Goal: Task Accomplishment & Management: Use online tool/utility

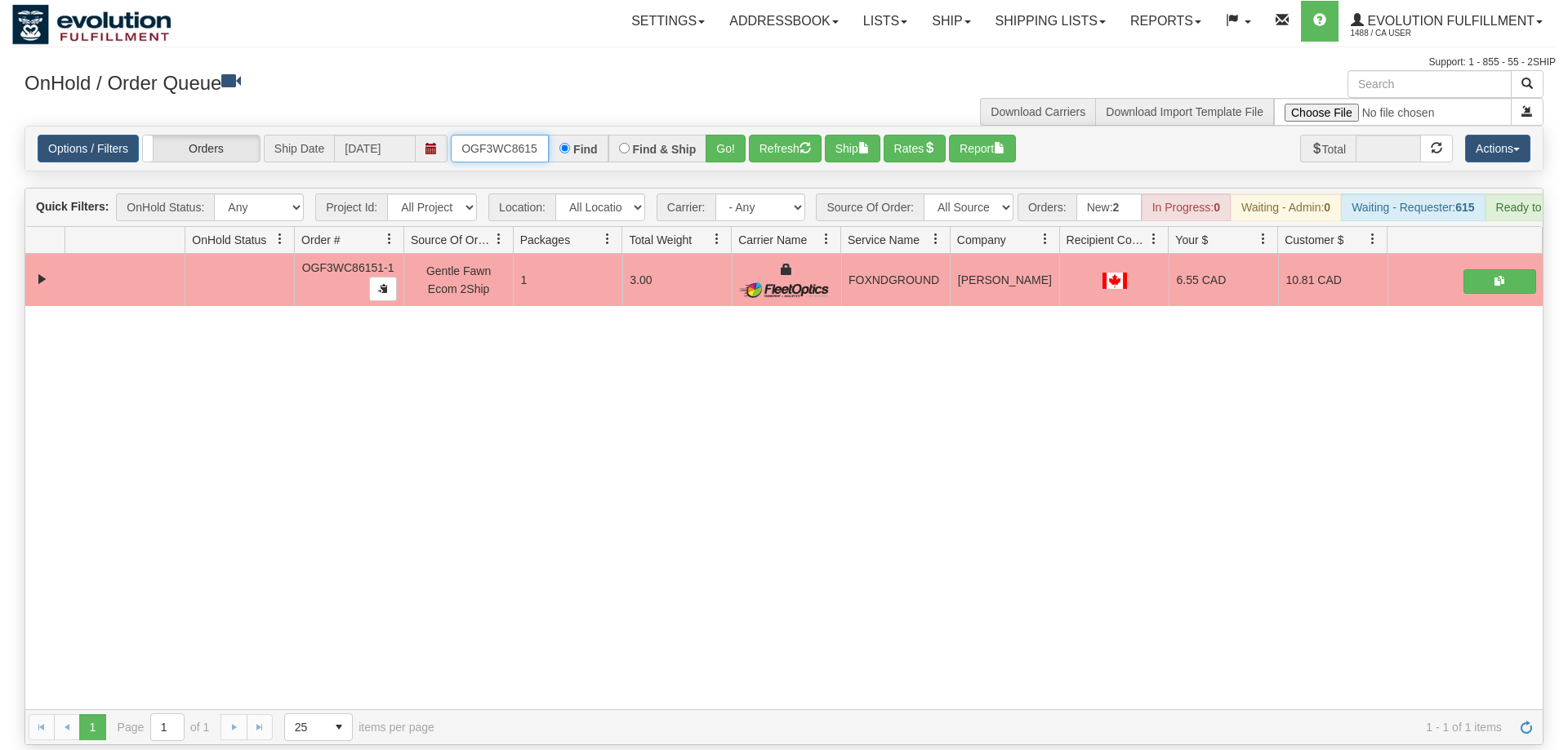
click at [526, 135] on input "OGF3WC86151-1" at bounding box center [500, 149] width 98 height 28
click at [504, 135] on input "OGF3WC86151-1" at bounding box center [500, 149] width 98 height 28
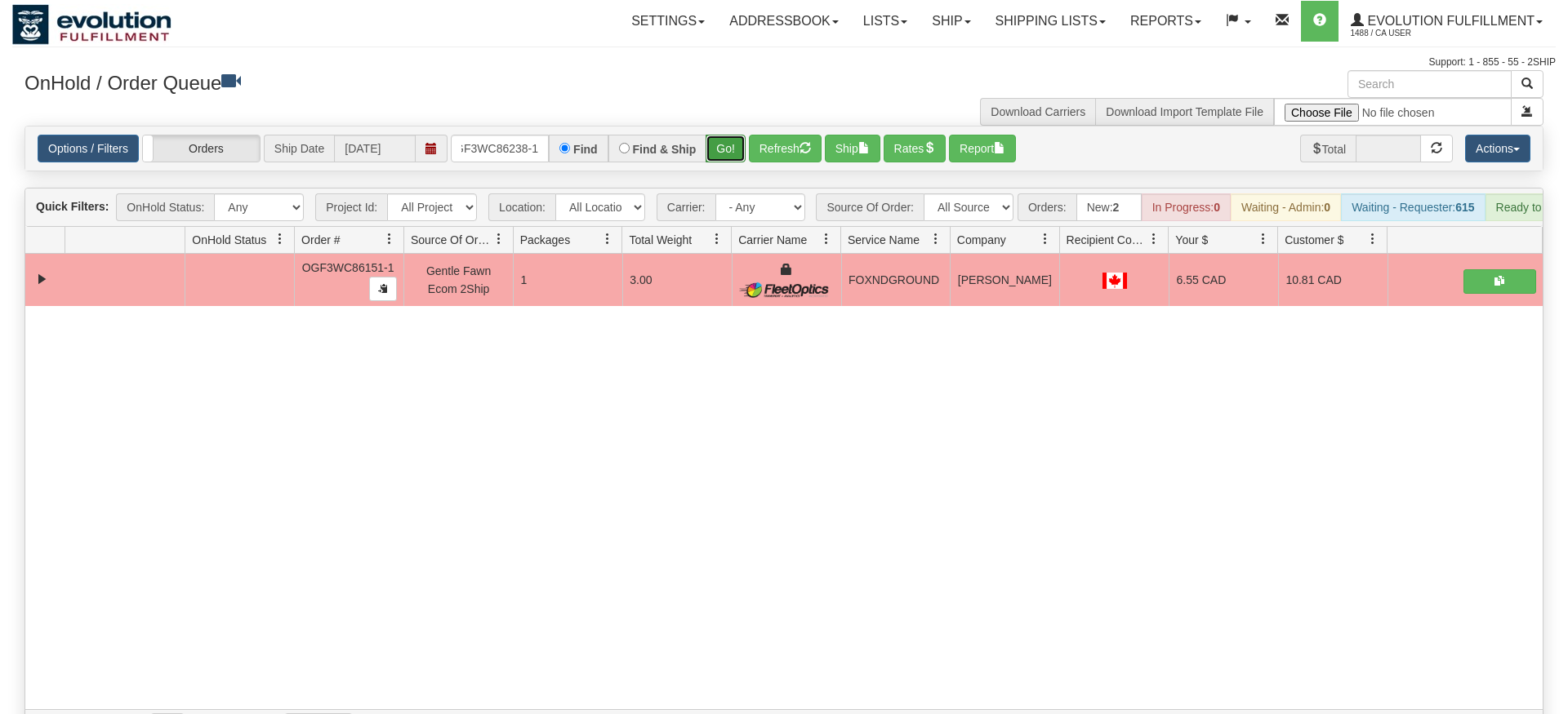
click at [729, 154] on div "Is equal to Is not equal to Contains Does not contains CAD USD EUR ZAR [PERSON_…" at bounding box center [784, 436] width 1543 height 620
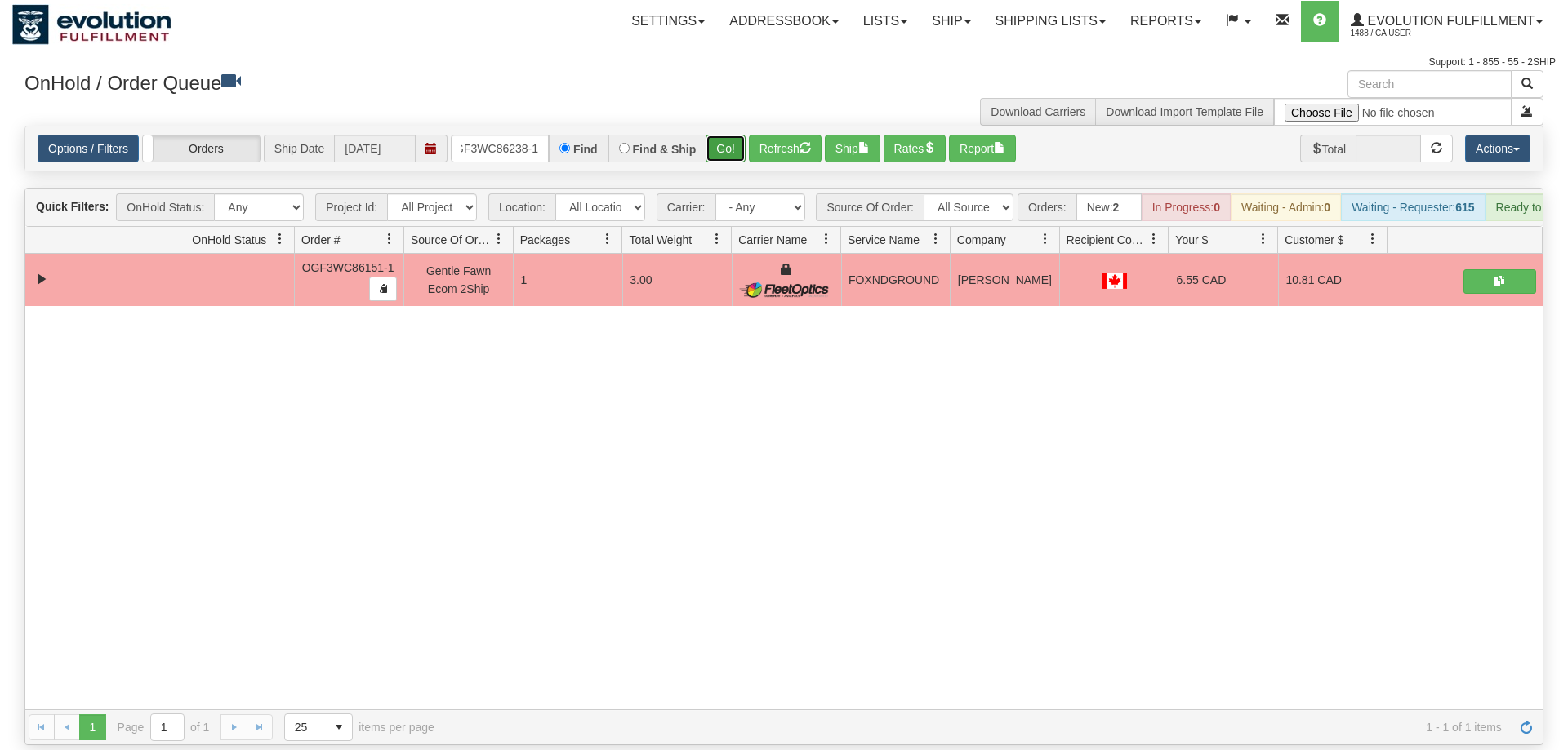
click at [735, 135] on button "Go!" at bounding box center [725, 149] width 40 height 28
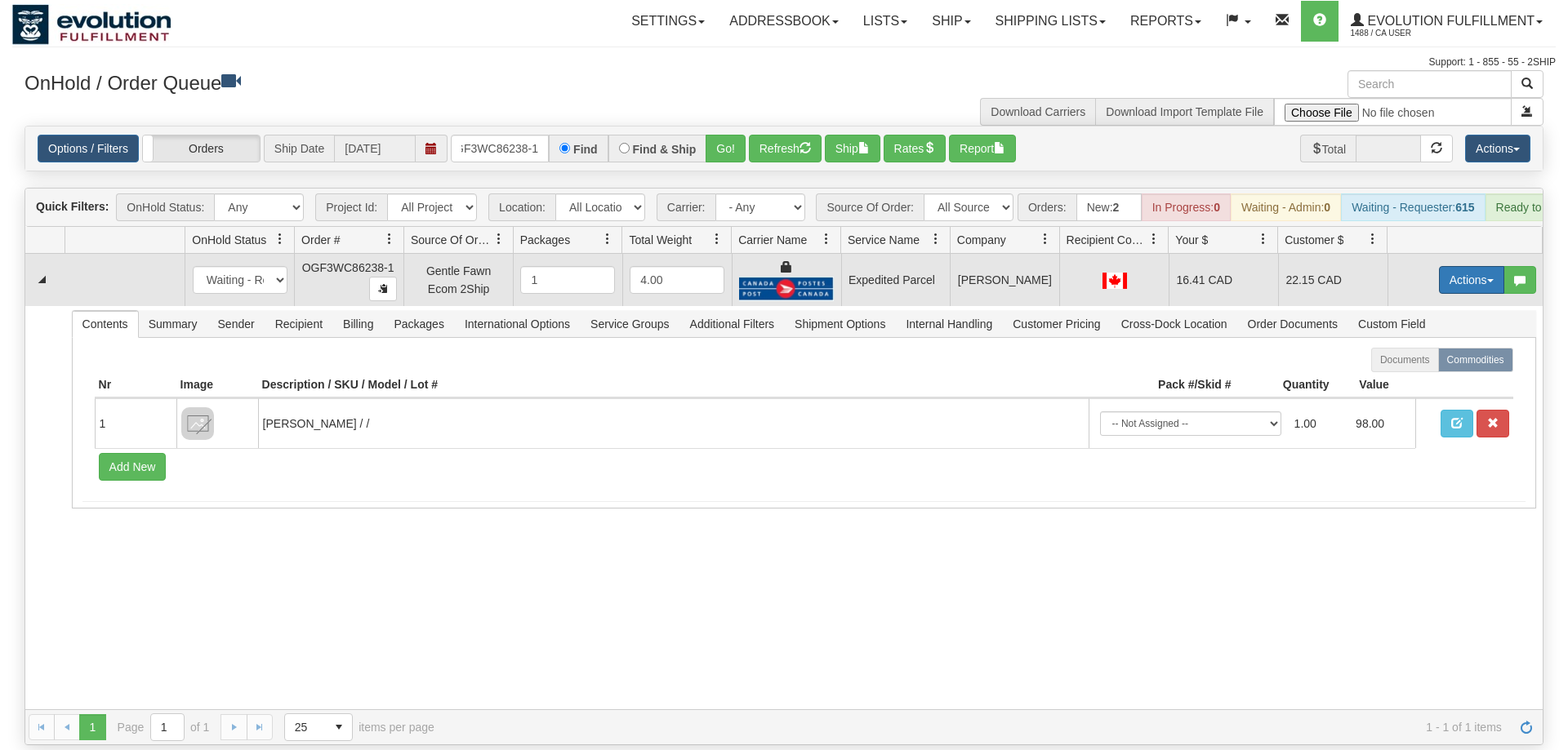
click at [1470, 266] on button "Actions" at bounding box center [1471, 280] width 66 height 28
click at [1409, 368] on span "Ship" at bounding box center [1405, 375] width 34 height 13
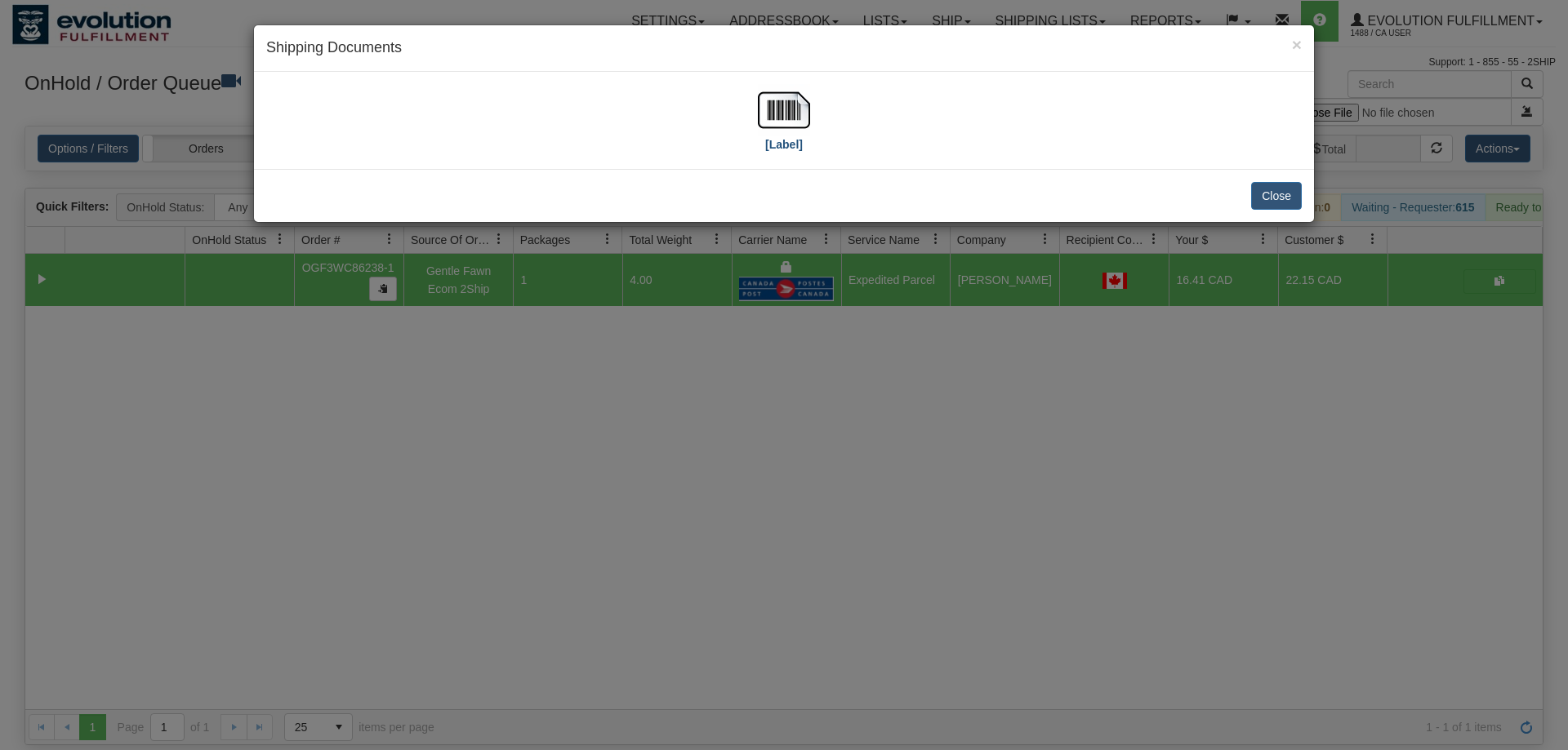
drag, startPoint x: 845, startPoint y: 129, endPoint x: 801, endPoint y: 125, distance: 44.2
click at [843, 129] on div "[Label]" at bounding box center [784, 120] width 1035 height 73
click at [801, 125] on img at bounding box center [784, 110] width 52 height 52
drag, startPoint x: 604, startPoint y: 621, endPoint x: 535, endPoint y: 122, distance: 503.7
click at [625, 566] on div "× Shipping Documents [Label] Close" at bounding box center [784, 375] width 1568 height 750
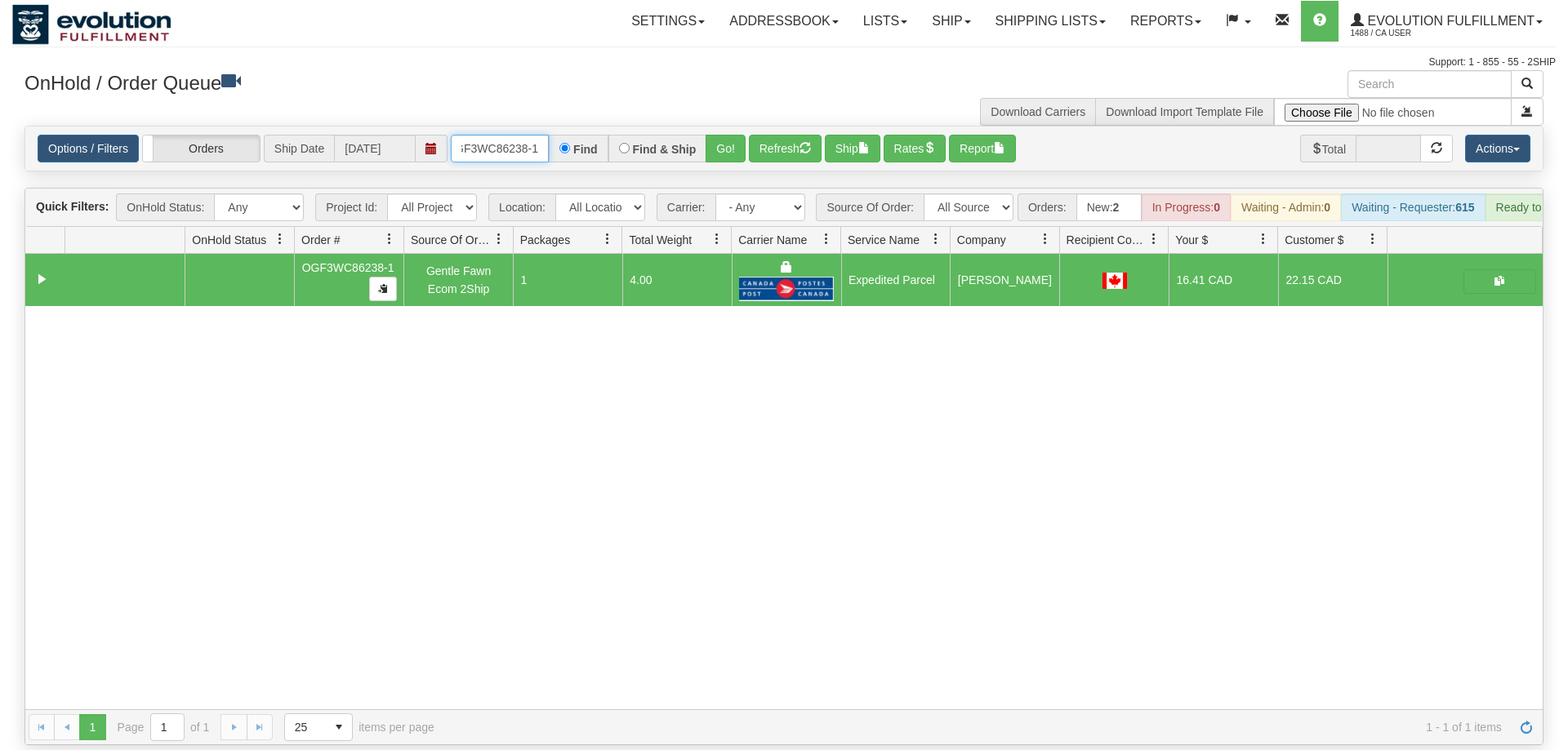
click at [507, 135] on input "OGF3WC86238-1" at bounding box center [500, 149] width 98 height 28
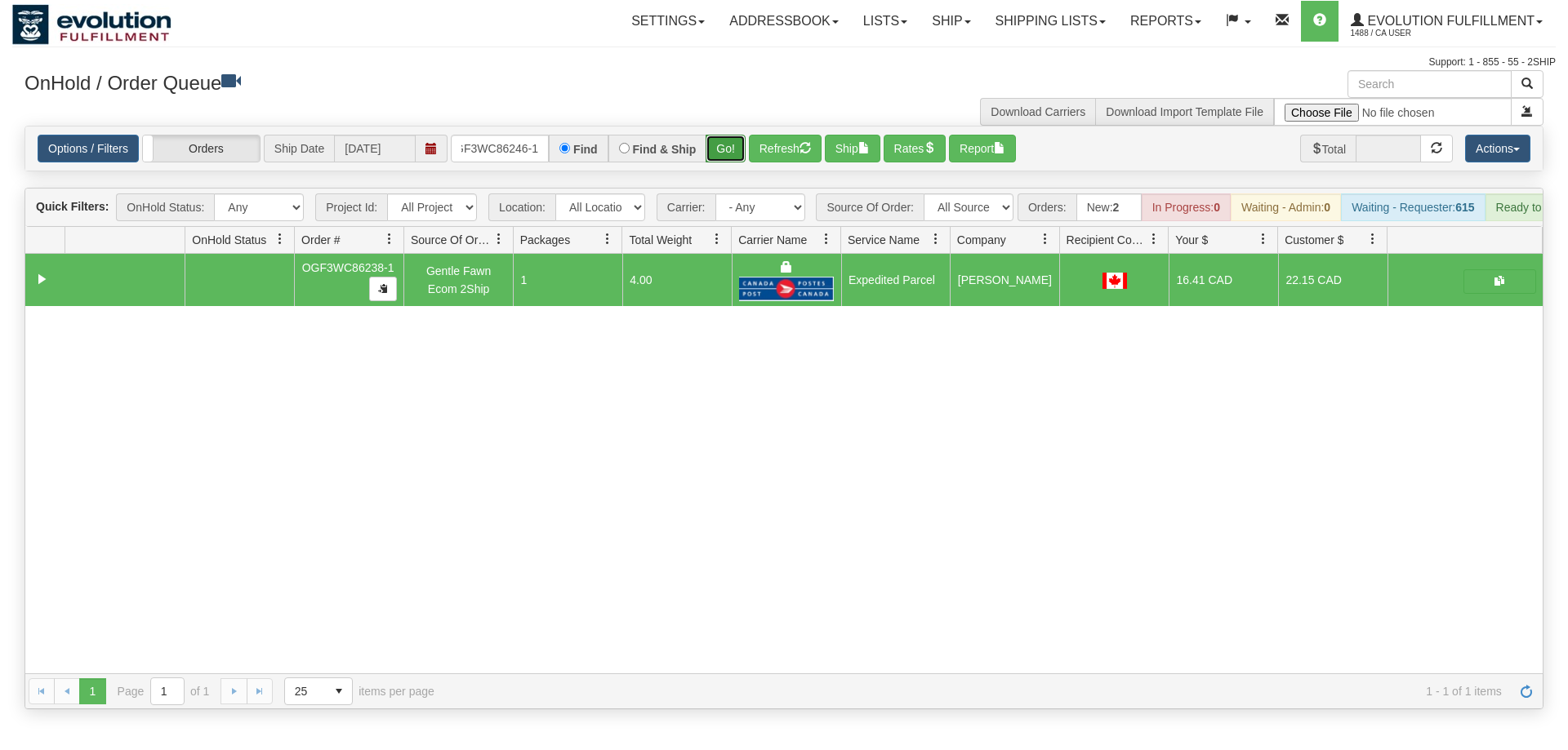
click at [722, 167] on div "Is equal to Is not equal to Contains Does not contains CAD USD EUR ZAR [PERSON_…" at bounding box center [784, 417] width 1543 height 584
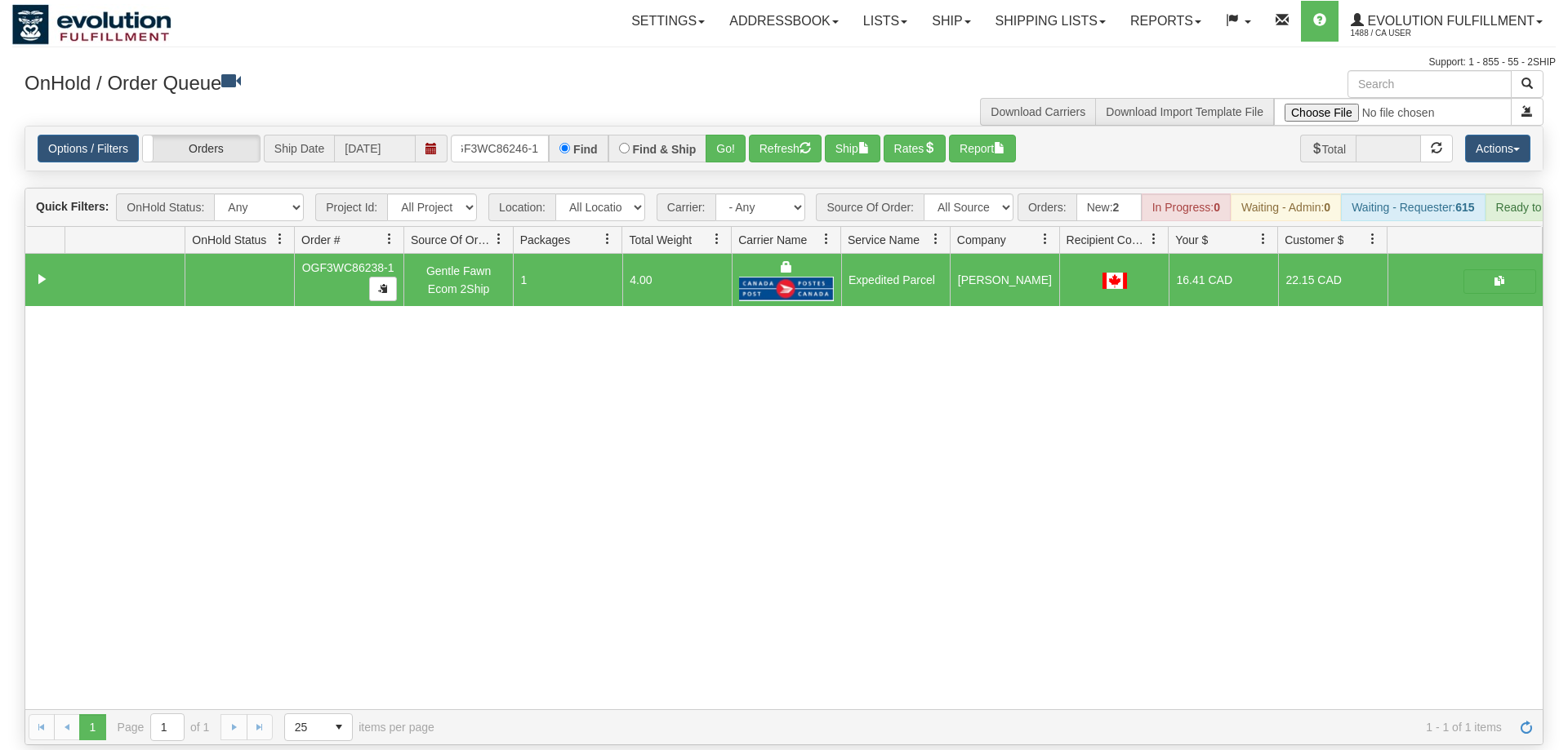
click at [726, 142] on div "Options / Filters Group Shipments Orders Ship Date [DATE] OGF3WC86246-1 Find Fi…" at bounding box center [784, 149] width 1517 height 44
click at [734, 135] on button "Go!" at bounding box center [725, 149] width 40 height 28
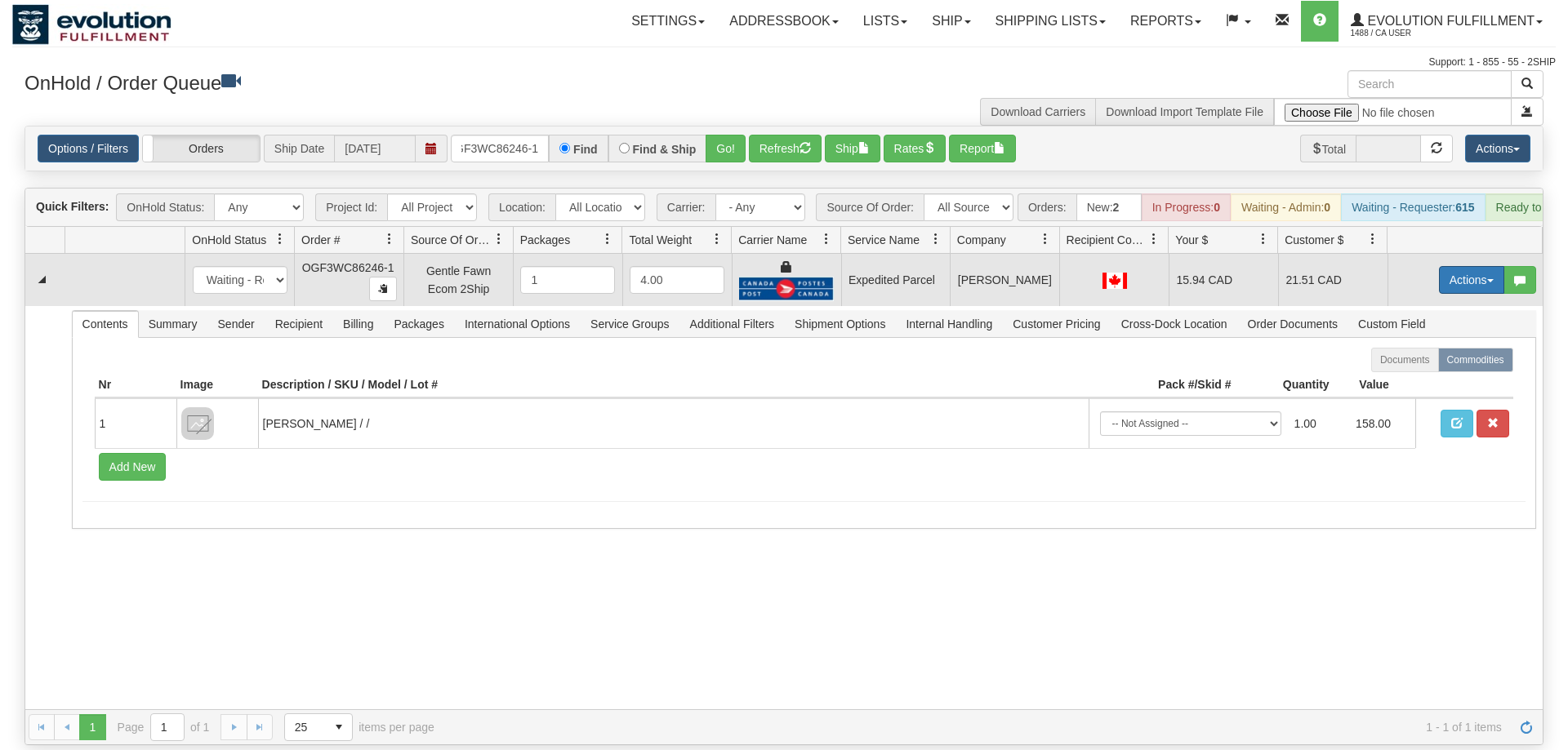
click at [1479, 266] on button "Actions" at bounding box center [1471, 280] width 66 height 28
click at [1434, 364] on link "Ship" at bounding box center [1438, 375] width 130 height 21
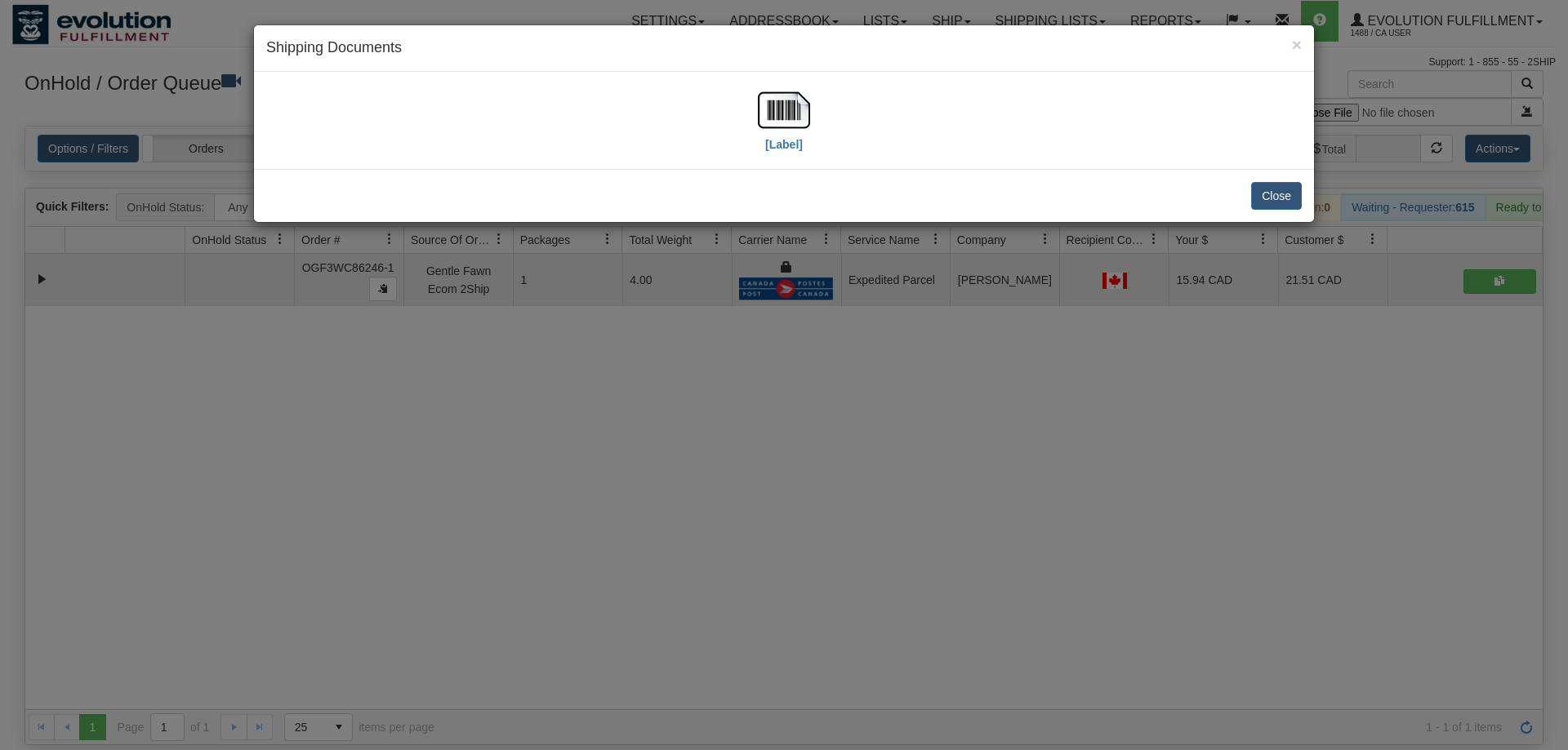
click at [815, 119] on div "[Label]" at bounding box center [784, 120] width 1035 height 73
click at [795, 129] on img at bounding box center [784, 110] width 52 height 52
drag, startPoint x: 883, startPoint y: 433, endPoint x: 353, endPoint y: 179, distance: 587.7
click at [870, 425] on div "× Shipping Documents [Label] Close" at bounding box center [784, 375] width 1568 height 750
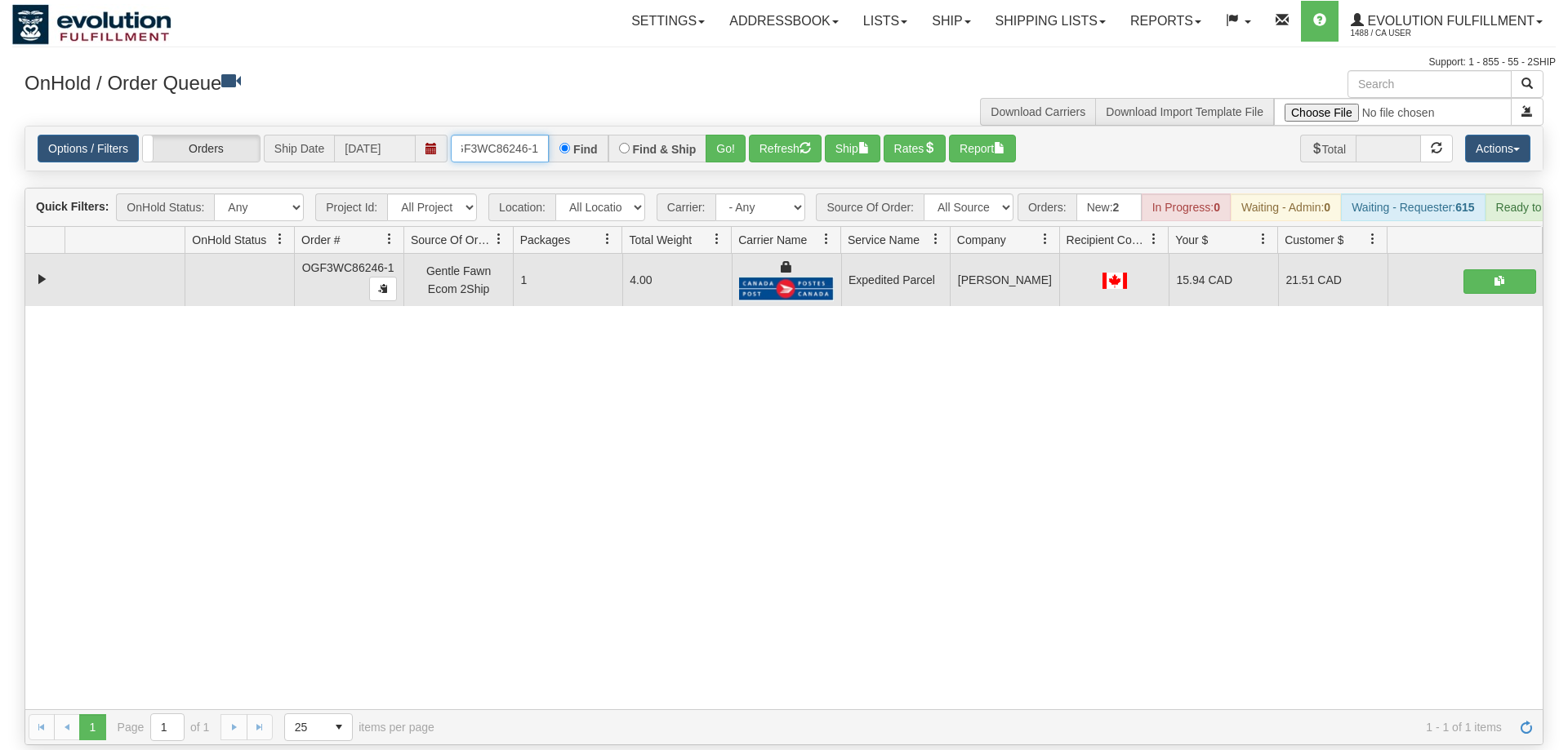
click at [518, 135] on input "OGF3WC86246-1" at bounding box center [500, 149] width 98 height 28
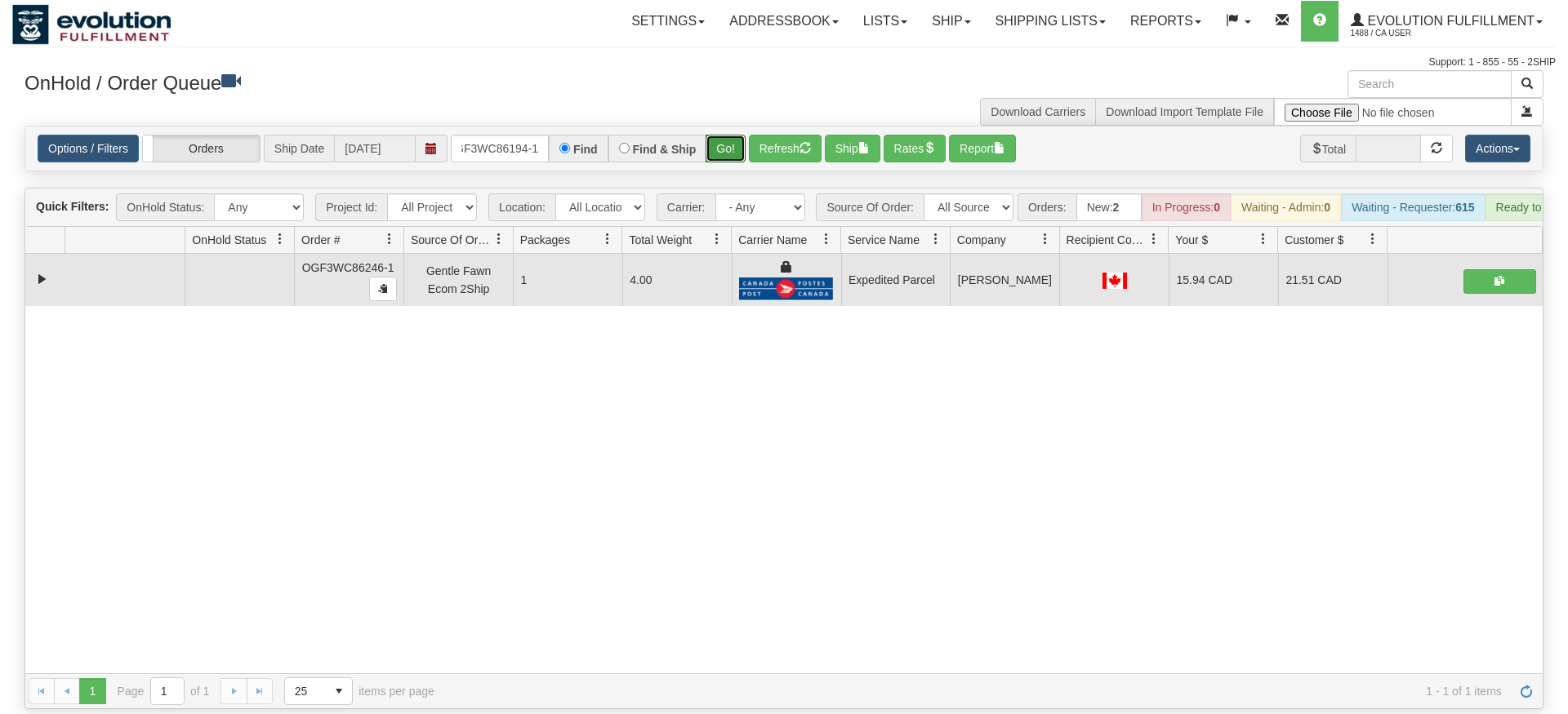
drag, startPoint x: 733, startPoint y: 129, endPoint x: 731, endPoint y: 166, distance: 37.1
click at [731, 166] on div "Is equal to Is not equal to Contains Does not contains CAD USD EUR ZAR [PERSON_…" at bounding box center [784, 417] width 1543 height 584
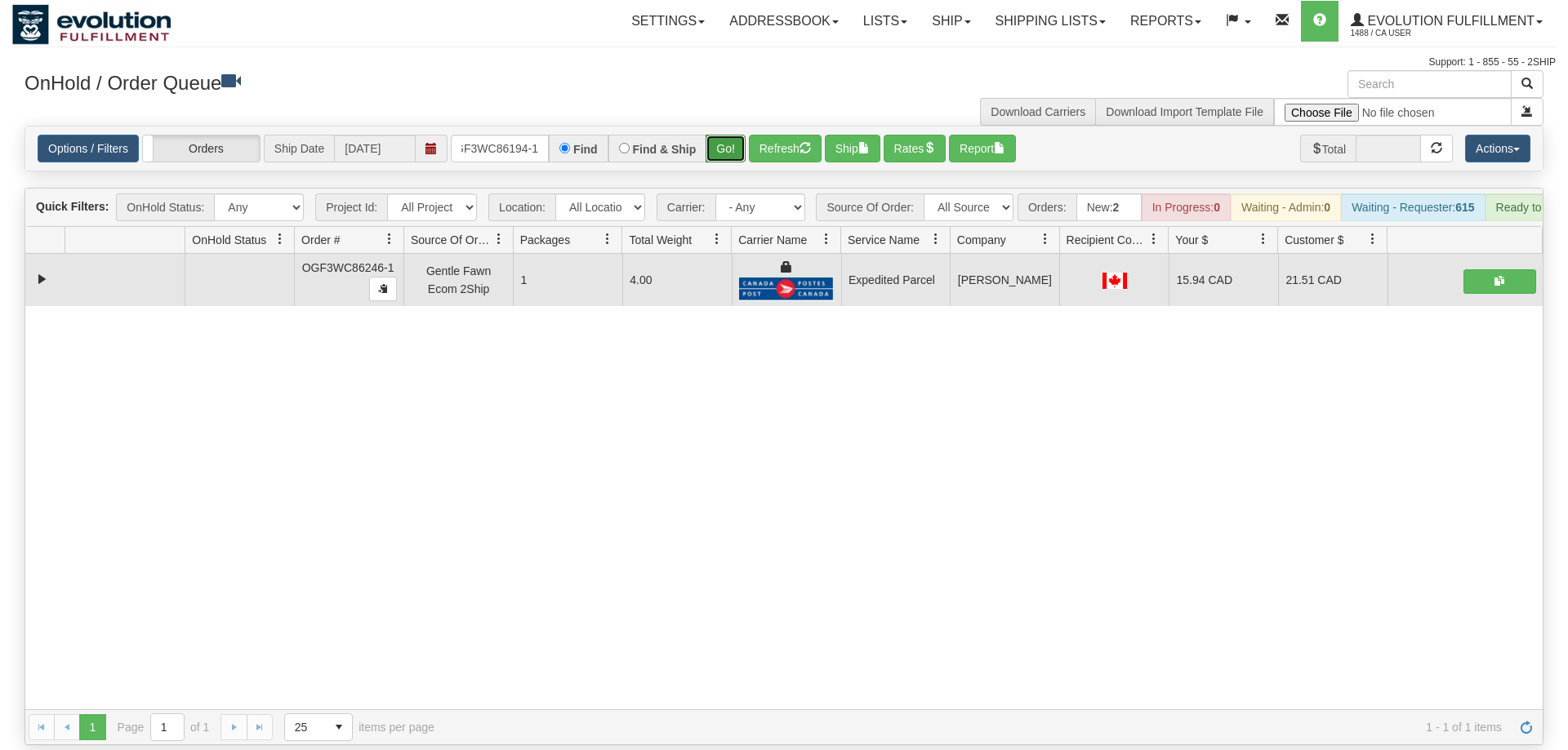
click at [723, 135] on button "Go!" at bounding box center [725, 149] width 40 height 28
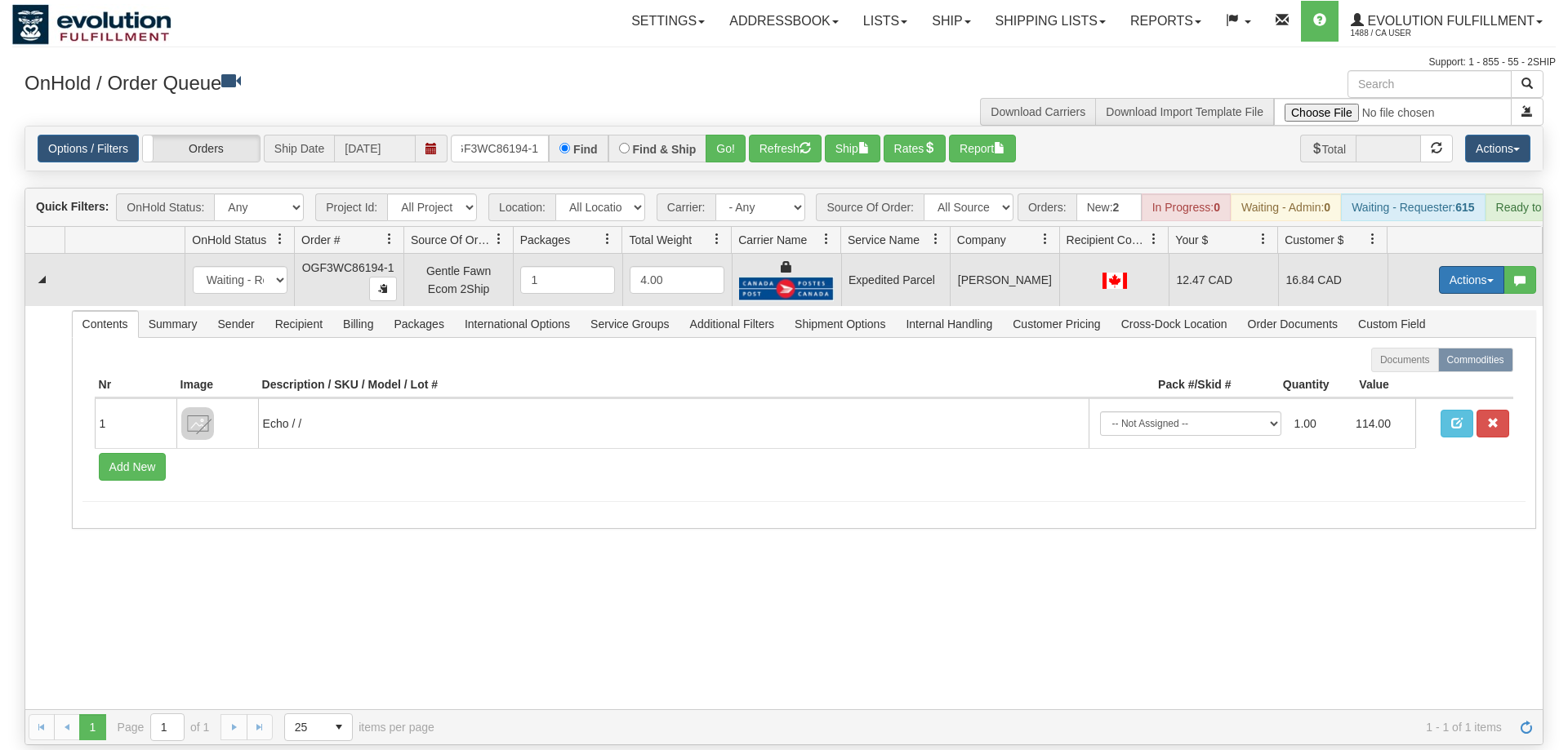
click at [1463, 266] on button "Actions" at bounding box center [1471, 280] width 66 height 28
click at [1425, 364] on link "Ship" at bounding box center [1438, 375] width 130 height 21
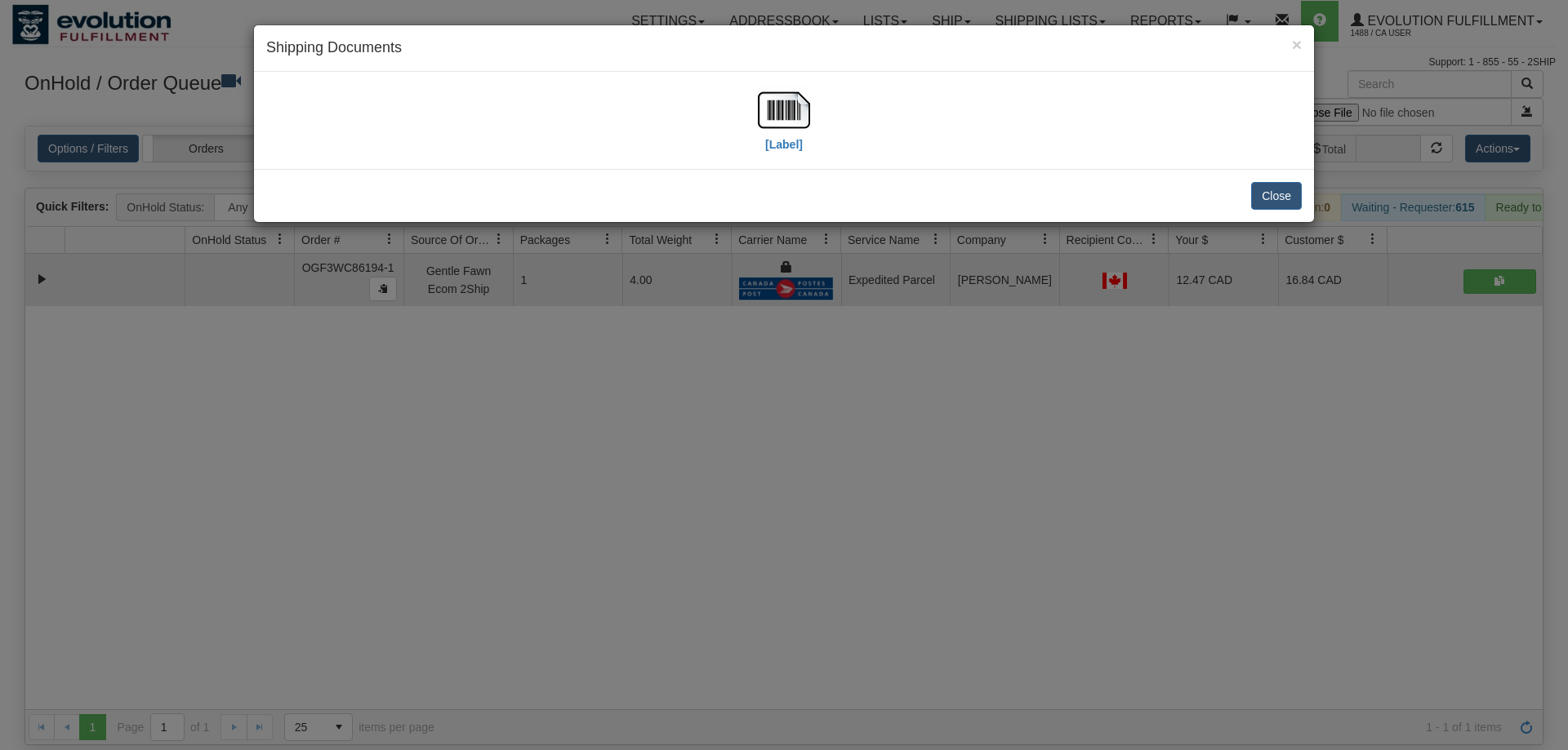
click at [740, 92] on div "[Label]" at bounding box center [784, 120] width 1035 height 73
click at [746, 93] on div "[Label]" at bounding box center [784, 120] width 1035 height 73
click at [767, 108] on img at bounding box center [784, 110] width 52 height 52
drag, startPoint x: 824, startPoint y: 386, endPoint x: 809, endPoint y: 369, distance: 22.7
click at [819, 379] on div "× Shipping Documents [Label] Close" at bounding box center [784, 375] width 1568 height 750
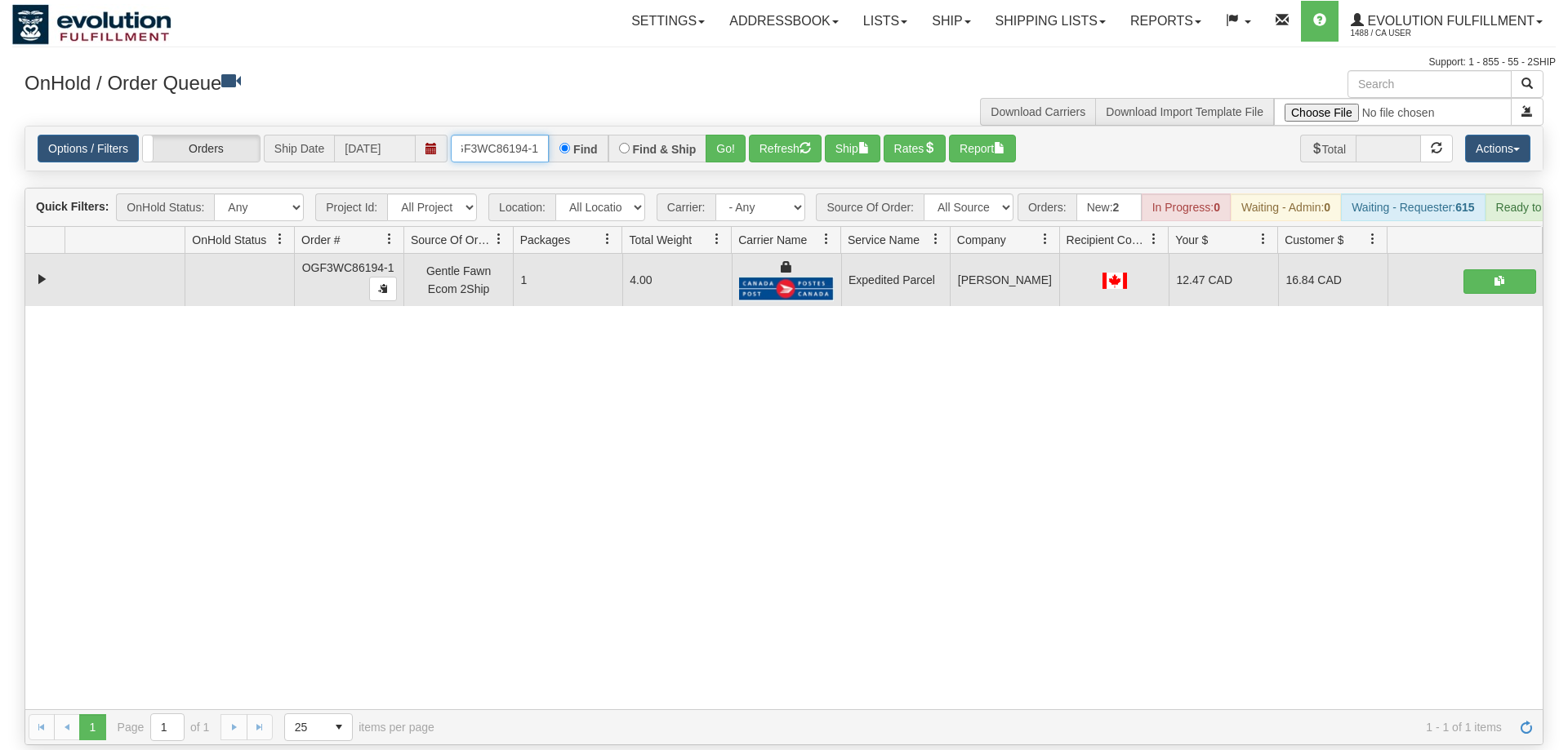
click at [500, 135] on input "OGF3WC86194-1" at bounding box center [500, 149] width 98 height 28
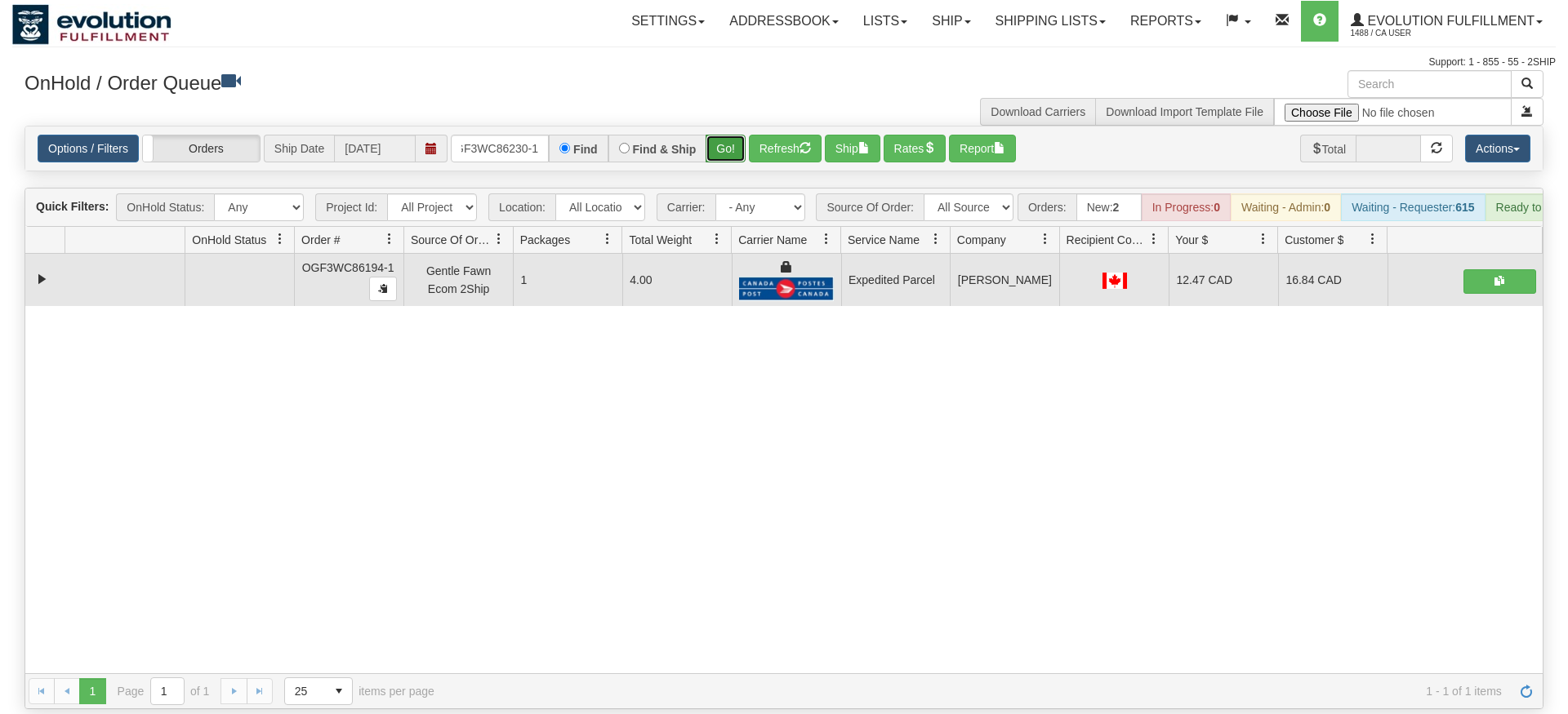
click at [737, 156] on div "Is equal to Is not equal to Contains Does not contains CAD USD EUR ZAR [PERSON_…" at bounding box center [784, 417] width 1543 height 584
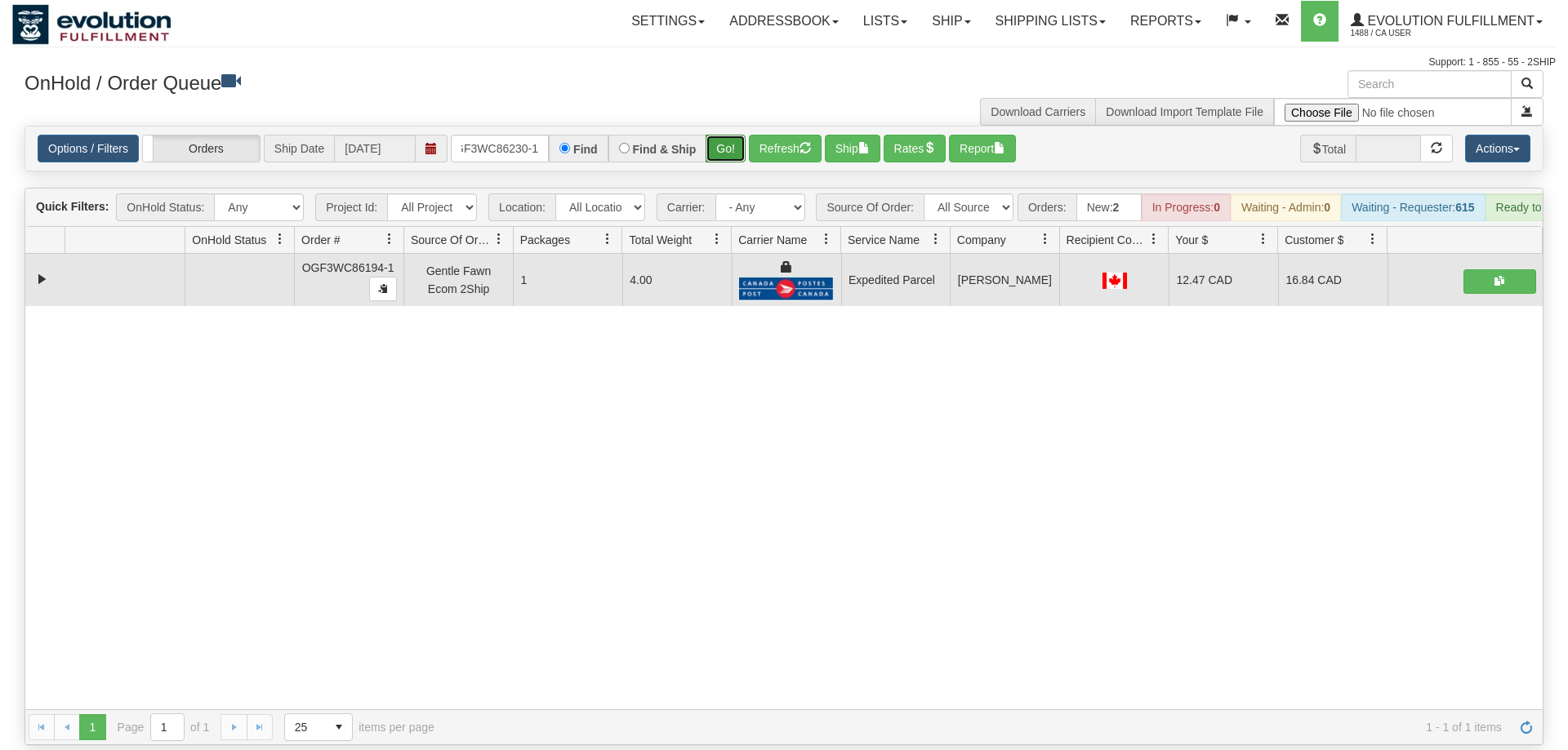
click at [735, 135] on button "Go!" at bounding box center [725, 149] width 40 height 28
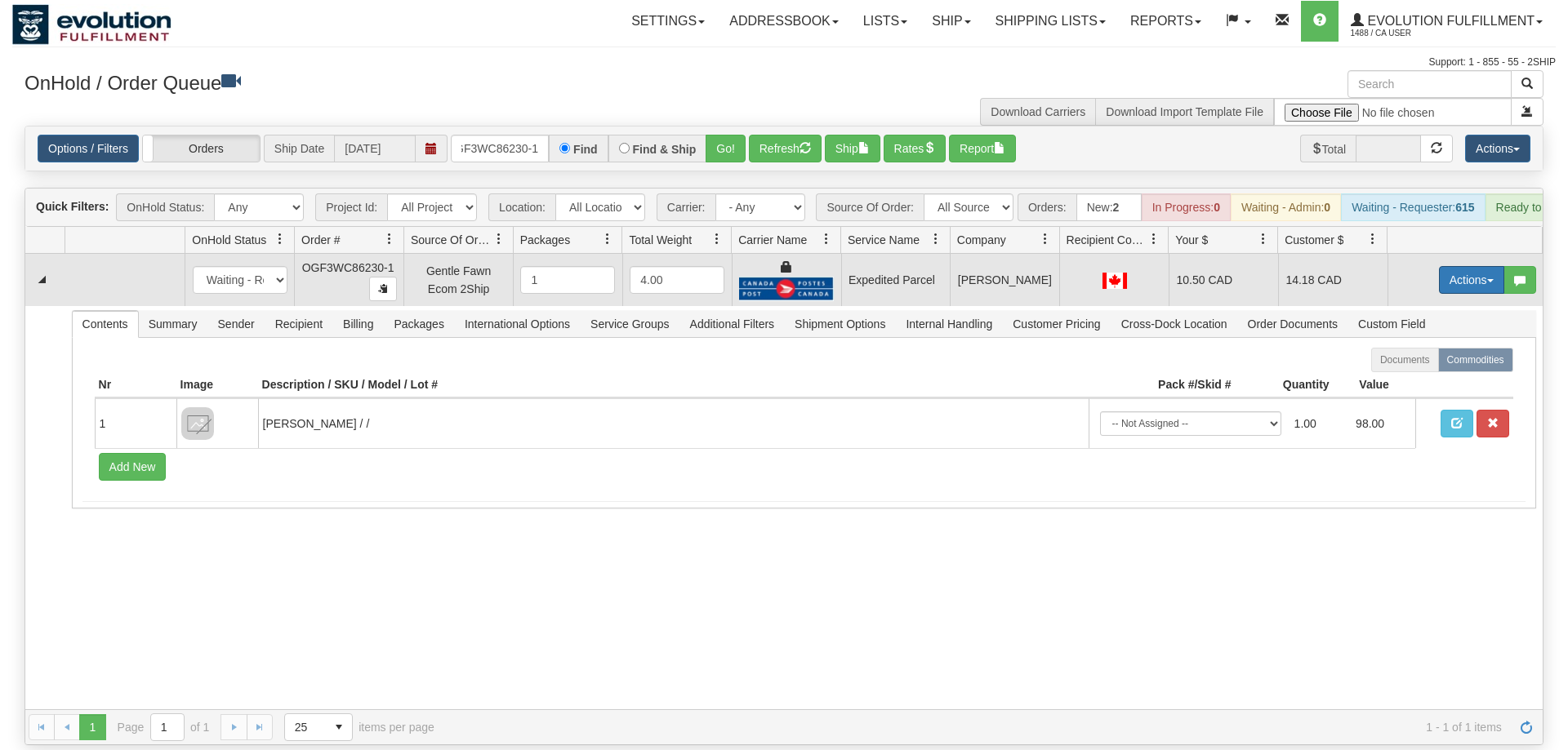
click at [1463, 266] on button "Actions" at bounding box center [1471, 280] width 66 height 28
click at [1403, 368] on span "Ship" at bounding box center [1405, 375] width 34 height 13
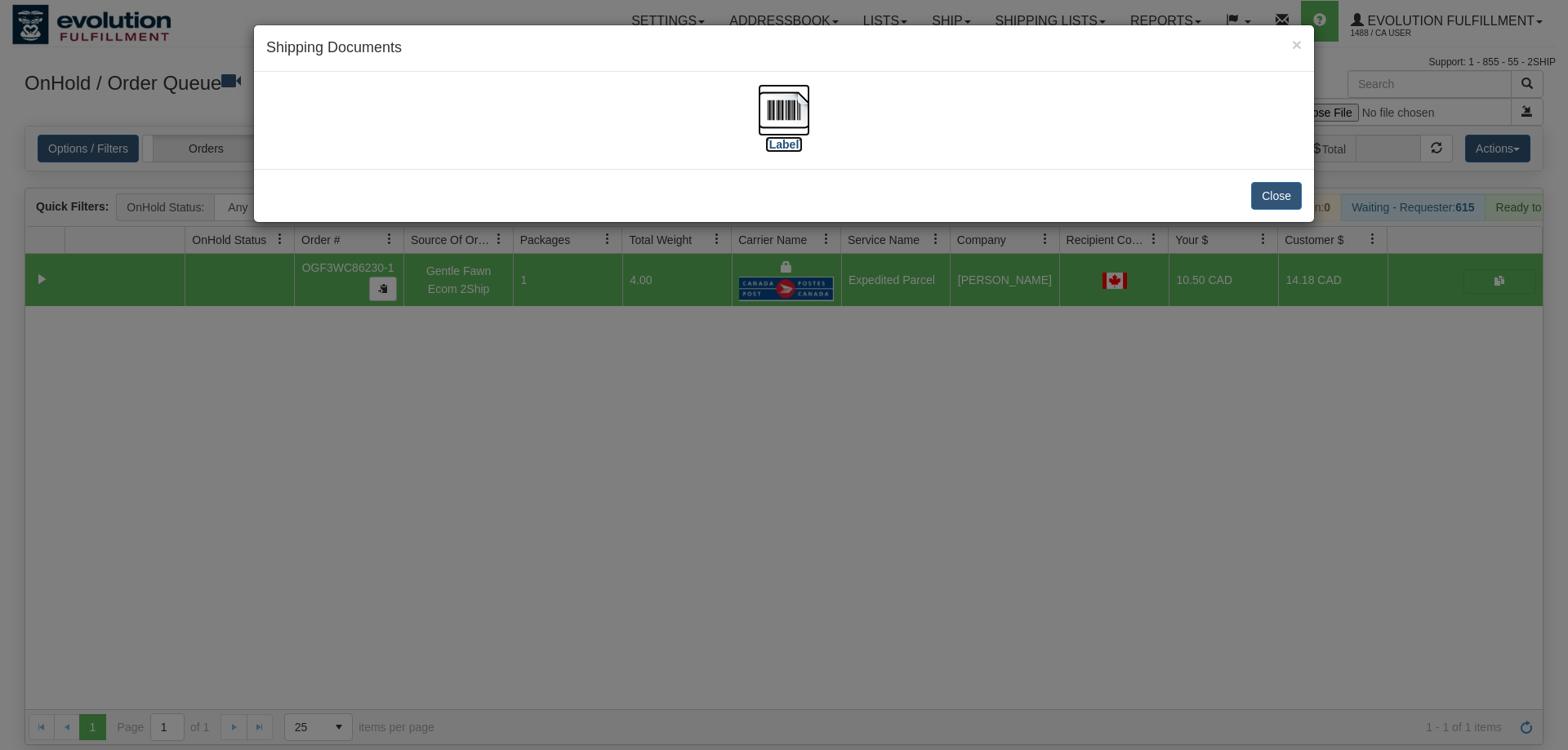
click at [777, 116] on img at bounding box center [784, 110] width 52 height 52
click at [815, 437] on div "× Shipping Documents [Label] Close" at bounding box center [784, 375] width 1568 height 750
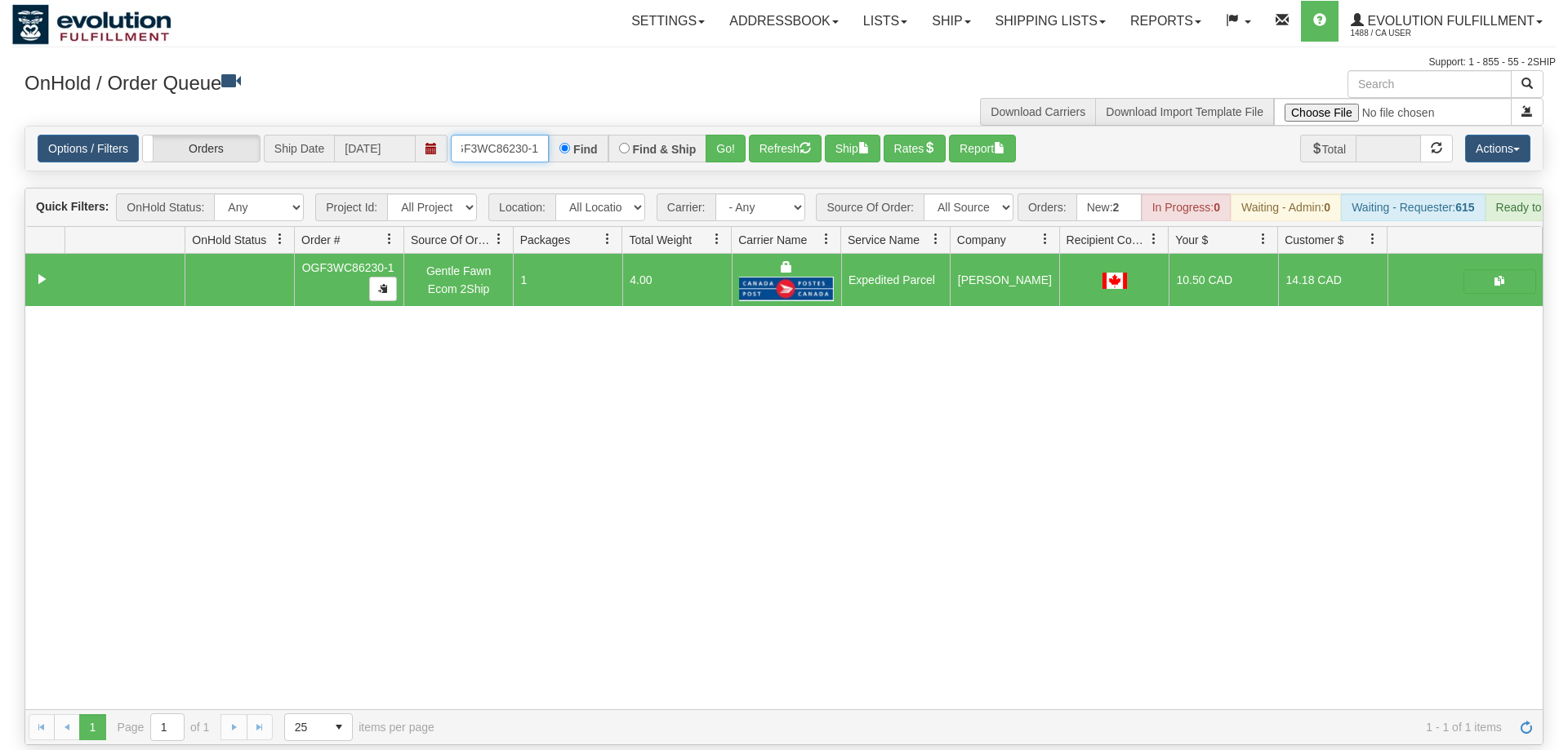
click at [540, 135] on input "OGF3WC86230-1" at bounding box center [500, 149] width 98 height 28
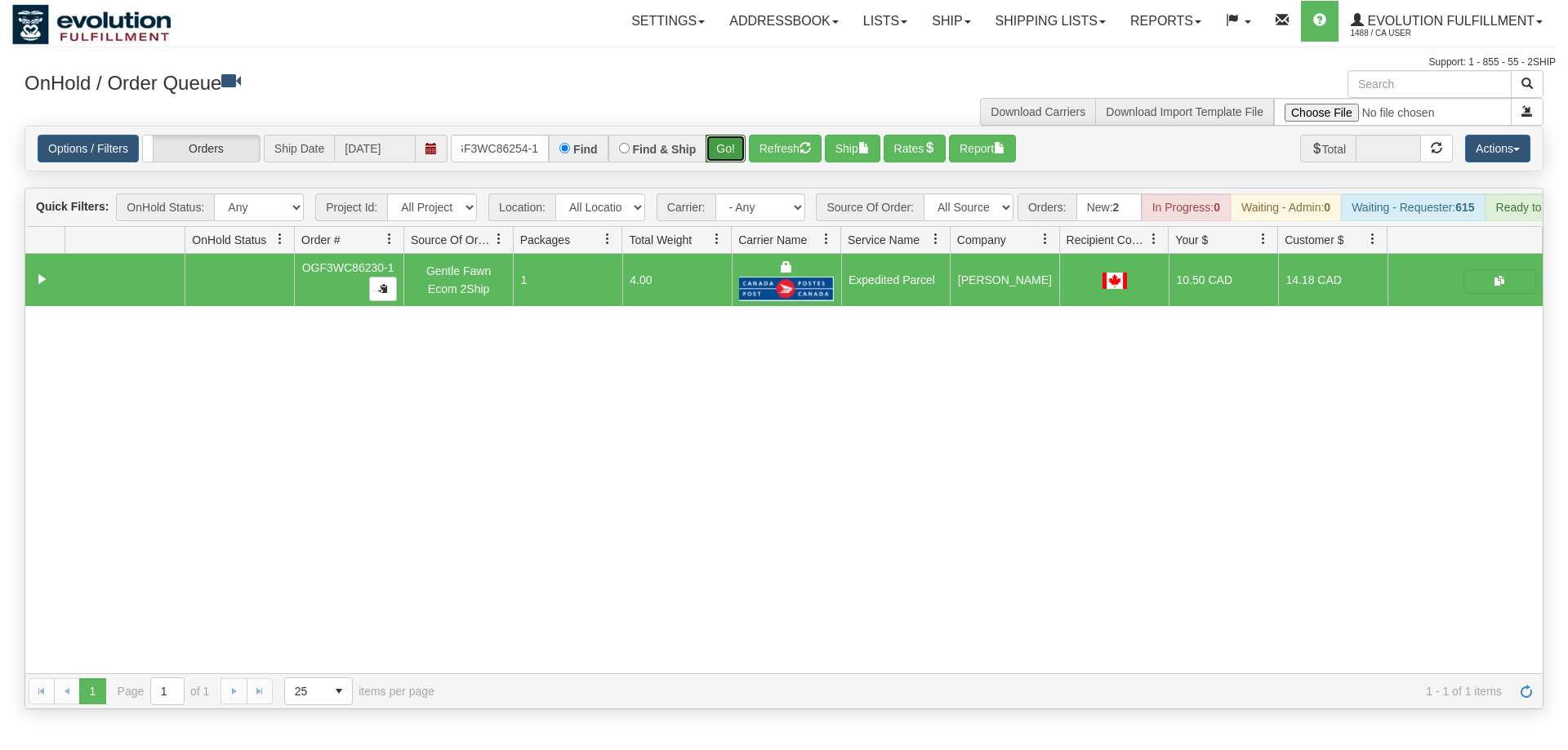
click at [731, 155] on div "Is equal to Is not equal to Contains Does not contains CAD USD EUR ZAR [PERSON_…" at bounding box center [784, 417] width 1543 height 584
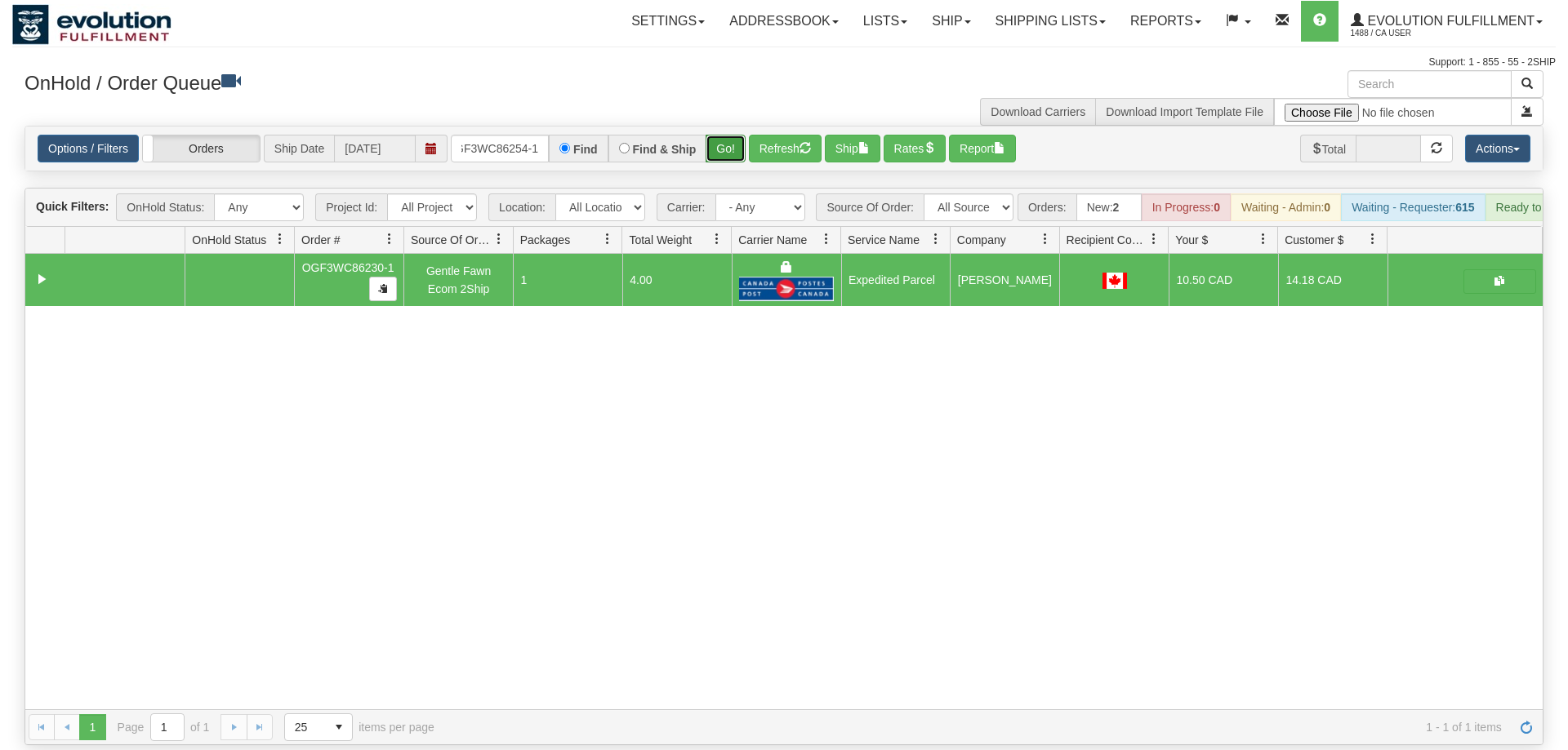
click at [723, 135] on button "Go!" at bounding box center [725, 149] width 40 height 28
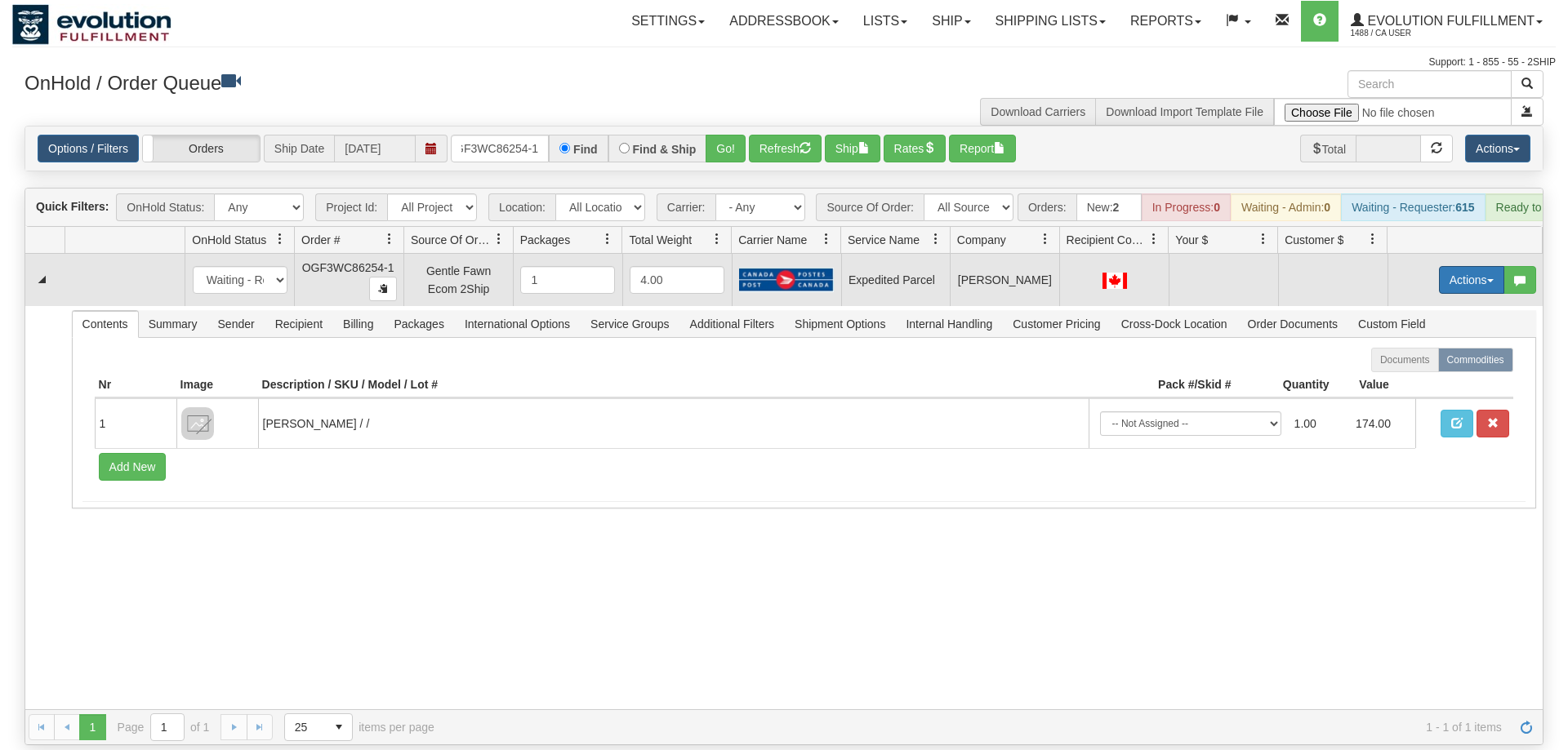
click at [1466, 266] on button "Actions" at bounding box center [1471, 280] width 66 height 28
click at [1444, 326] on span "Refresh Rates" at bounding box center [1430, 332] width 84 height 13
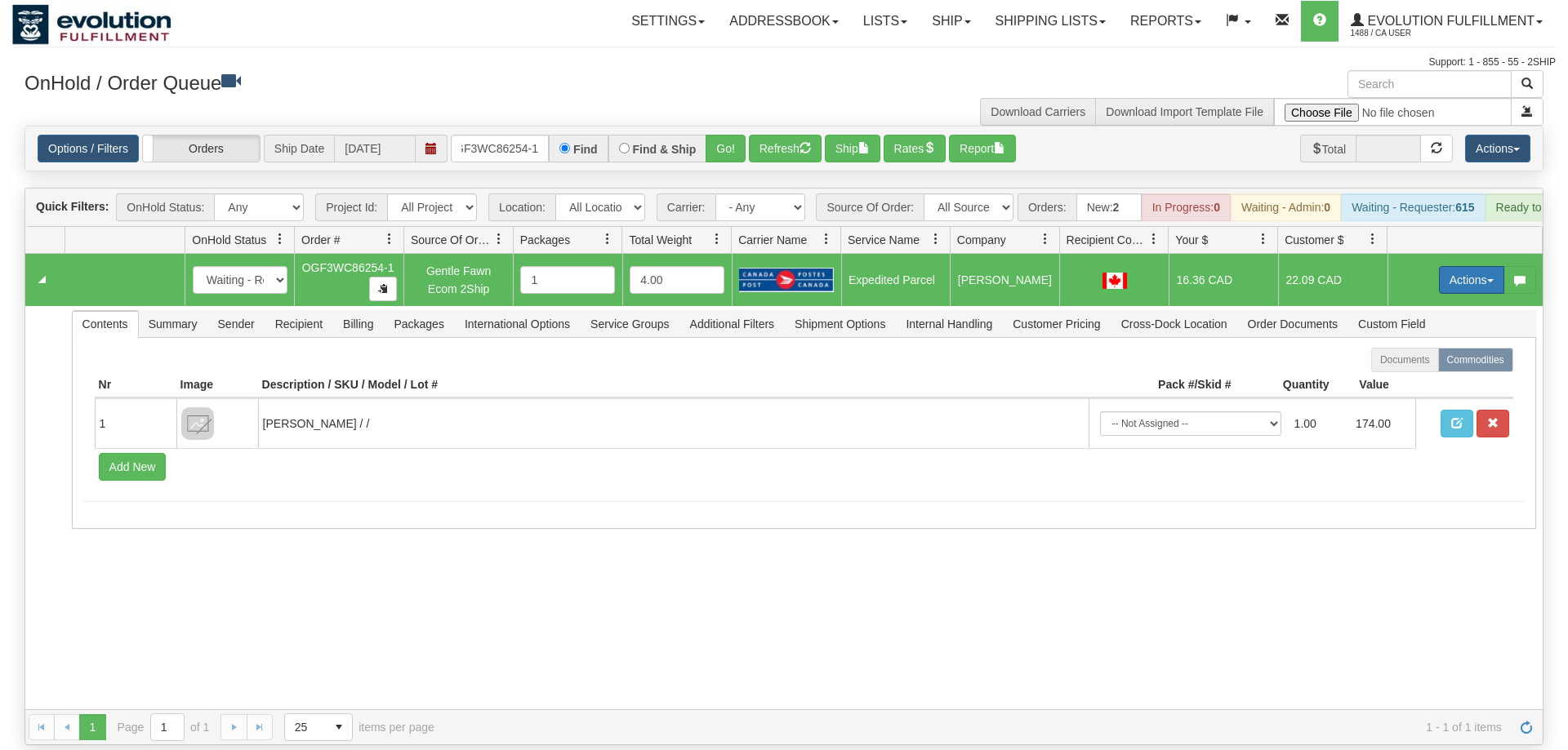
click at [1456, 266] on button "Actions" at bounding box center [1471, 280] width 66 height 28
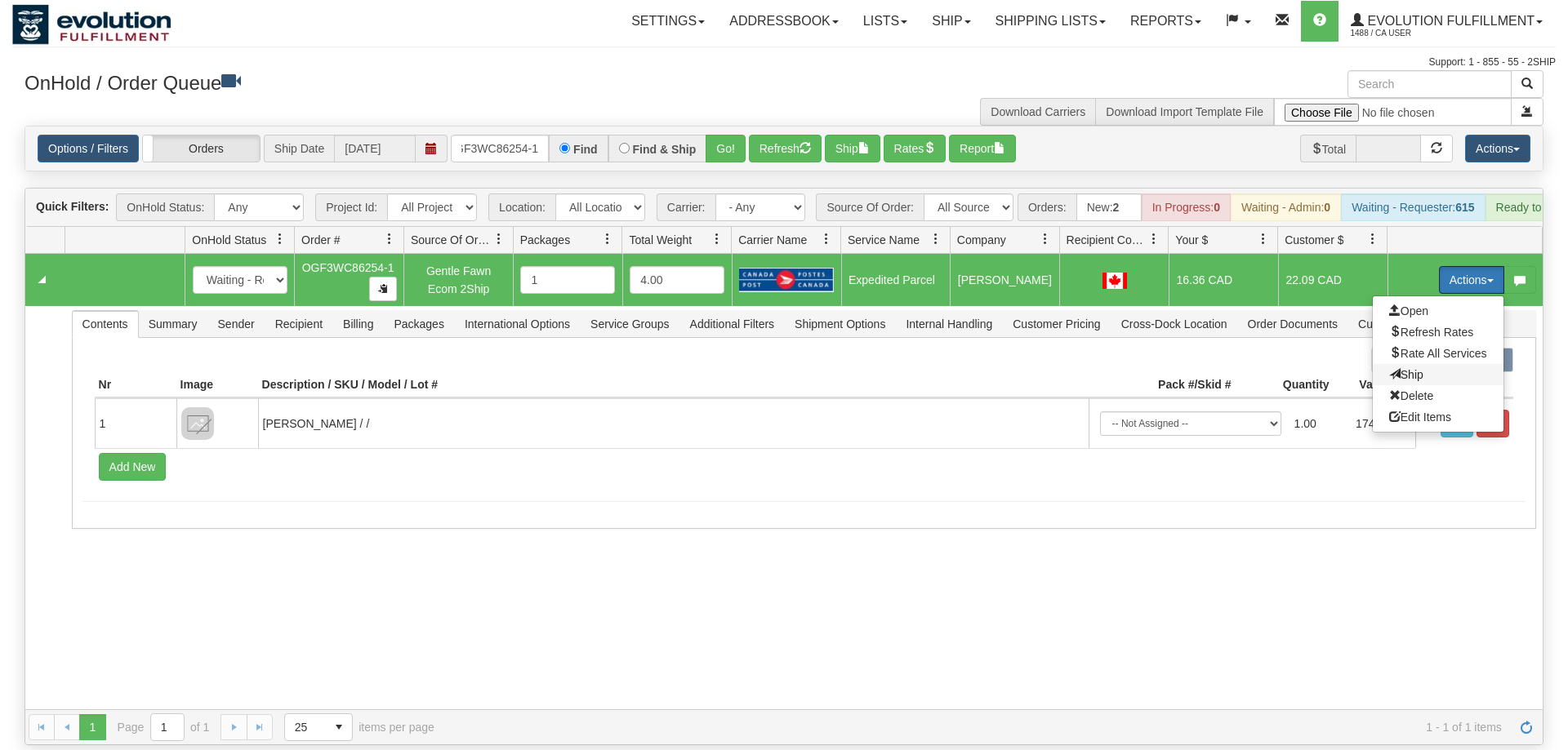
click at [1408, 368] on span "Ship" at bounding box center [1405, 375] width 34 height 13
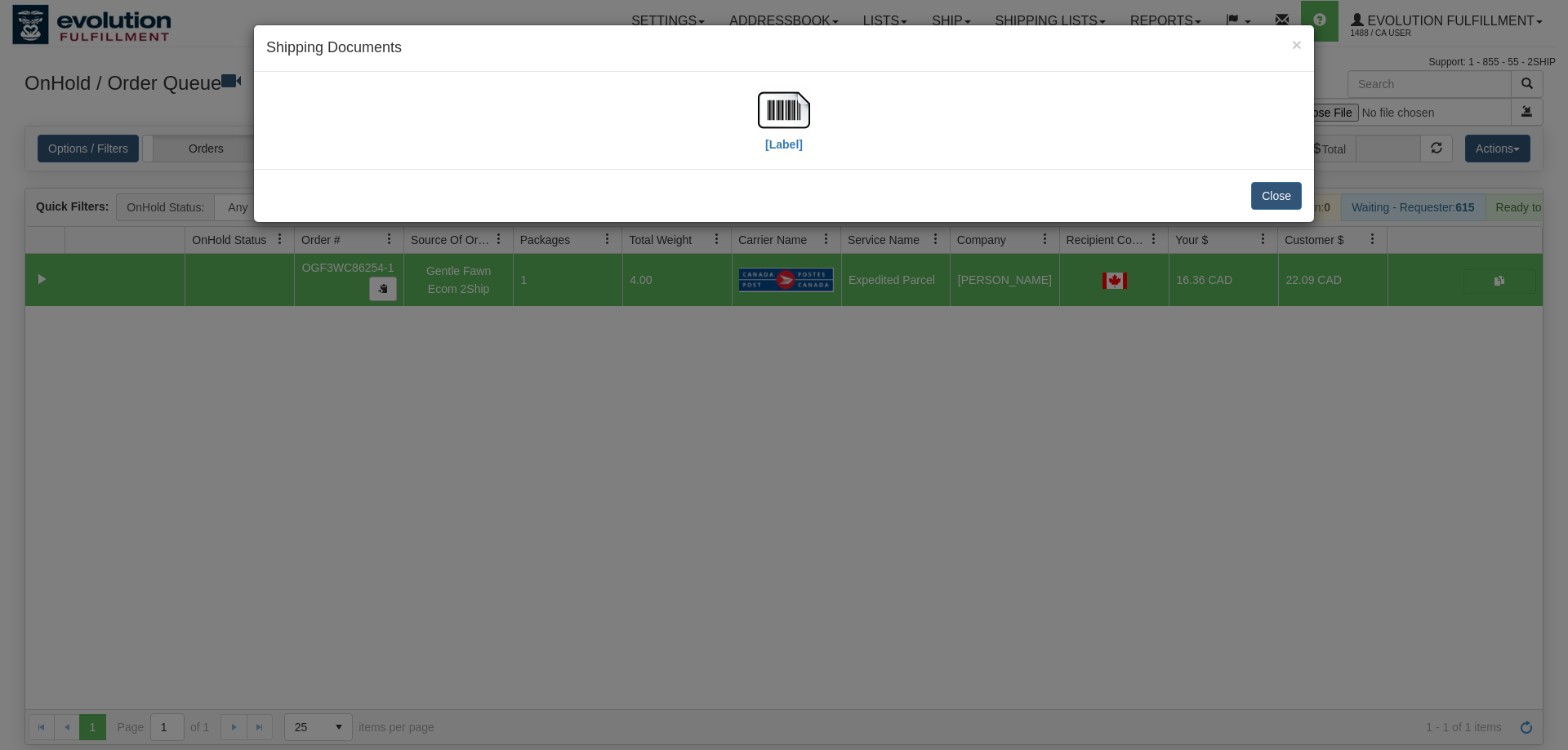
click at [755, 122] on div "[Label]" at bounding box center [784, 120] width 1035 height 73
click at [766, 136] on label "[Label]" at bounding box center [784, 144] width 38 height 17
drag, startPoint x: 813, startPoint y: 563, endPoint x: 511, endPoint y: 111, distance: 543.6
click at [807, 536] on div "× Shipping Documents [Label] Close" at bounding box center [784, 375] width 1568 height 750
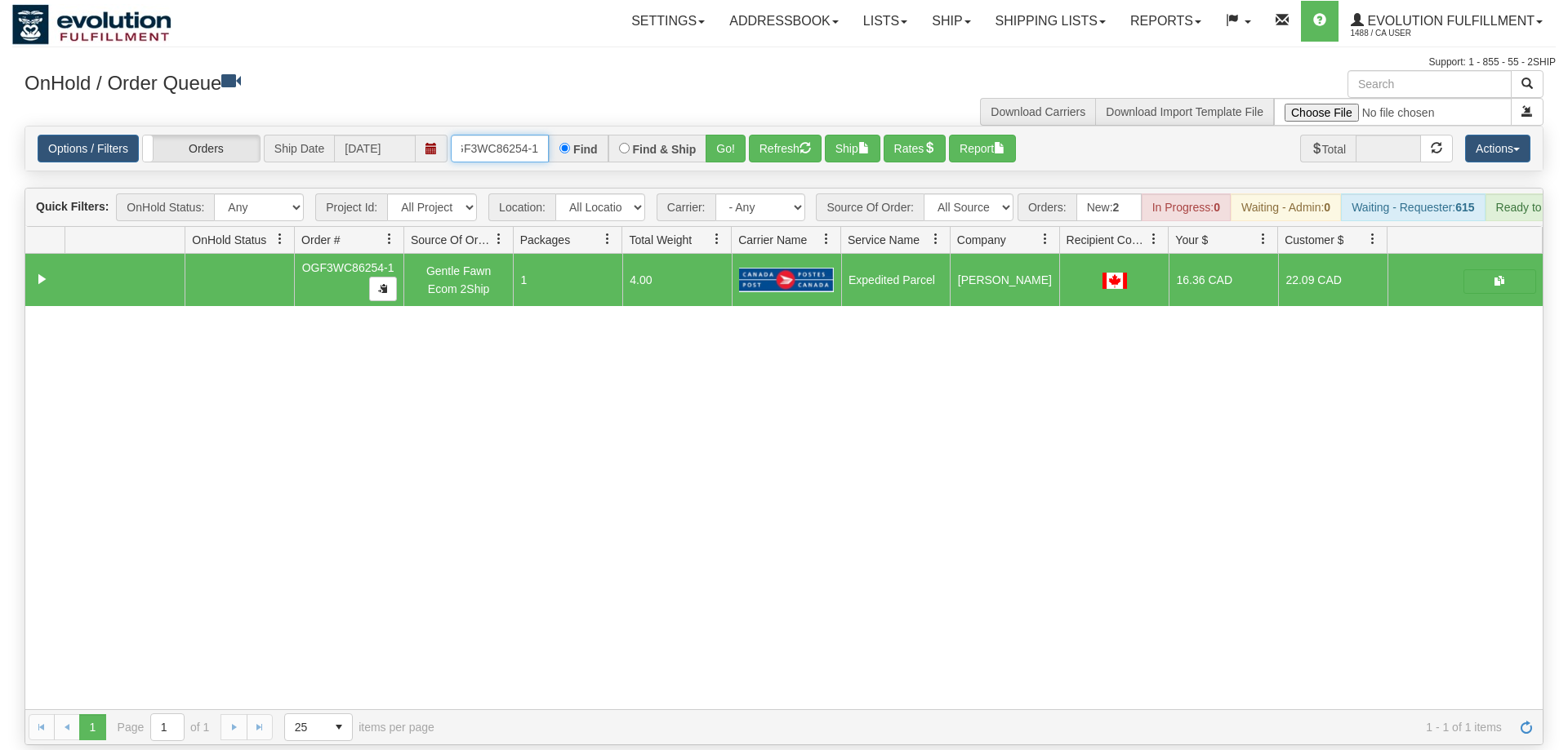
click at [497, 135] on input "OGF3WC86254-1" at bounding box center [500, 149] width 98 height 28
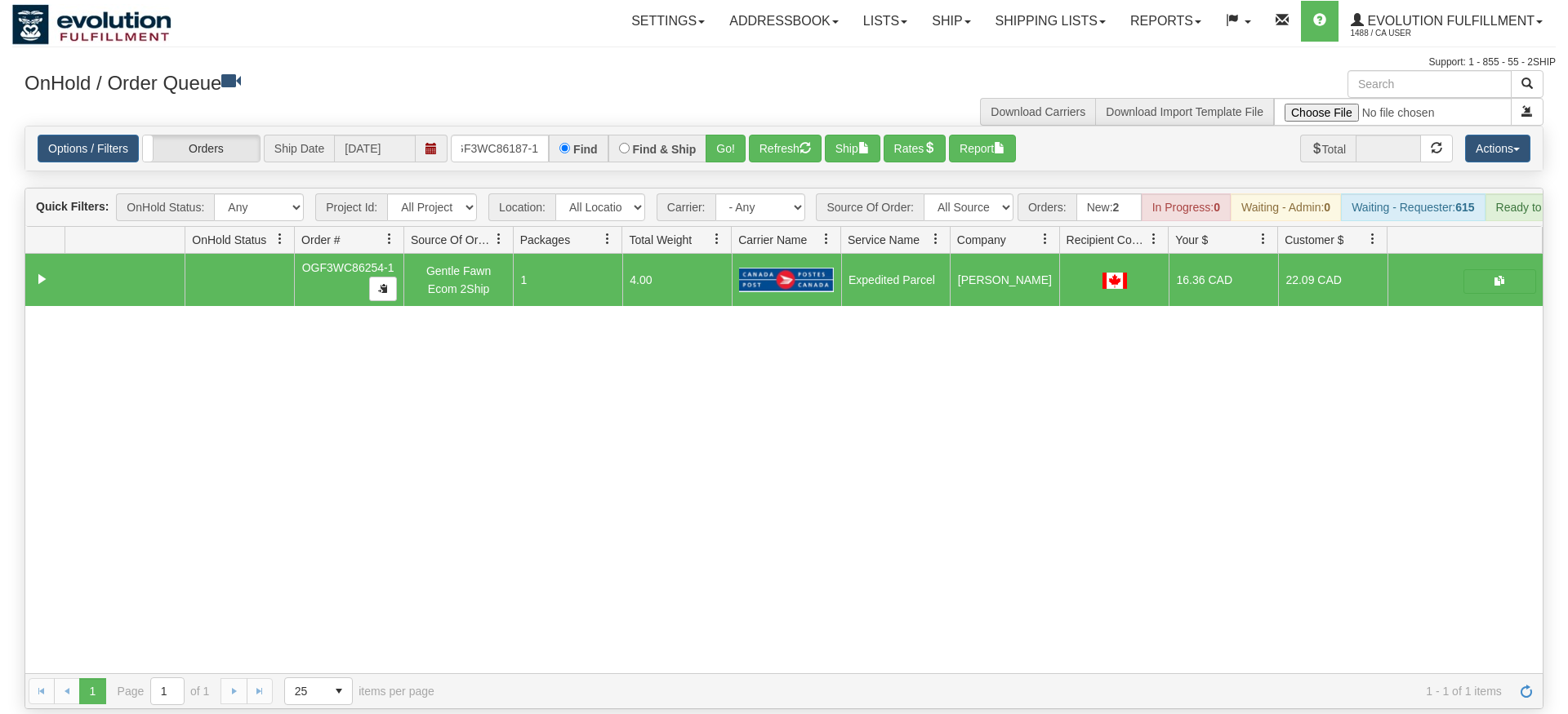
click at [739, 189] on div "Is equal to Is not equal to Contains Does not contains CAD USD EUR ZAR [PERSON_…" at bounding box center [784, 417] width 1543 height 584
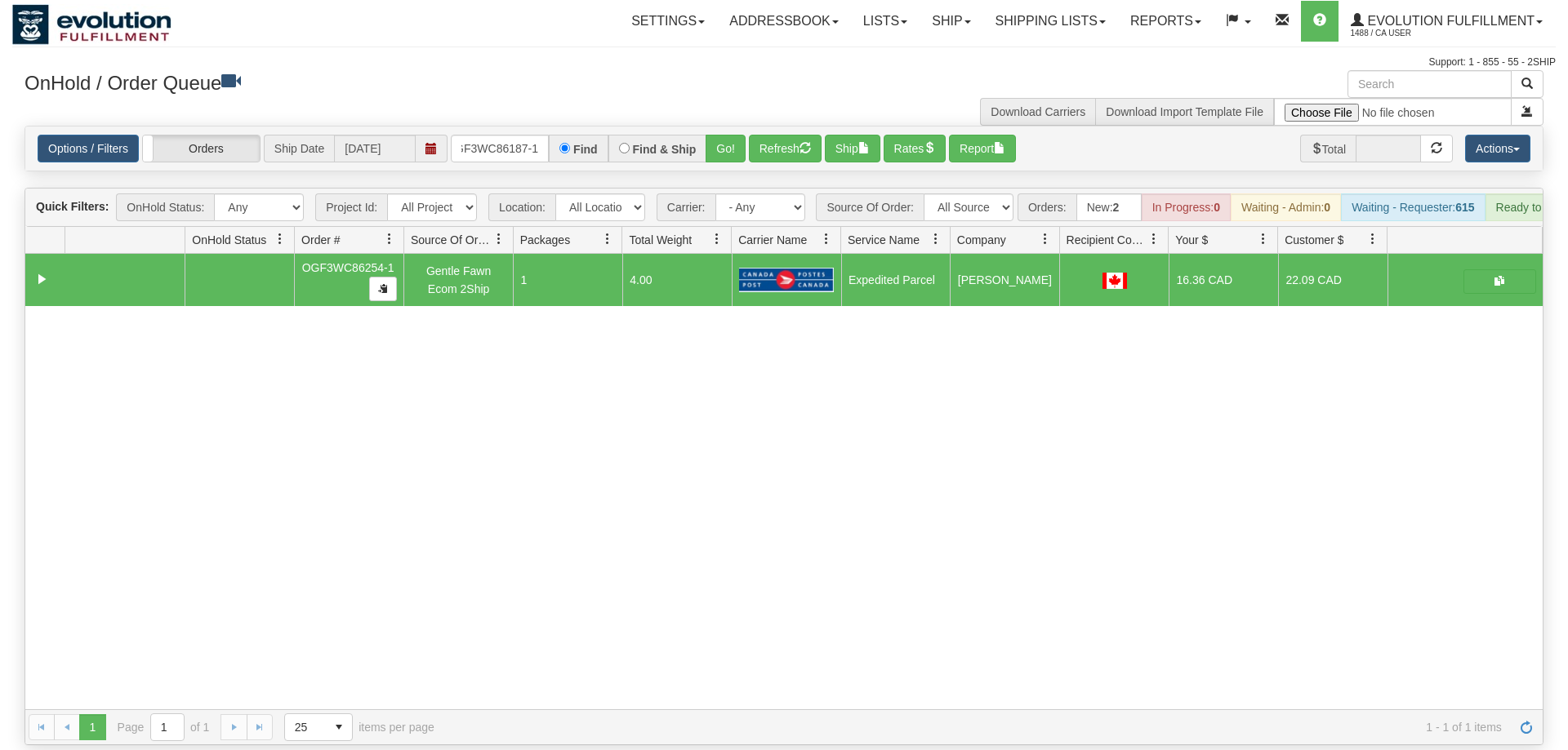
click at [727, 158] on div "Is equal to Is not equal to Contains Does not contains CAD USD EUR ZAR [PERSON_…" at bounding box center [784, 436] width 1543 height 620
click at [731, 136] on button "Go!" at bounding box center [725, 149] width 40 height 28
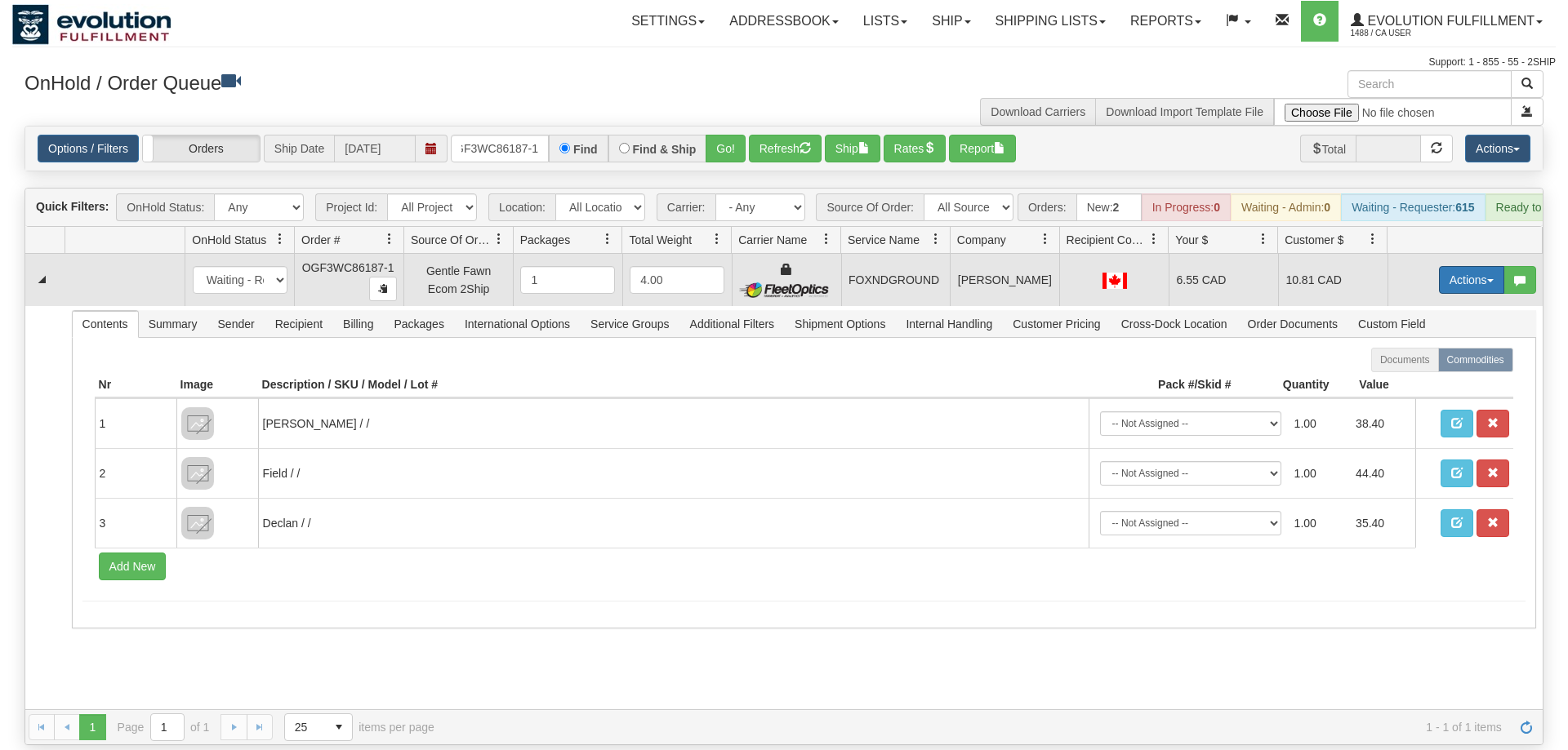
click at [1470, 266] on button "Actions" at bounding box center [1471, 280] width 66 height 28
click at [1395, 368] on span "Ship" at bounding box center [1405, 375] width 34 height 13
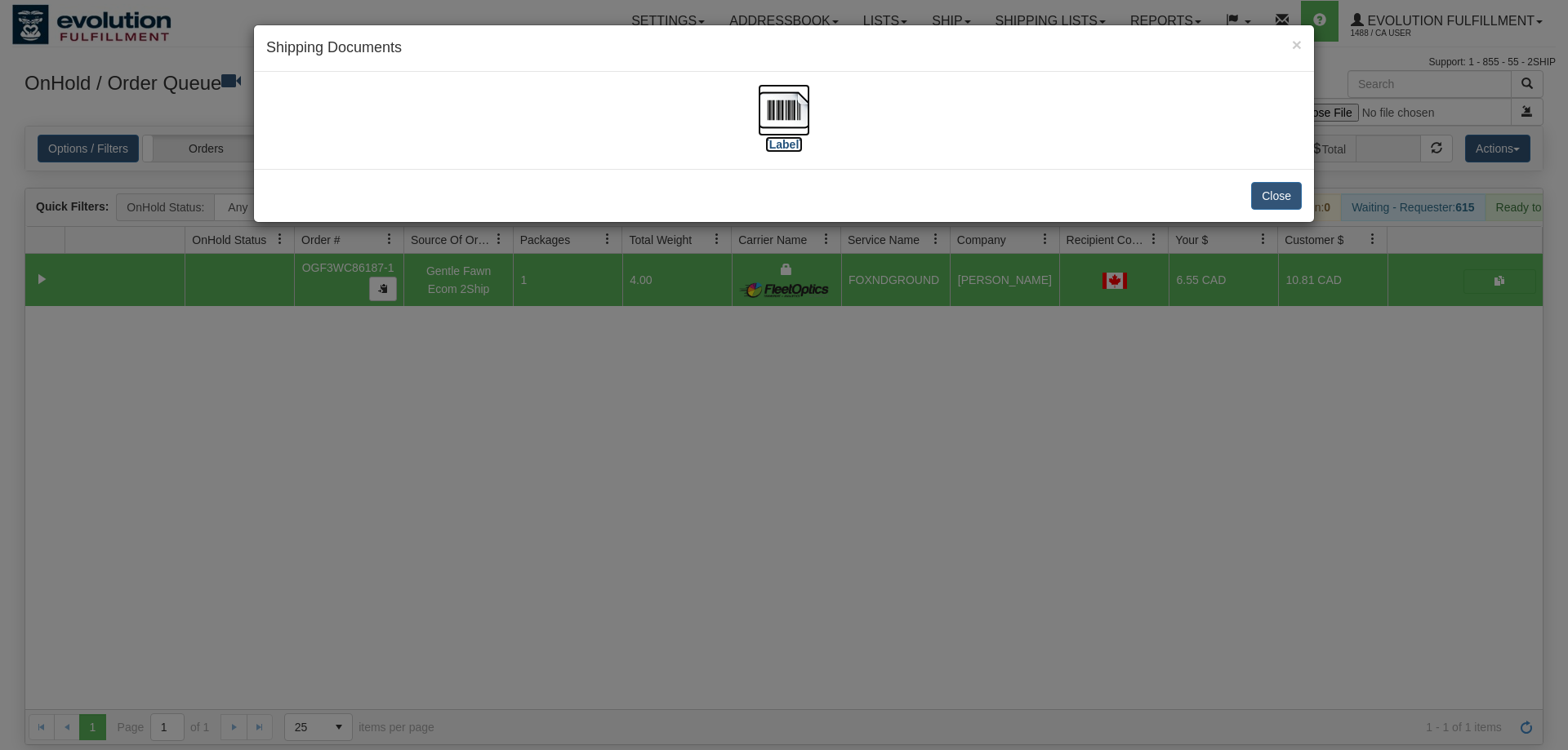
click at [785, 91] on img at bounding box center [784, 110] width 52 height 52
drag, startPoint x: 979, startPoint y: 479, endPoint x: 966, endPoint y: 443, distance: 38.3
click at [974, 462] on div "× Shipping Documents [Label] Close" at bounding box center [784, 375] width 1568 height 750
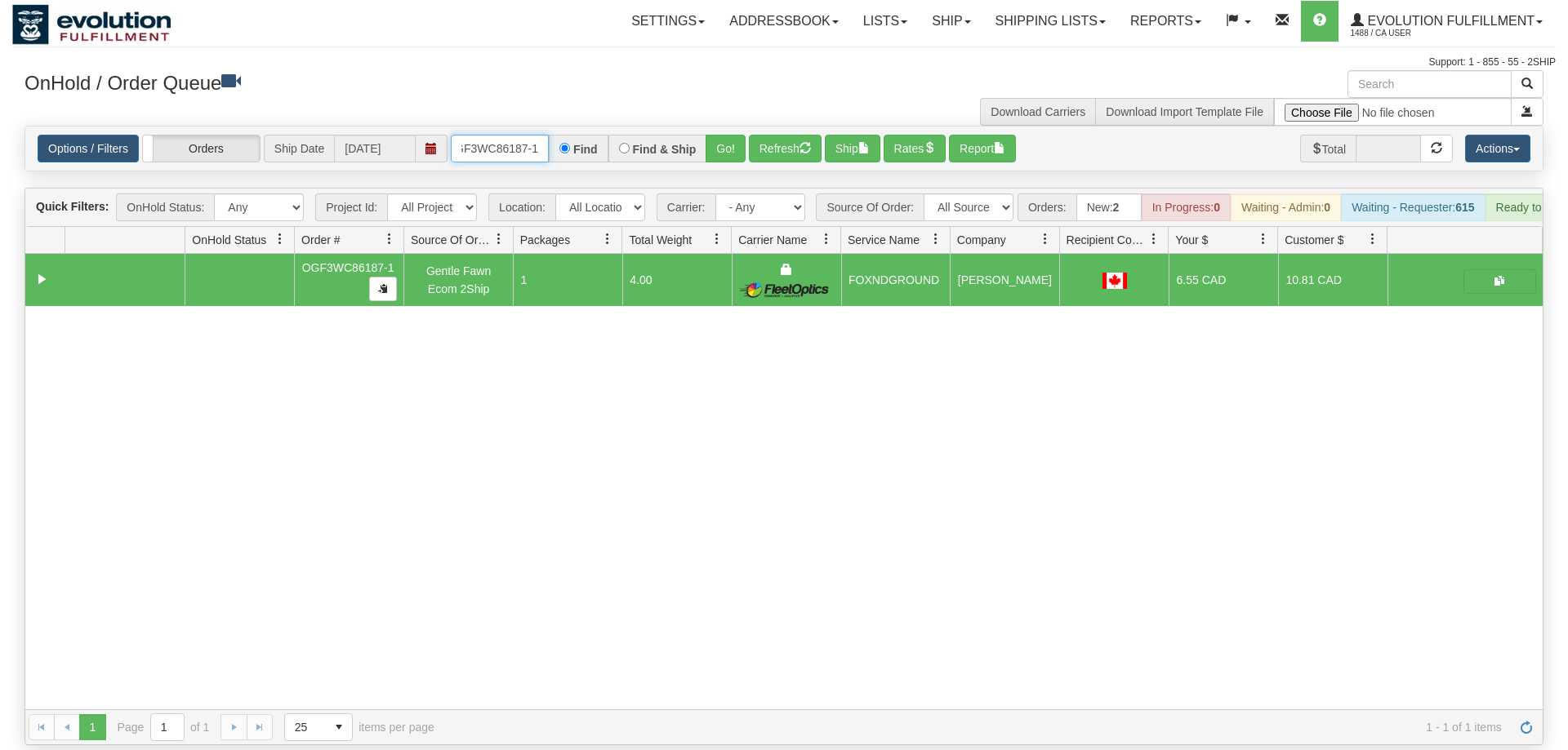
click at [532, 135] on input "OGF3WC86187-1" at bounding box center [500, 149] width 98 height 28
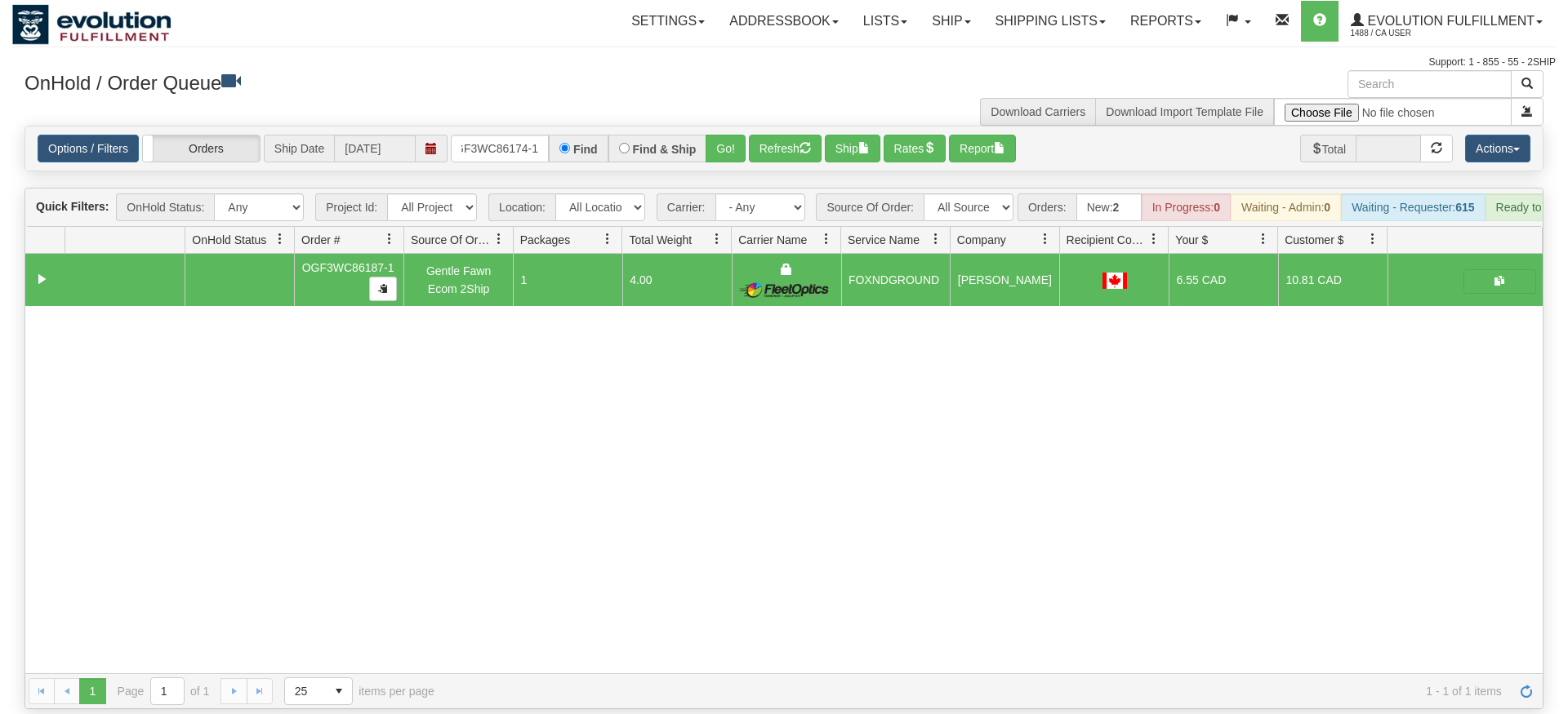
drag, startPoint x: 706, startPoint y: 120, endPoint x: 707, endPoint y: 138, distance: 18.0
click at [706, 154] on div "Is equal to Is not equal to Contains Does not contains CAD USD EUR ZAR [PERSON_…" at bounding box center [784, 417] width 1543 height 584
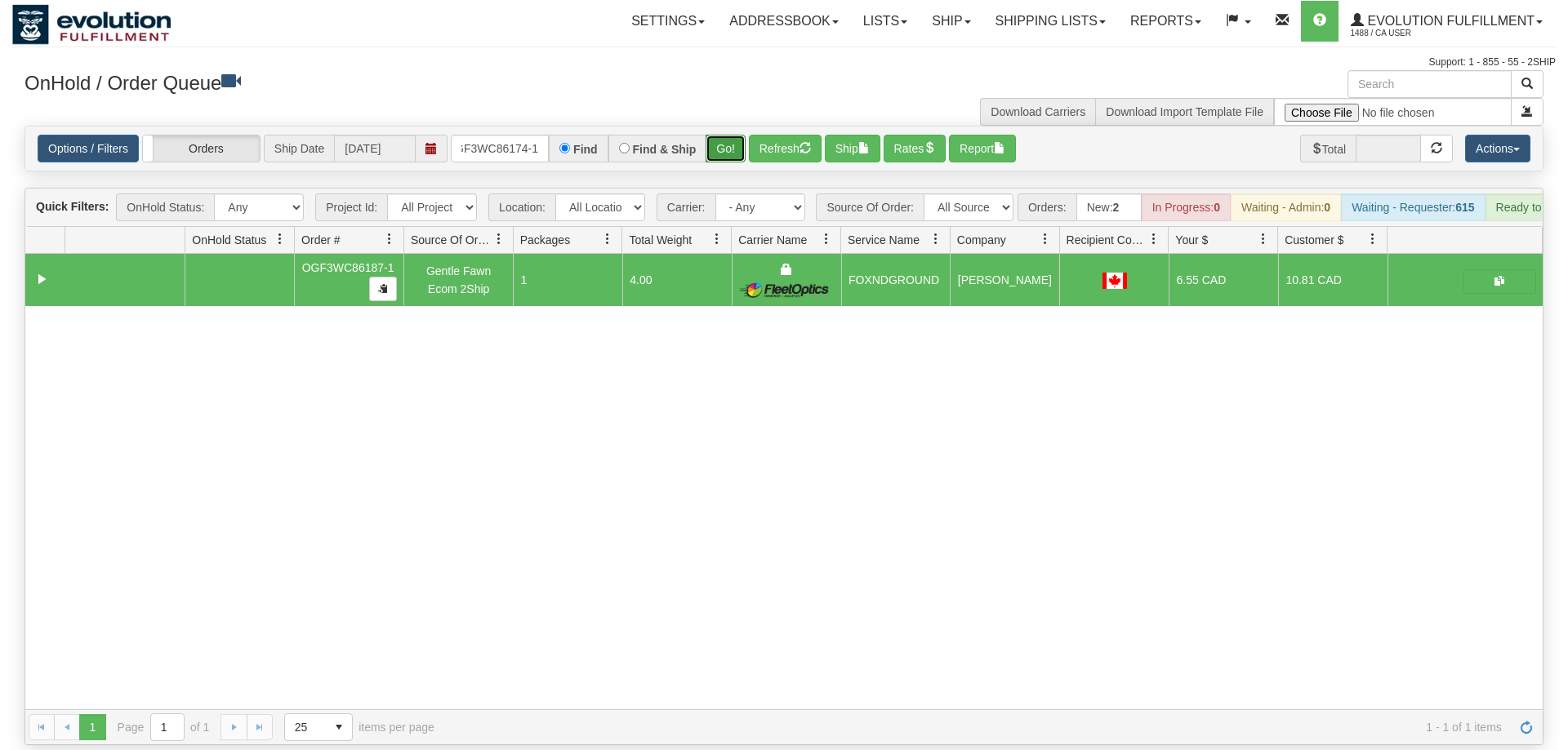
click at [716, 135] on button "Go!" at bounding box center [725, 149] width 40 height 28
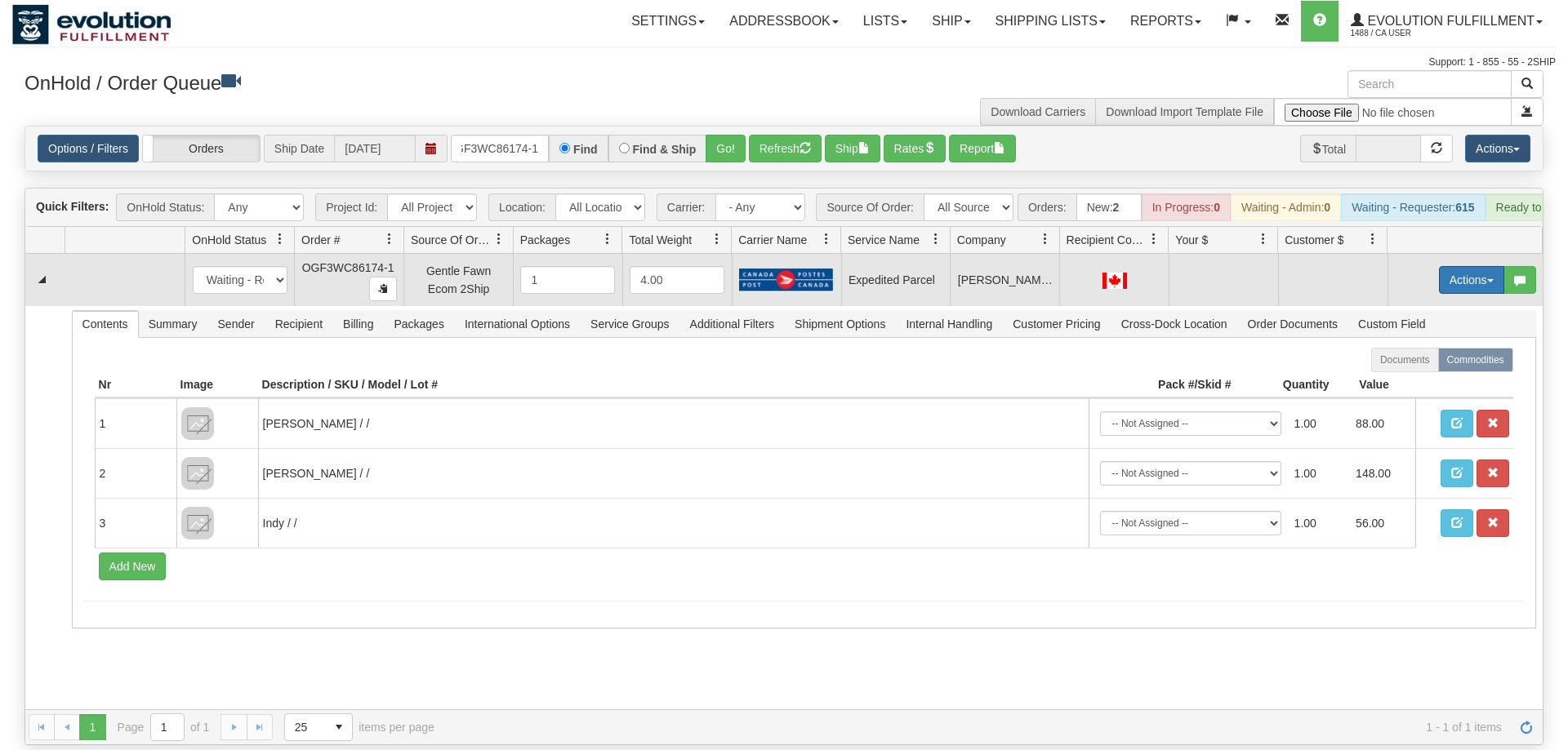
click at [1457, 266] on button "Actions" at bounding box center [1471, 280] width 66 height 28
click at [1426, 326] on span "Refresh Rates" at bounding box center [1430, 332] width 84 height 13
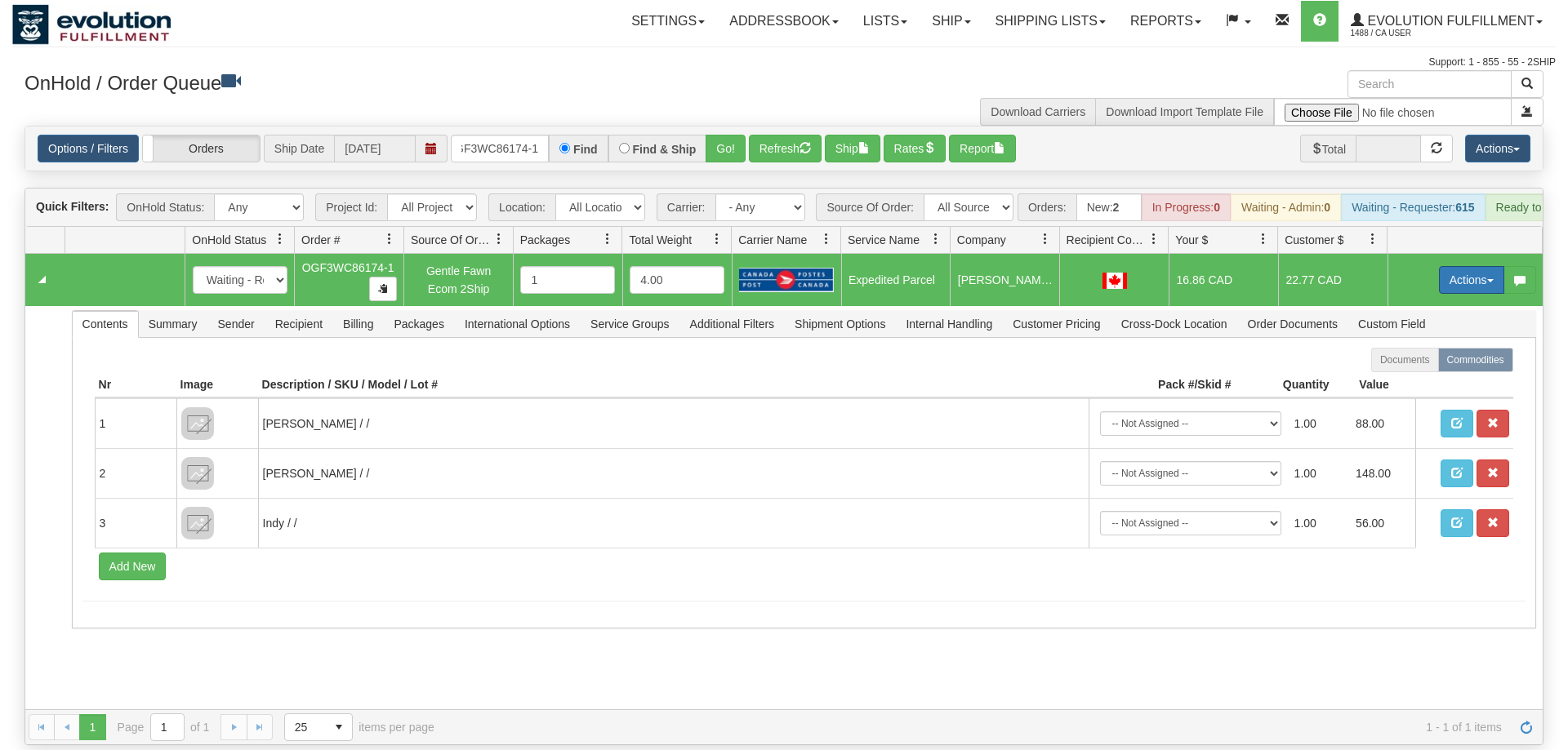
click at [1456, 266] on button "Actions" at bounding box center [1471, 280] width 66 height 28
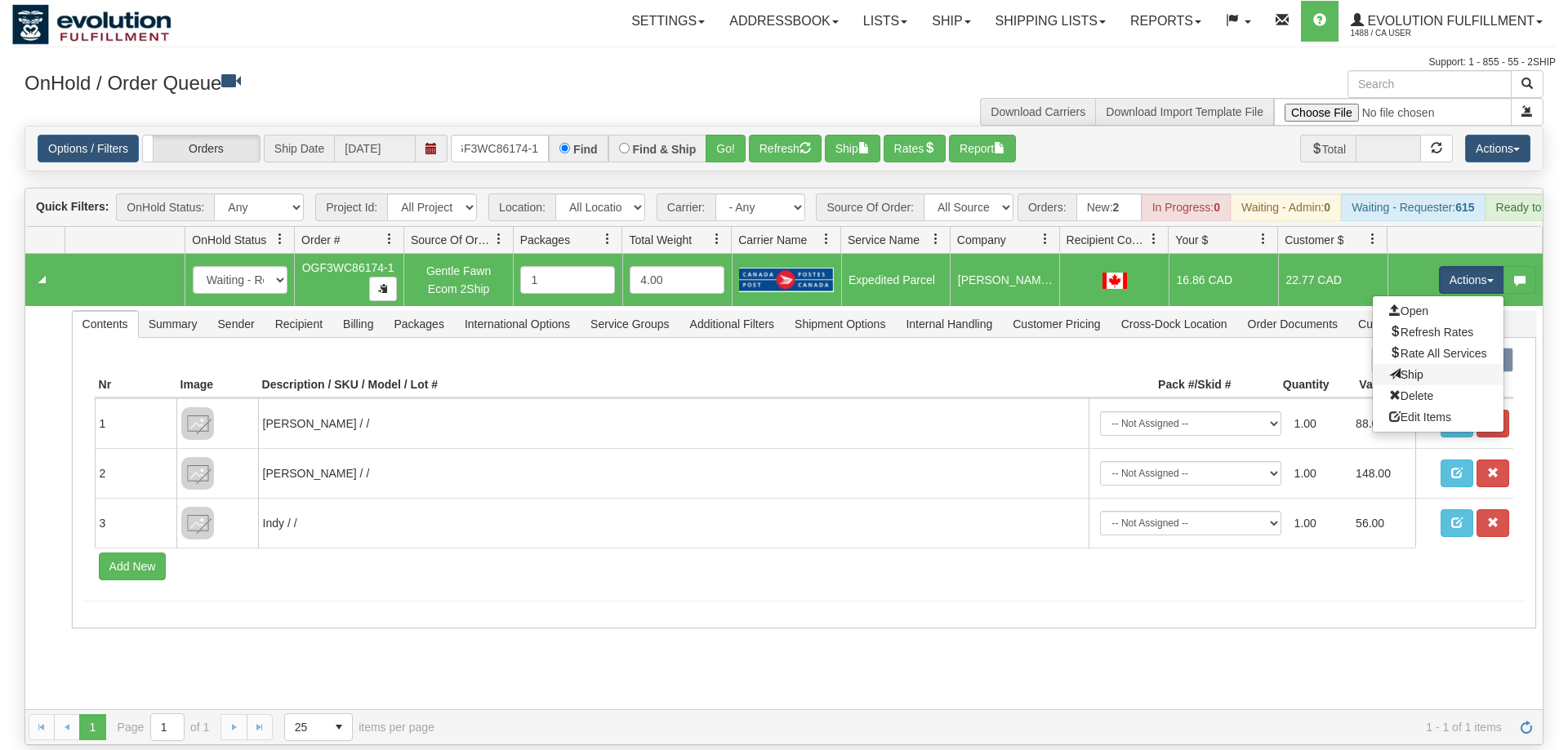
click at [1431, 364] on link "Ship" at bounding box center [1438, 375] width 130 height 21
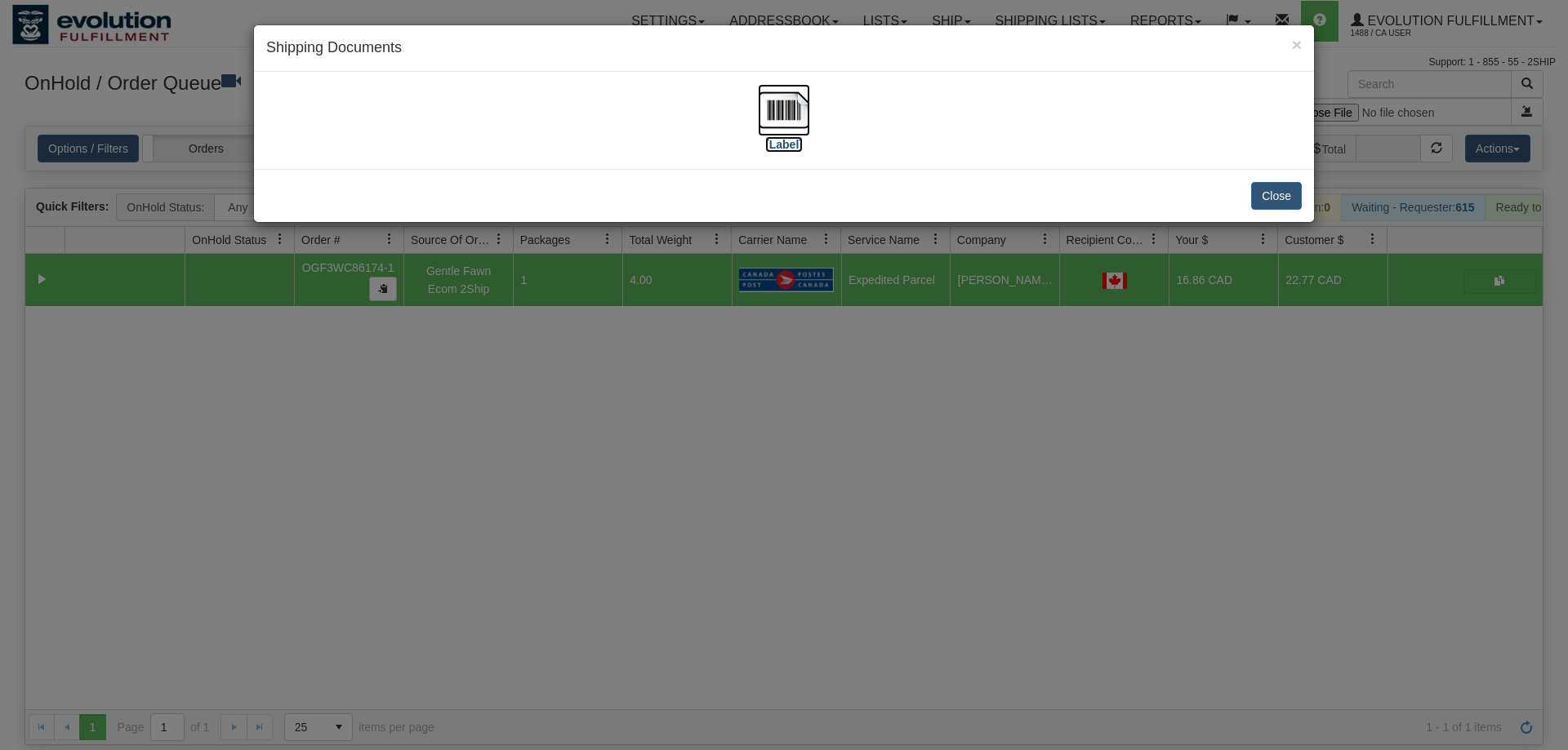
click at [803, 115] on img at bounding box center [784, 110] width 52 height 52
drag, startPoint x: 645, startPoint y: 652, endPoint x: 633, endPoint y: 259, distance: 393.2
click at [649, 629] on div "× Shipping Documents [Label] Close" at bounding box center [784, 375] width 1568 height 750
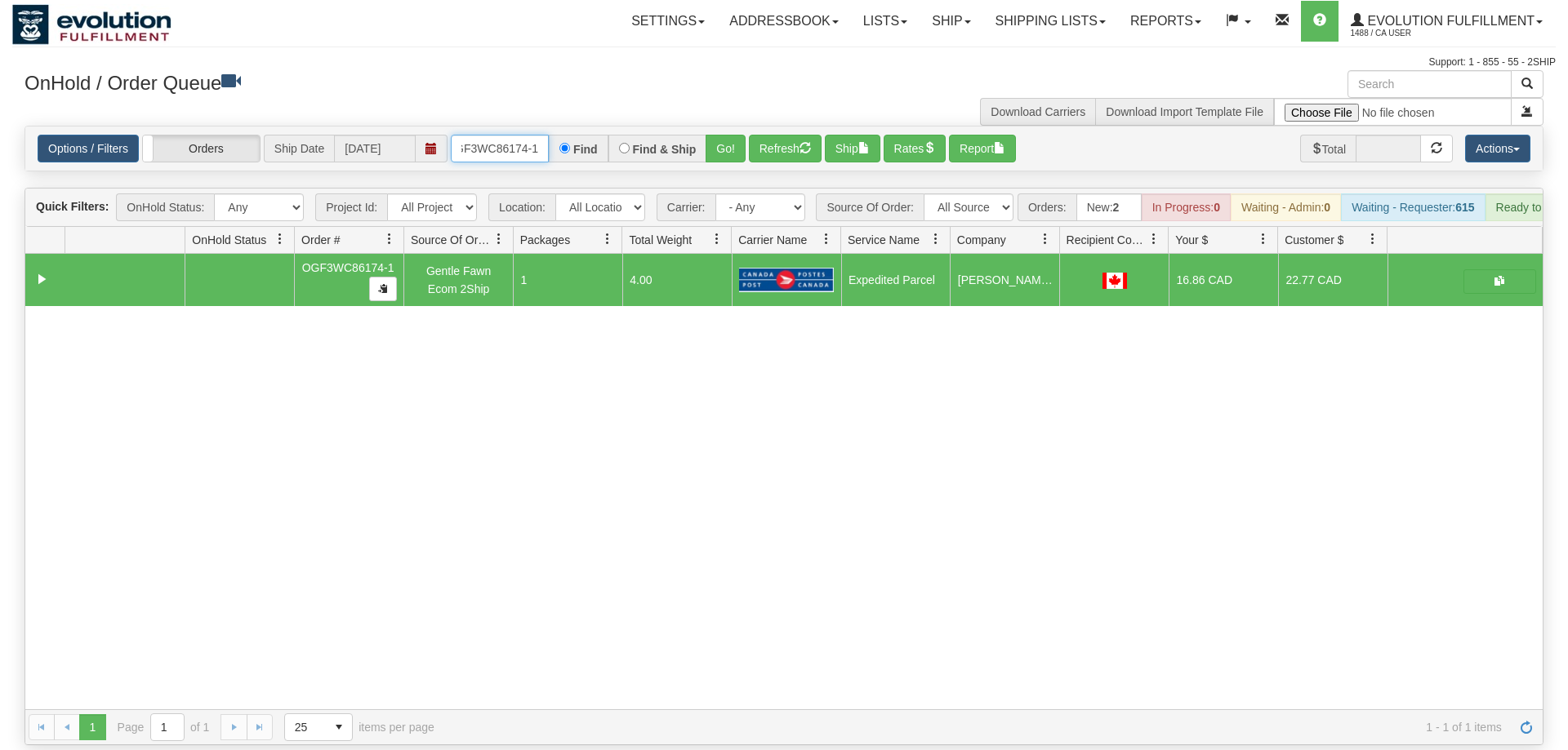
click at [520, 135] on input "OGF3WC86174-1" at bounding box center [500, 149] width 98 height 28
drag, startPoint x: 721, startPoint y: 154, endPoint x: 720, endPoint y: 136, distance: 18.0
click at [721, 153] on div "Is equal to Is not equal to Contains Does not contains CAD USD EUR ZAR [PERSON_…" at bounding box center [784, 436] width 1543 height 620
click at [720, 136] on button "Go!" at bounding box center [725, 149] width 40 height 28
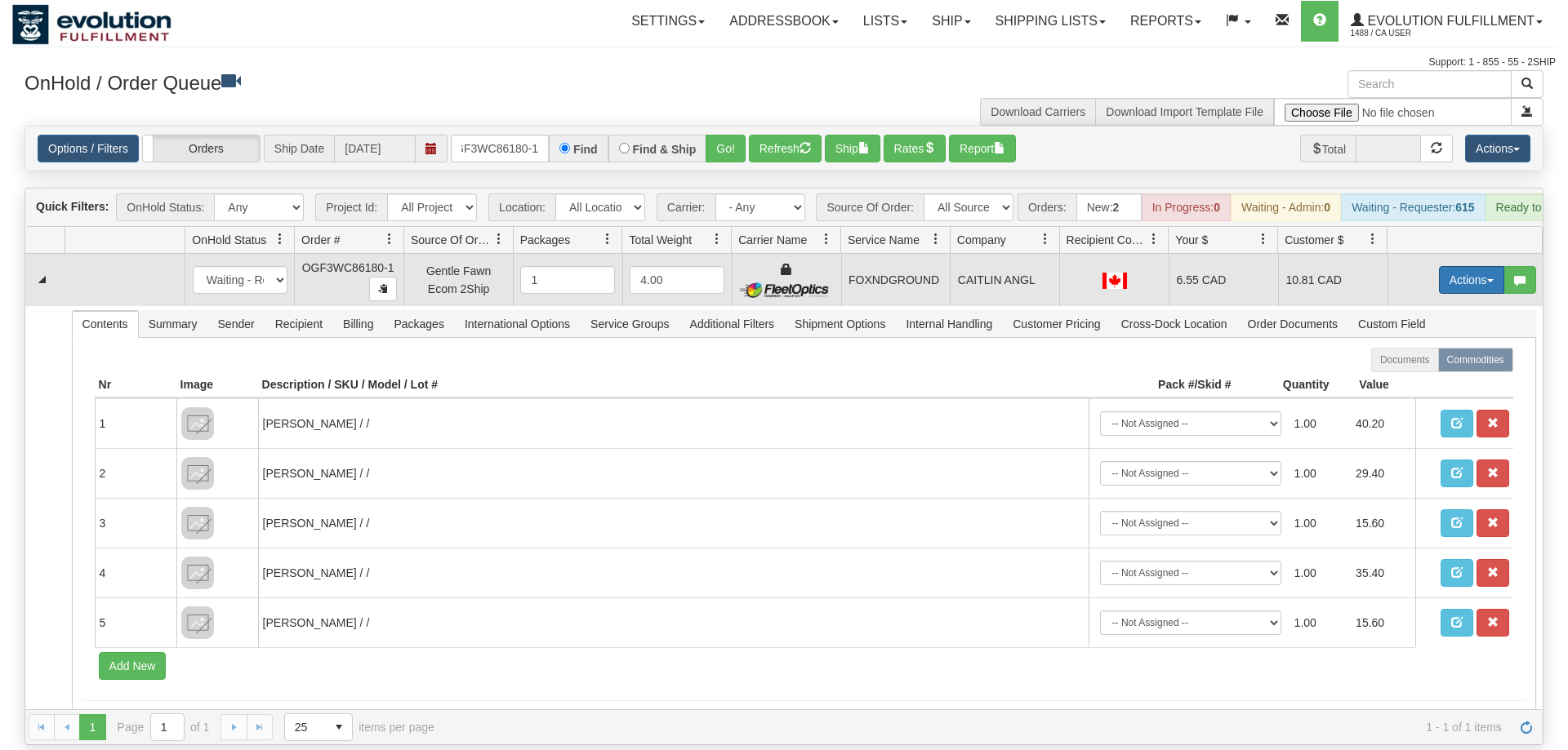
click at [1456, 266] on button "Actions" at bounding box center [1471, 280] width 66 height 28
click at [1389, 368] on span at bounding box center [1394, 374] width 11 height 11
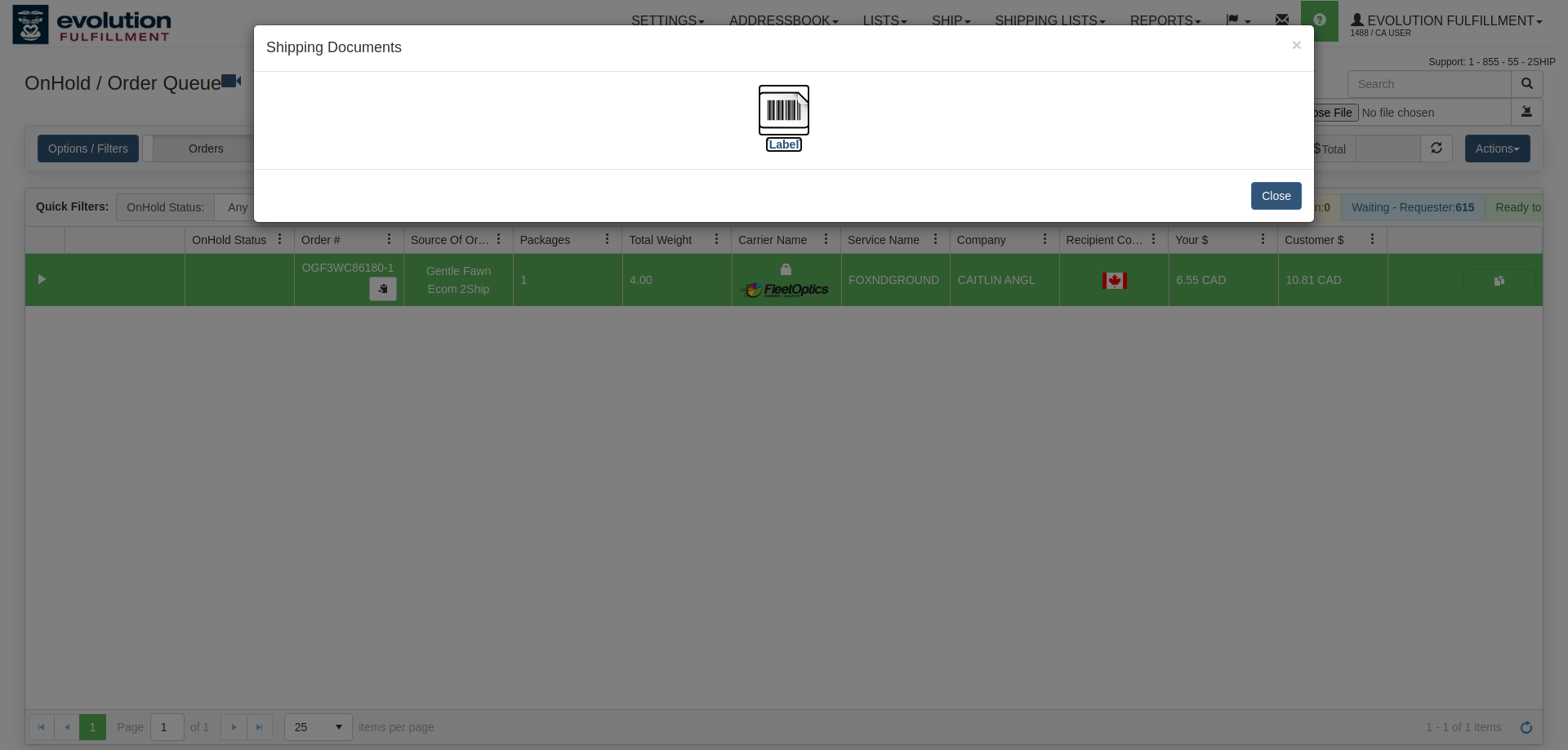
click at [784, 119] on img at bounding box center [784, 110] width 52 height 52
drag, startPoint x: 851, startPoint y: 364, endPoint x: 298, endPoint y: 34, distance: 644.0
click at [851, 363] on div "× Shipping Documents [Label] Close" at bounding box center [784, 375] width 1568 height 750
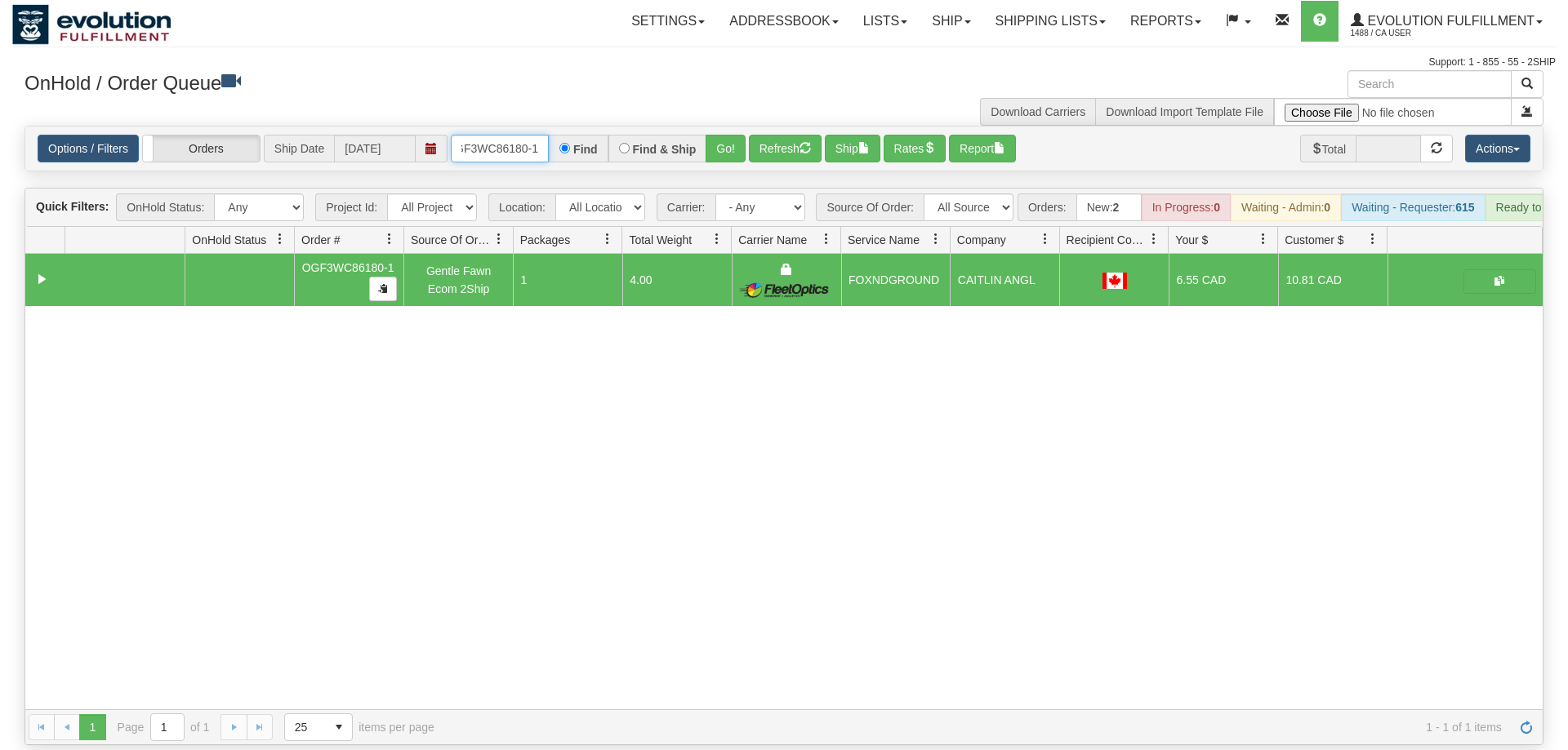
click at [470, 135] on input "OGF3WC86180-1" at bounding box center [500, 149] width 98 height 28
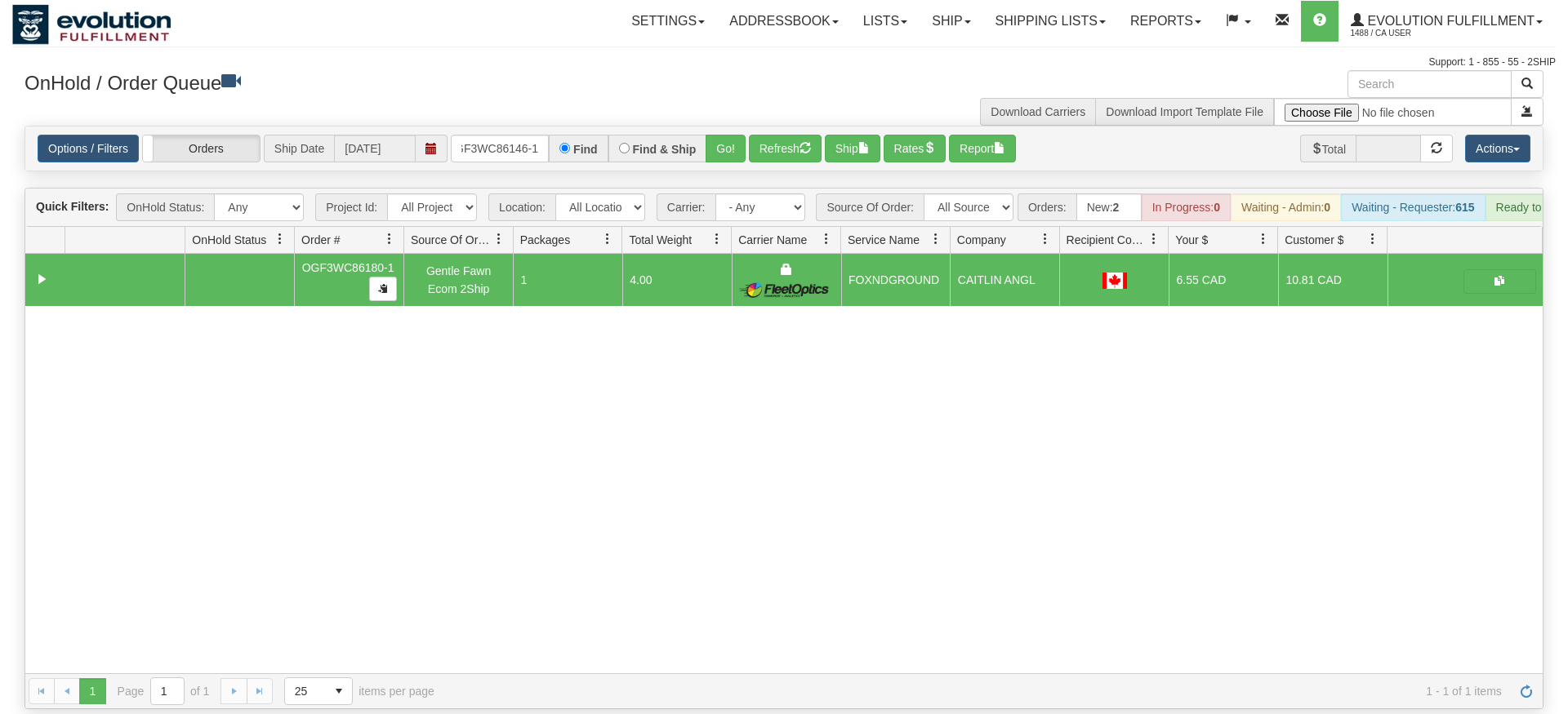
click at [701, 164] on div "Is equal to Is not equal to Contains Does not contains CAD USD EUR ZAR [PERSON_…" at bounding box center [784, 417] width 1543 height 584
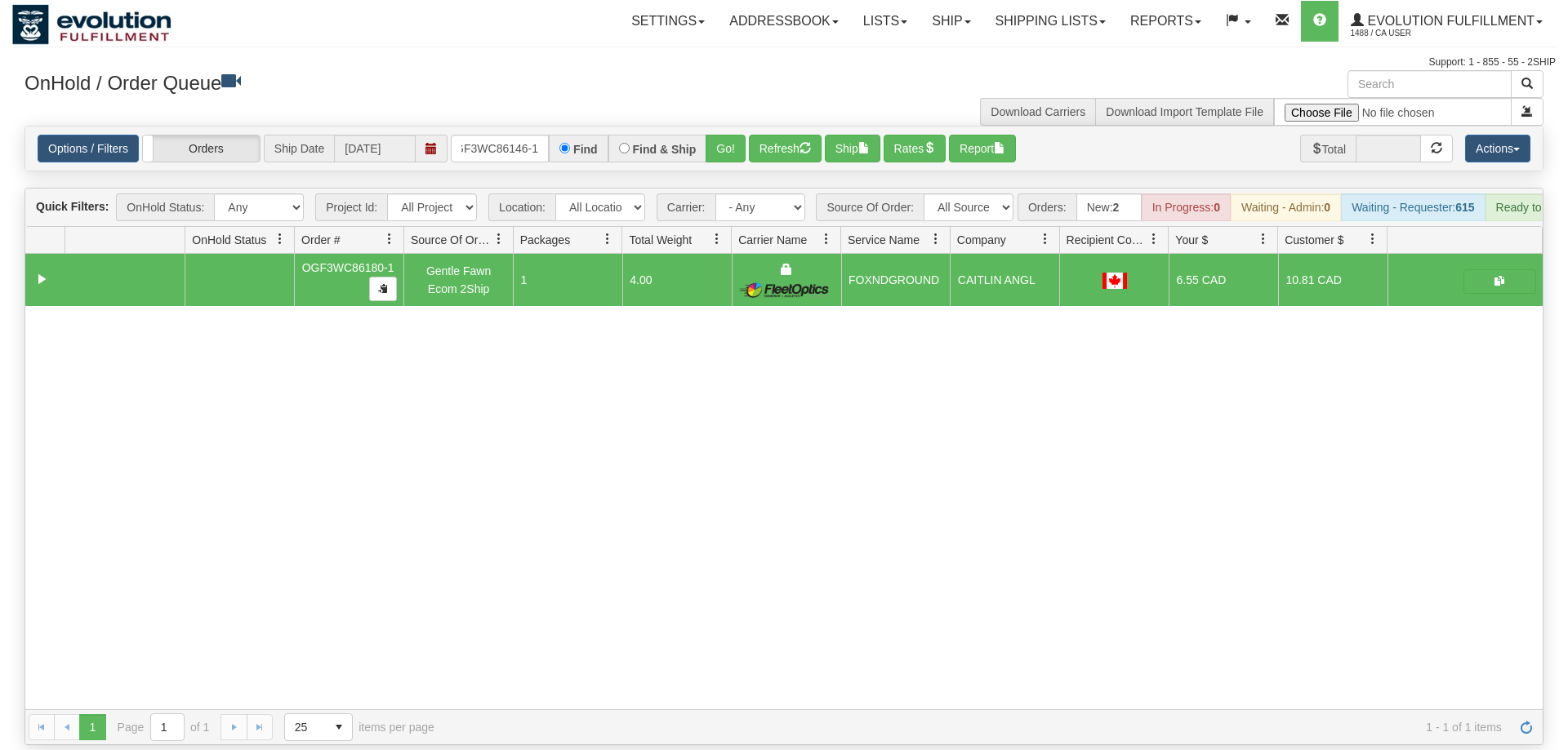
click at [711, 140] on div "Options / Filters Group Shipments Orders Ship Date [DATE] OGF3WC86146-1 Find Fi…" at bounding box center [784, 149] width 1517 height 44
click at [715, 135] on button "Go!" at bounding box center [725, 149] width 40 height 28
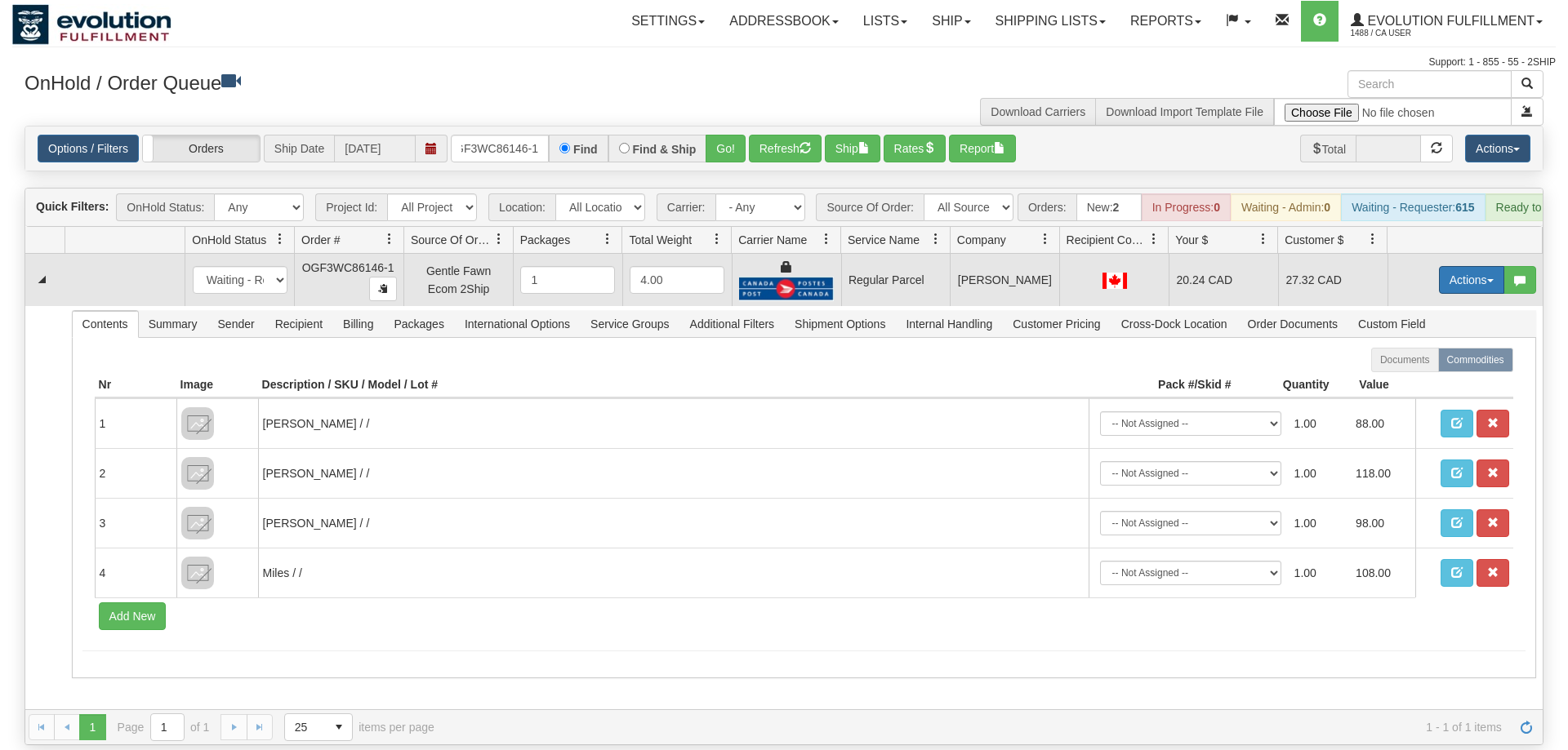
click at [1470, 266] on button "Actions" at bounding box center [1471, 280] width 66 height 28
click at [1447, 347] on span "Rate All Services" at bounding box center [1438, 353] width 98 height 13
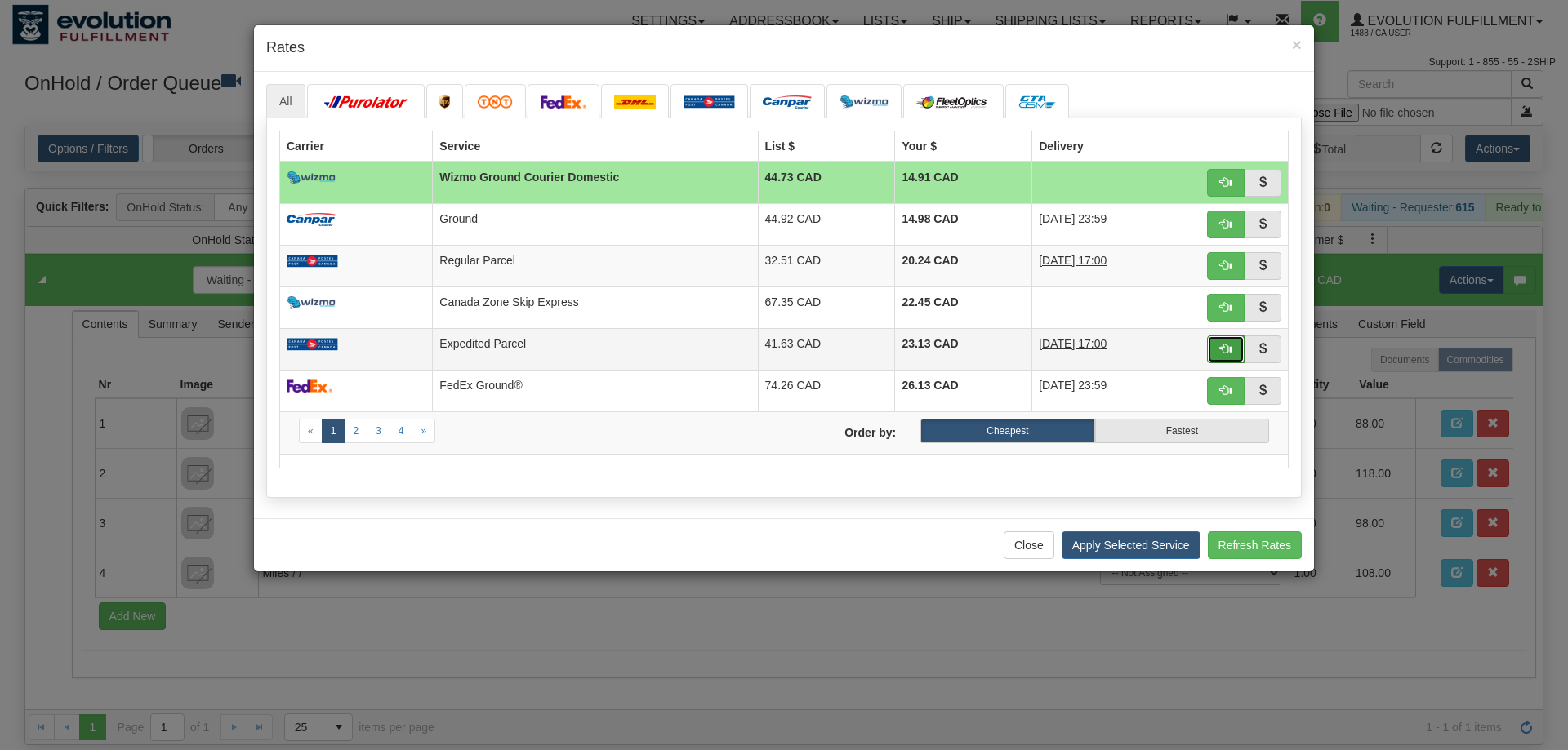
click at [1223, 363] on button "button" at bounding box center [1225, 350] width 38 height 28
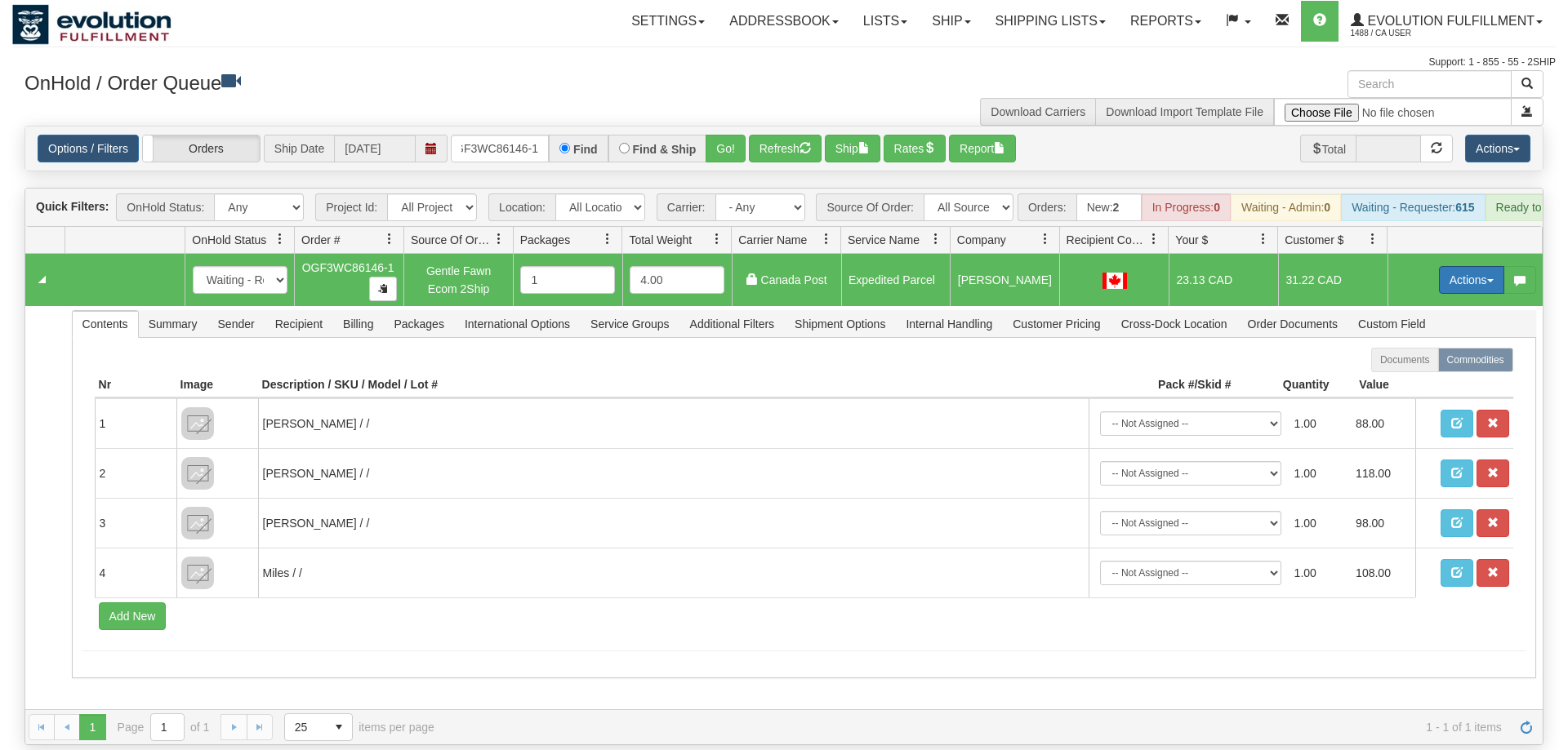
click at [1464, 266] on button "Actions" at bounding box center [1471, 280] width 66 height 28
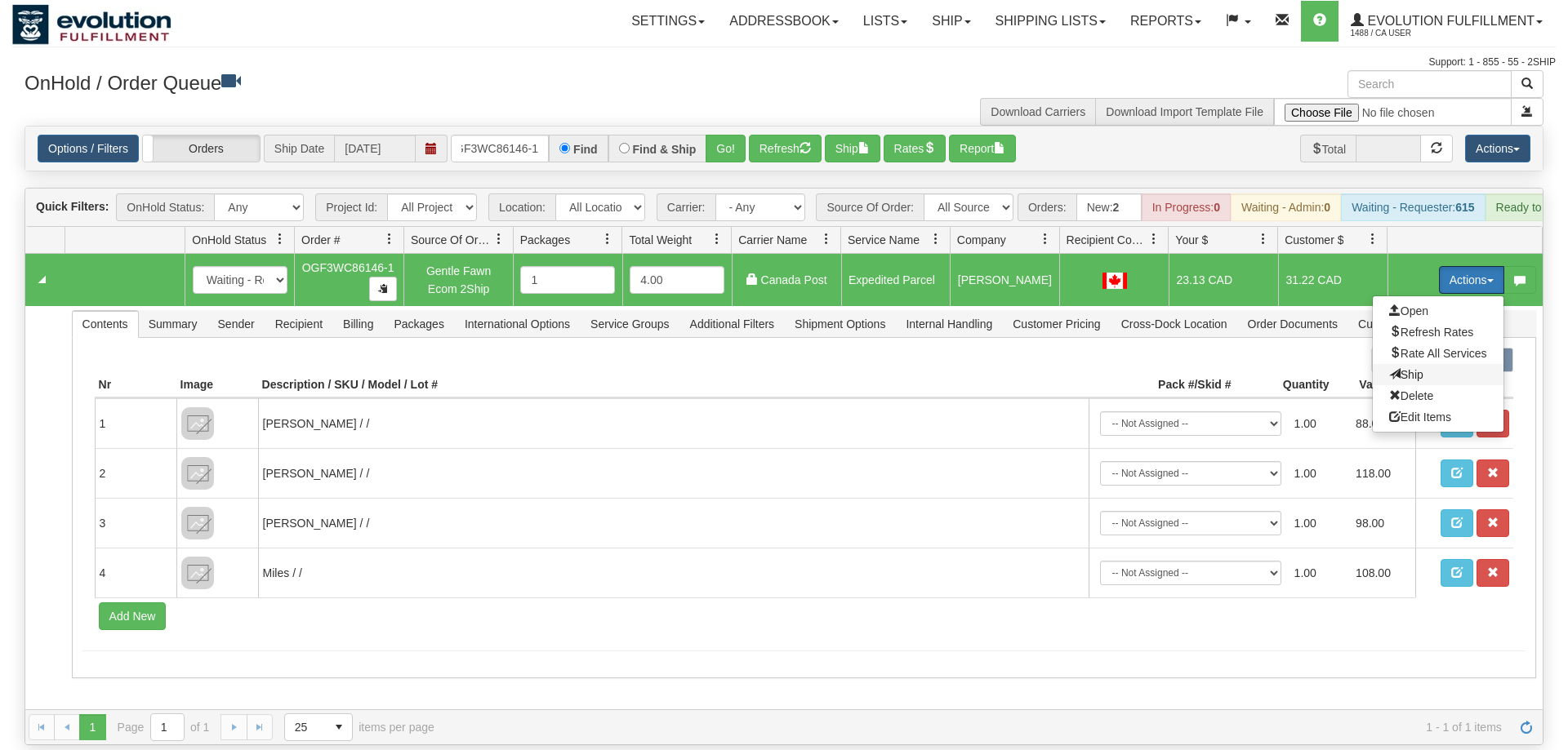
click at [1401, 368] on span "Ship" at bounding box center [1405, 375] width 34 height 13
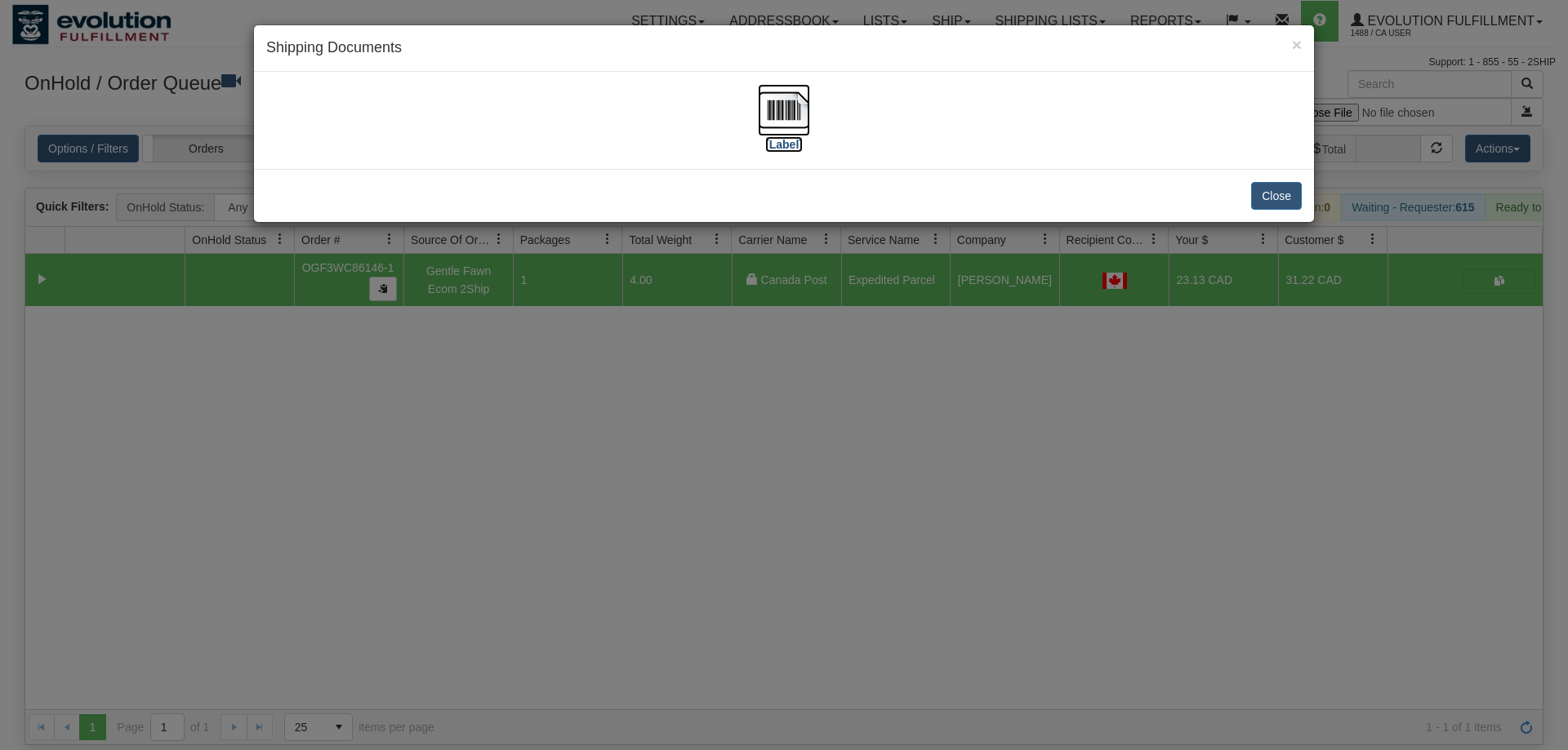
click at [803, 108] on img at bounding box center [784, 110] width 52 height 52
click at [334, 584] on div "× Shipping Documents [Label] Close" at bounding box center [784, 375] width 1568 height 750
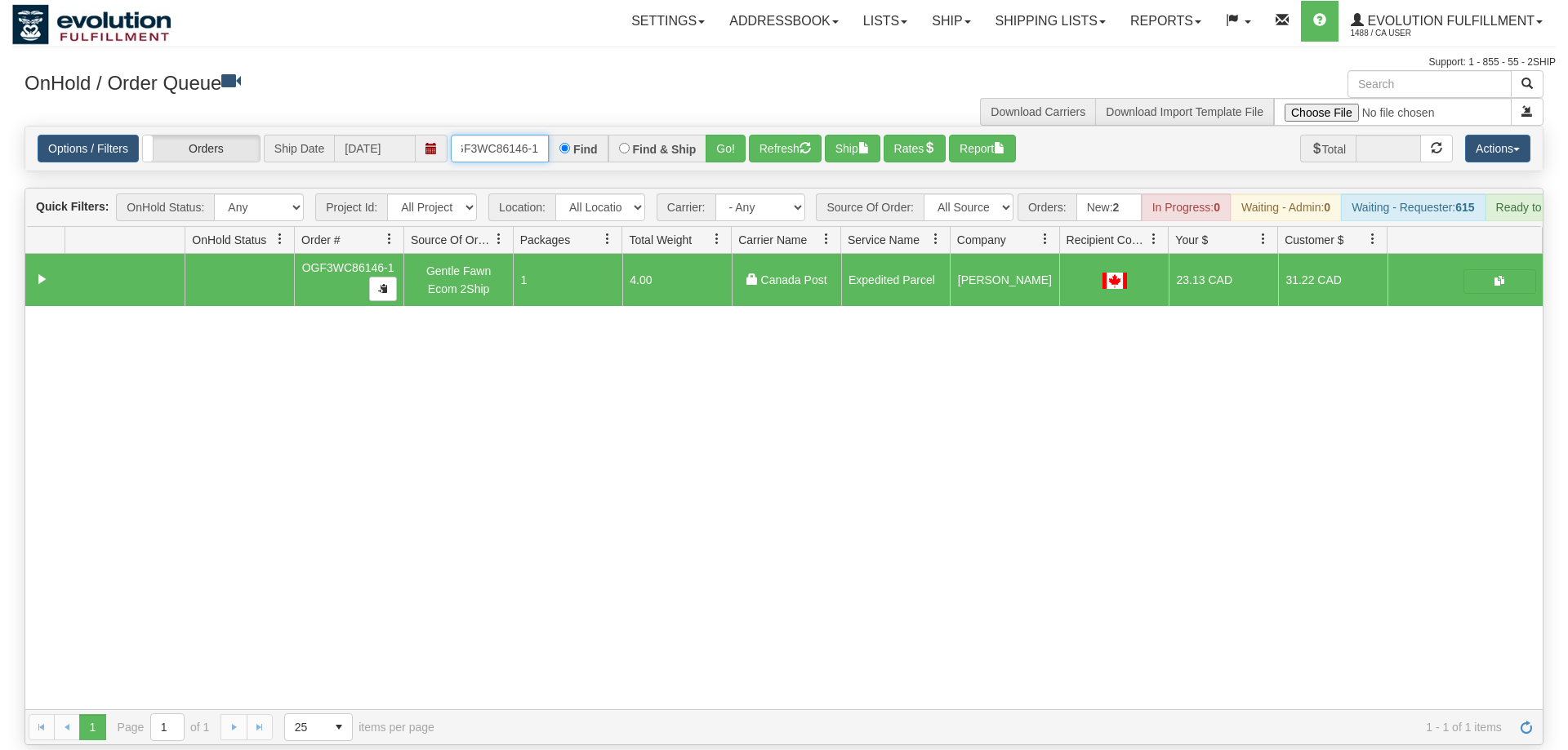
click at [524, 135] on input "OGF3WC86146-1" at bounding box center [500, 149] width 98 height 28
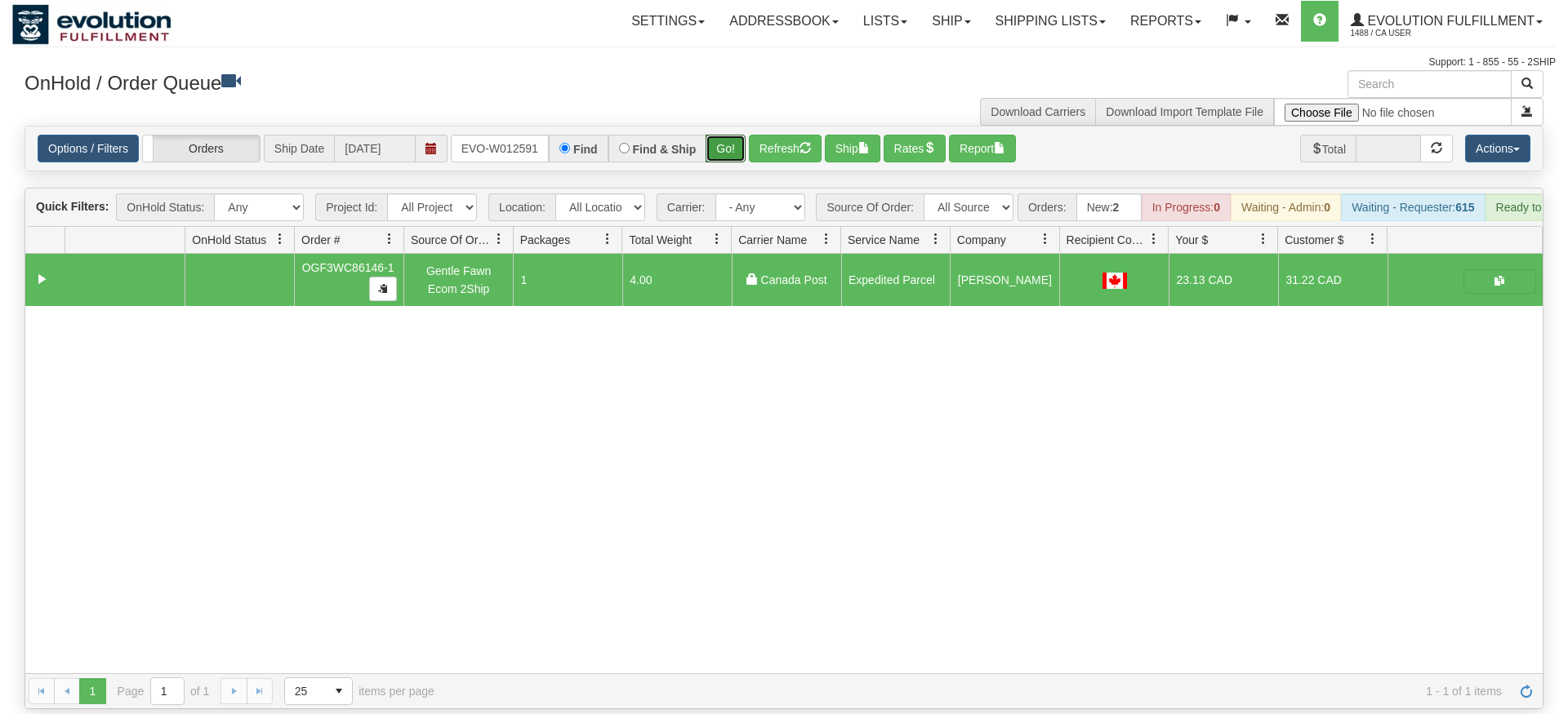
click at [731, 167] on div "Is equal to Is not equal to Contains Does not contains CAD USD EUR ZAR [PERSON_…" at bounding box center [784, 417] width 1543 height 584
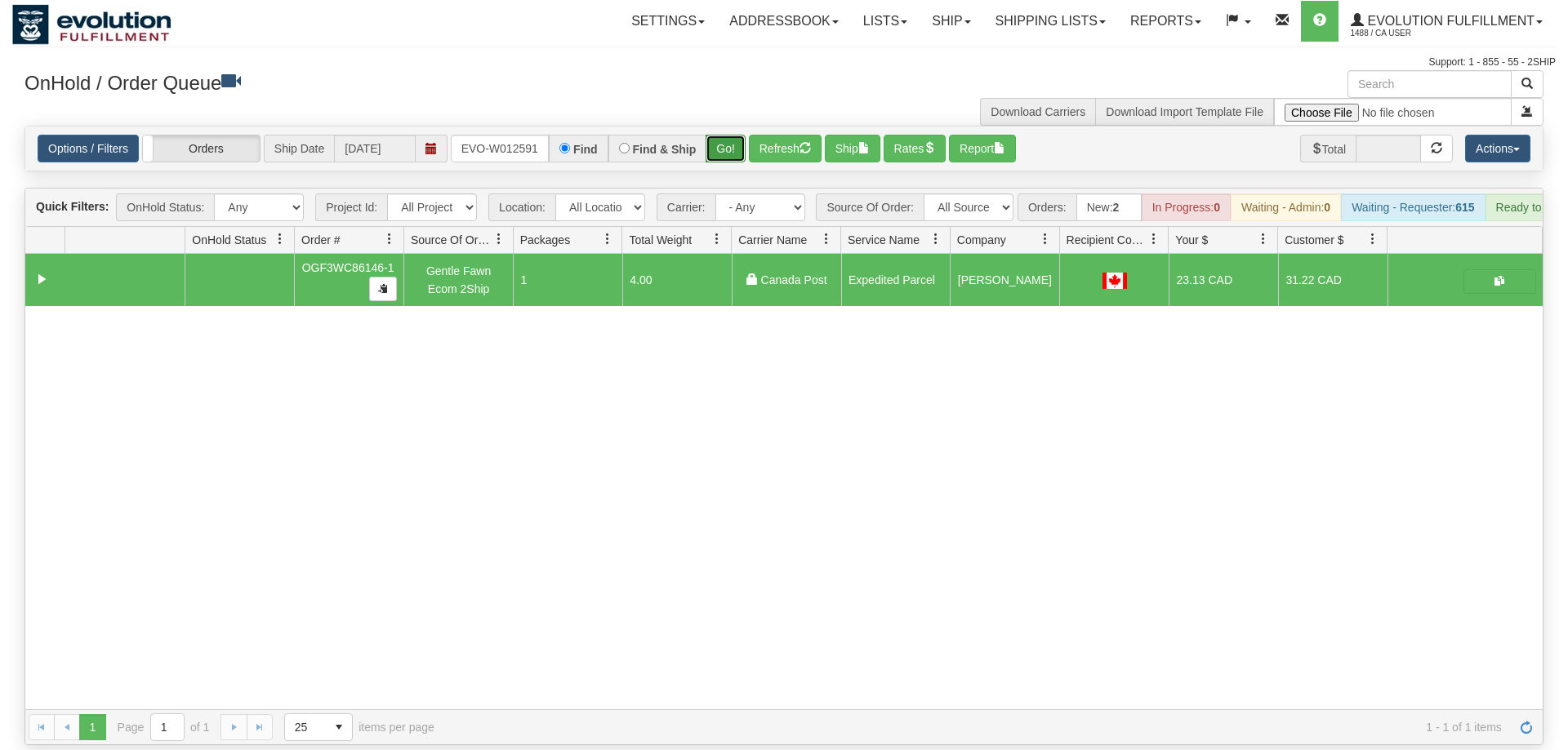
click at [735, 137] on button "Go!" at bounding box center [725, 149] width 40 height 28
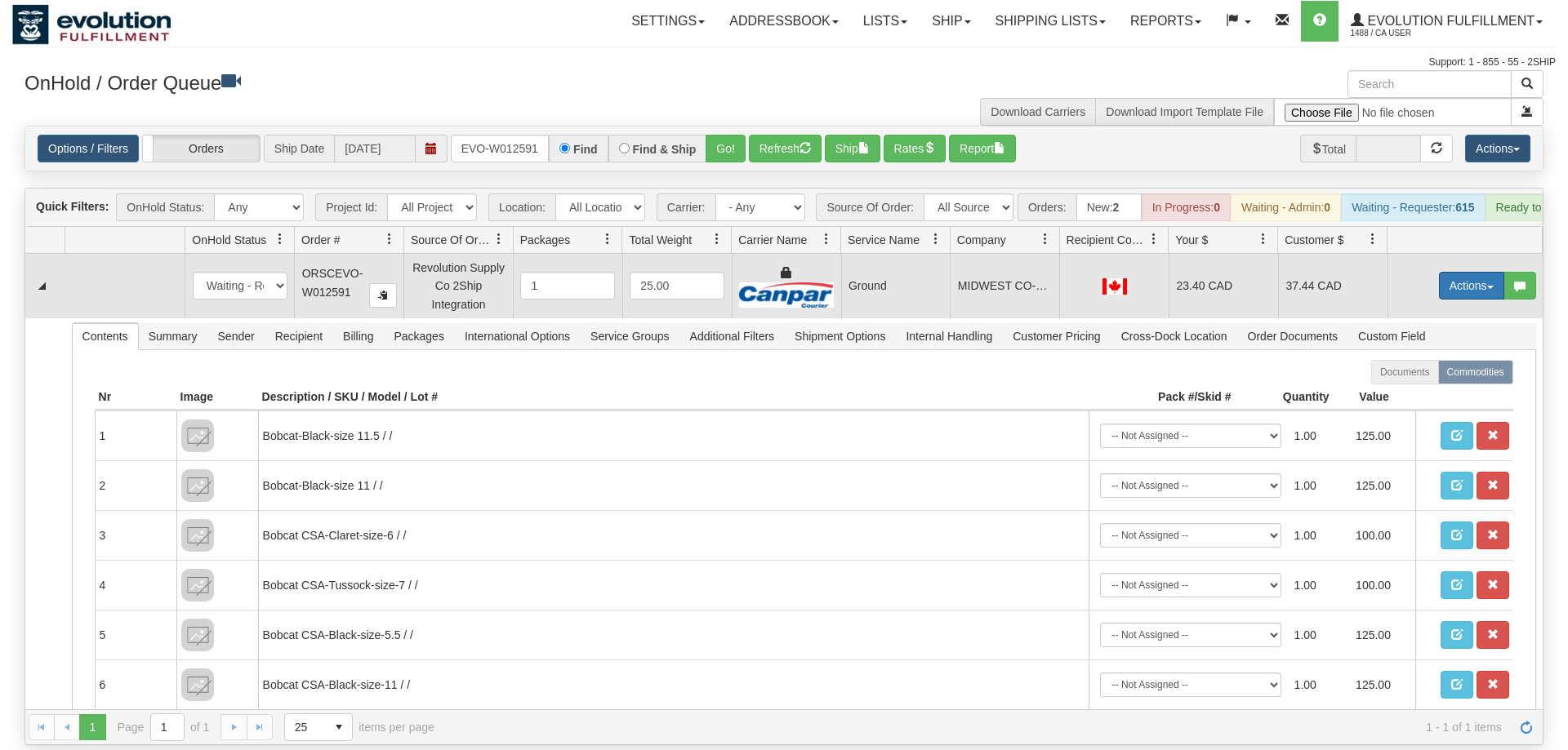
click at [1466, 272] on button "Actions" at bounding box center [1471, 286] width 66 height 28
click at [1447, 370] on link "Ship" at bounding box center [1438, 380] width 130 height 21
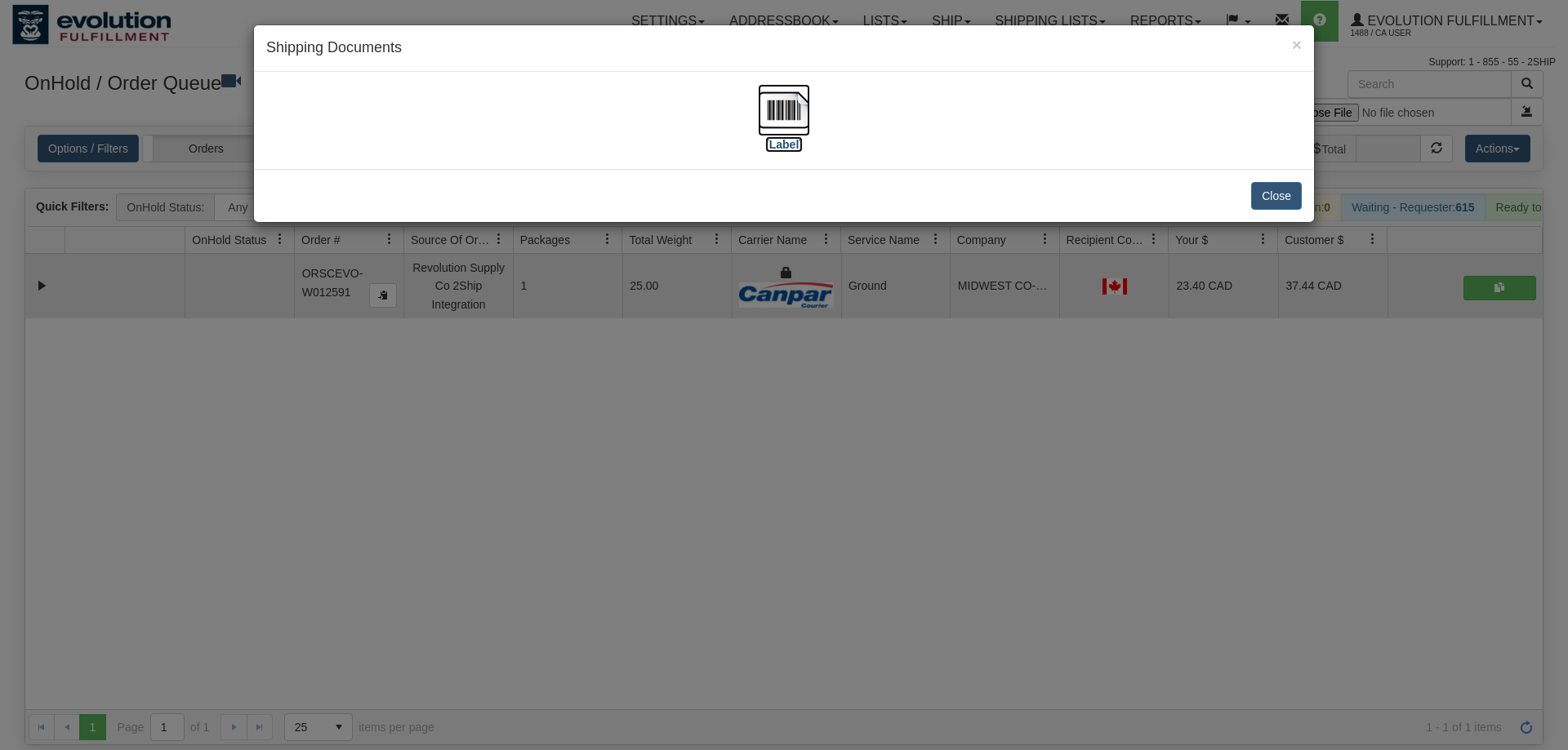
click at [775, 113] on img at bounding box center [784, 110] width 52 height 52
drag, startPoint x: 819, startPoint y: 464, endPoint x: 805, endPoint y: 430, distance: 36.8
click at [818, 461] on div "× Shipping Documents [Label] Close" at bounding box center [784, 375] width 1568 height 750
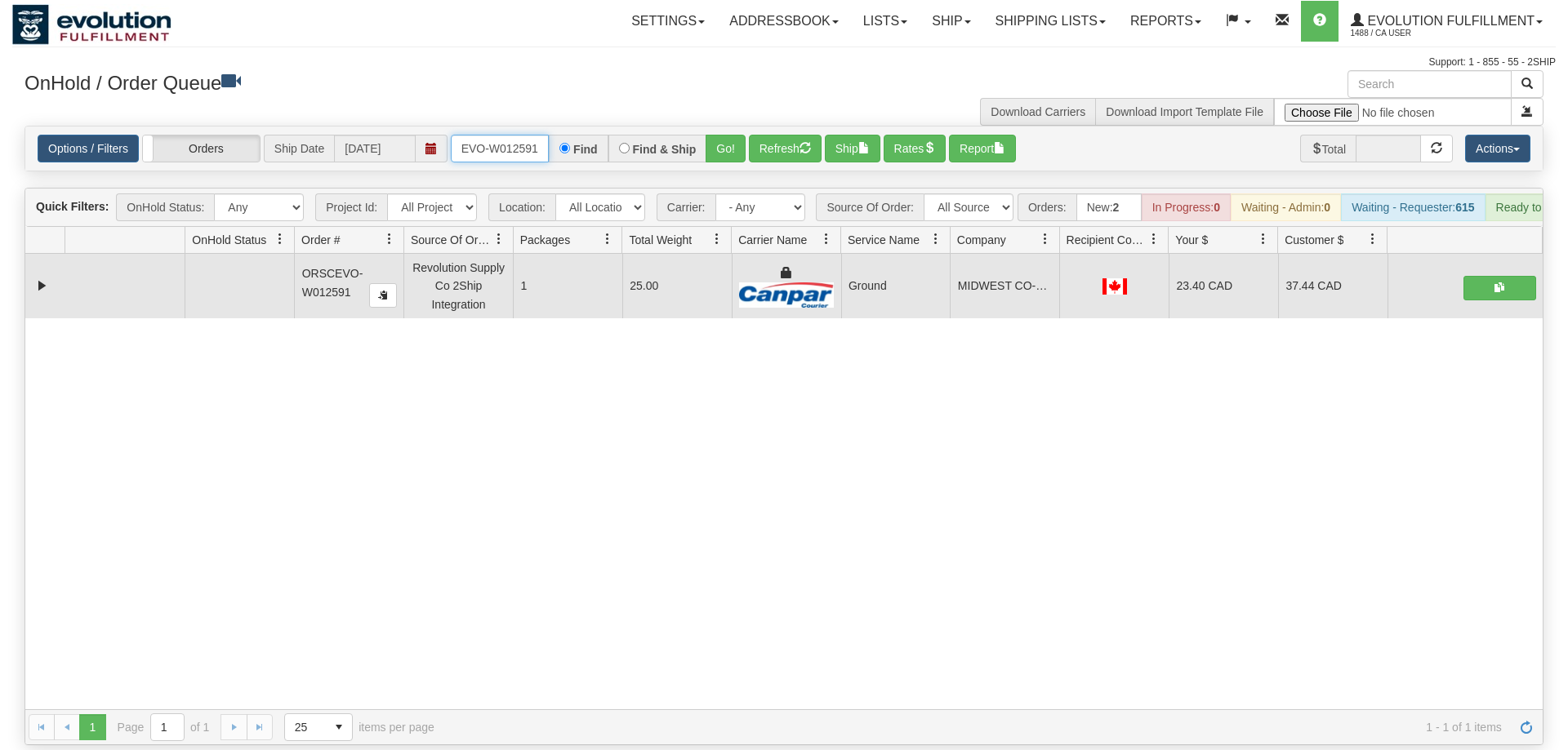
click at [510, 135] on input "ORSCEVO-W012591" at bounding box center [500, 149] width 98 height 28
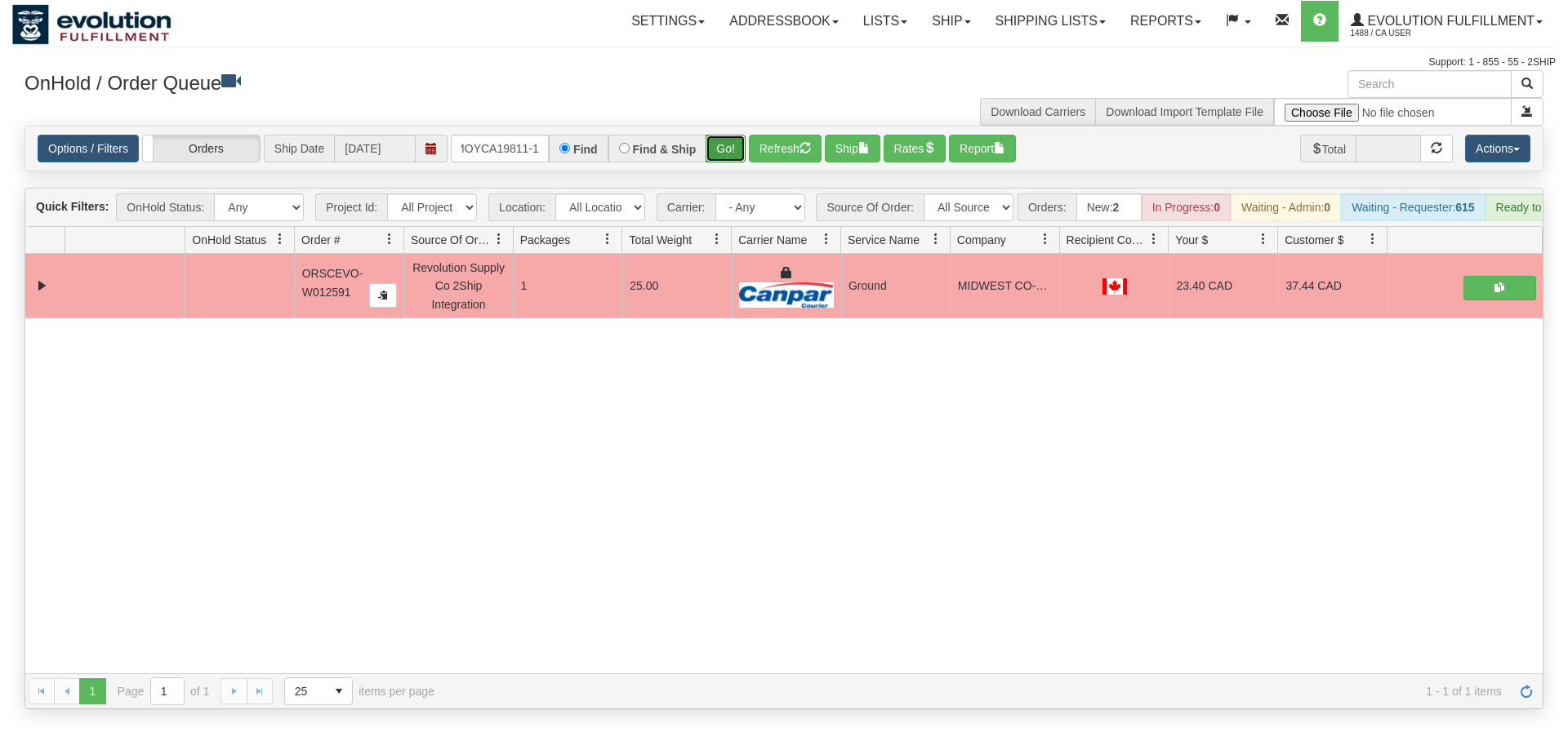
drag, startPoint x: 728, startPoint y: 132, endPoint x: 712, endPoint y: 132, distance: 16.0
click at [727, 167] on div "Is equal to Is not equal to Contains Does not contains CAD USD EUR ZAR [PERSON_…" at bounding box center [784, 417] width 1543 height 584
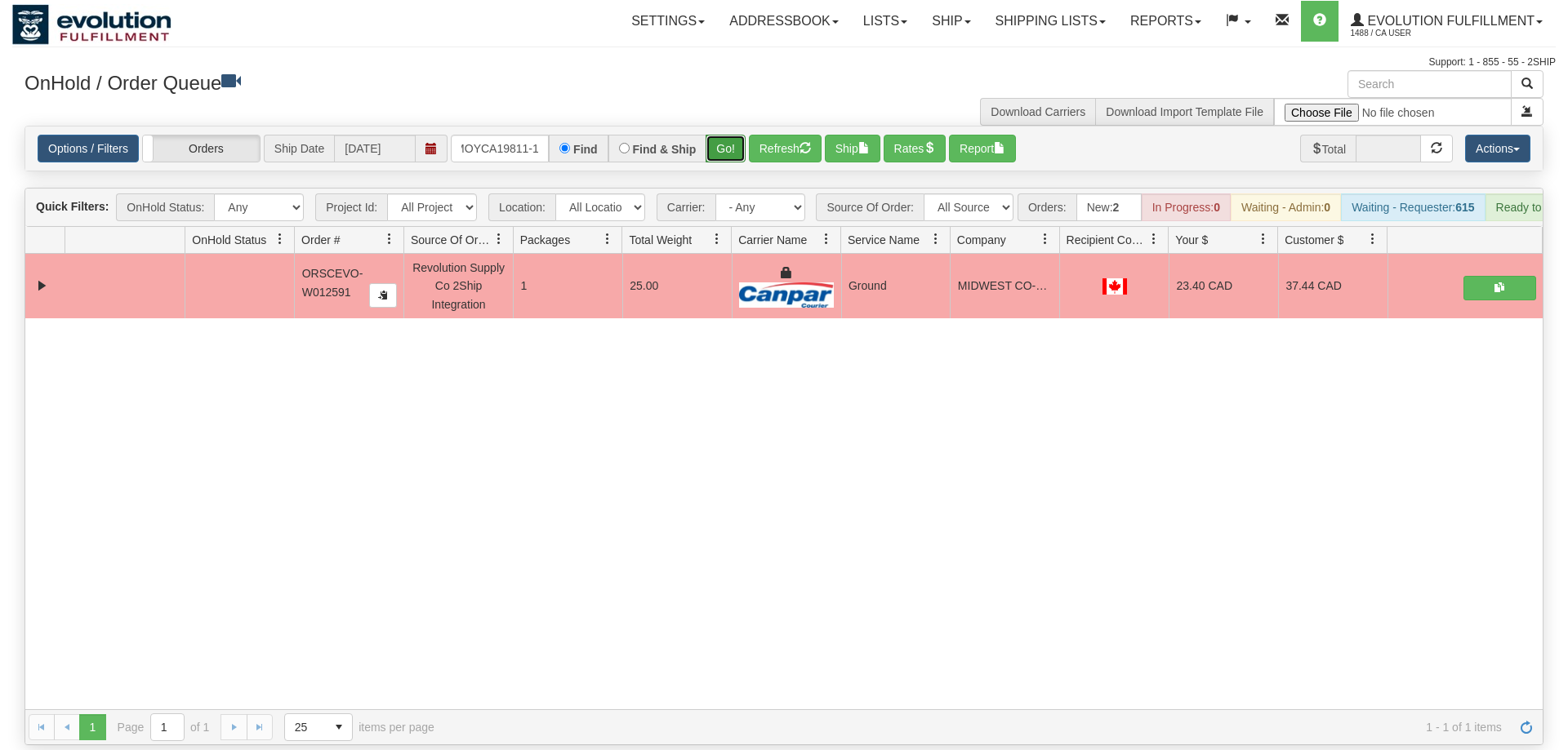
click at [712, 135] on button "Go!" at bounding box center [725, 149] width 40 height 28
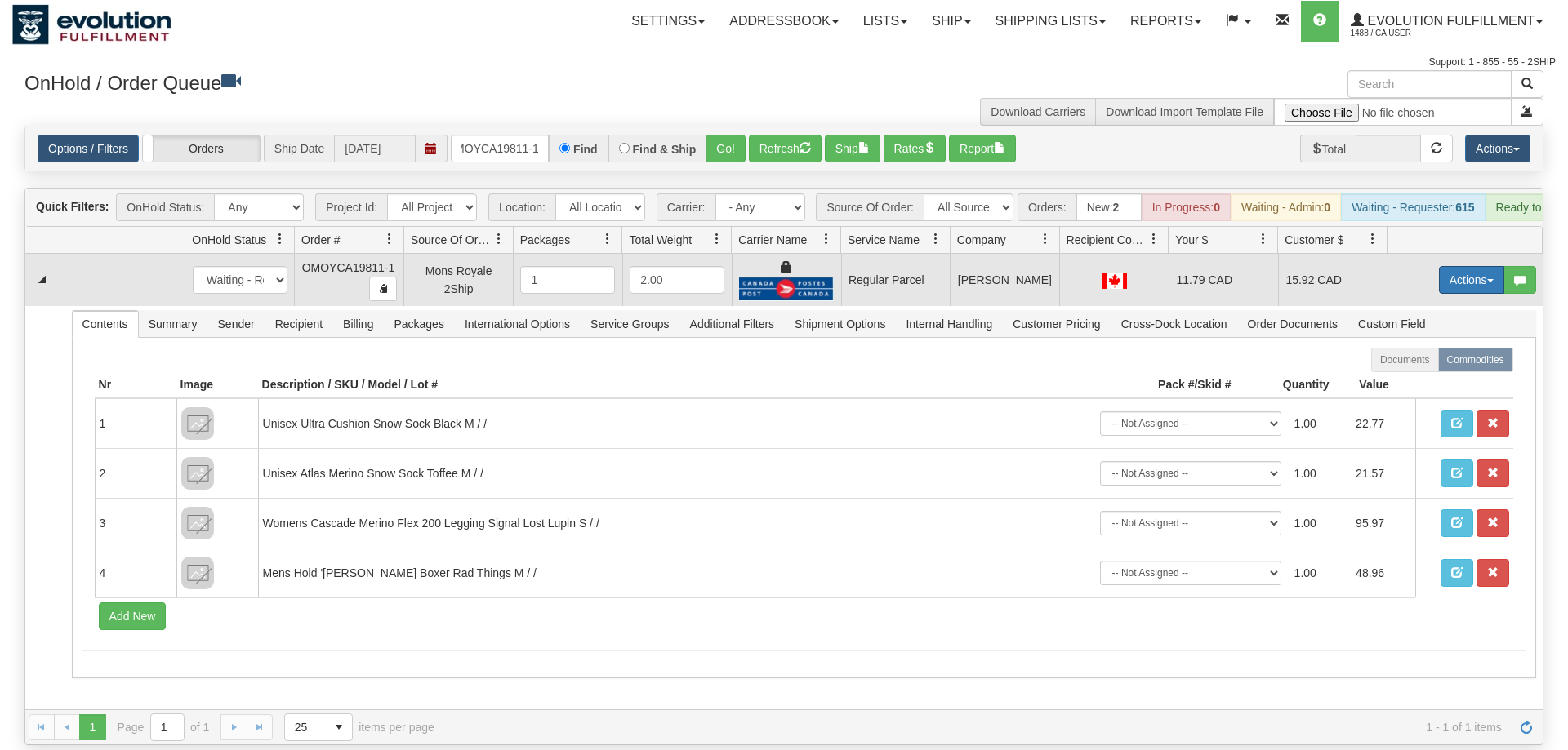
drag, startPoint x: 1476, startPoint y: 277, endPoint x: 1467, endPoint y: 250, distance: 28.5
click at [1475, 267] on td "Actions Open Refresh Rates Rate All Services Ship Delete Edit Items" at bounding box center [1464, 279] width 155 height 52
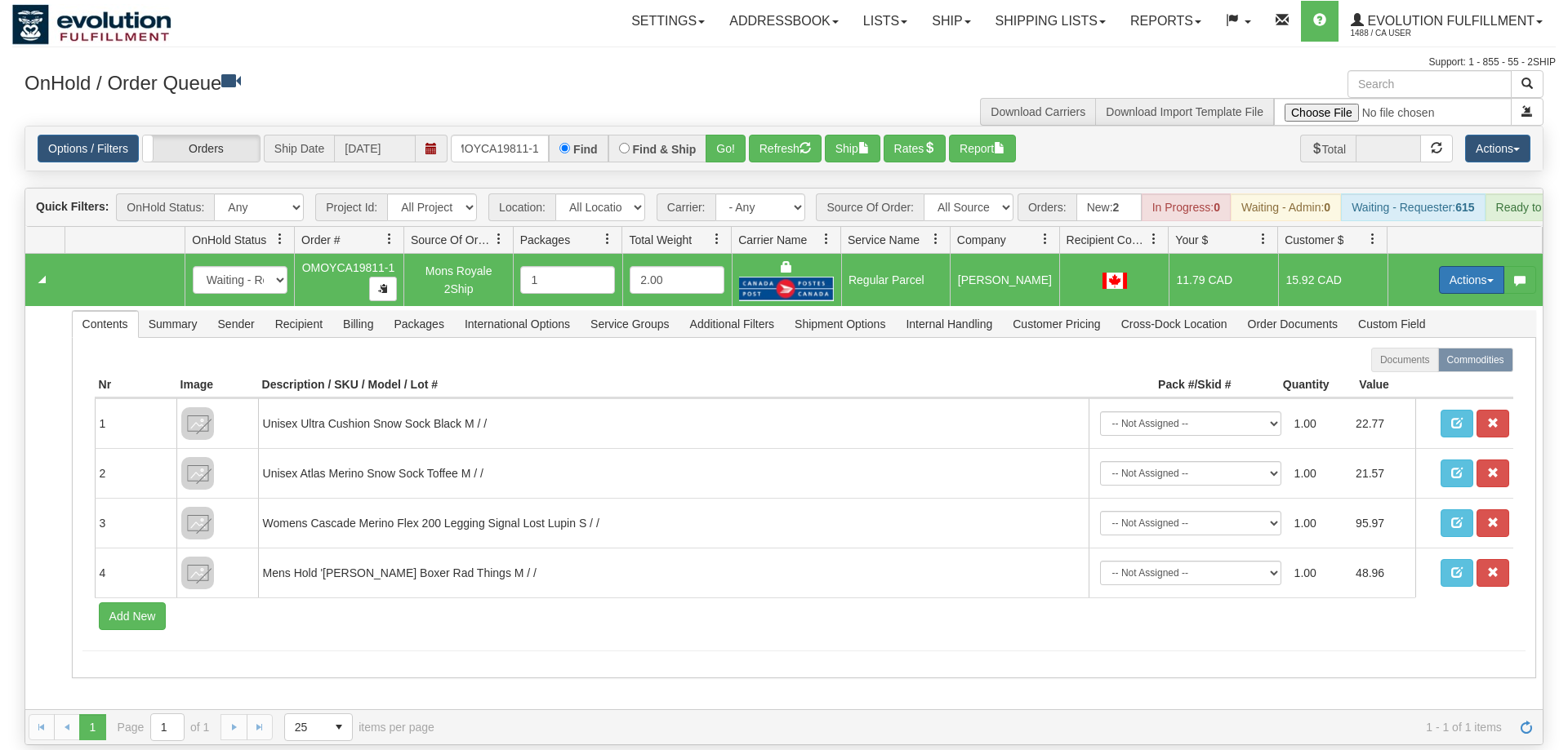
click at [1467, 266] on button "Actions" at bounding box center [1471, 280] width 66 height 28
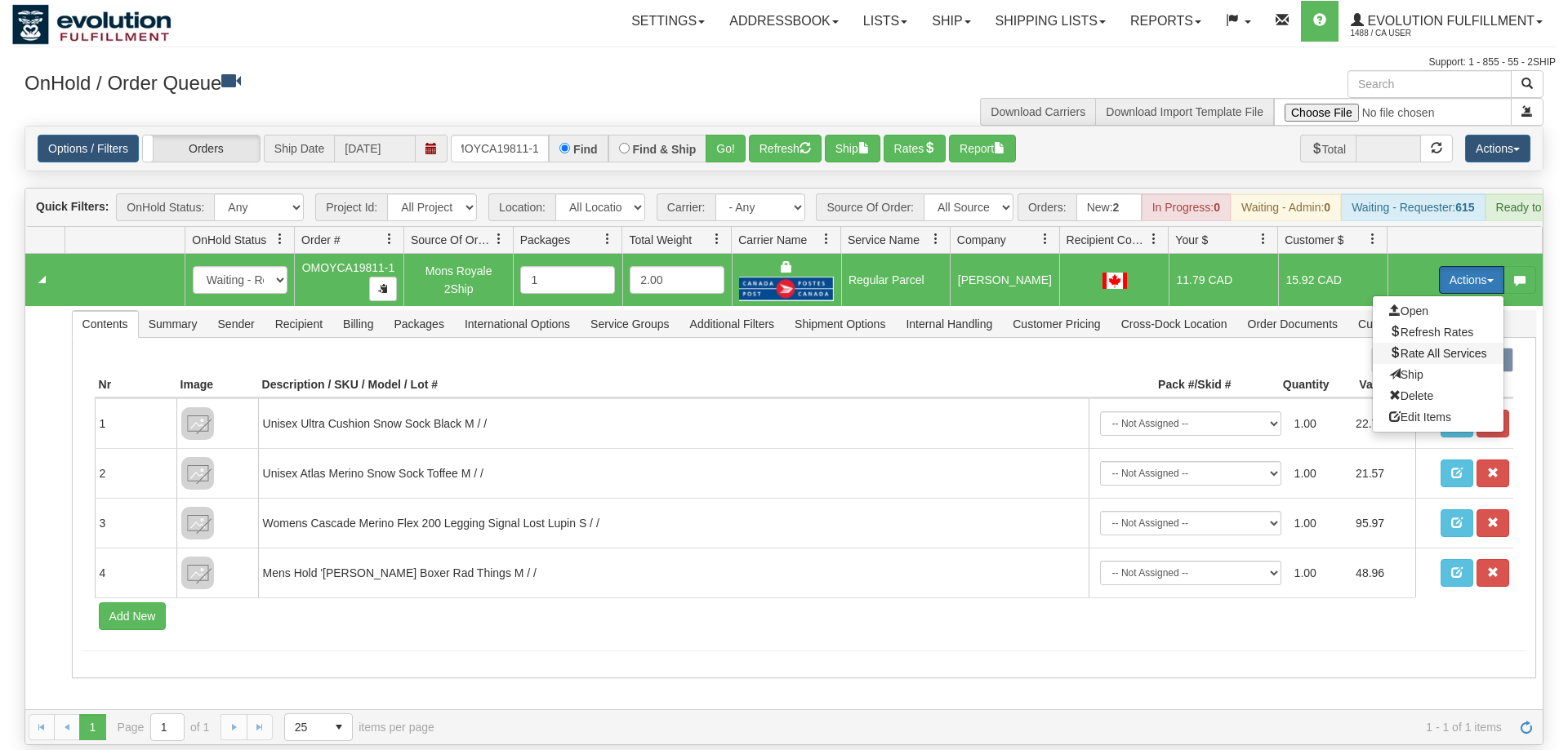
click at [1438, 347] on span "Rate All Services" at bounding box center [1438, 353] width 98 height 13
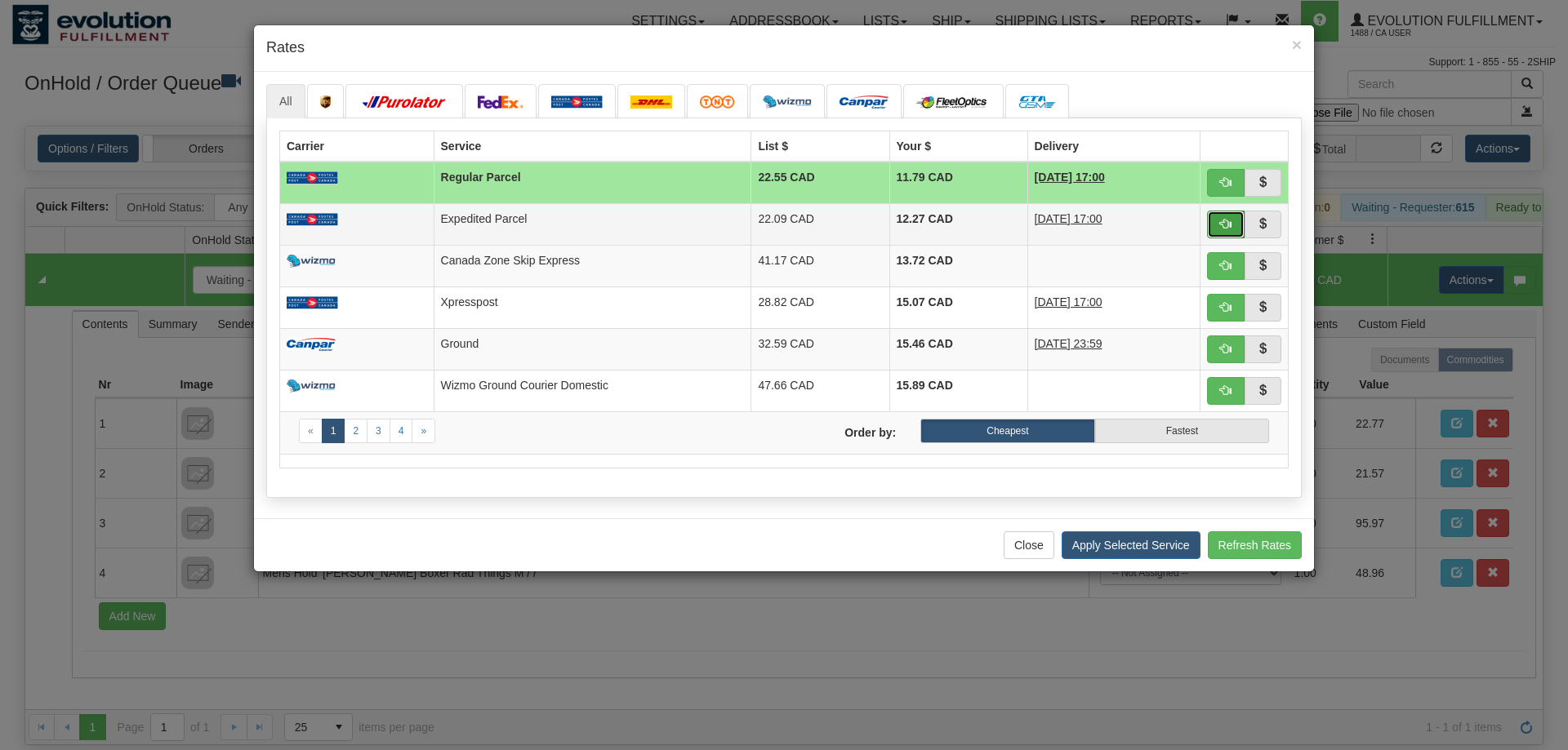
click at [1225, 218] on span "button" at bounding box center [1226, 224] width 11 height 11
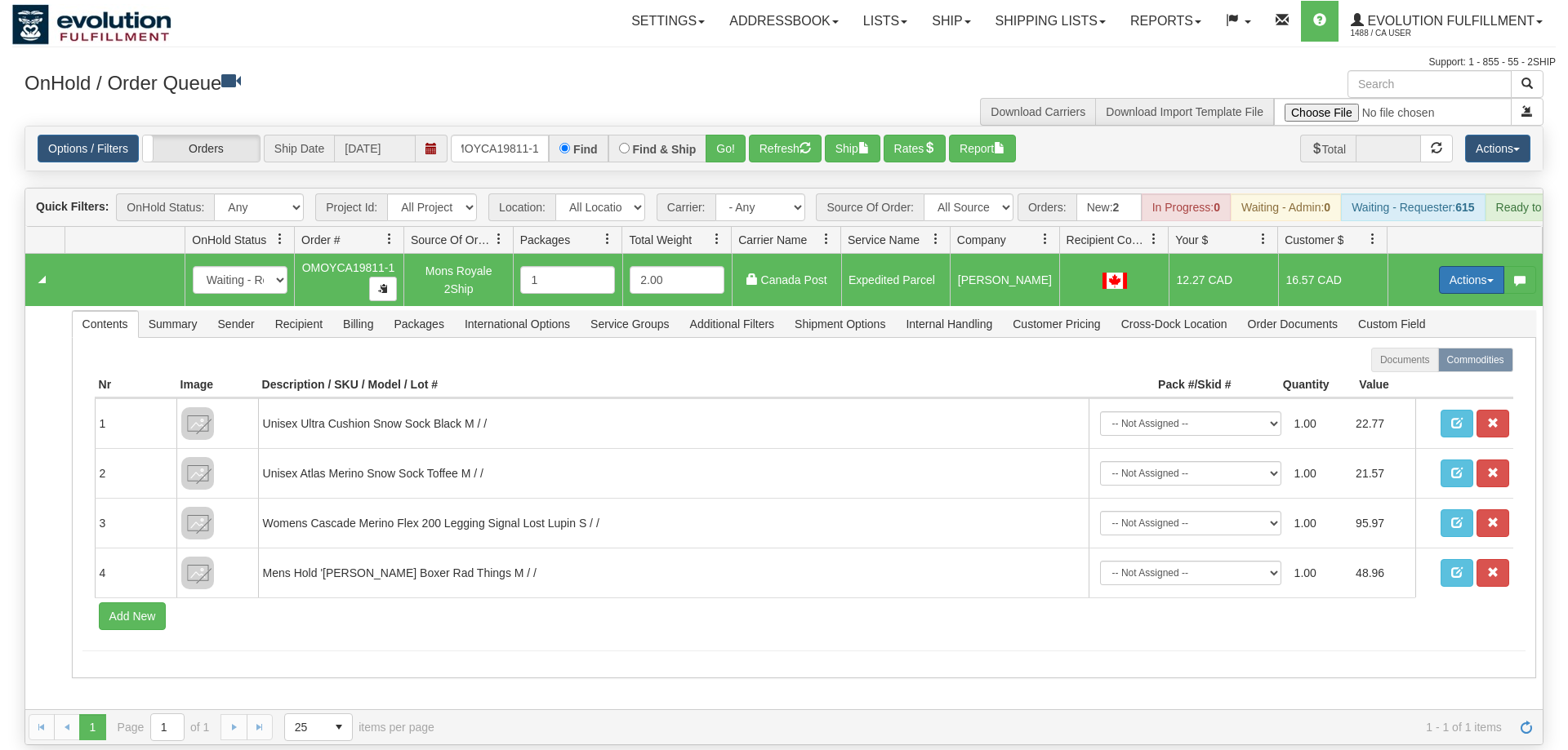
click at [1470, 266] on button "Actions" at bounding box center [1471, 280] width 66 height 28
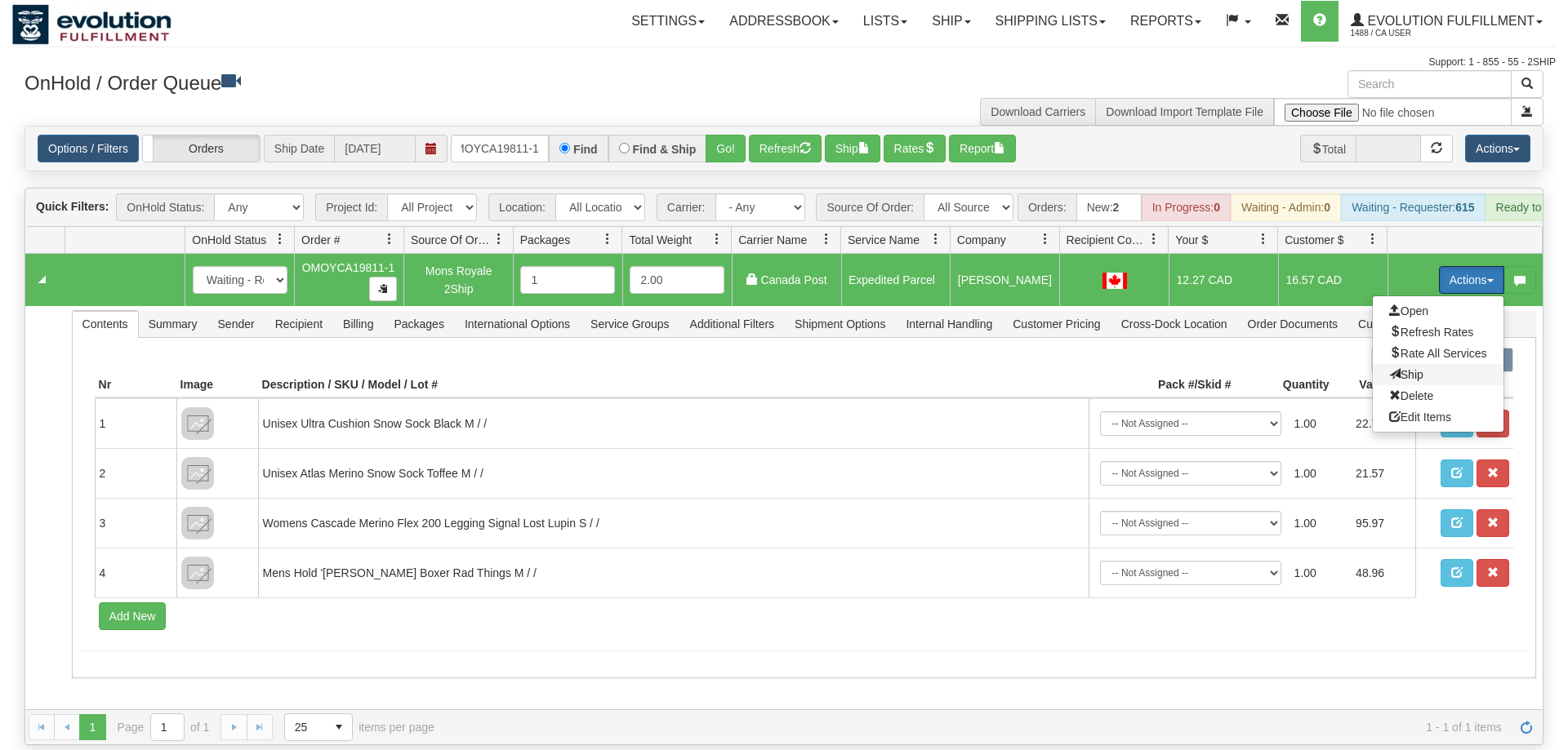
click at [1408, 368] on span "Ship" at bounding box center [1405, 375] width 34 height 13
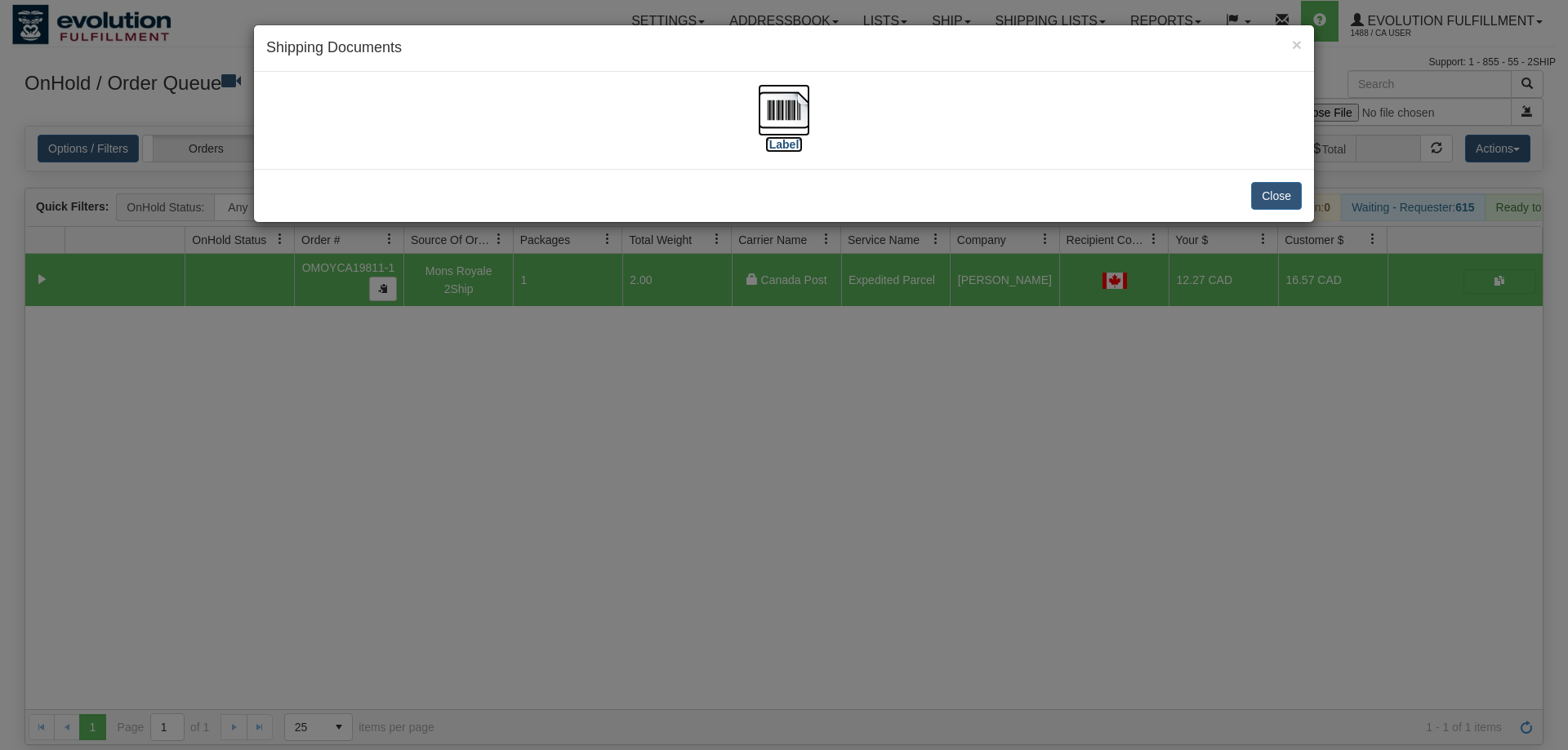
click at [787, 104] on img at bounding box center [784, 110] width 52 height 52
drag, startPoint x: 917, startPoint y: 387, endPoint x: 551, endPoint y: 178, distance: 421.5
click at [914, 384] on div "× Shipping Documents [Label] Close" at bounding box center [784, 375] width 1568 height 750
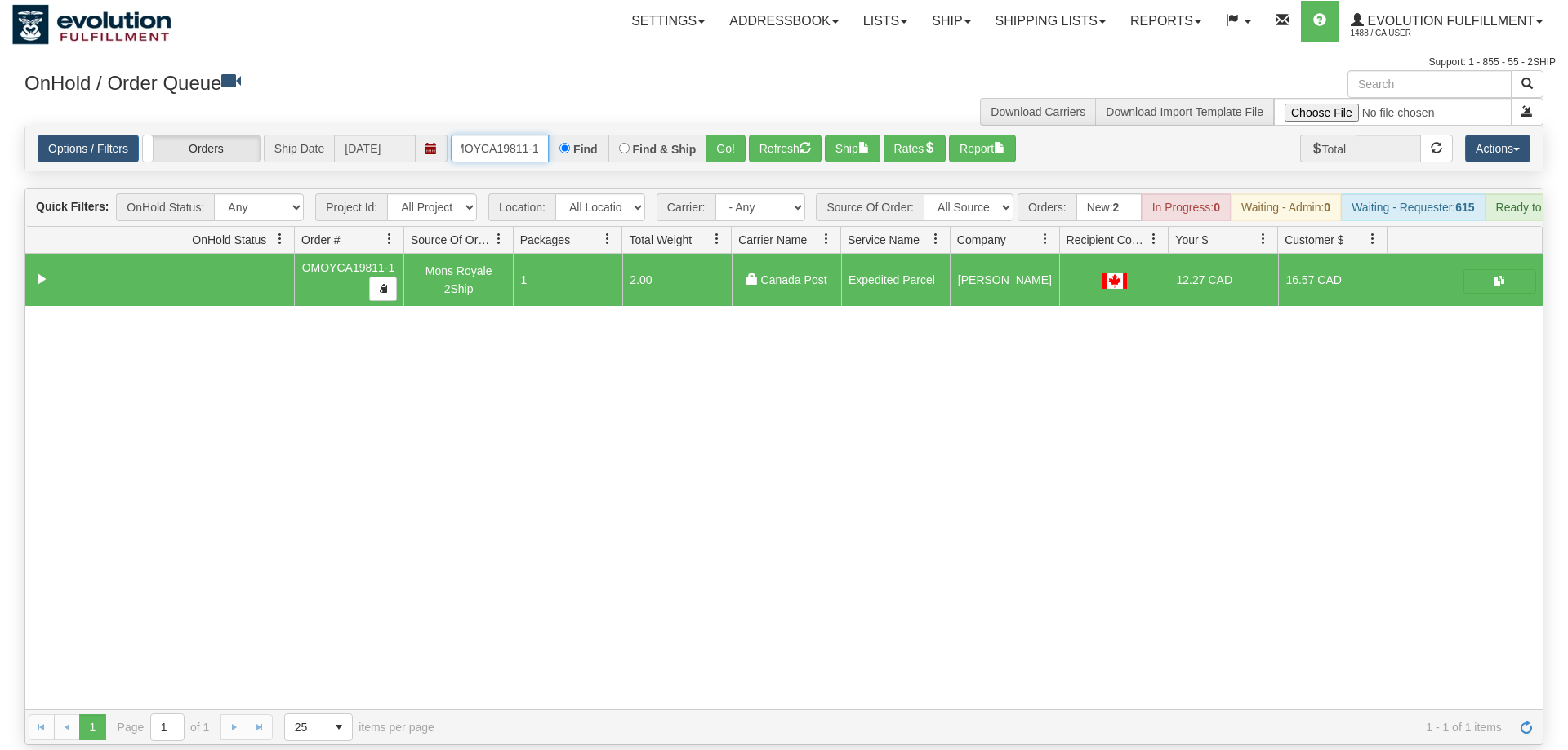
click at [508, 135] on input "OMOYCA19811-1" at bounding box center [500, 149] width 98 height 28
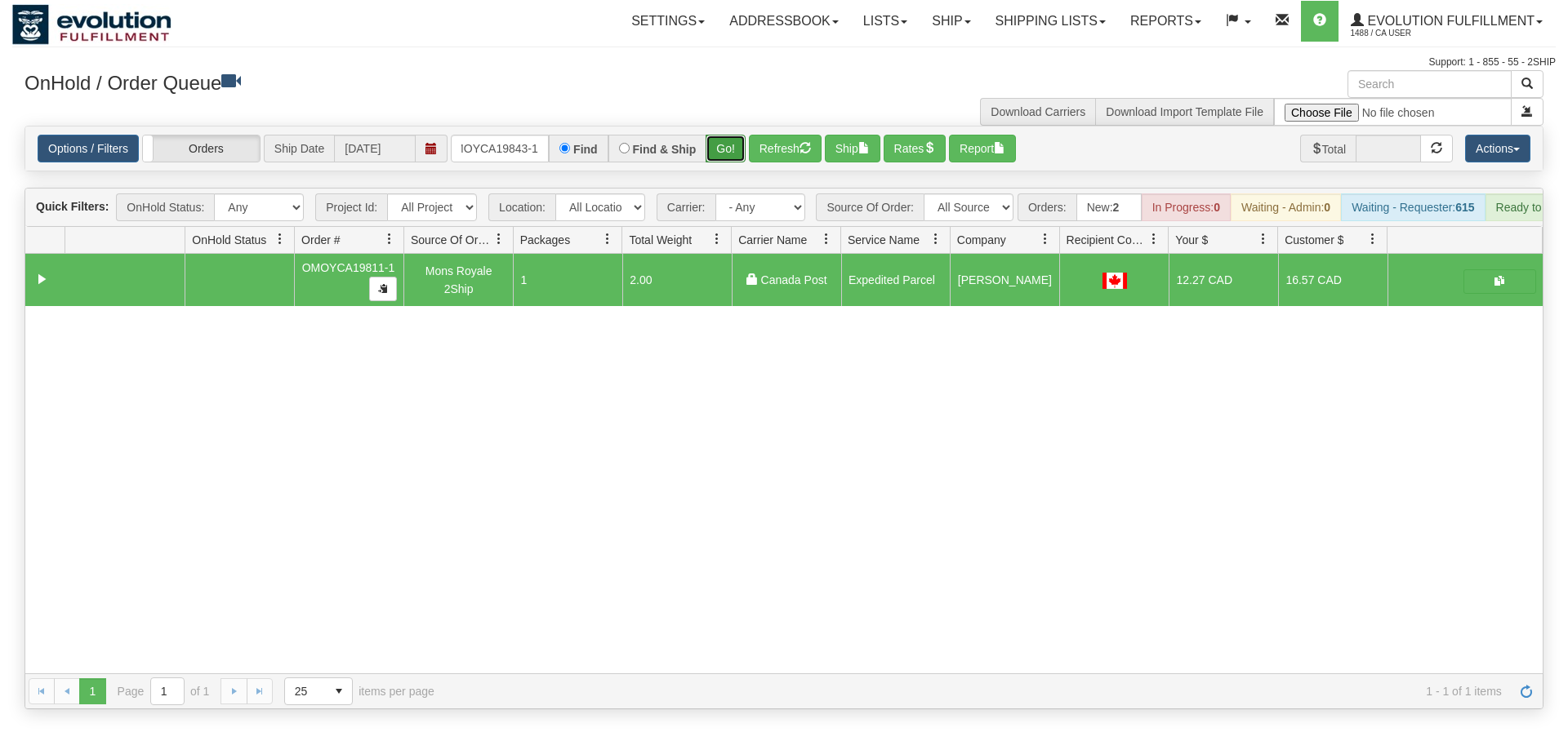
drag, startPoint x: 725, startPoint y: 114, endPoint x: 735, endPoint y: 117, distance: 10.4
click at [725, 149] on div "Is equal to Is not equal to Contains Does not contains CAD USD EUR ZAR [PERSON_…" at bounding box center [784, 417] width 1543 height 584
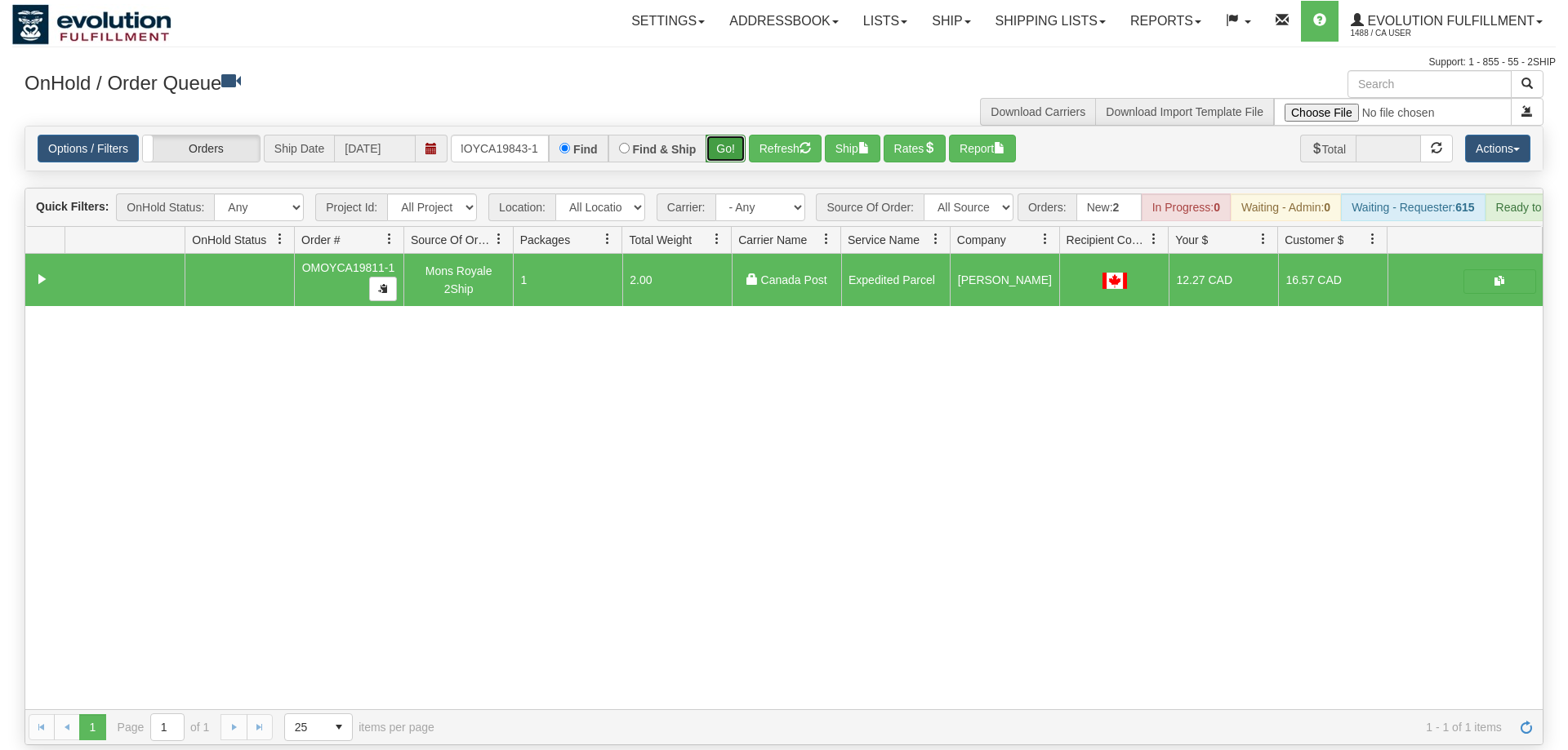
click at [735, 135] on button "Go!" at bounding box center [725, 149] width 40 height 28
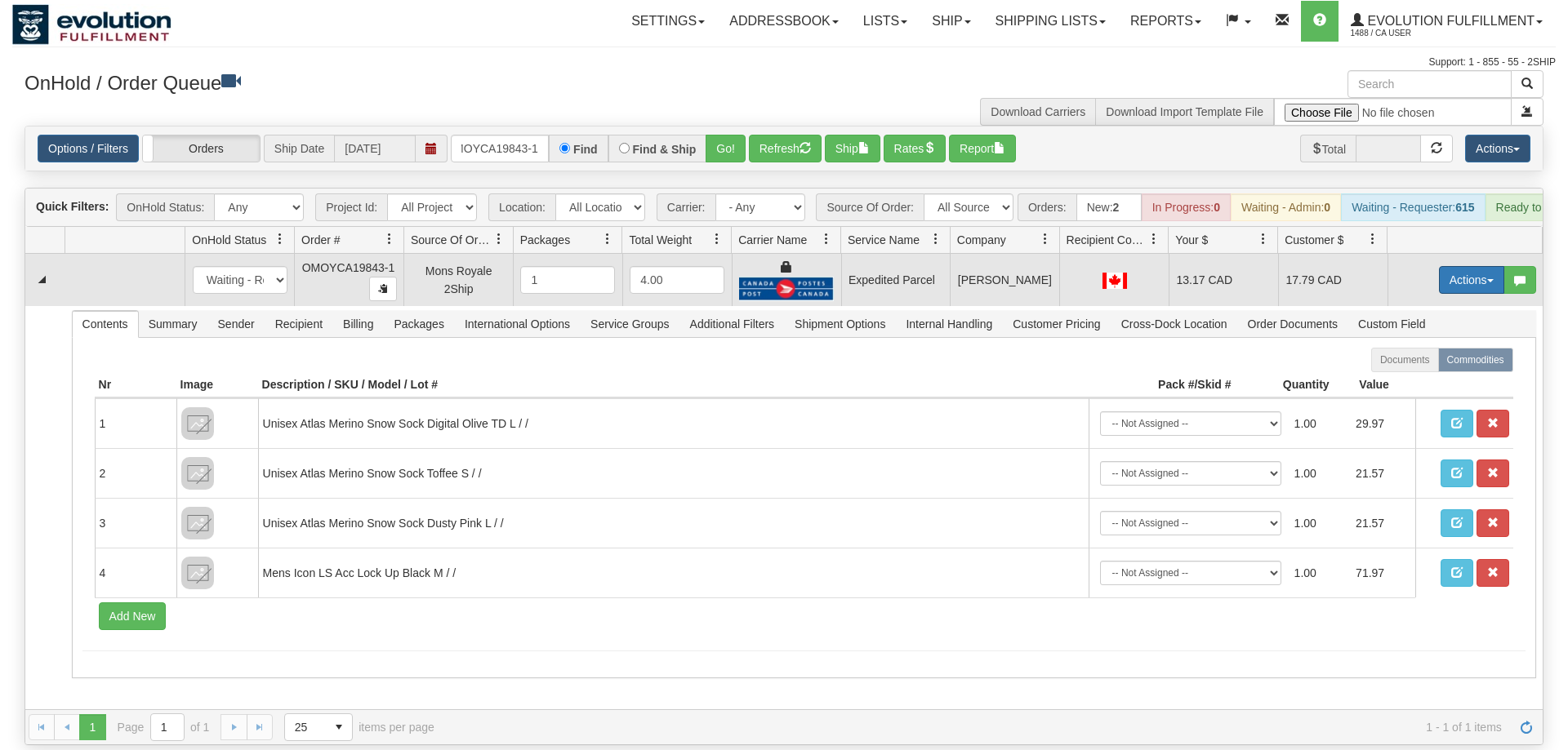
click at [1466, 266] on button "Actions" at bounding box center [1471, 280] width 66 height 28
click at [1407, 368] on span "Ship" at bounding box center [1405, 375] width 34 height 13
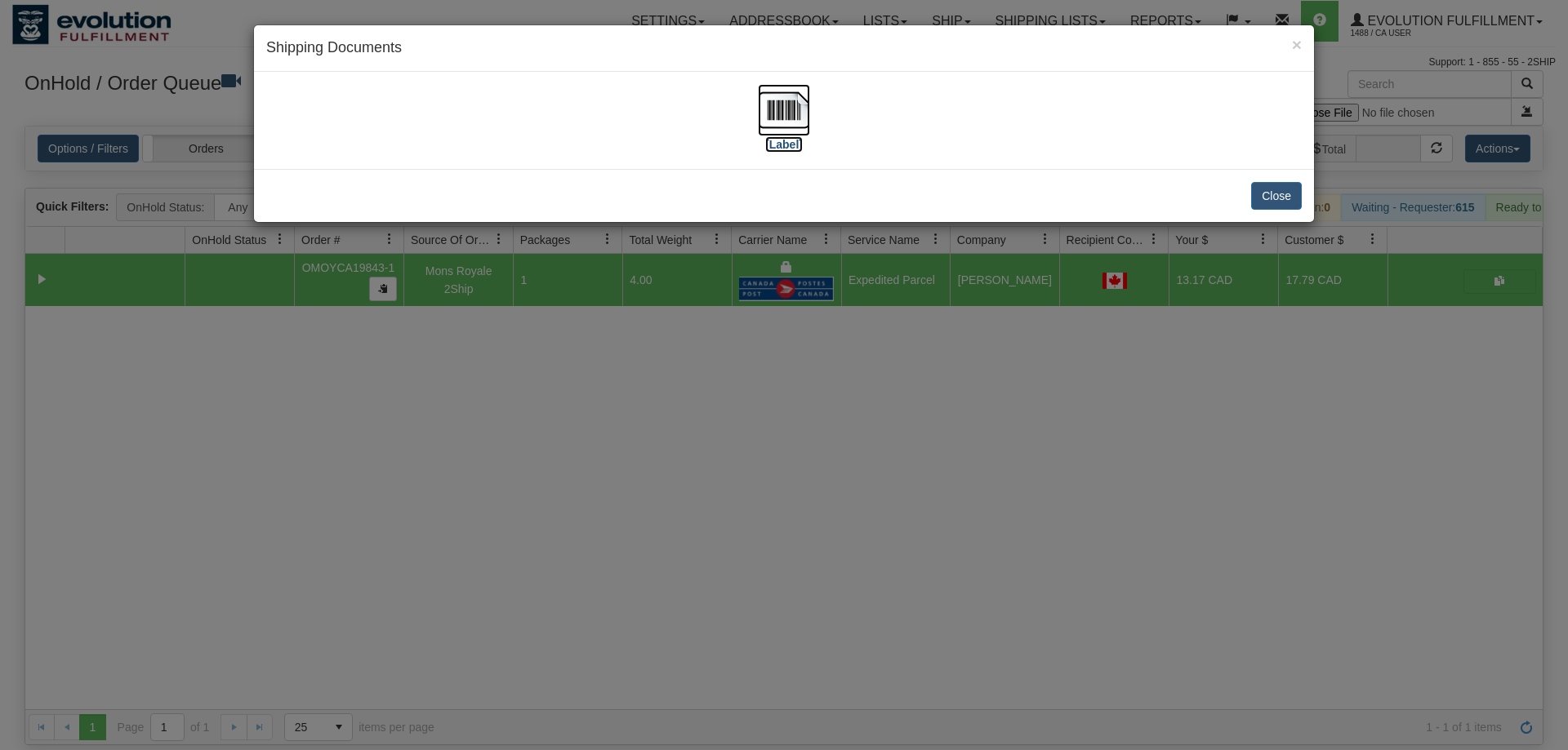
click at [789, 117] on img at bounding box center [784, 110] width 52 height 52
drag, startPoint x: 780, startPoint y: 316, endPoint x: 454, endPoint y: 18, distance: 441.7
click at [777, 303] on div "× Shipping Documents [Label] Close" at bounding box center [784, 375] width 1568 height 750
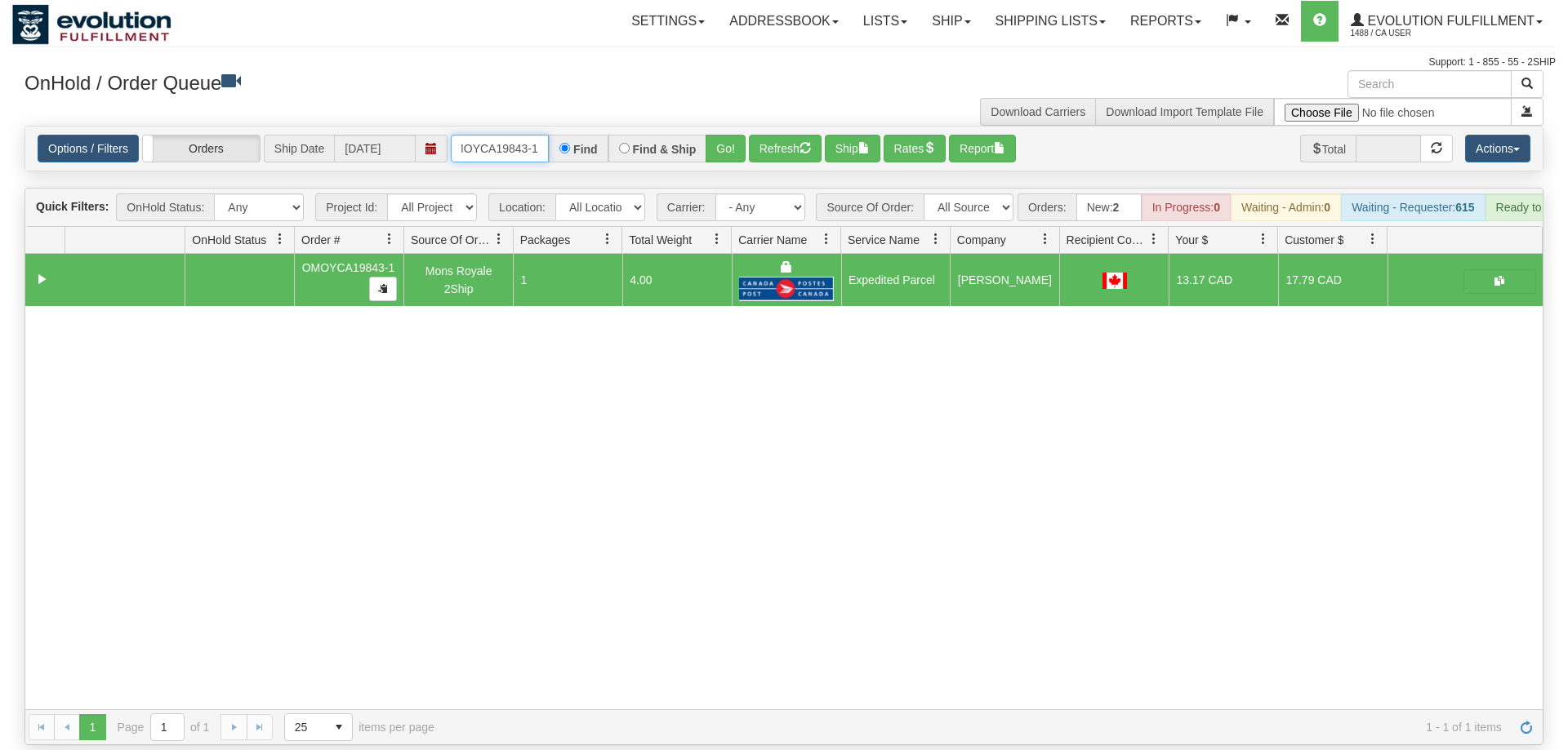
click at [497, 135] on input "OMOYCA19843-1" at bounding box center [500, 149] width 98 height 28
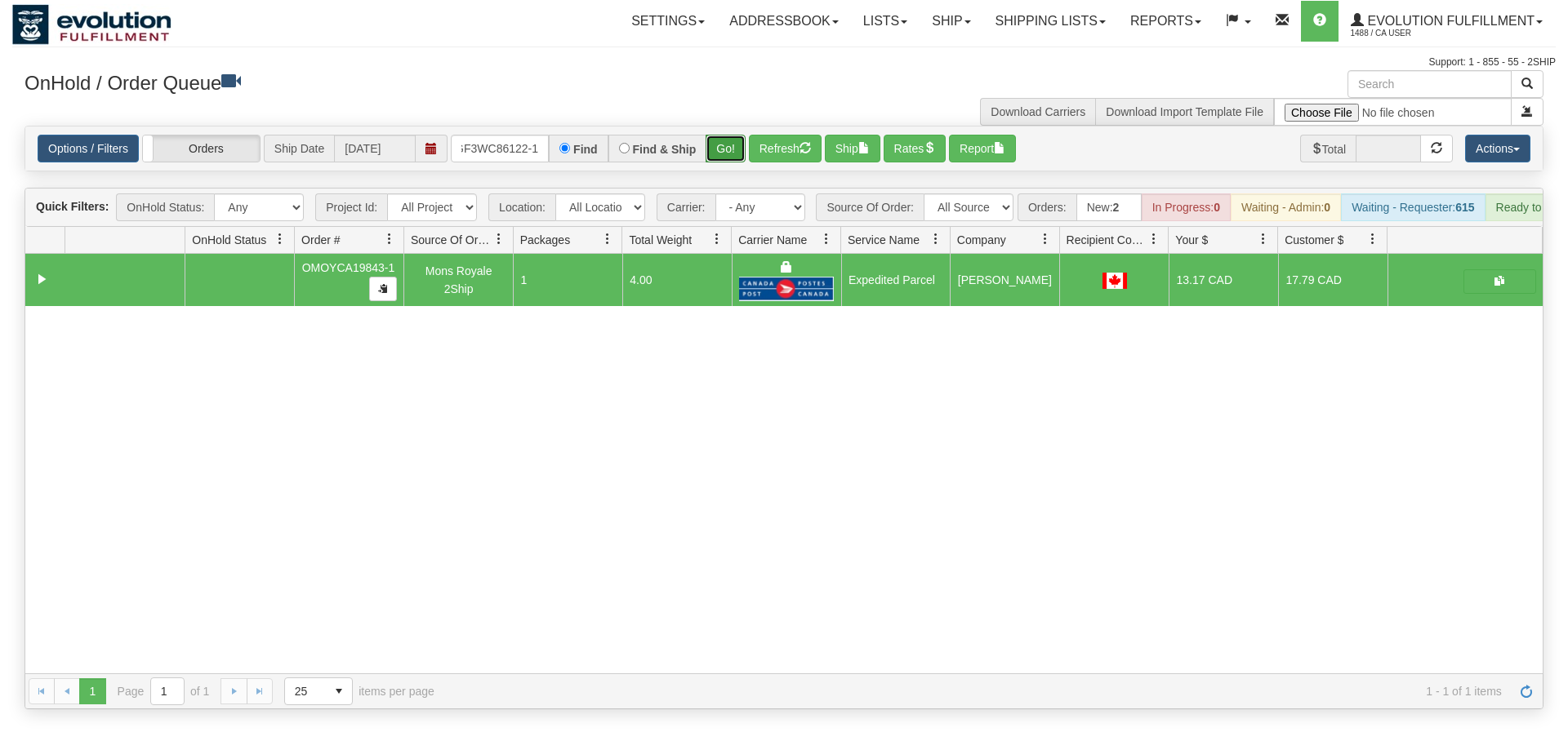
click at [710, 151] on div "Is equal to Is not equal to Contains Does not contains CAD USD EUR ZAR [PERSON_…" at bounding box center [784, 417] width 1543 height 584
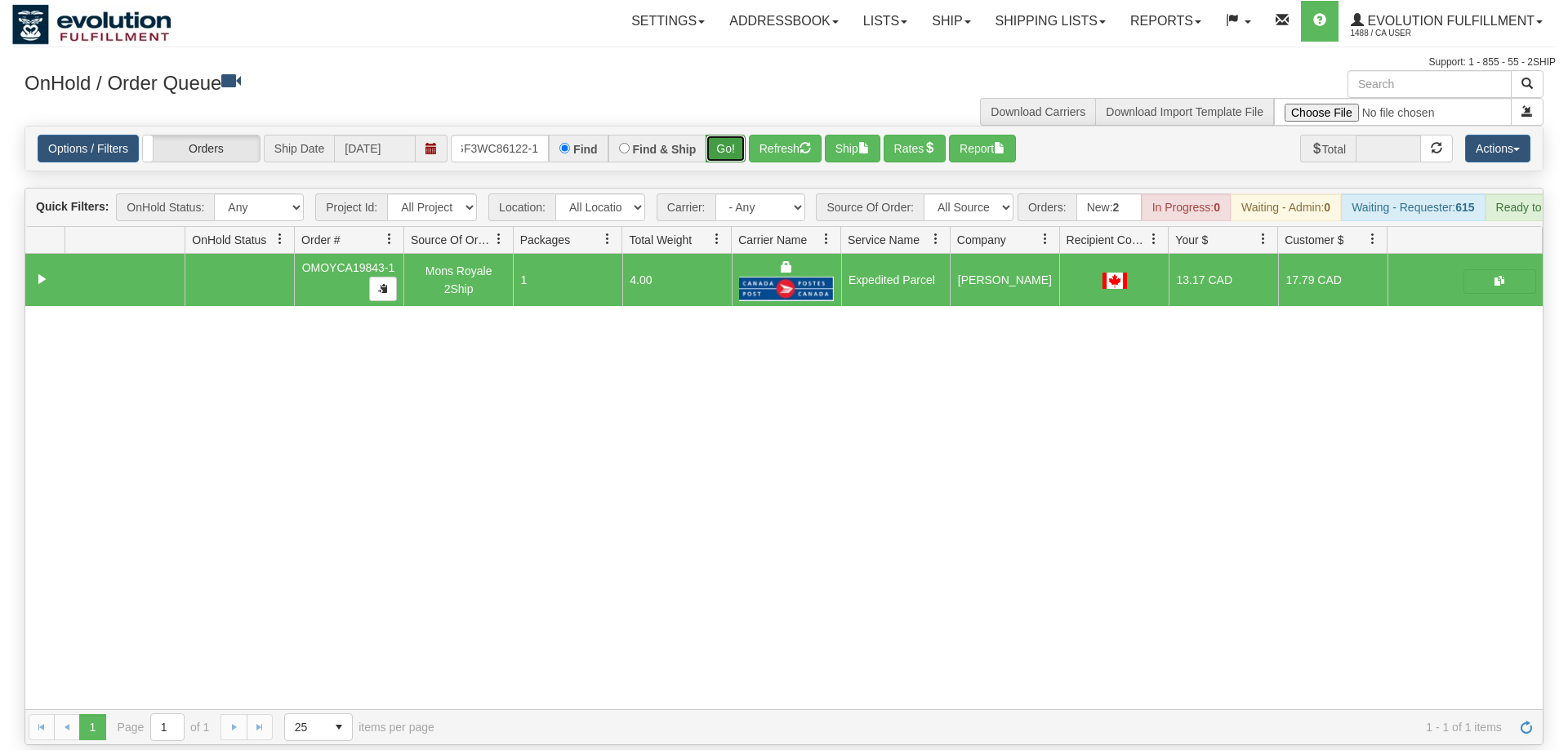
click at [712, 135] on button "Go!" at bounding box center [725, 149] width 40 height 28
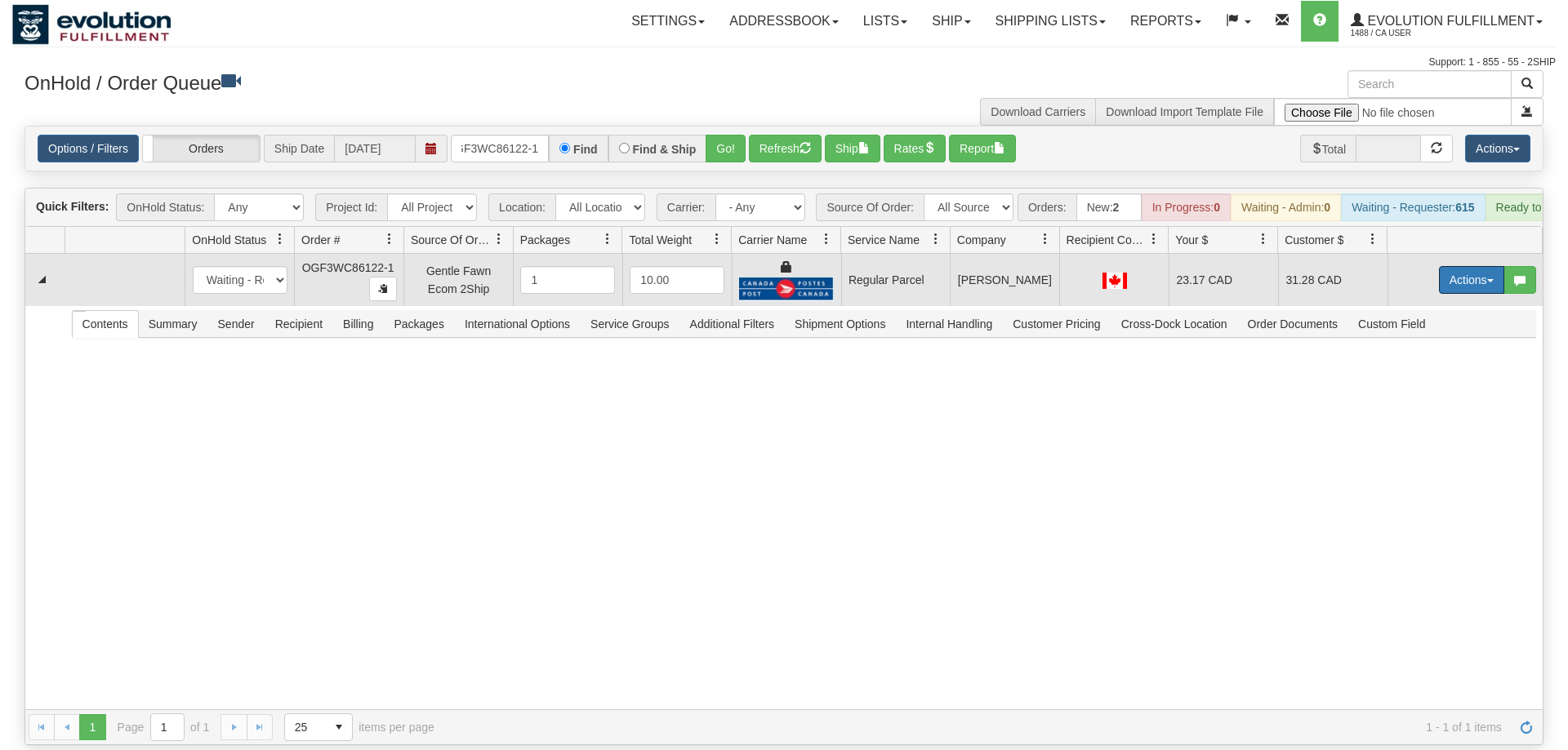
click at [1470, 266] on button "Actions" at bounding box center [1471, 280] width 66 height 28
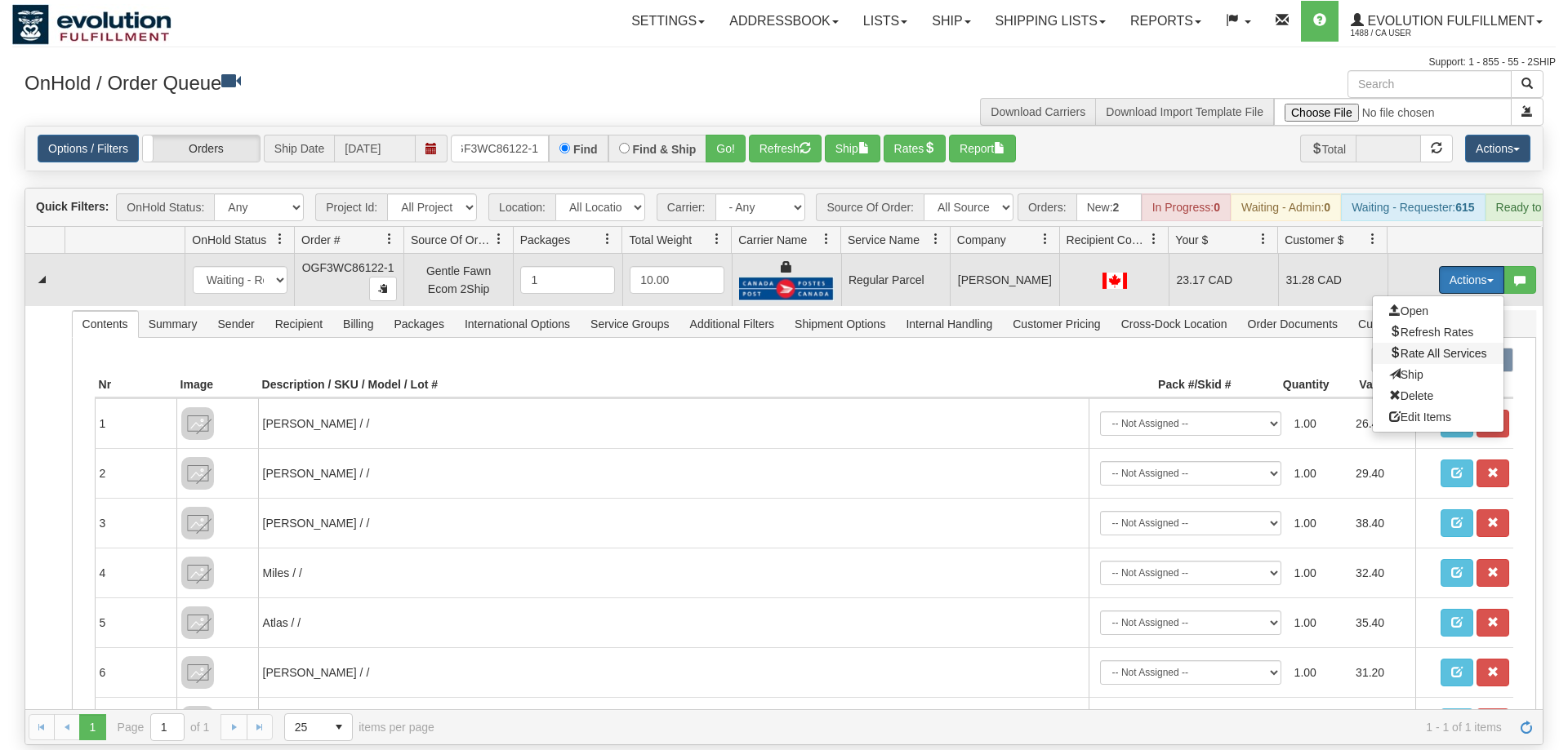
click at [1422, 347] on span "Rate All Services" at bounding box center [1438, 353] width 98 height 13
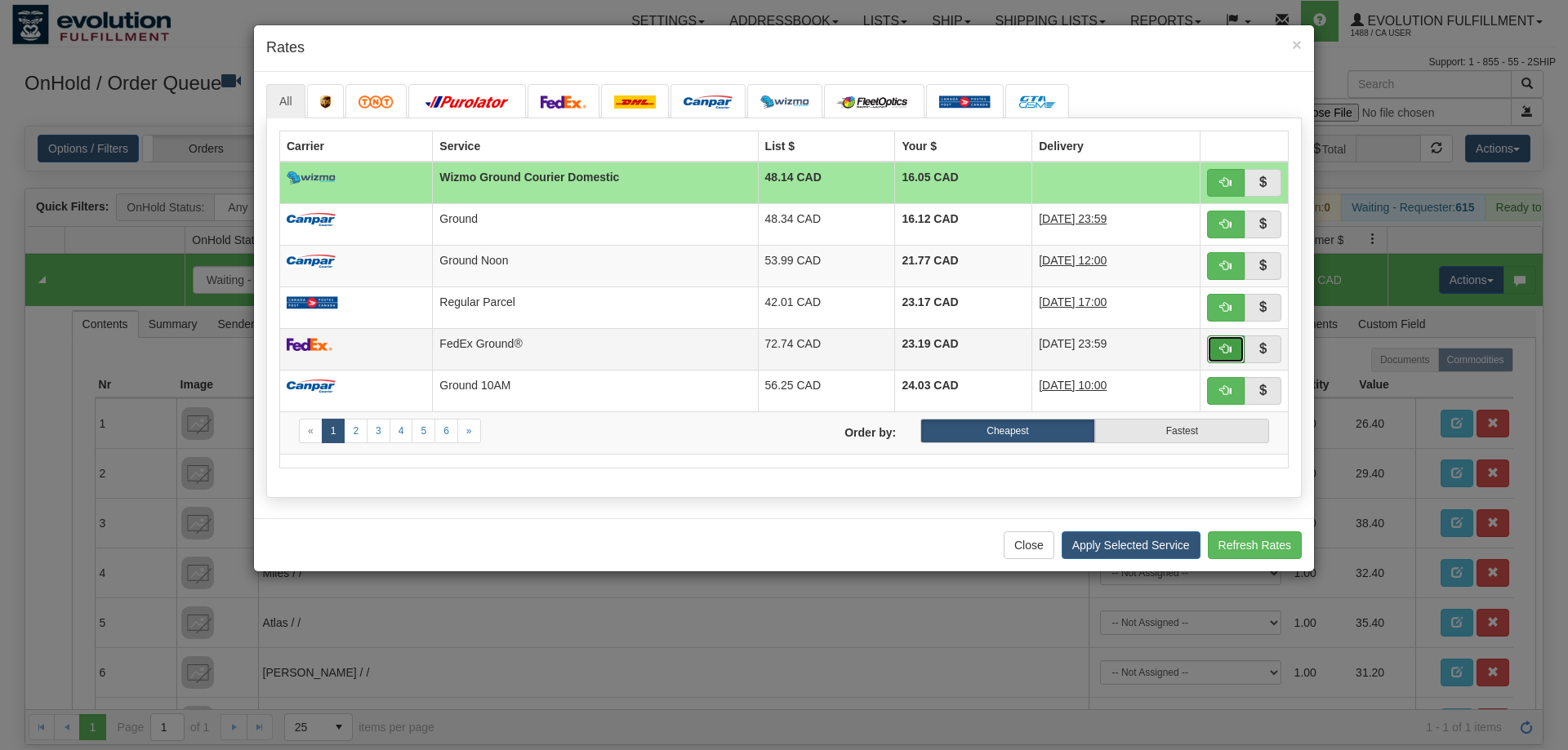
click at [1228, 343] on button "button" at bounding box center [1225, 350] width 38 height 28
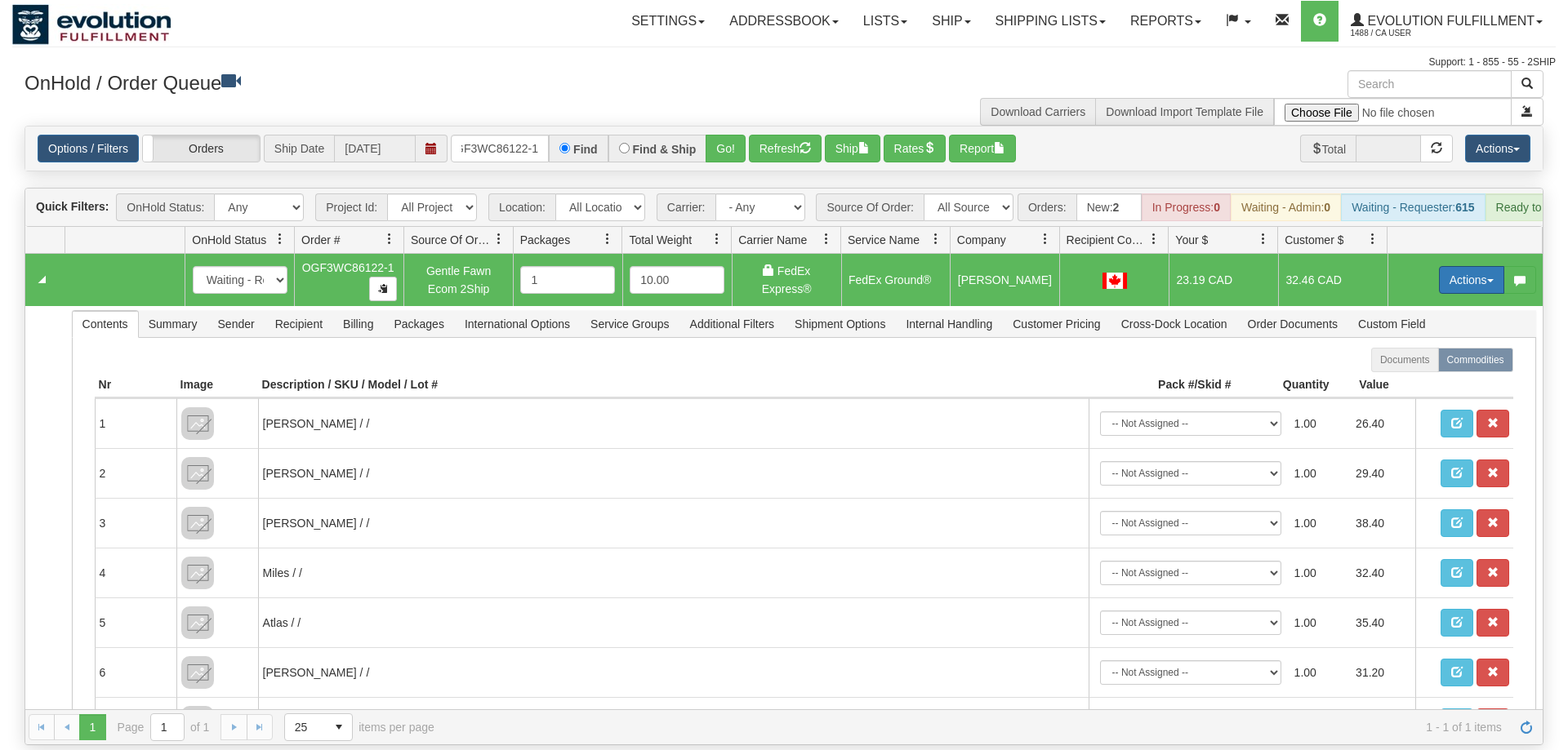
click at [1467, 266] on button "Actions" at bounding box center [1471, 280] width 66 height 28
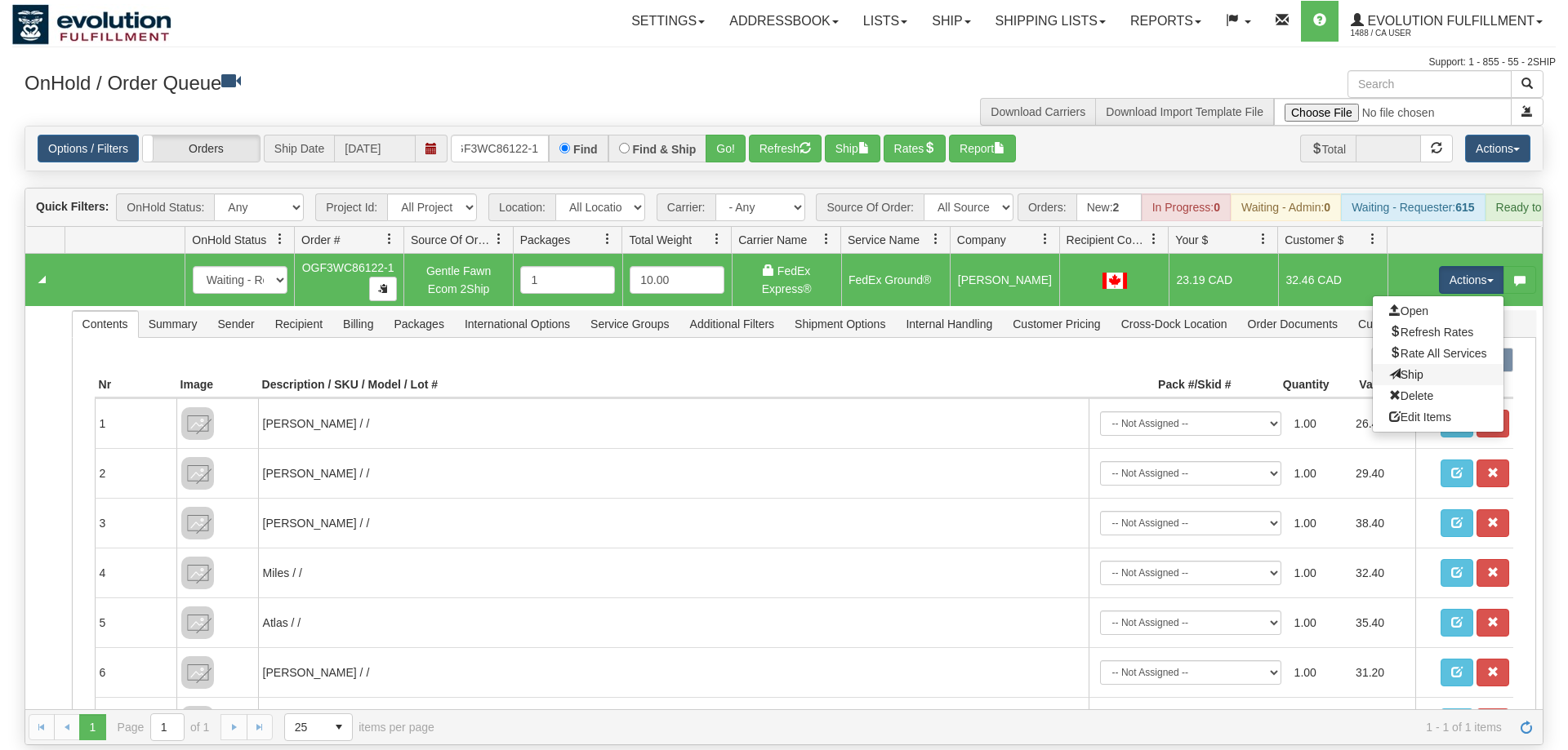
click at [1417, 364] on link "Ship" at bounding box center [1438, 375] width 130 height 21
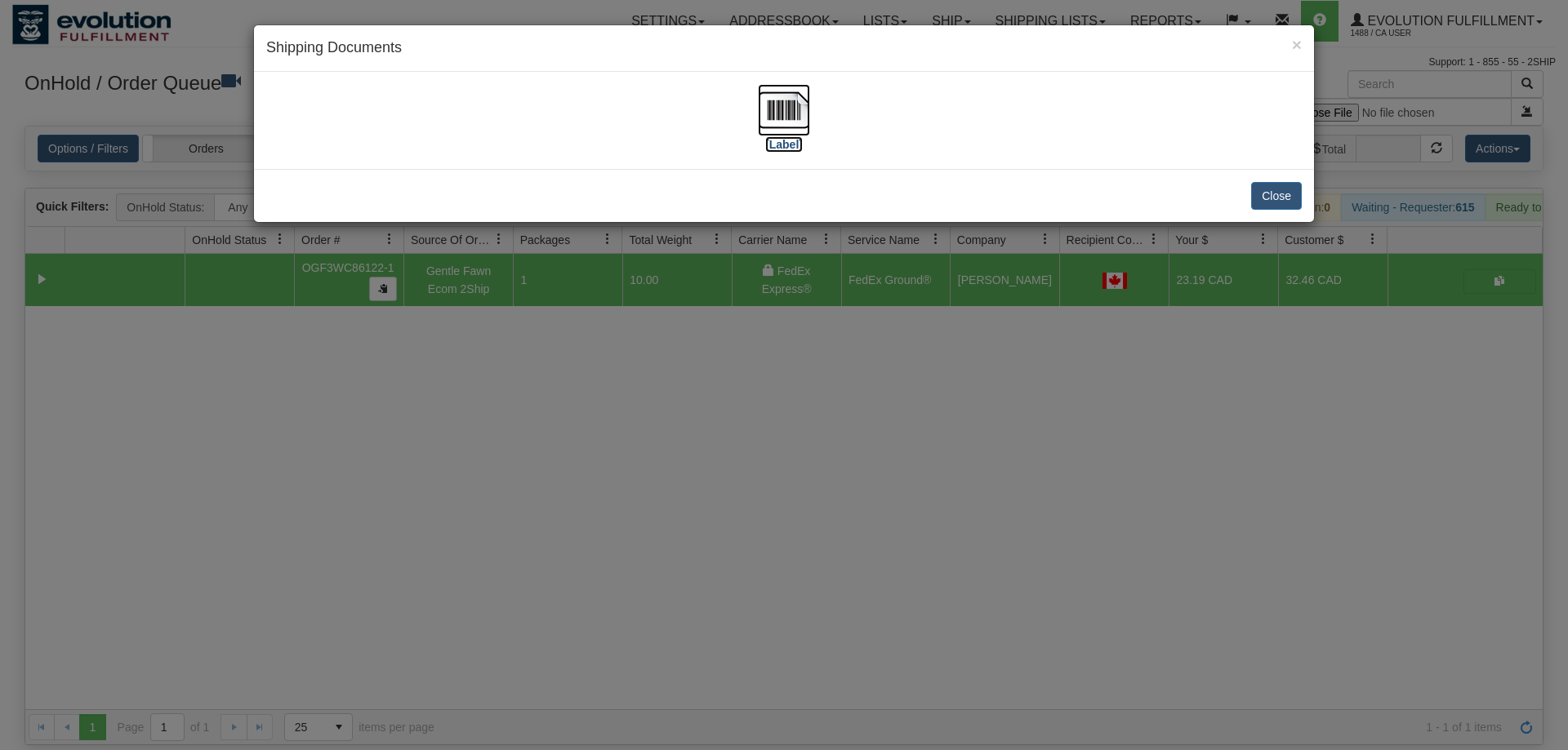
click at [768, 115] on img at bounding box center [784, 110] width 52 height 52
drag, startPoint x: 945, startPoint y: 413, endPoint x: 623, endPoint y: 146, distance: 418.3
click at [942, 403] on div "× Shipping Documents [Label] Close" at bounding box center [784, 375] width 1568 height 750
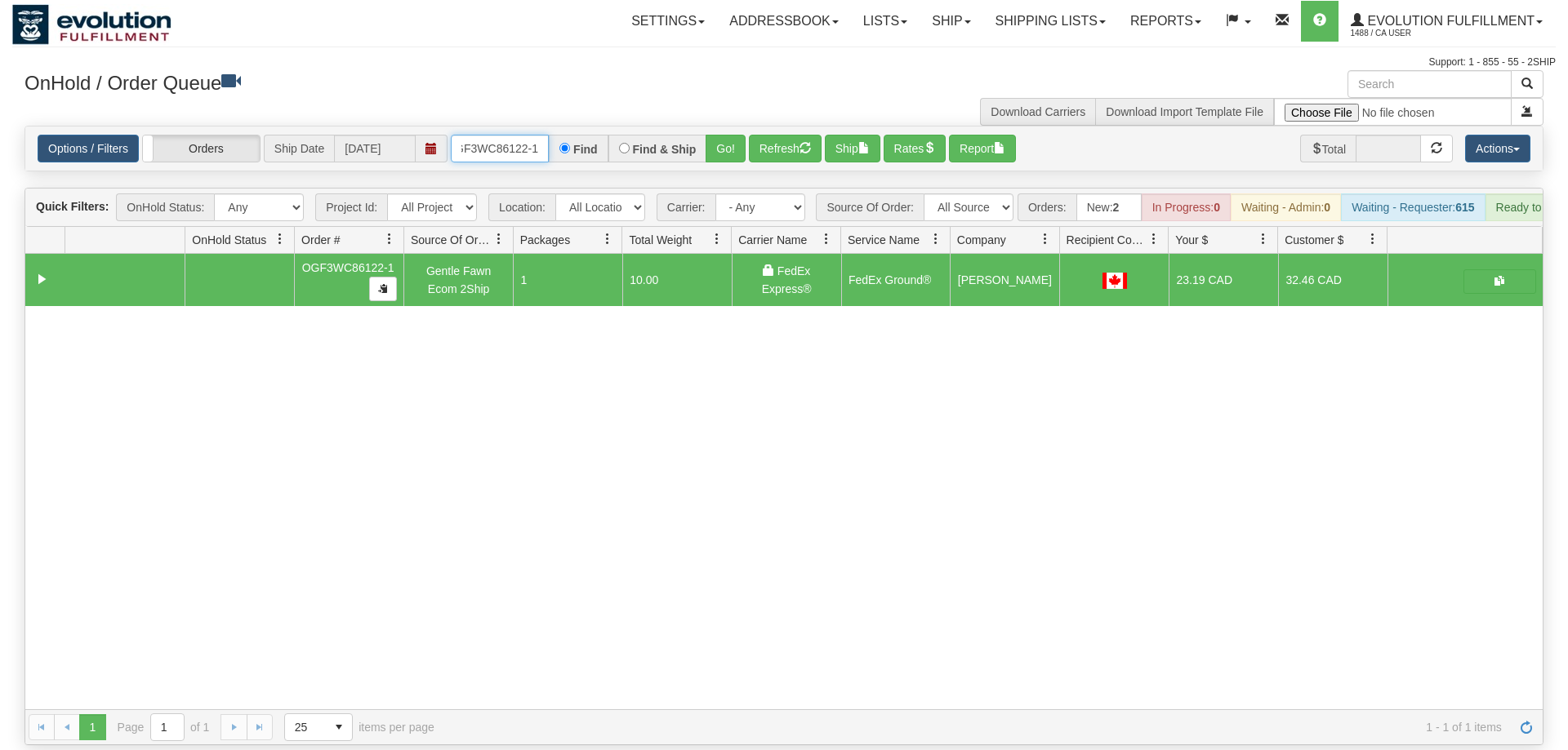
click at [513, 135] on input "OGF3WC86122-1" at bounding box center [500, 149] width 98 height 28
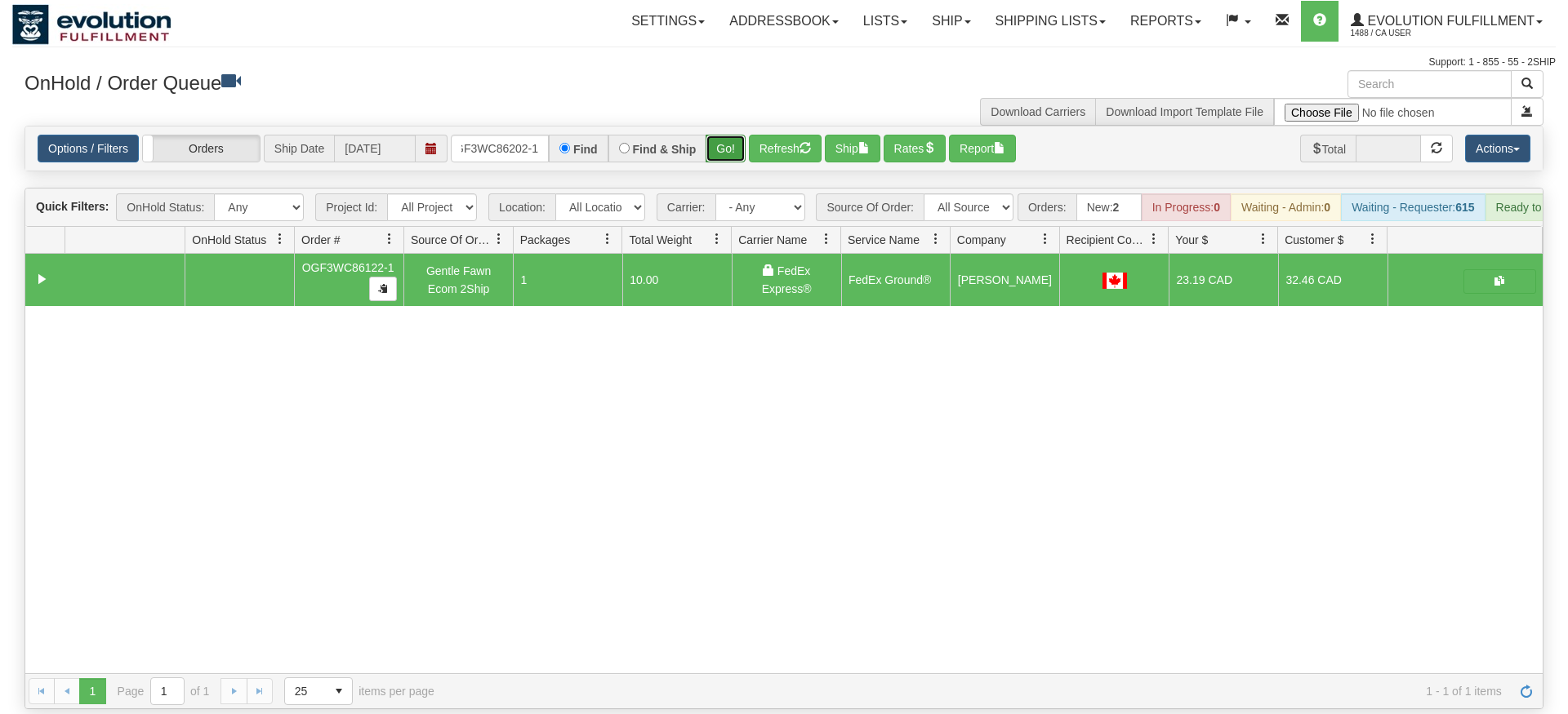
click at [724, 157] on div "Is equal to Is not equal to Contains Does not contains CAD USD EUR ZAR [PERSON_…" at bounding box center [784, 417] width 1543 height 584
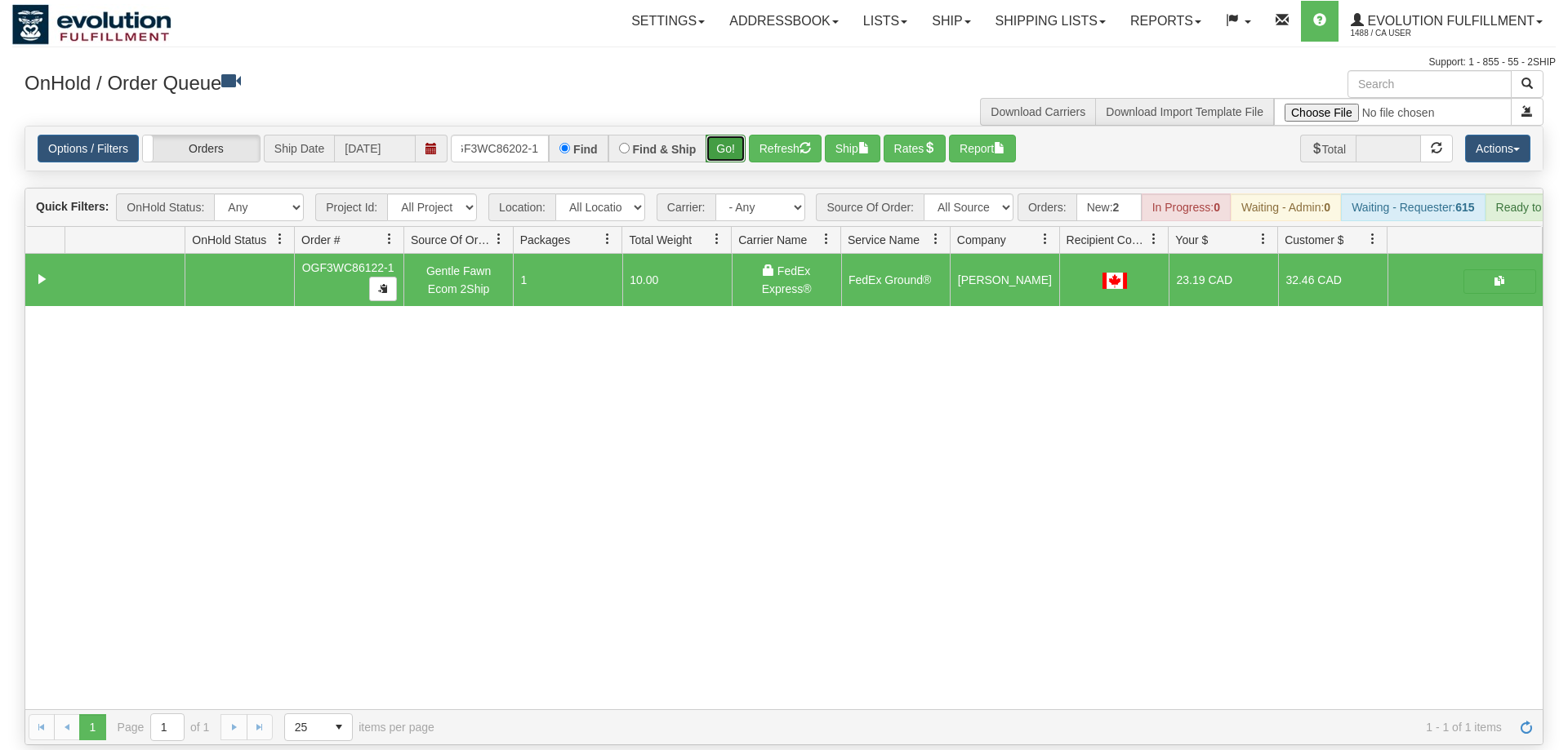
click at [723, 135] on button "Go!" at bounding box center [725, 149] width 40 height 28
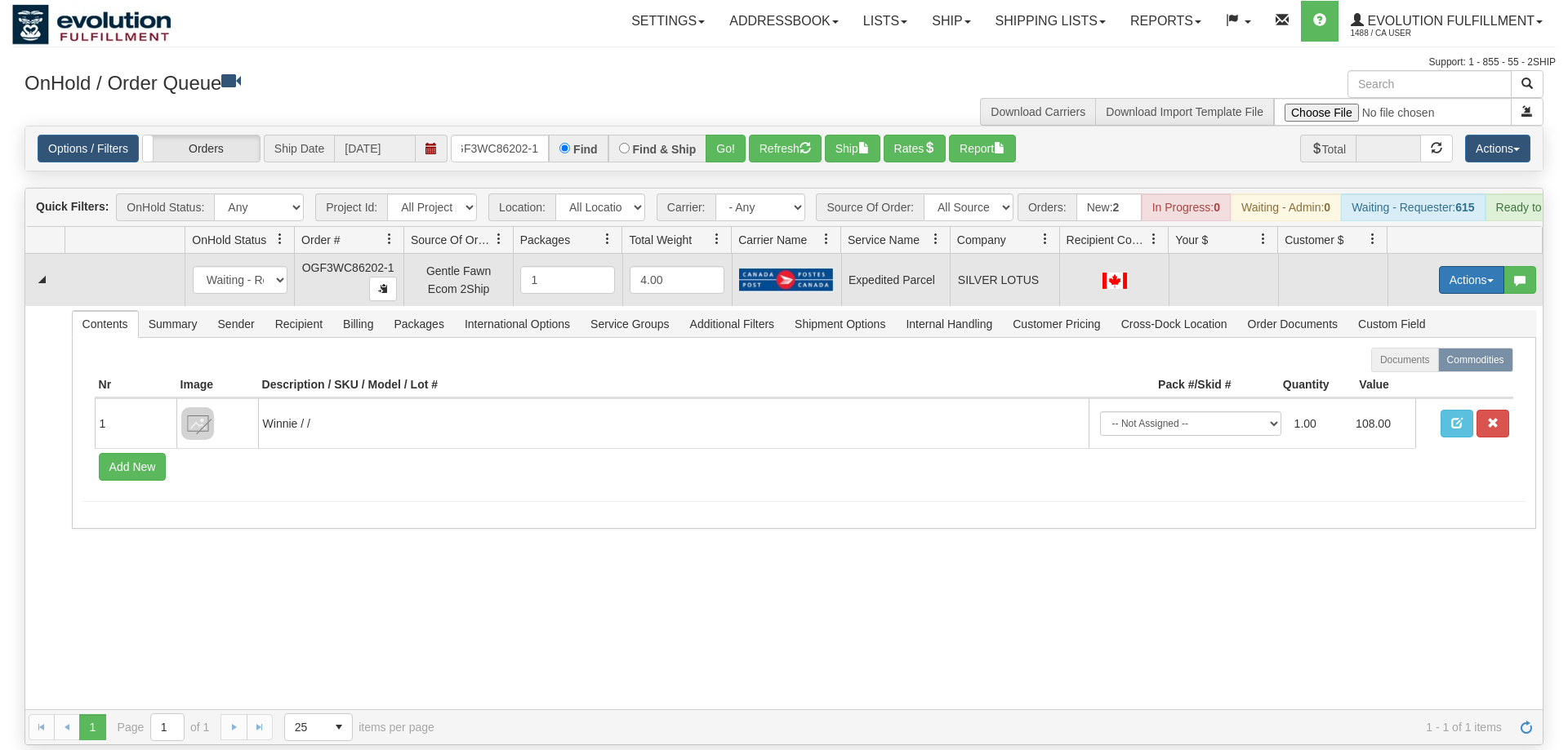
click at [1473, 266] on button "Actions" at bounding box center [1471, 280] width 66 height 28
click at [1447, 326] on span "Refresh Rates" at bounding box center [1430, 332] width 84 height 13
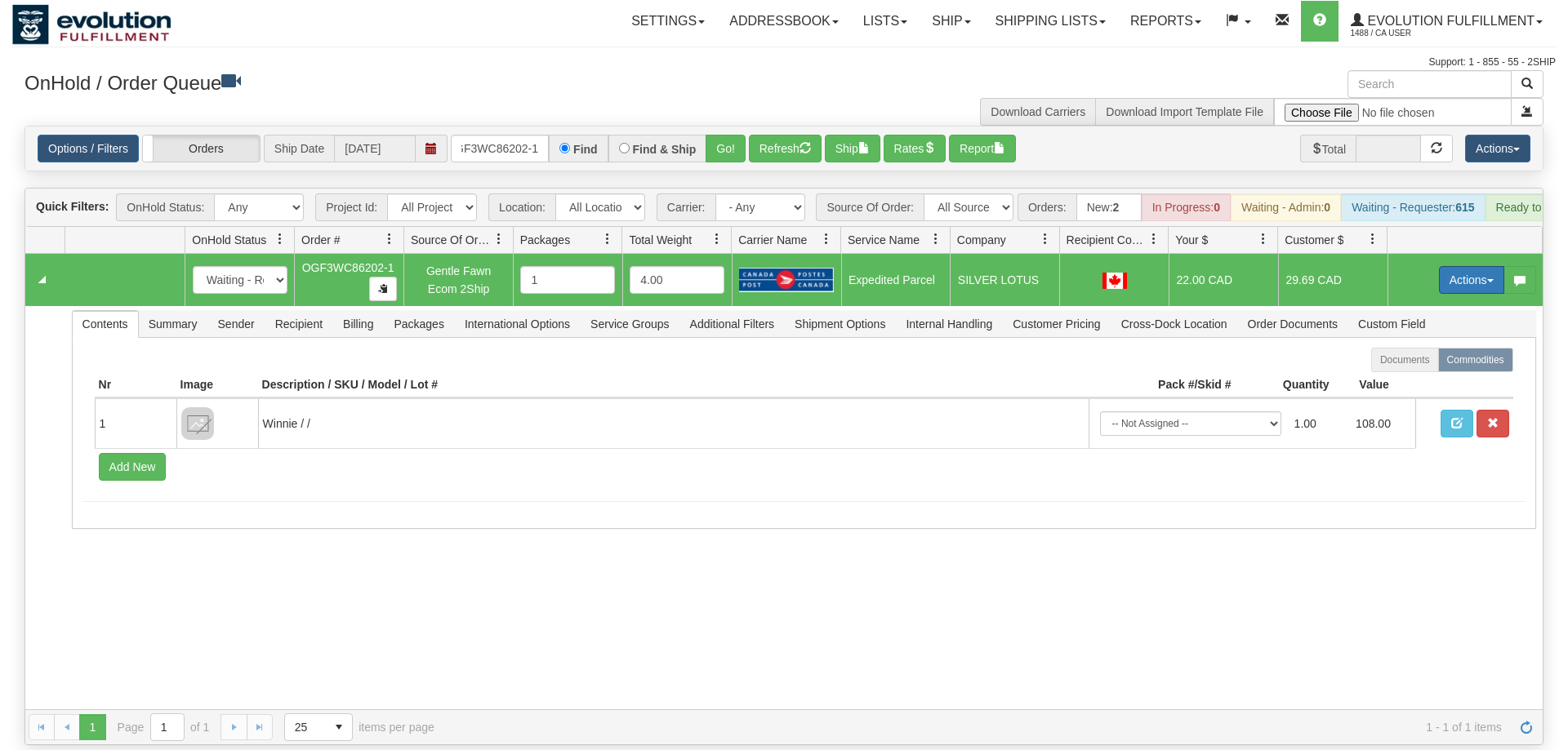
click at [1473, 266] on button "Actions" at bounding box center [1471, 280] width 66 height 28
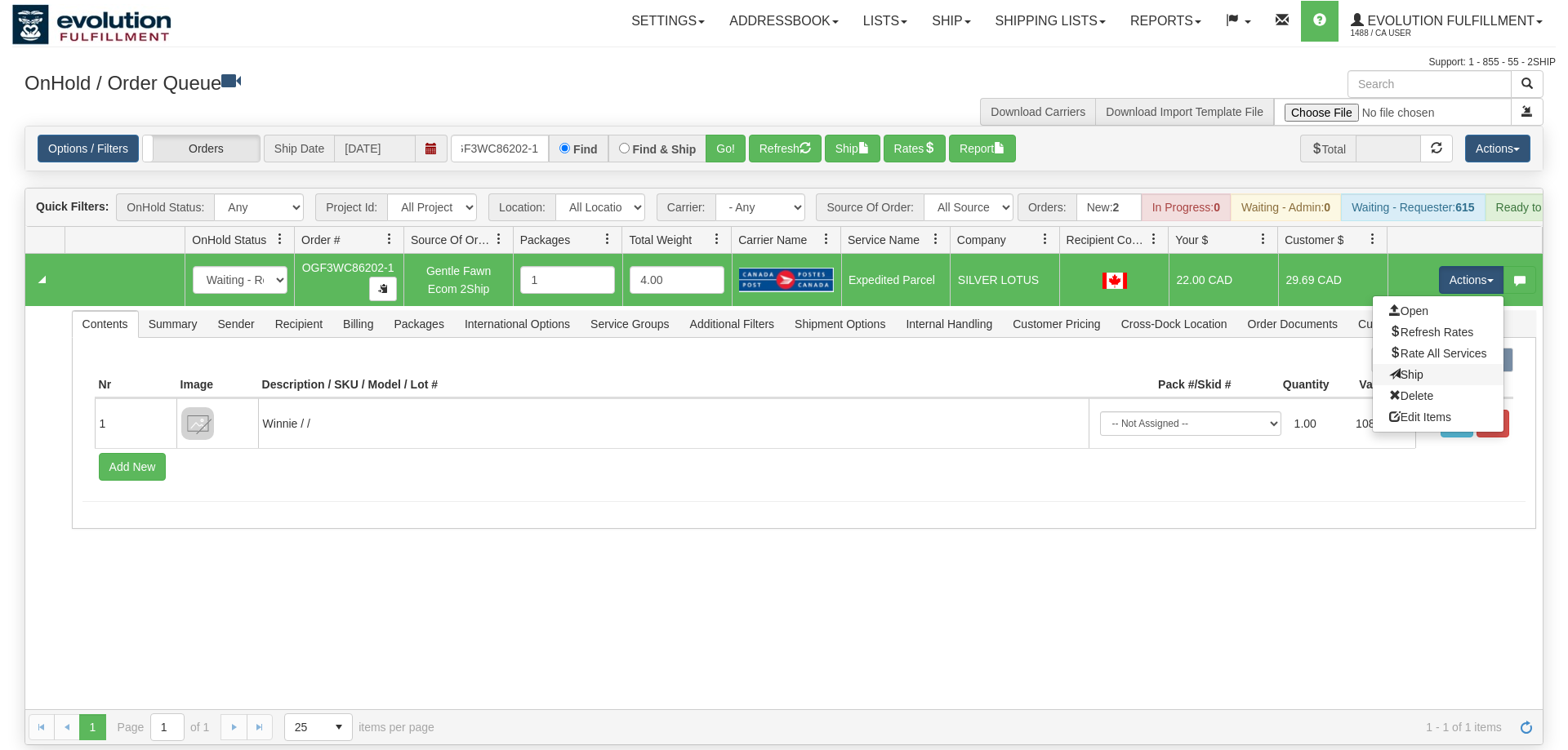
click at [1435, 364] on link "Ship" at bounding box center [1438, 375] width 130 height 21
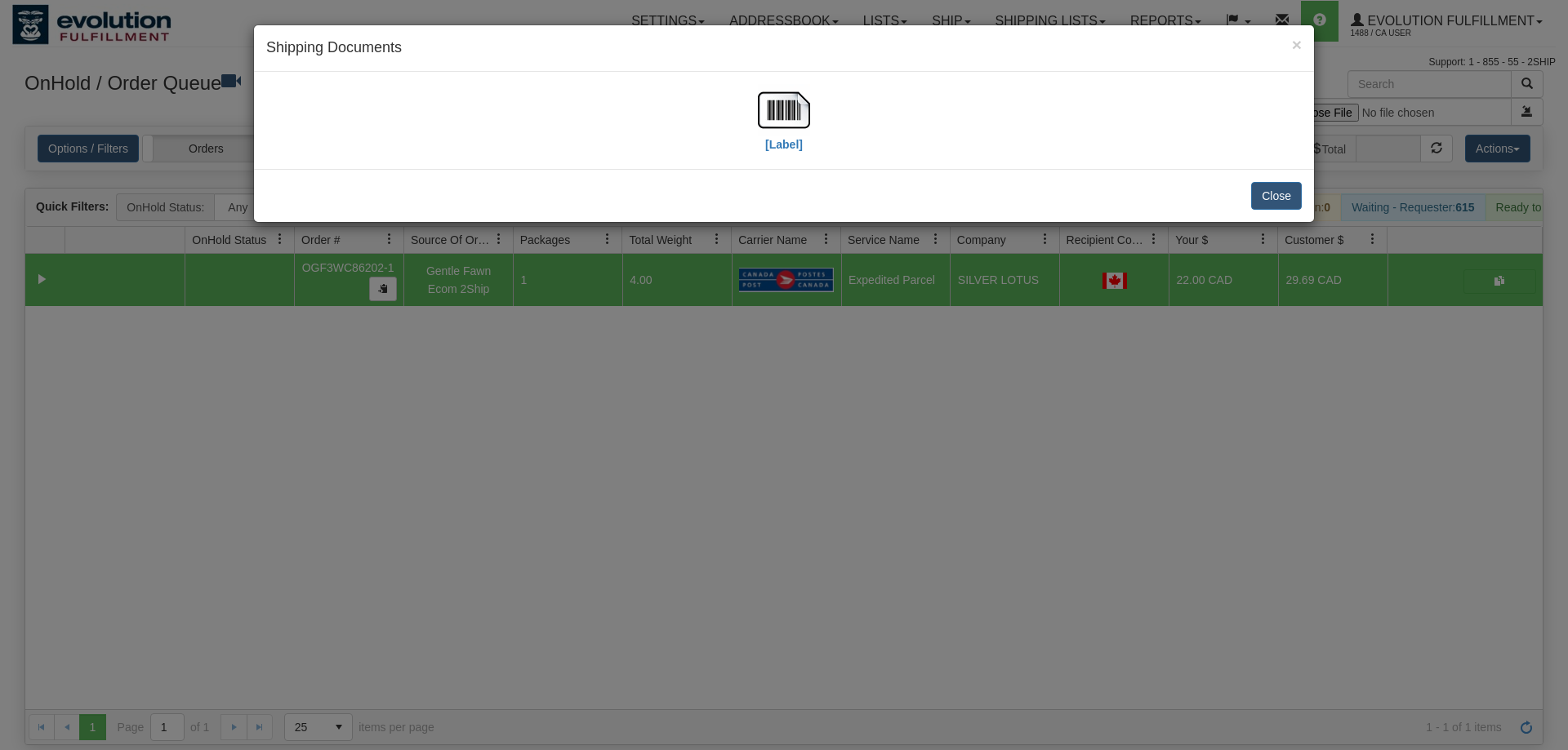
click at [754, 111] on div "[Label]" at bounding box center [784, 120] width 1035 height 73
click at [815, 131] on div "[Label]" at bounding box center [784, 120] width 1035 height 73
click at [789, 122] on img at bounding box center [784, 110] width 52 height 52
drag, startPoint x: 983, startPoint y: 377, endPoint x: 669, endPoint y: 242, distance: 341.8
click at [972, 366] on div "× Shipping Documents [Label] Close" at bounding box center [784, 375] width 1568 height 750
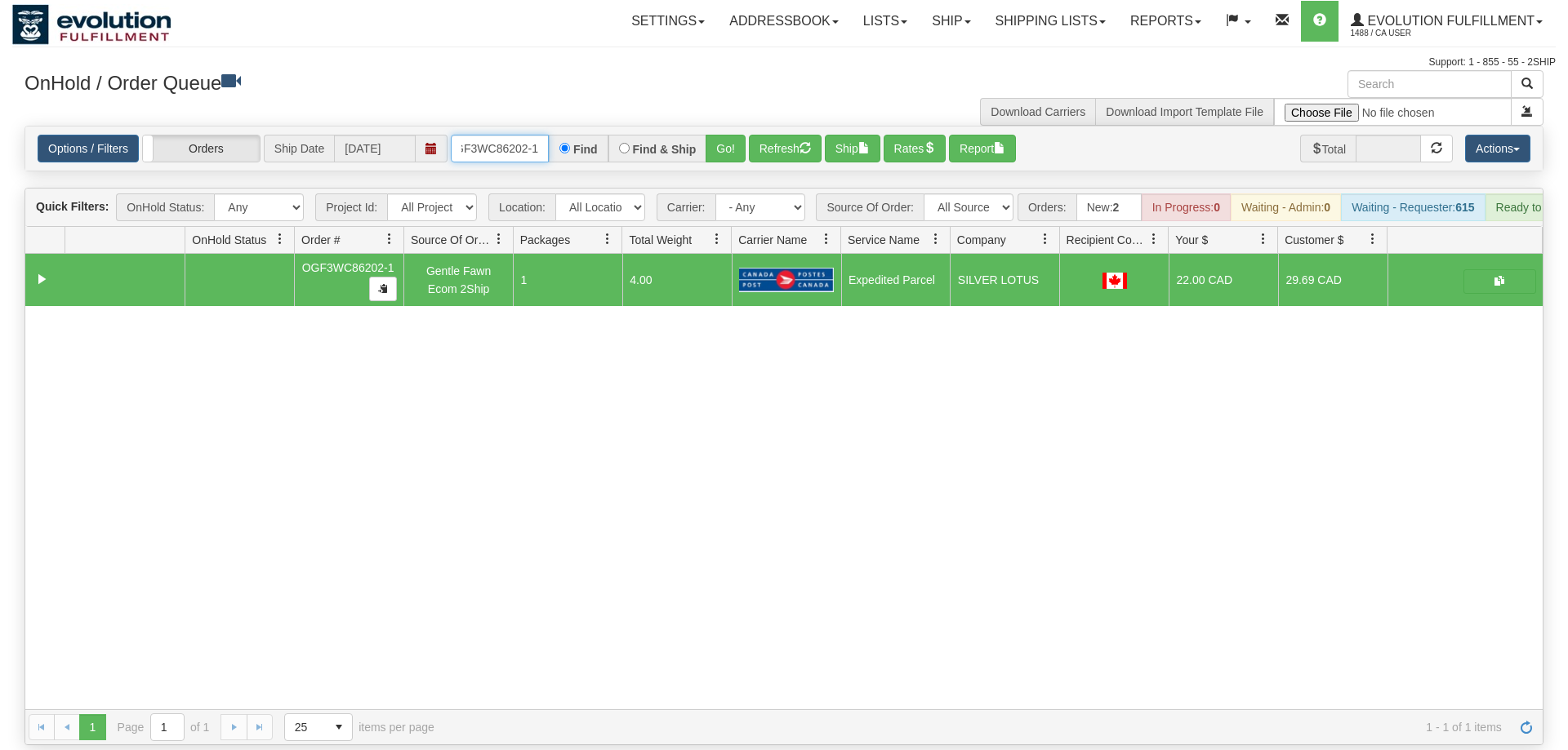
click at [510, 135] on input "OGF3WC86202-1" at bounding box center [500, 149] width 98 height 28
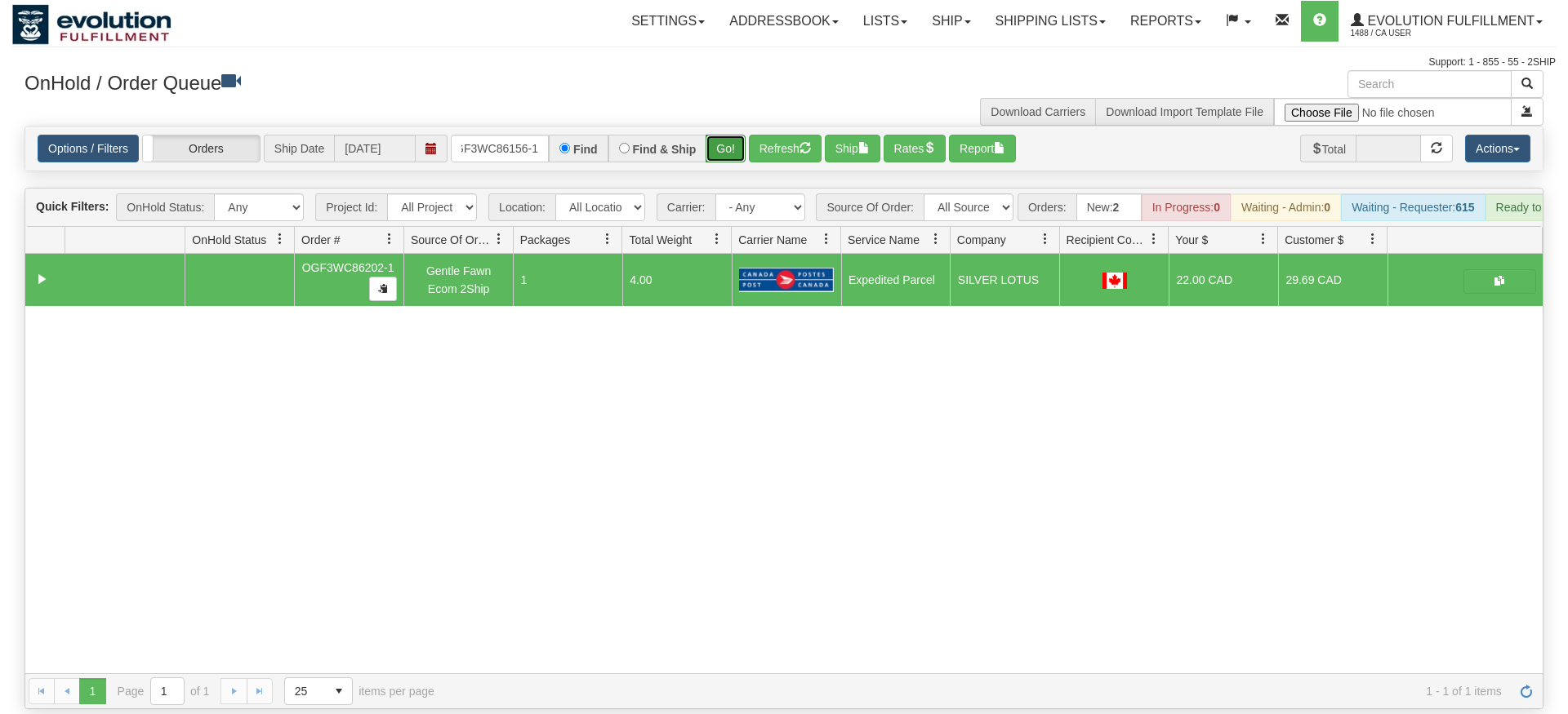
click at [722, 170] on div "Is equal to Is not equal to Contains Does not contains CAD USD EUR ZAR [PERSON_…" at bounding box center [784, 417] width 1543 height 584
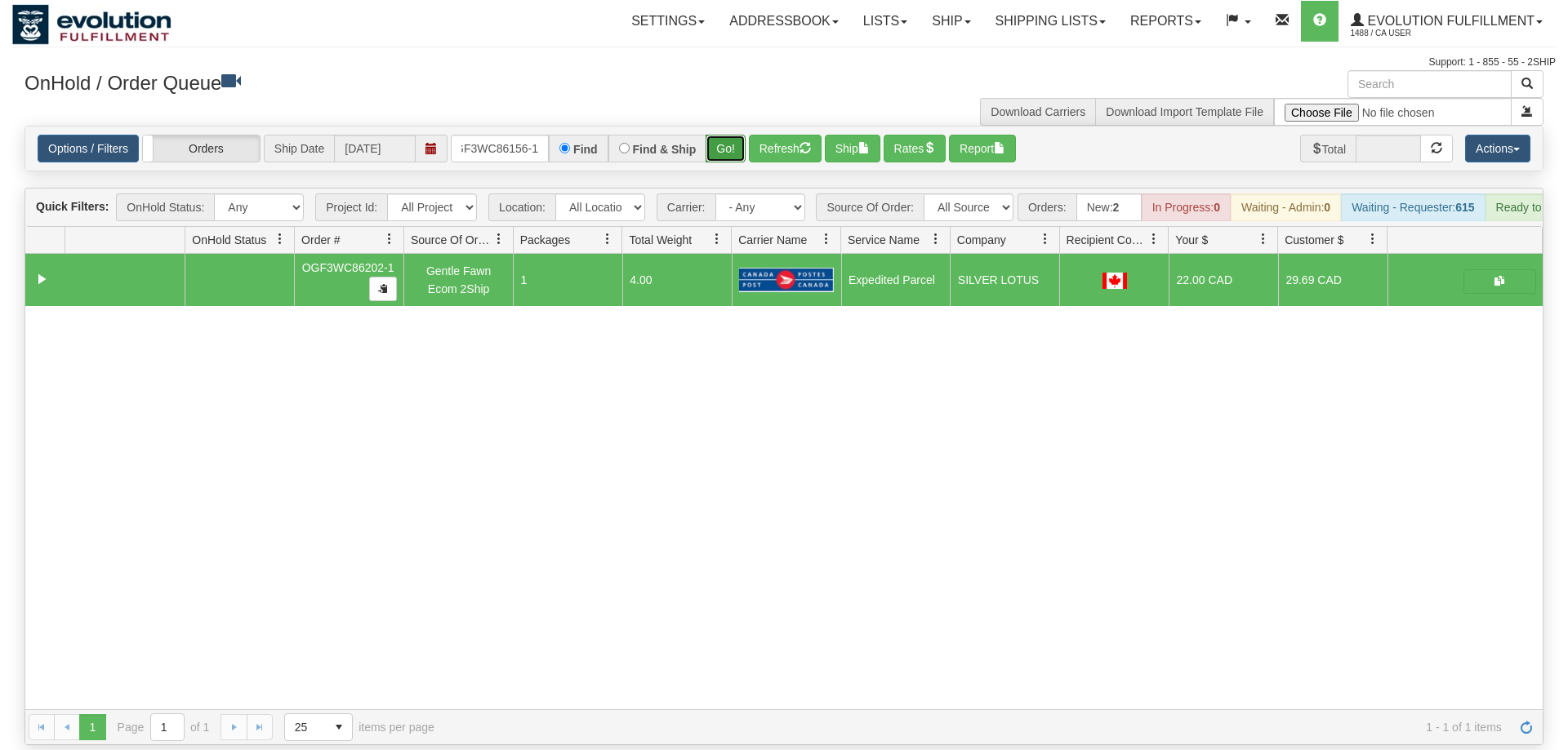
click at [726, 135] on button "Go!" at bounding box center [725, 149] width 40 height 28
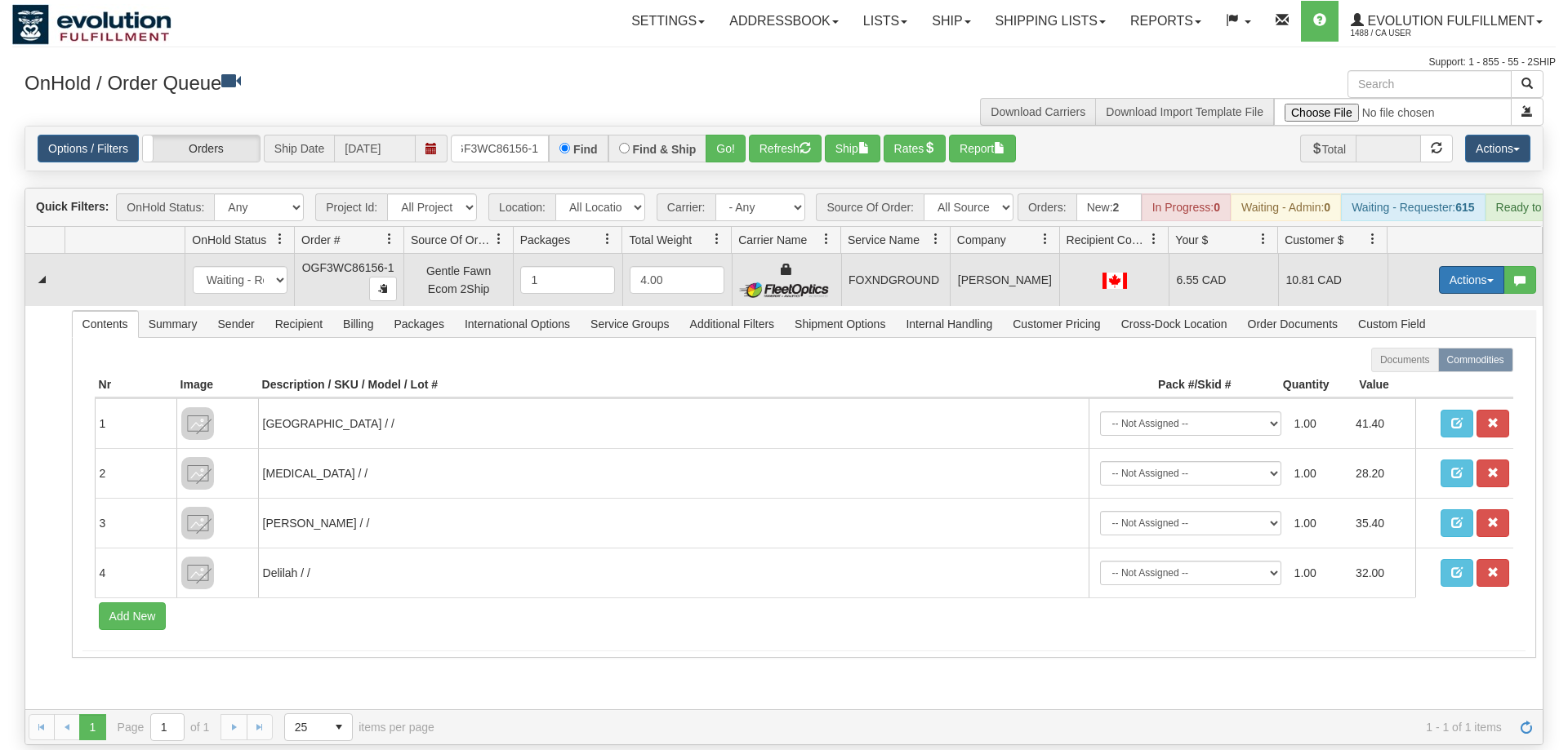
click at [1466, 266] on button "Actions" at bounding box center [1471, 280] width 66 height 28
click at [1418, 368] on span "Ship" at bounding box center [1405, 375] width 34 height 13
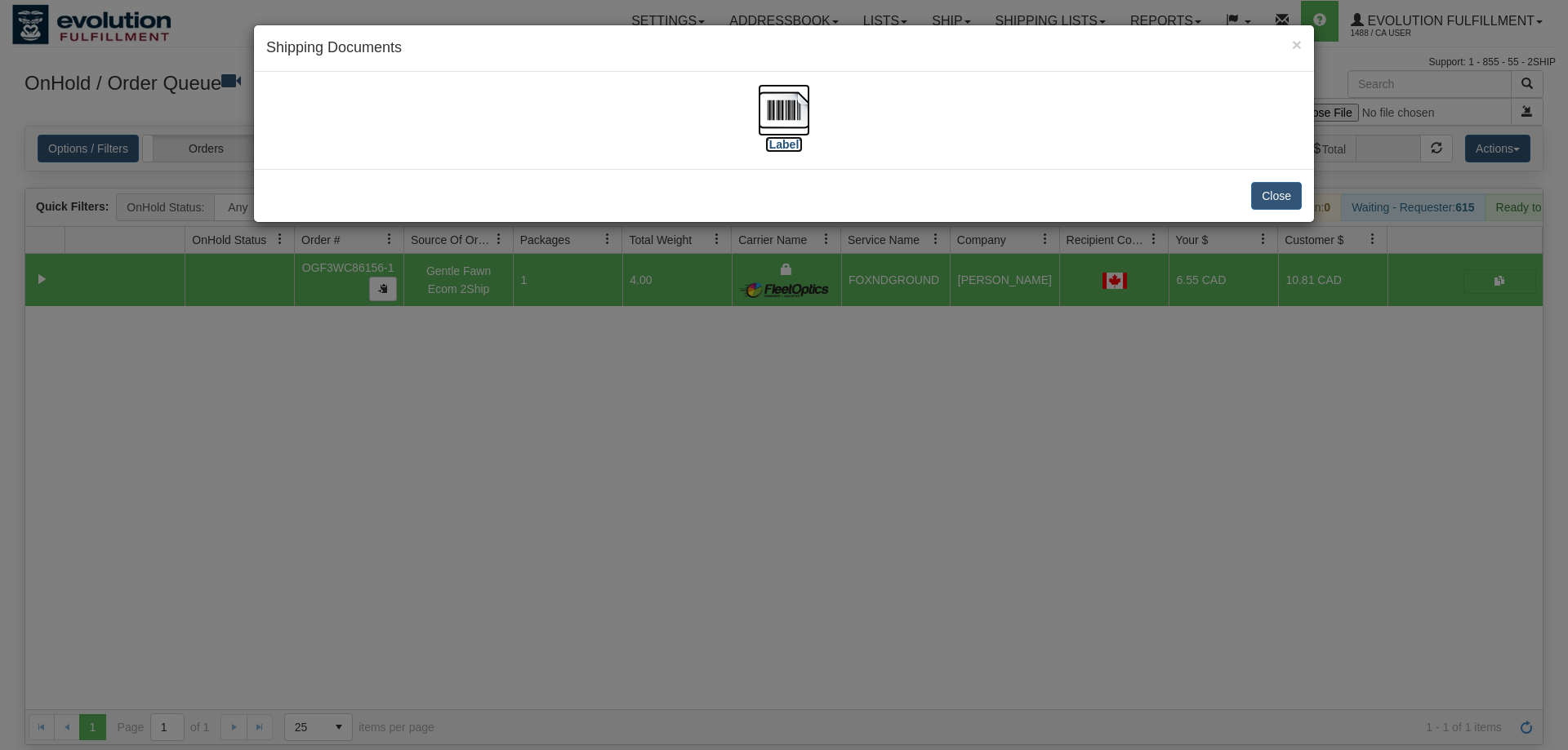
click at [777, 131] on img at bounding box center [784, 110] width 52 height 52
drag, startPoint x: 1086, startPoint y: 467, endPoint x: 568, endPoint y: 92, distance: 639.5
click at [1066, 448] on div "× Shipping Documents [Label] Close" at bounding box center [784, 375] width 1568 height 750
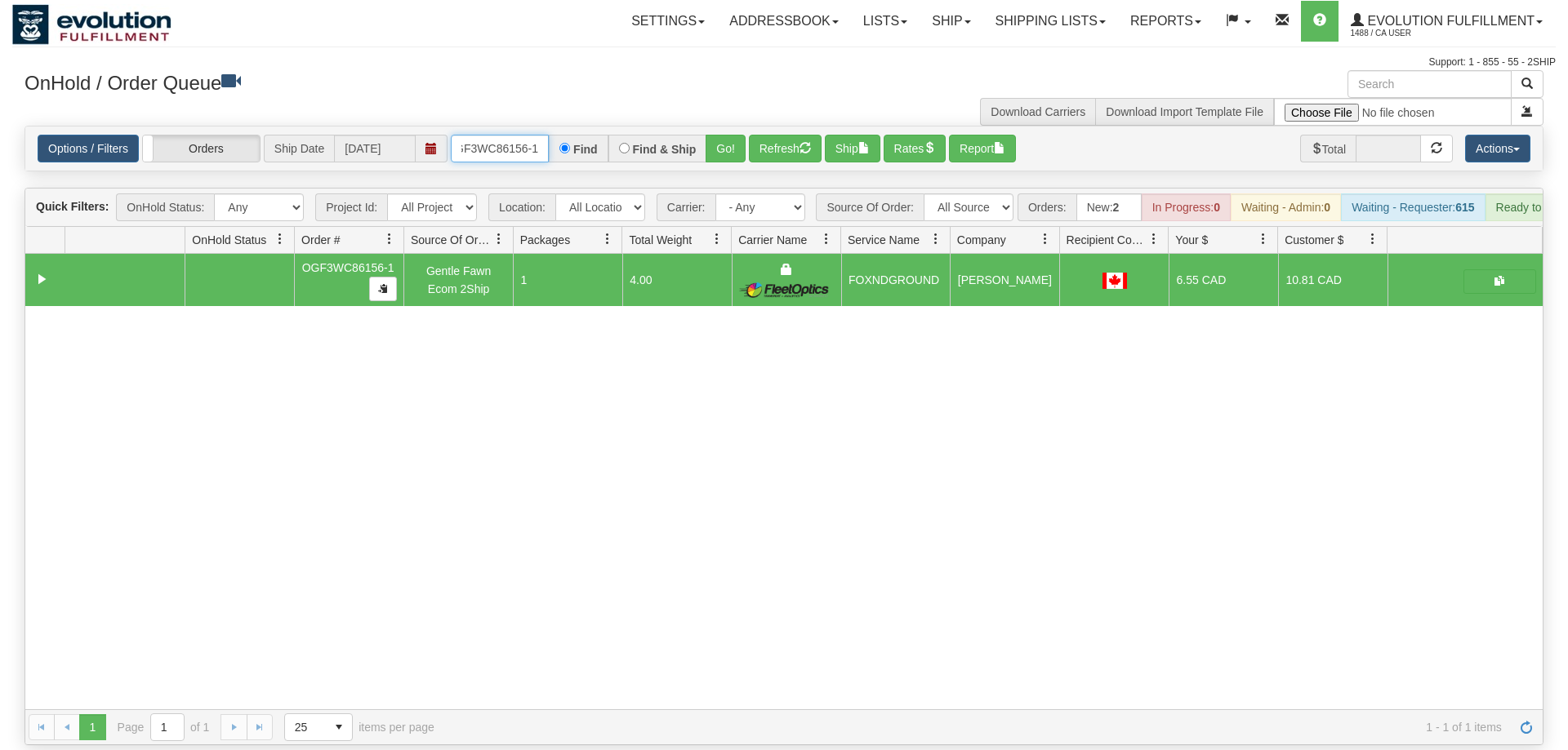
click at [490, 135] on input "OGF3WC86156-1" at bounding box center [500, 149] width 98 height 28
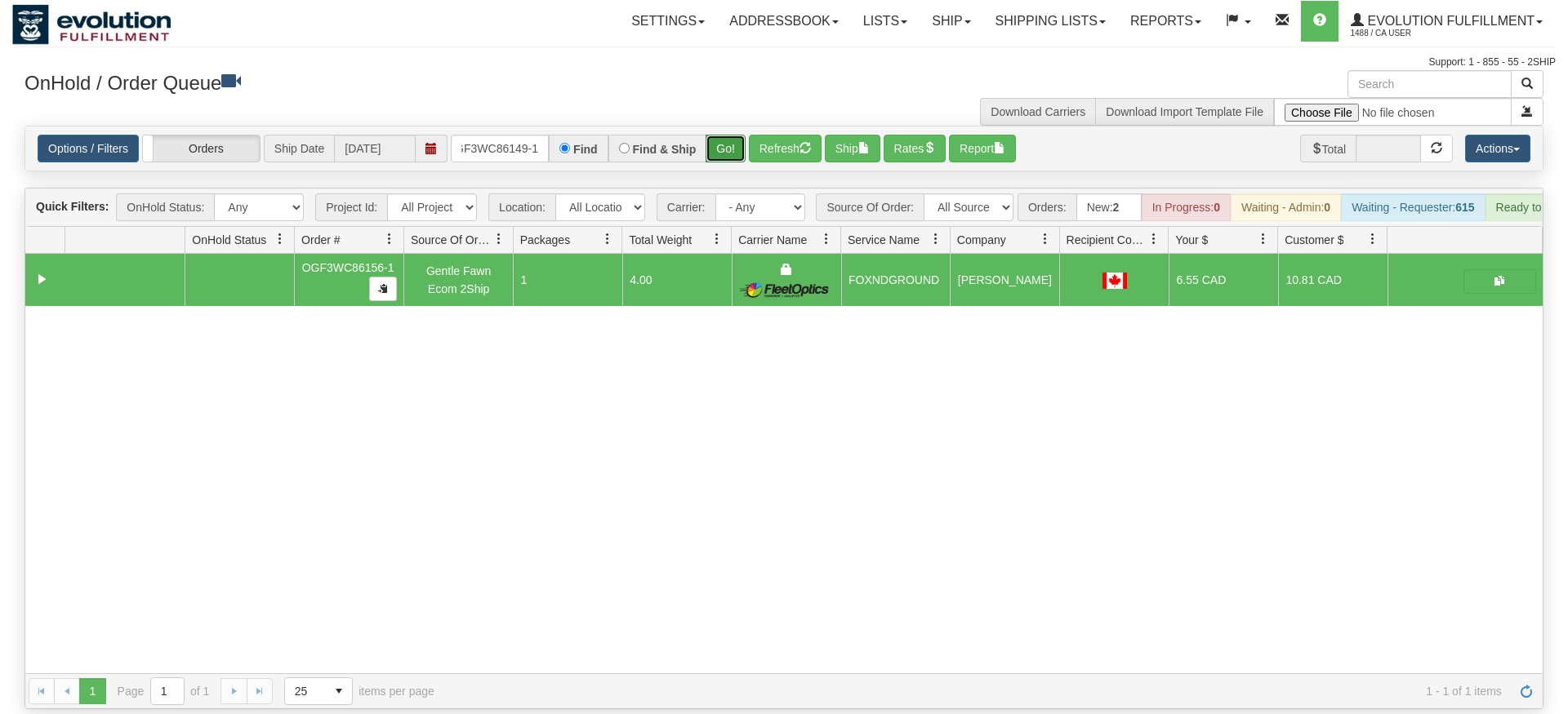
click at [717, 153] on div "Is equal to Is not equal to Contains Does not contains CAD USD EUR ZAR [PERSON_…" at bounding box center [784, 417] width 1543 height 584
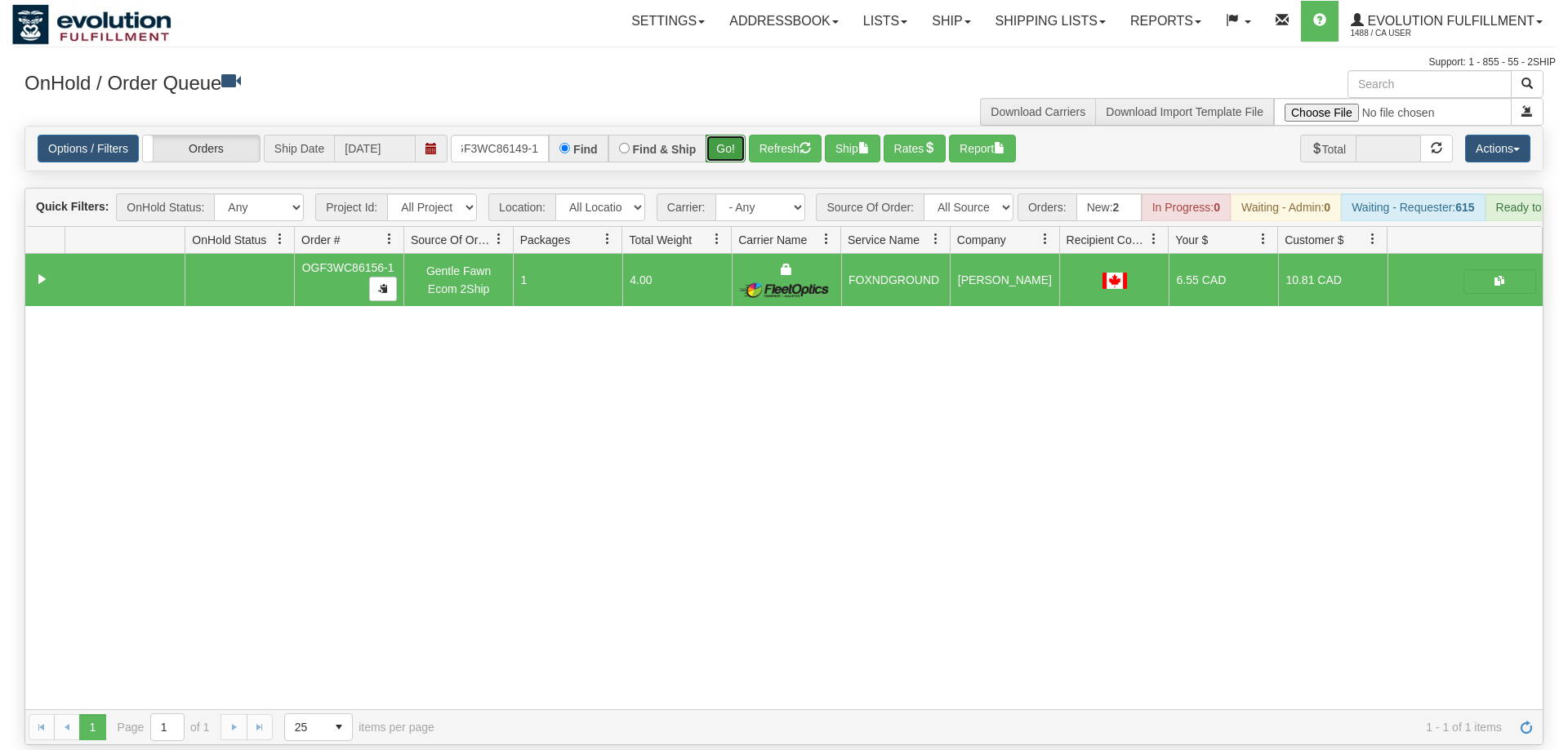
click at [726, 135] on button "Go!" at bounding box center [725, 149] width 40 height 28
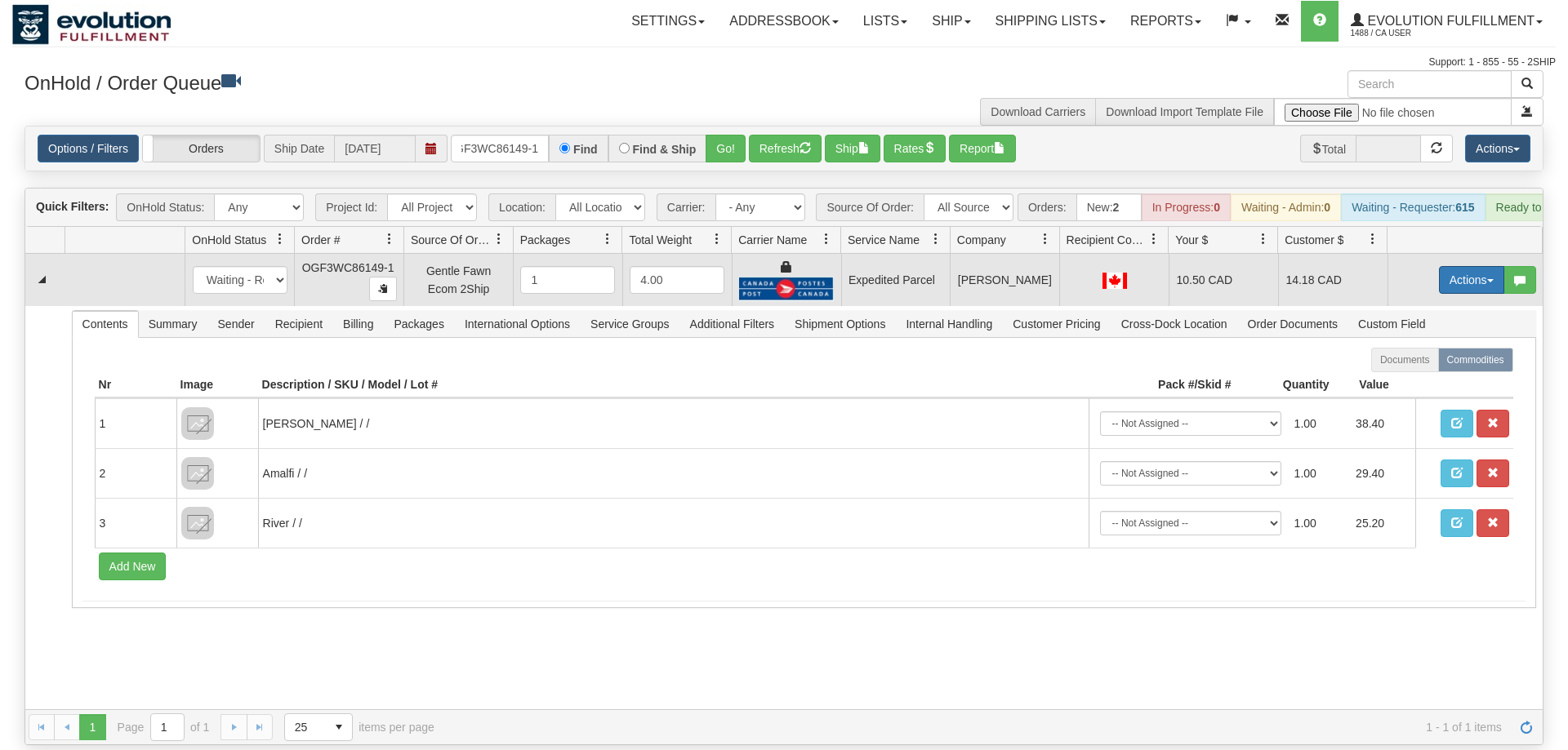
click at [1463, 266] on button "Actions" at bounding box center [1471, 280] width 66 height 28
click at [1437, 364] on link "Ship" at bounding box center [1438, 375] width 130 height 21
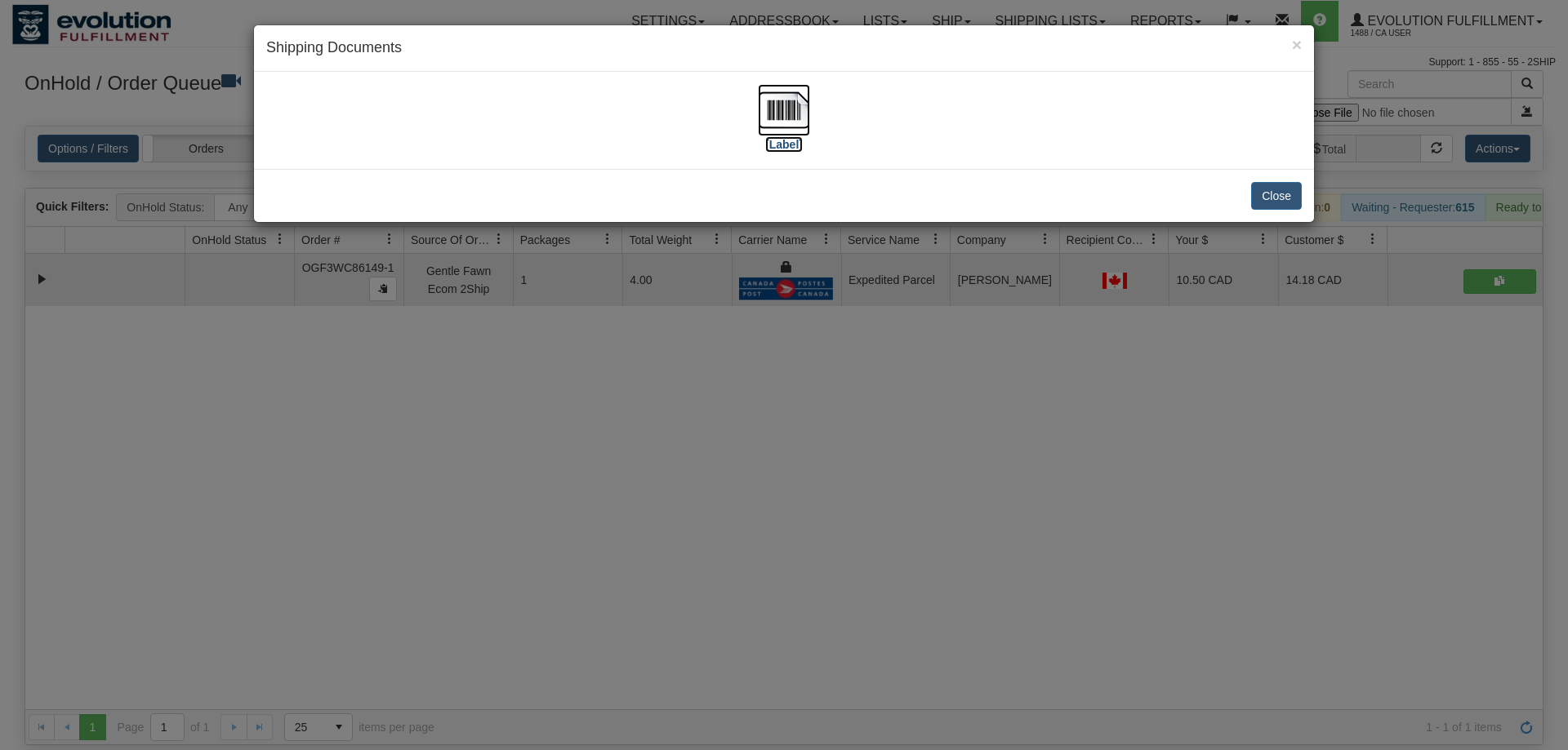
click at [790, 127] on img at bounding box center [784, 110] width 52 height 52
drag, startPoint x: 610, startPoint y: 575, endPoint x: 611, endPoint y: 557, distance: 18.0
click at [611, 557] on div "× Shipping Documents [Label] Close" at bounding box center [784, 375] width 1568 height 750
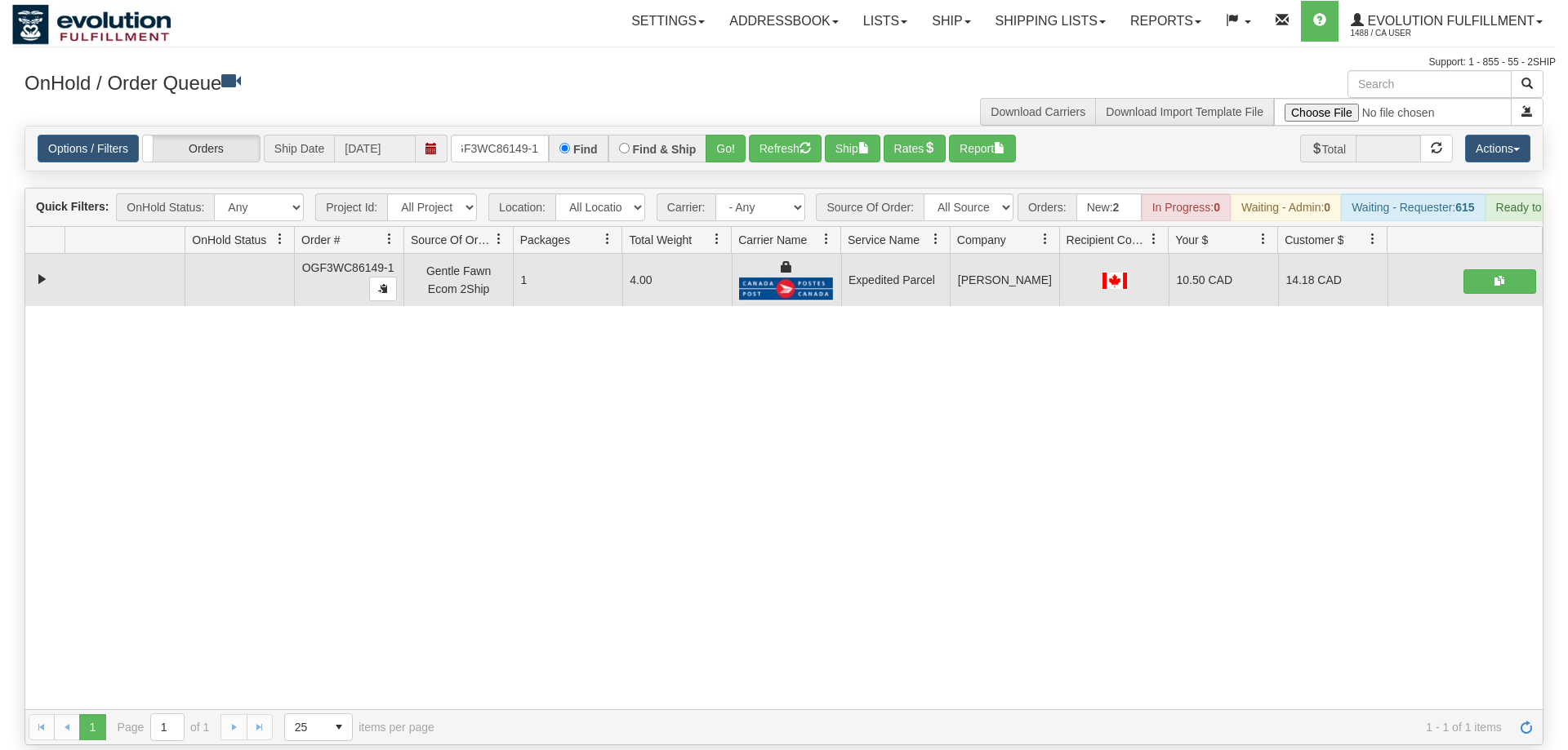
click at [517, 141] on div "Options / Filters Group Shipments Orders Ship Date [DATE] OGF3WC86149-1 Find Fi…" at bounding box center [784, 149] width 1517 height 44
click at [526, 135] on input "OGF3WC86149-1" at bounding box center [500, 149] width 98 height 28
click at [744, 160] on div "Is equal to Is not equal to Contains Does not contains CAD USD EUR ZAR [PERSON_…" at bounding box center [784, 436] width 1543 height 620
click at [726, 135] on button "Go!" at bounding box center [725, 149] width 40 height 28
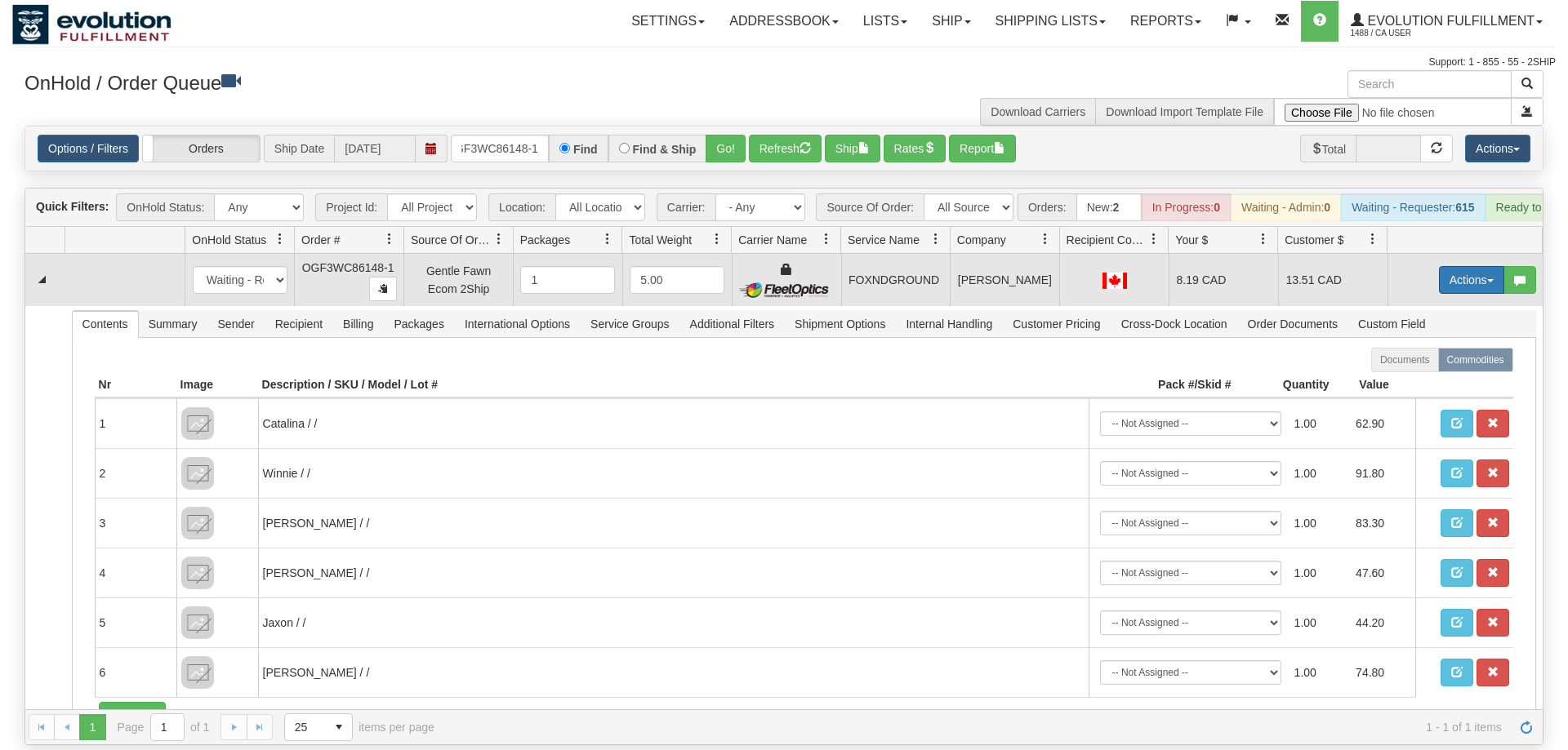
click at [1479, 266] on button "Actions" at bounding box center [1471, 280] width 66 height 28
click at [1410, 368] on span "Ship" at bounding box center [1405, 375] width 34 height 13
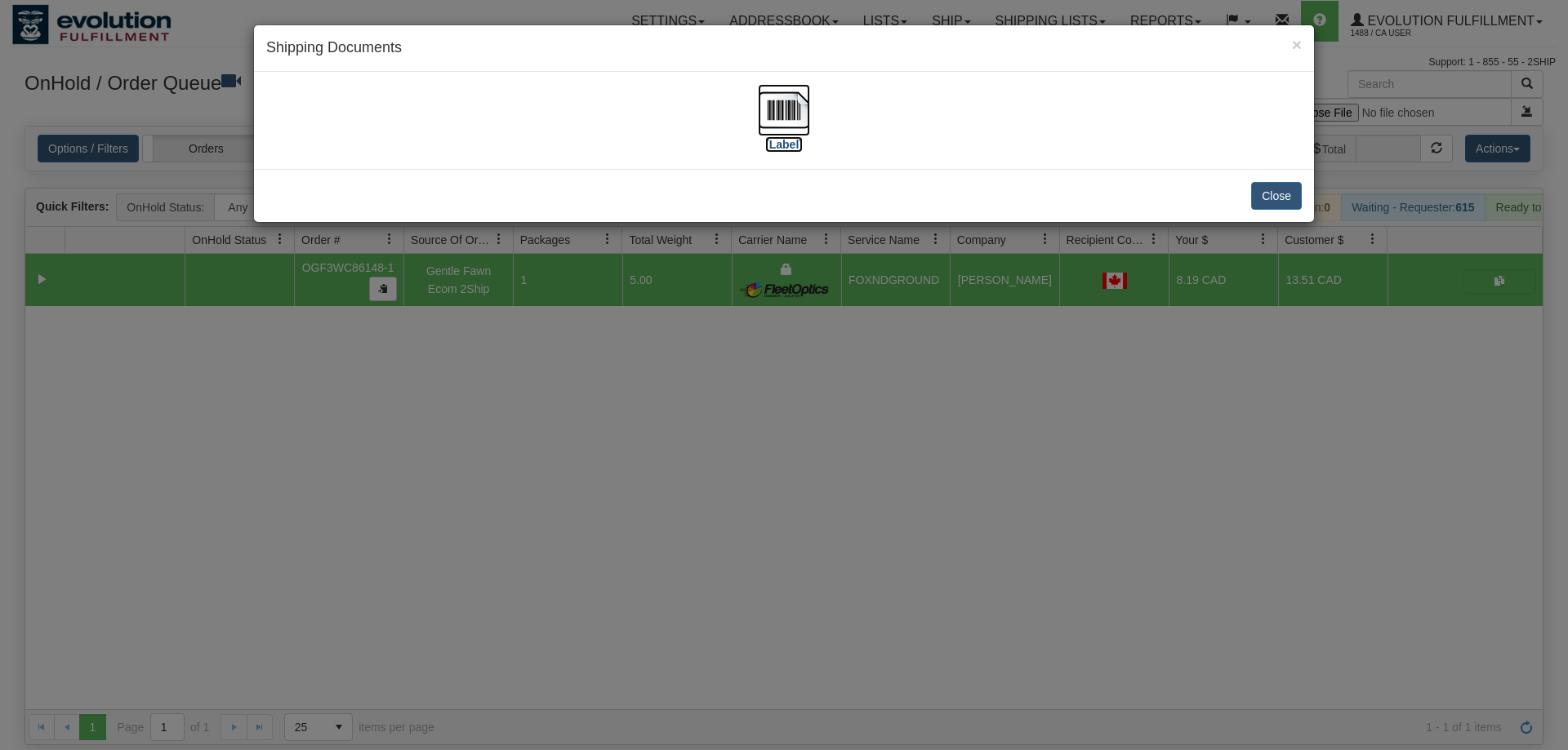
click at [799, 116] on img at bounding box center [784, 110] width 52 height 52
click at [677, 506] on div "× Shipping Documents [Label] Close" at bounding box center [784, 375] width 1568 height 750
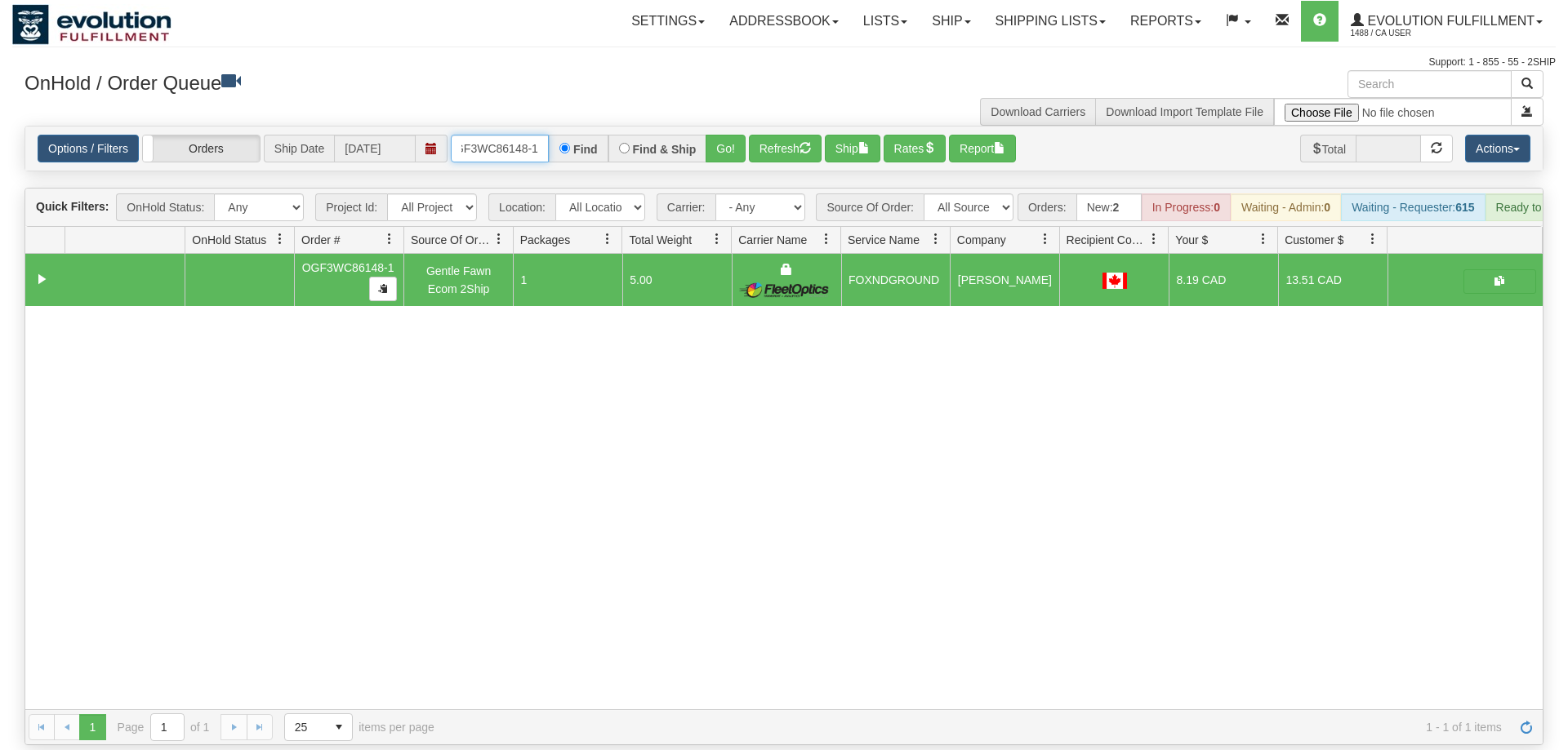
click at [530, 135] on input "oGF3WC86148-1" at bounding box center [500, 149] width 98 height 28
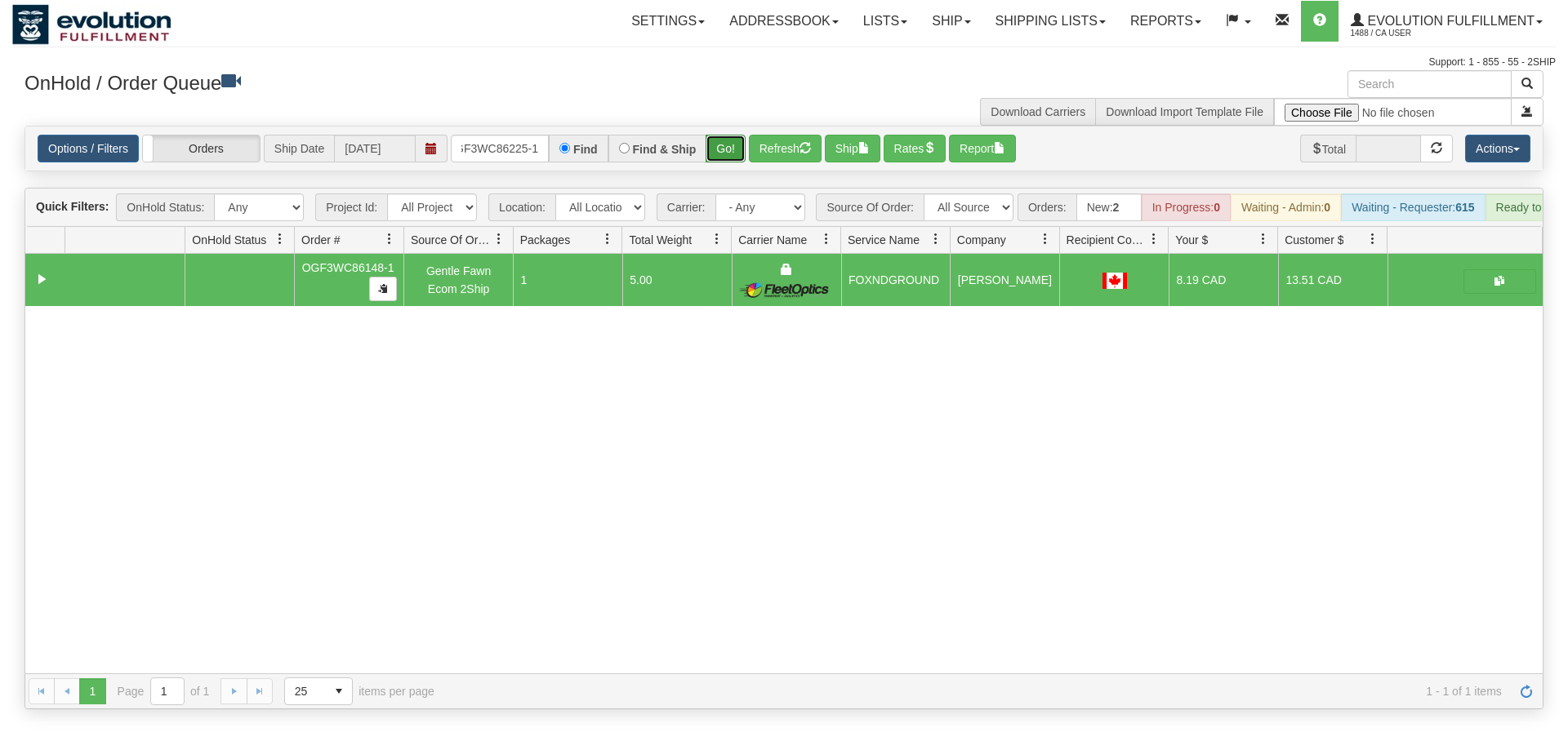
drag, startPoint x: 715, startPoint y: 112, endPoint x: 716, endPoint y: 142, distance: 30.0
click at [715, 147] on div "Options / Filters Group Shipments Orders Ship Date [DATE] OGF3WC86225-1 Find Fi…" at bounding box center [784, 148] width 1519 height 45
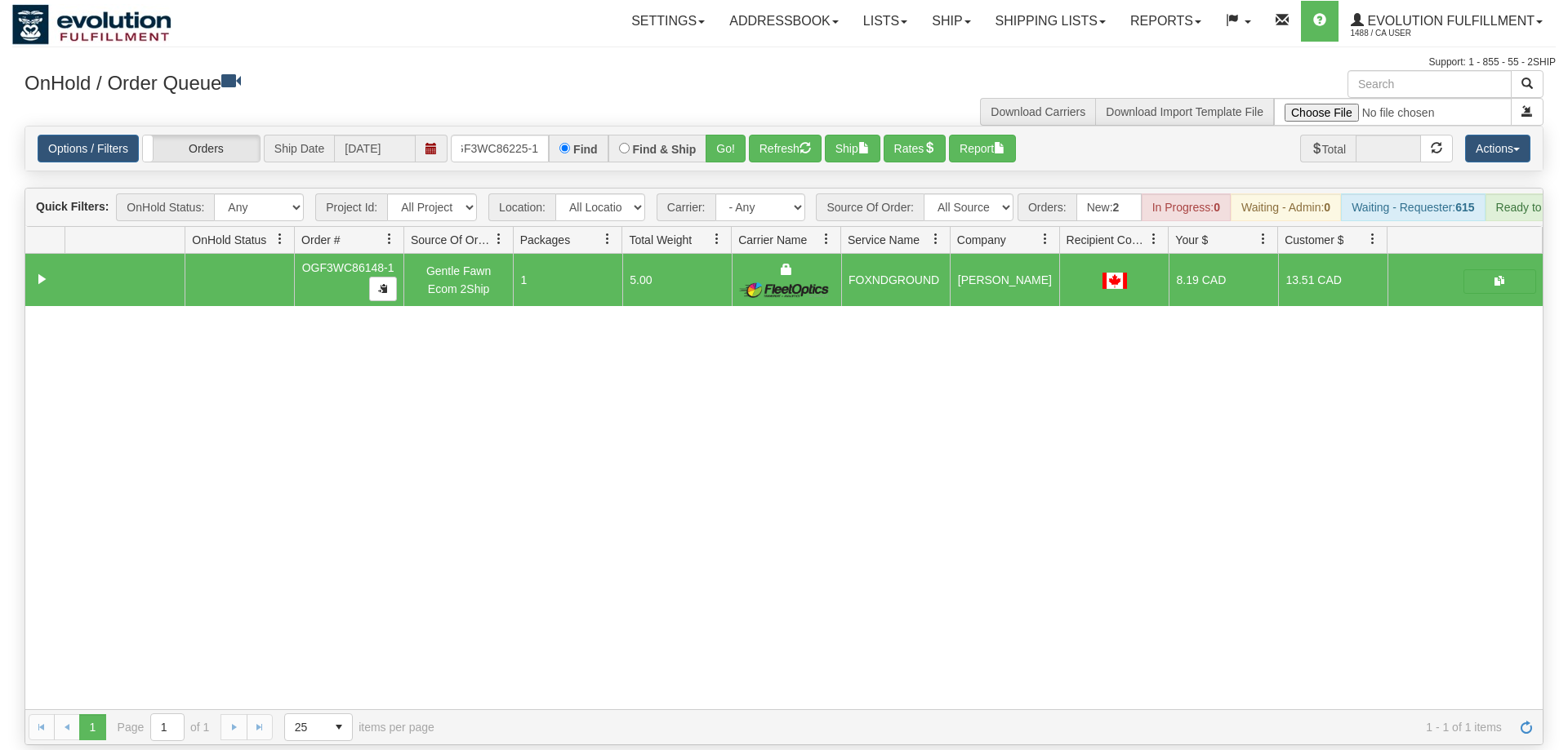
click at [733, 127] on div "Options / Filters Group Shipments Orders Ship Date [DATE] OGF3WC86225-1 Find Fi…" at bounding box center [784, 149] width 1517 height 44
click at [733, 135] on button "Go!" at bounding box center [725, 149] width 40 height 28
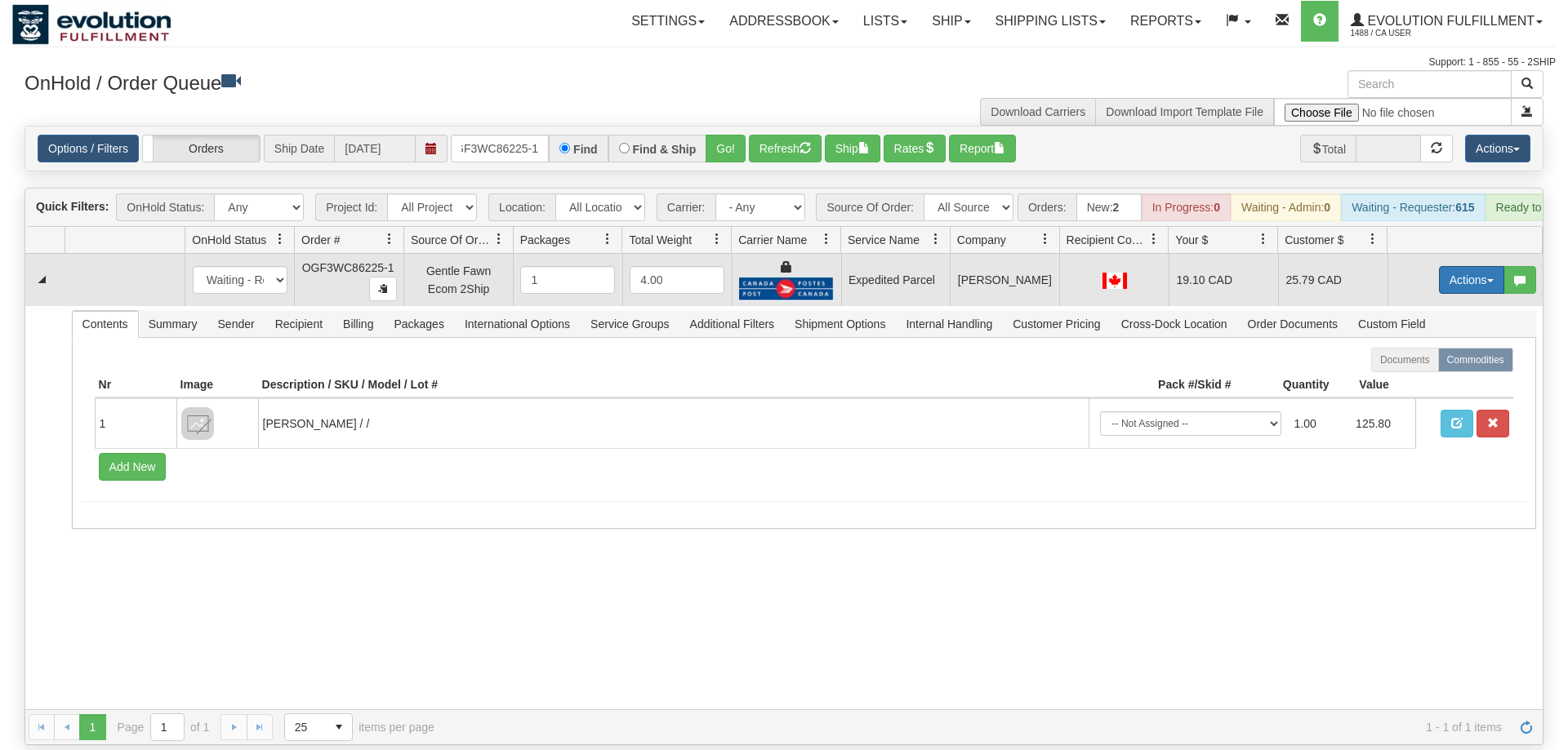
click at [1456, 266] on button "Actions" at bounding box center [1471, 280] width 66 height 28
click at [1429, 364] on link "Ship" at bounding box center [1438, 375] width 130 height 21
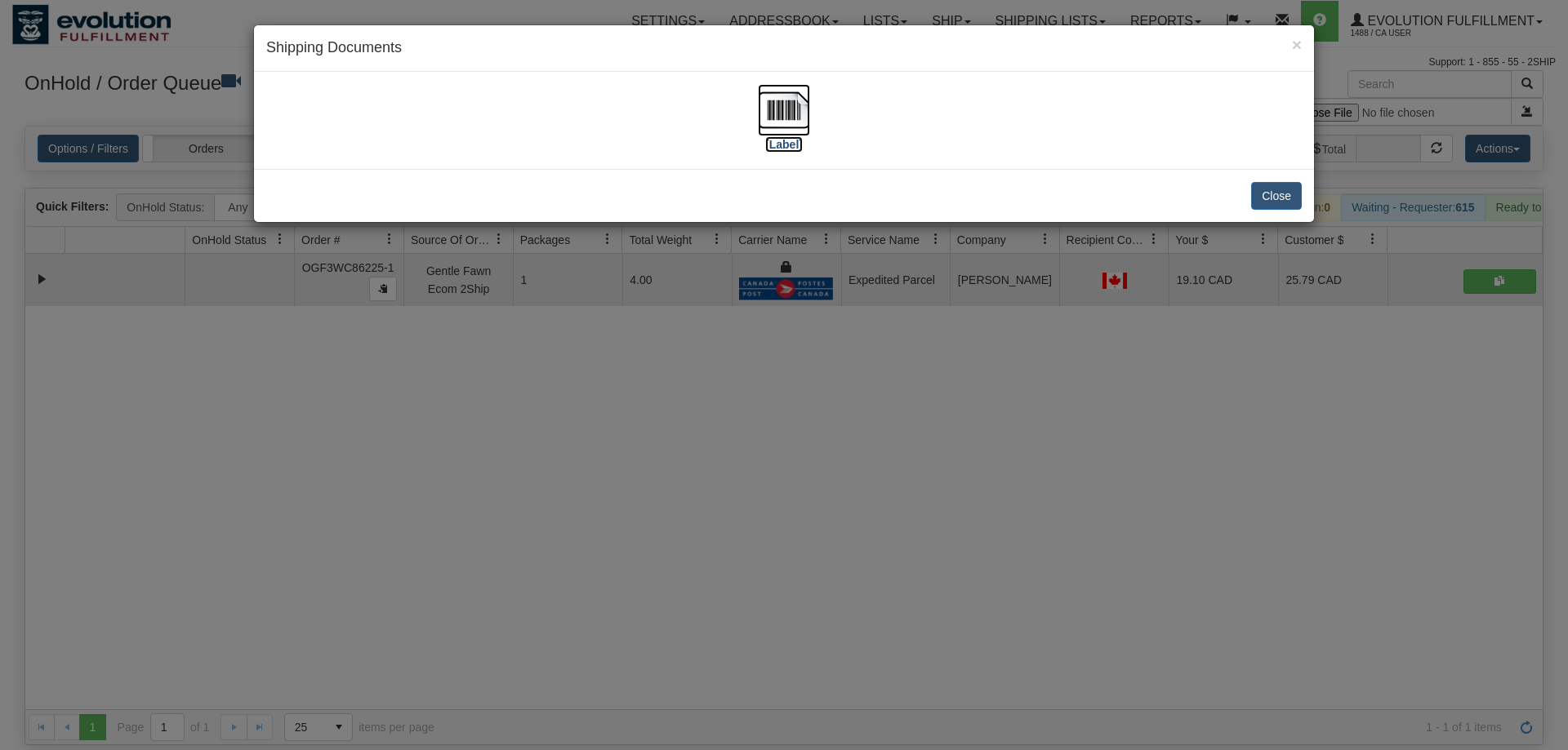
click at [789, 128] on img at bounding box center [784, 110] width 52 height 52
drag, startPoint x: 985, startPoint y: 317, endPoint x: 524, endPoint y: 25, distance: 545.7
click at [985, 316] on div "× Shipping Documents [Label] Close" at bounding box center [784, 375] width 1568 height 750
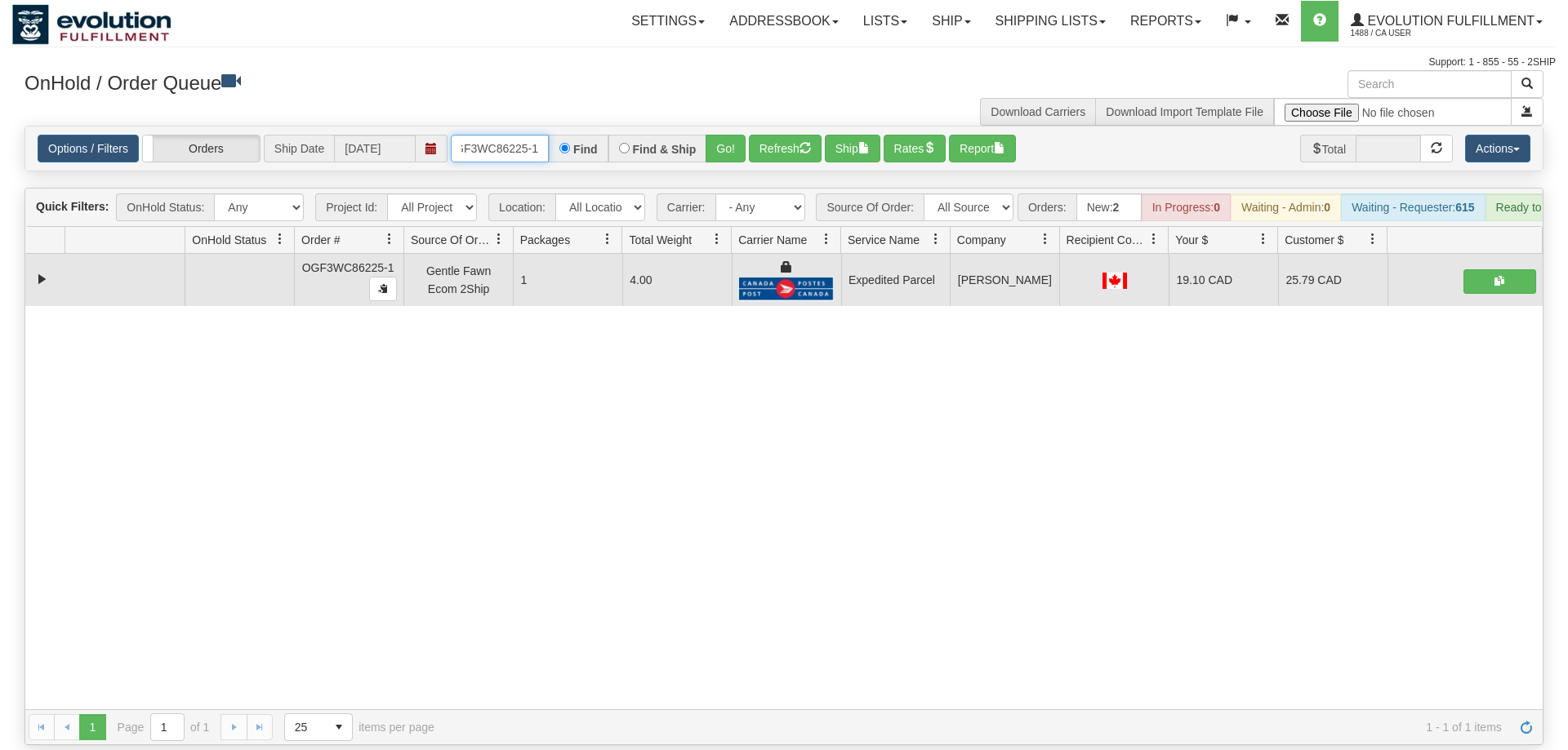
click at [505, 135] on input "OGF3WC86225-1" at bounding box center [500, 149] width 98 height 28
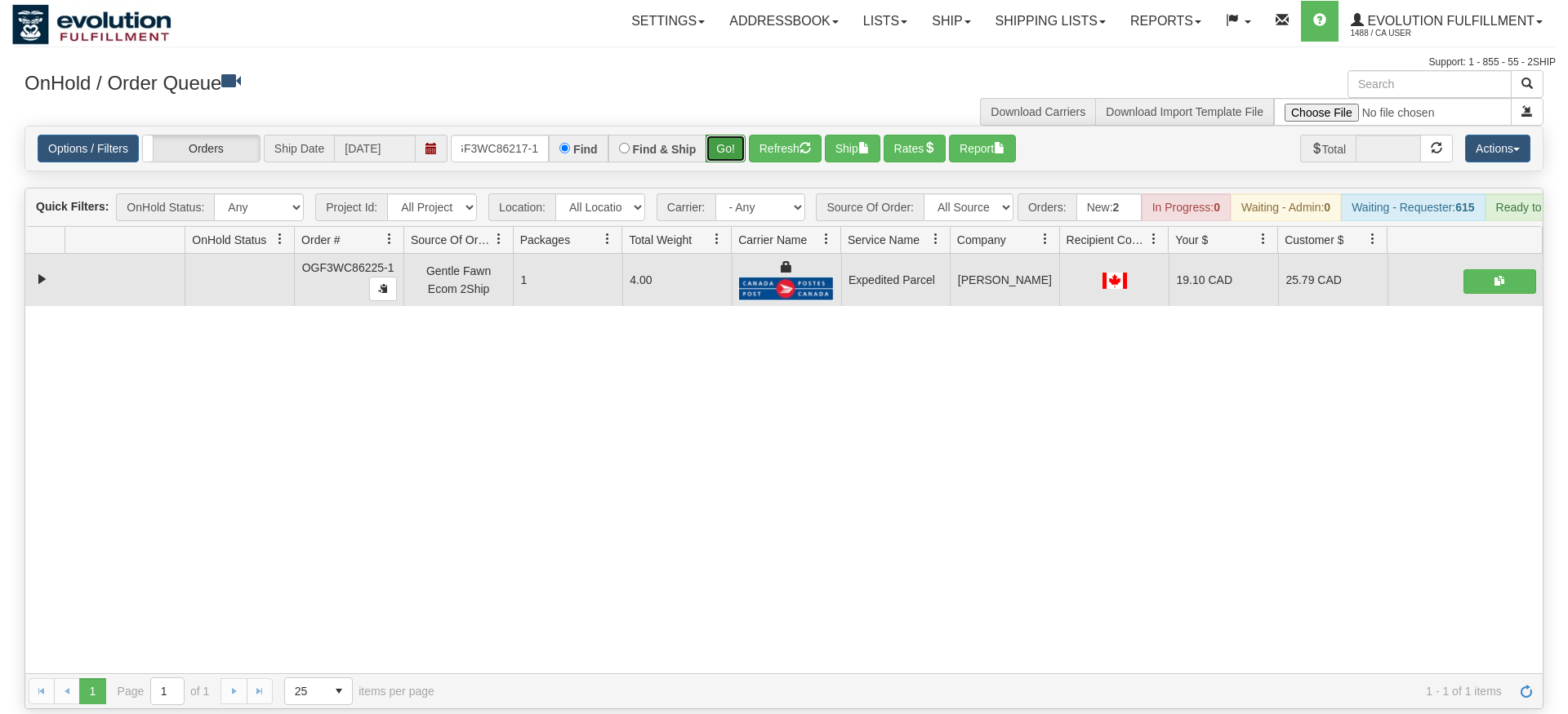
click at [739, 158] on div "Is equal to Is not equal to Contains Does not contains CAD USD EUR ZAR [PERSON_…" at bounding box center [784, 417] width 1543 height 584
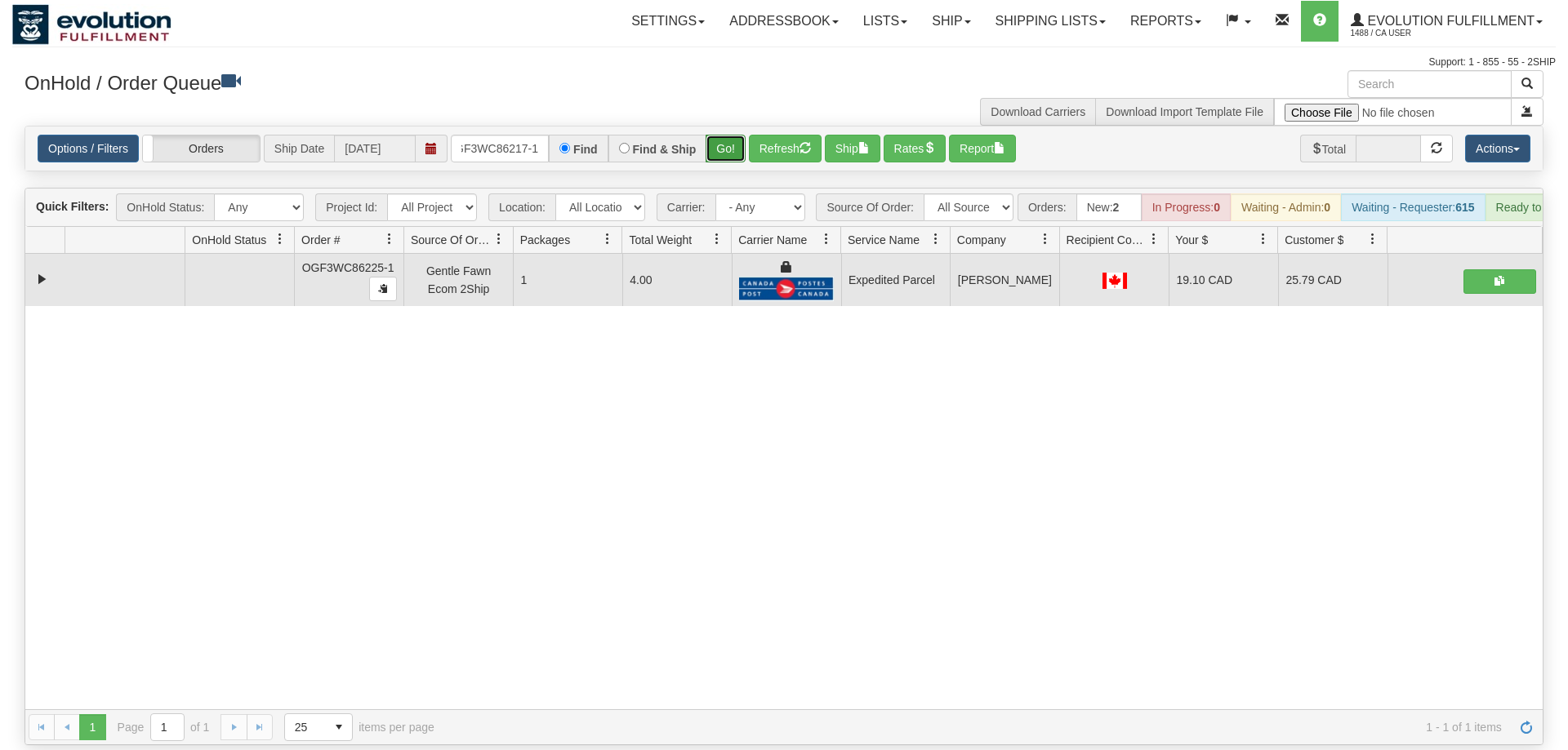
click at [737, 135] on button "Go!" at bounding box center [725, 149] width 40 height 28
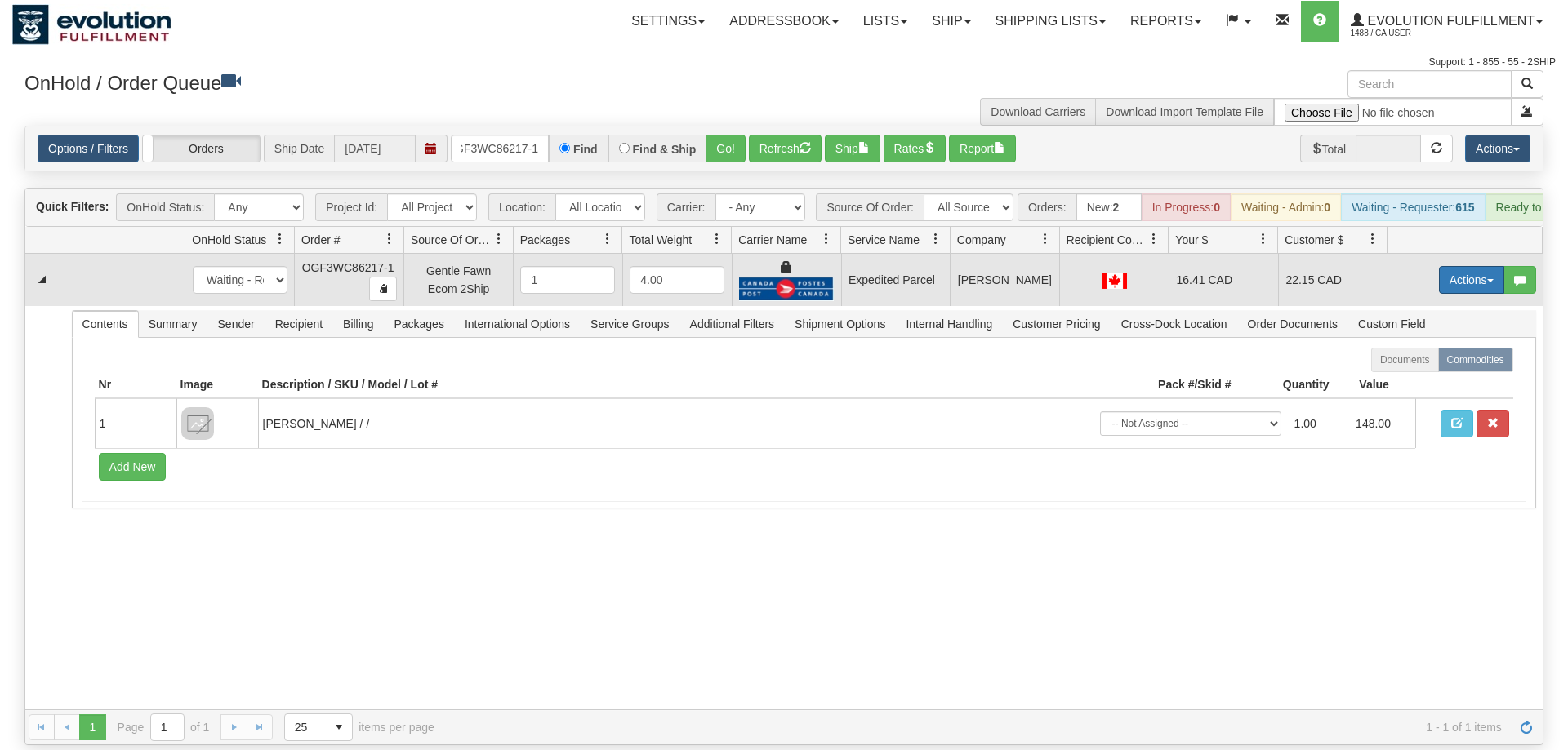
click at [1464, 266] on button "Actions" at bounding box center [1471, 280] width 66 height 28
click at [1432, 364] on link "Ship" at bounding box center [1438, 375] width 130 height 21
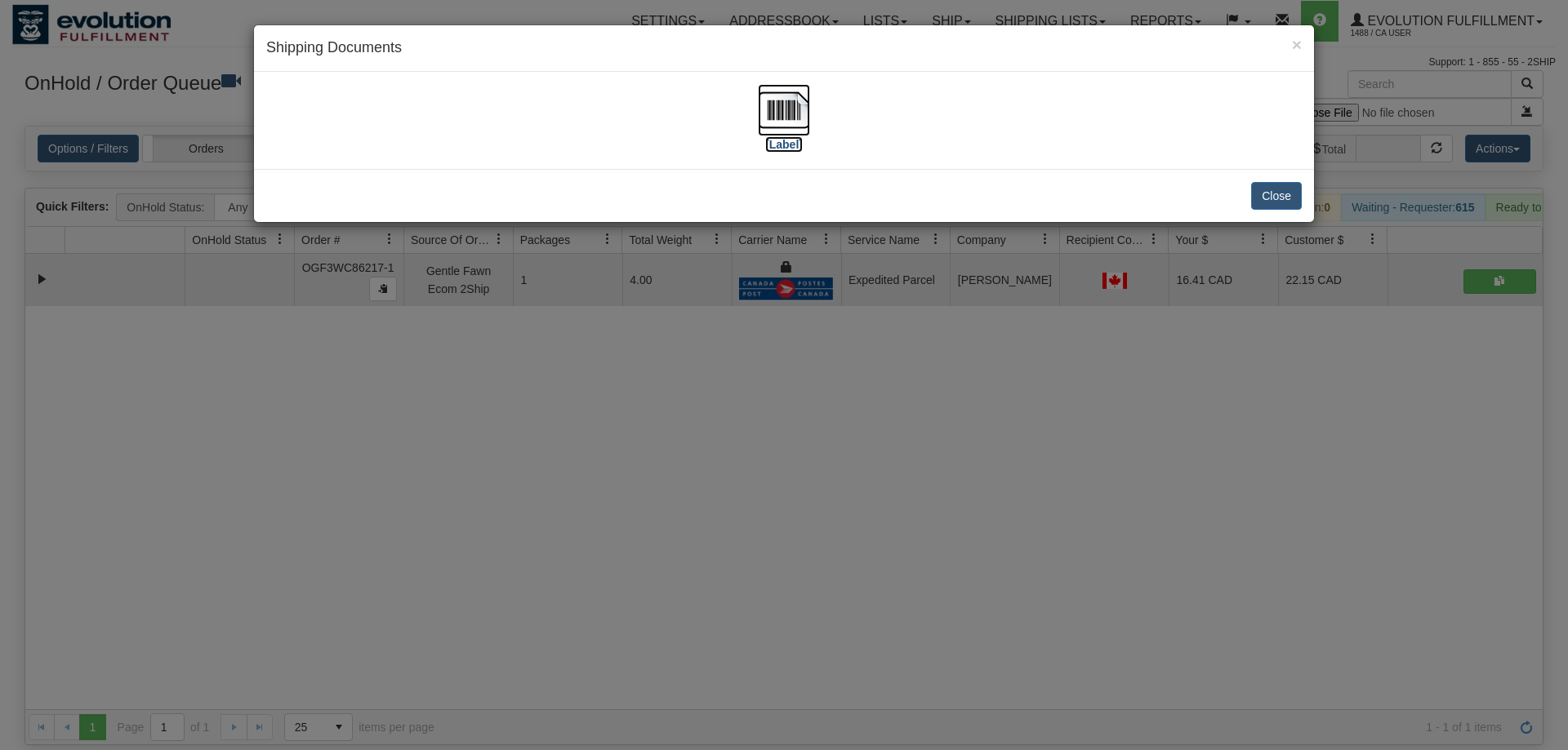
click at [786, 124] on img at bounding box center [784, 110] width 52 height 52
drag, startPoint x: 761, startPoint y: 491, endPoint x: 556, endPoint y: 162, distance: 387.6
click at [758, 477] on div "× Shipping Documents [Label] Close" at bounding box center [784, 375] width 1568 height 750
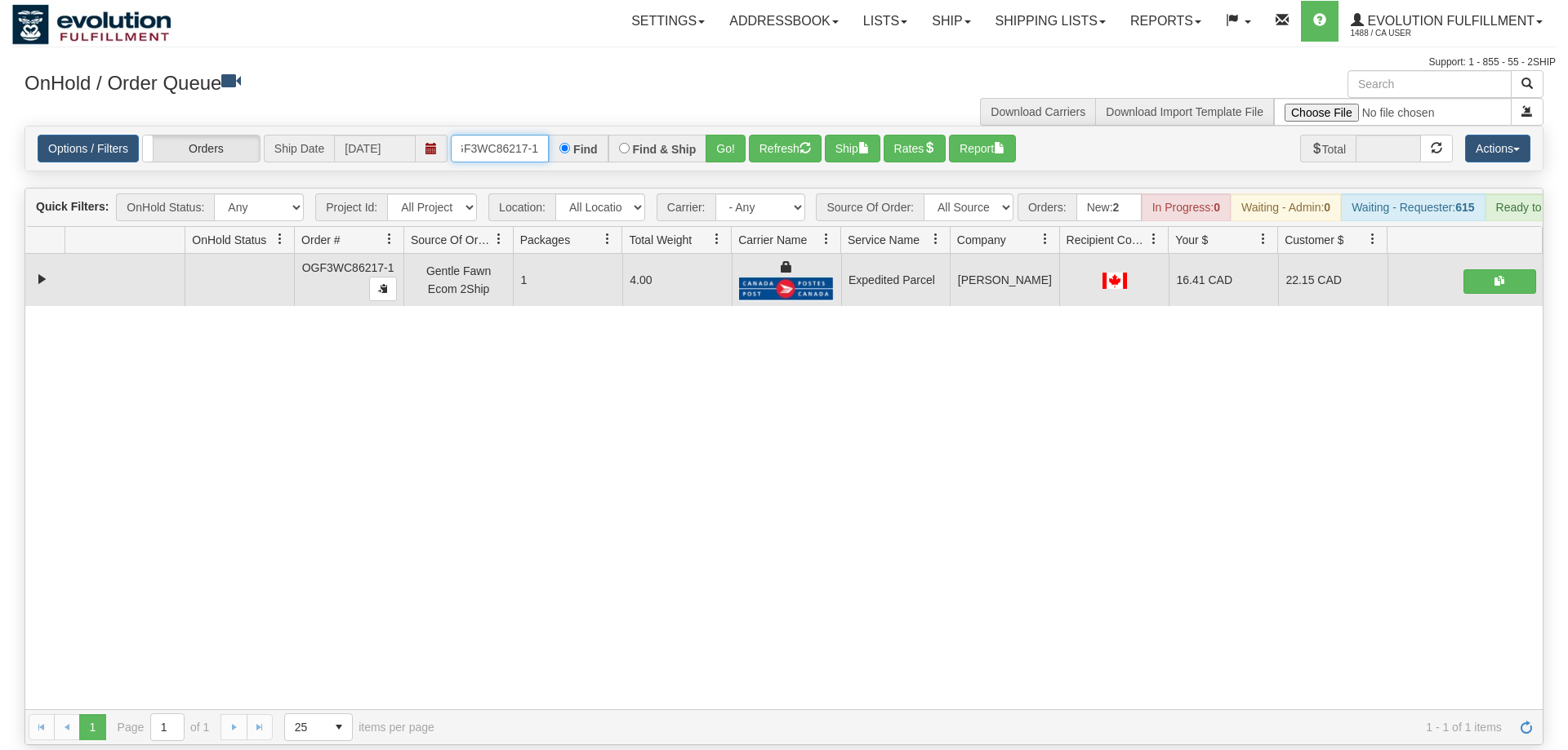
click at [511, 135] on input "OGF3WC86217-1" at bounding box center [500, 149] width 98 height 28
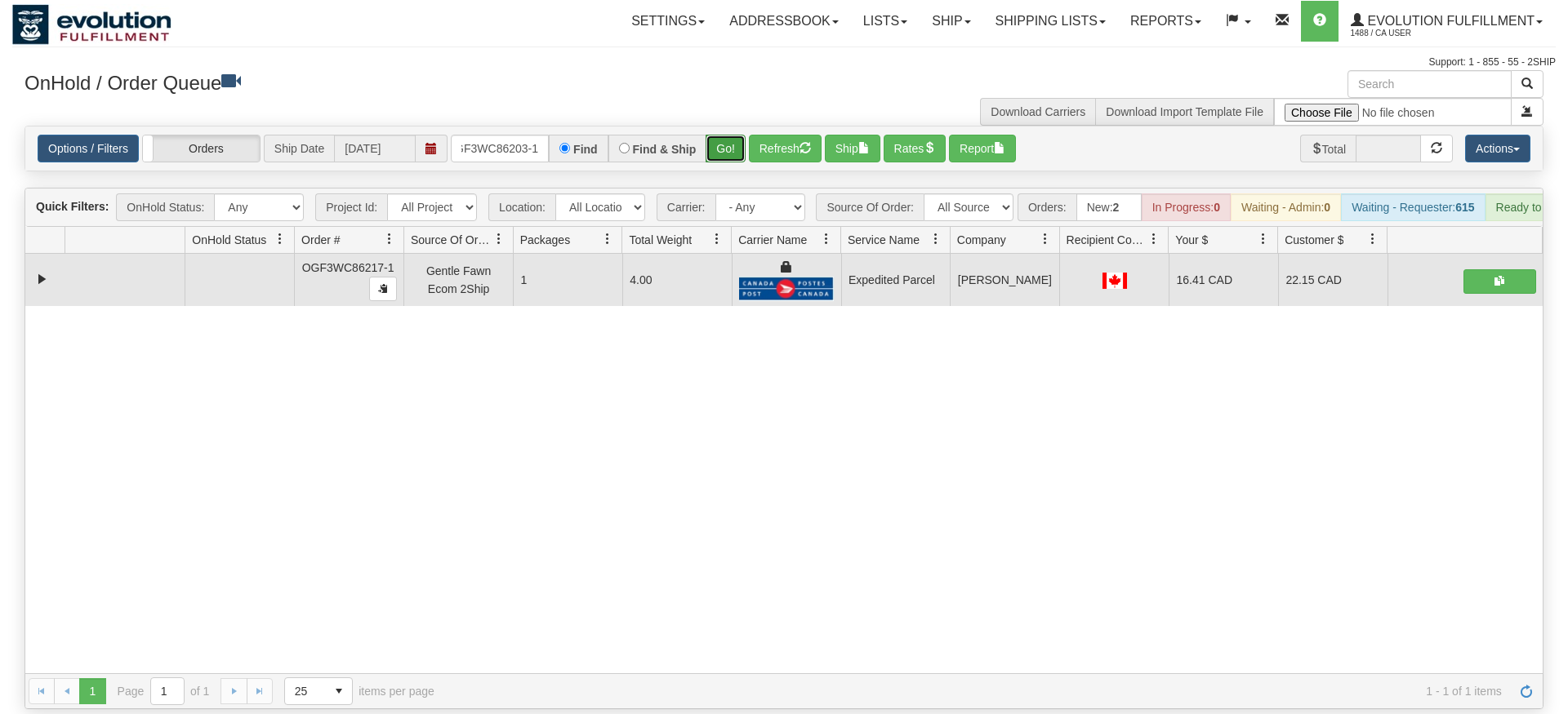
click at [740, 155] on div "Is equal to Is not equal to Contains Does not contains CAD USD EUR ZAR [PERSON_…" at bounding box center [784, 417] width 1543 height 584
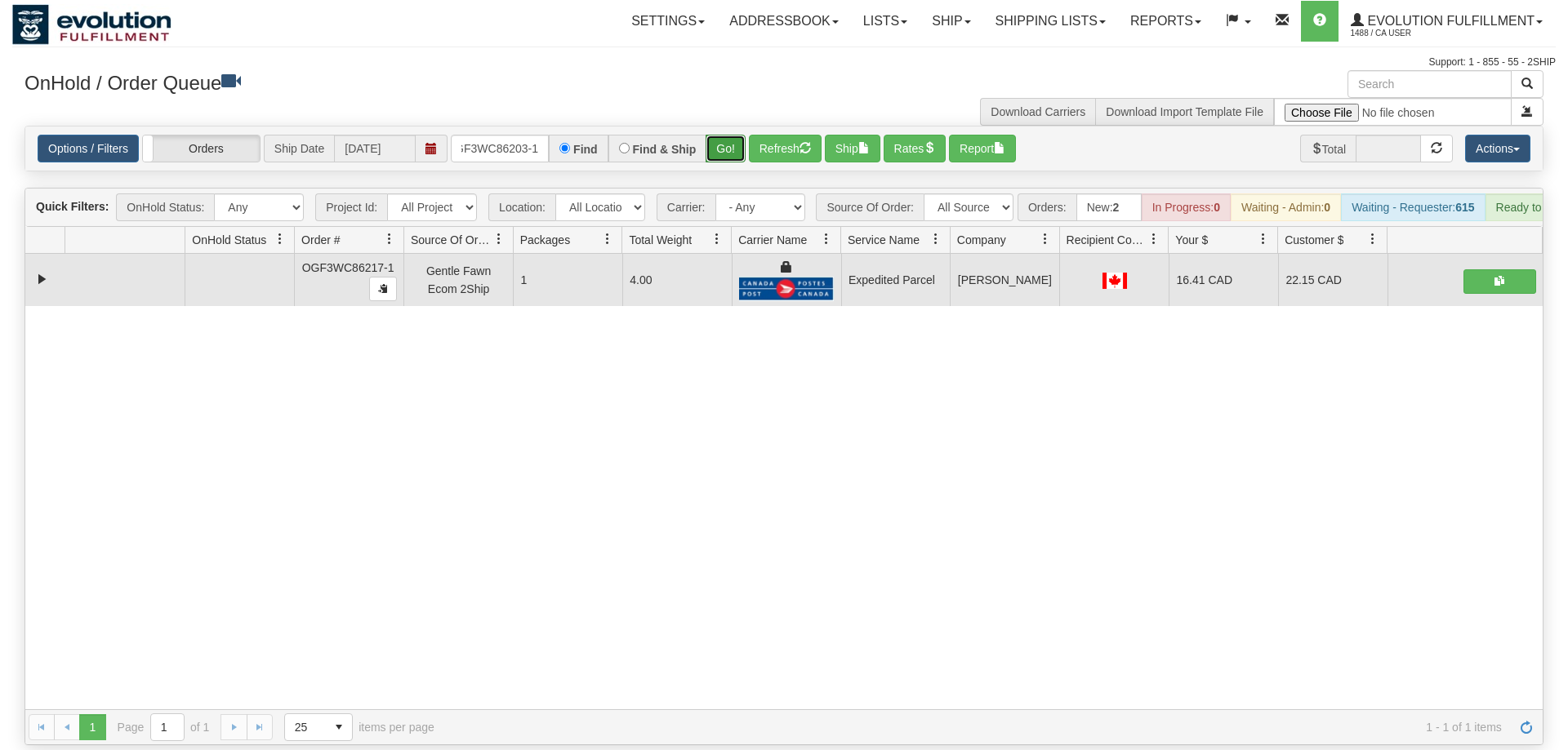
click at [735, 135] on button "Go!" at bounding box center [725, 149] width 40 height 28
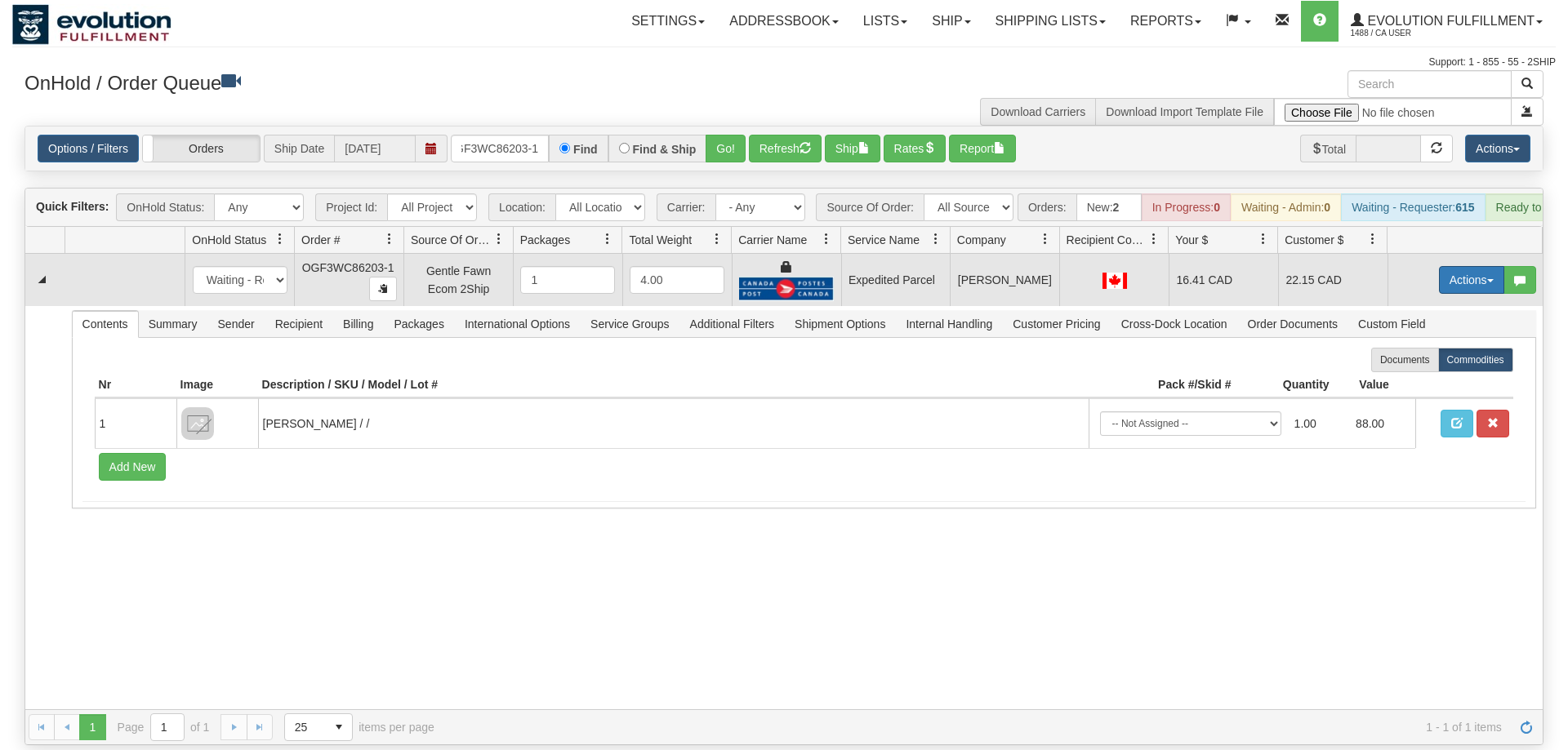
click at [1476, 266] on button "Actions" at bounding box center [1471, 280] width 66 height 28
click at [1420, 364] on link "Ship" at bounding box center [1438, 375] width 130 height 21
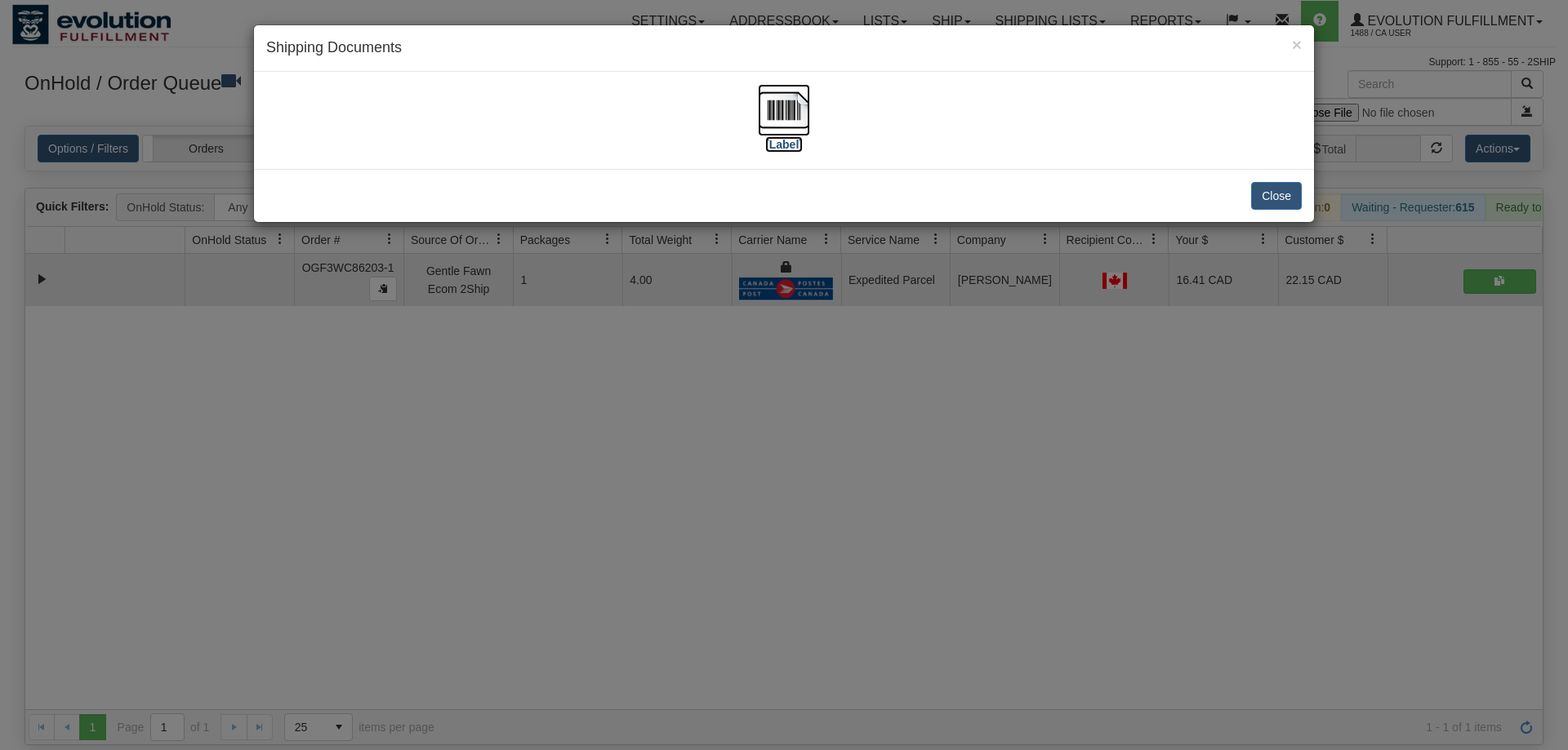
click at [770, 111] on img at bounding box center [784, 110] width 52 height 52
drag, startPoint x: 878, startPoint y: 615, endPoint x: 506, endPoint y: 228, distance: 536.8
click at [879, 587] on div "× Shipping Documents [Label] Close" at bounding box center [784, 375] width 1568 height 750
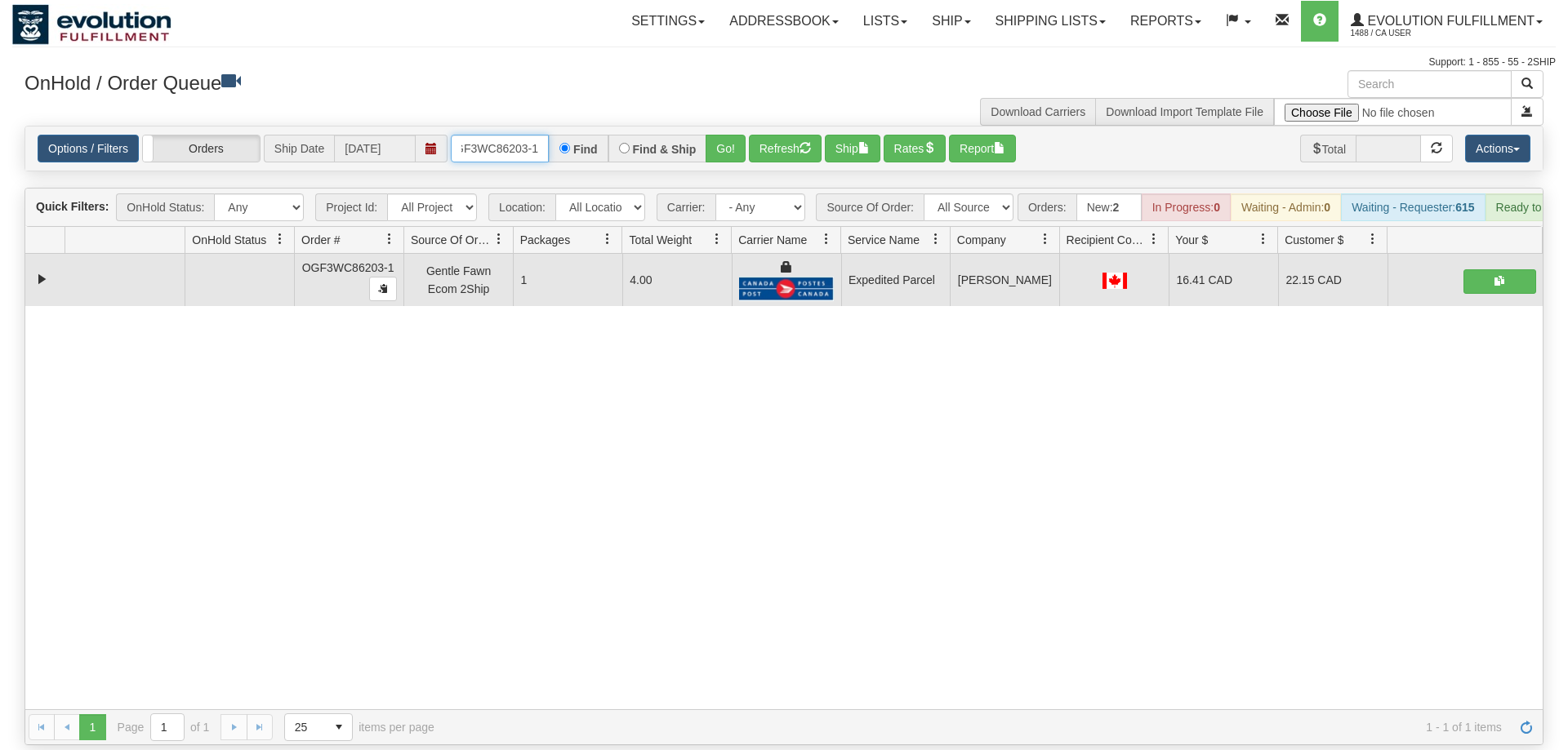
click at [532, 135] on input "OGF3WC86203-1" at bounding box center [500, 149] width 98 height 28
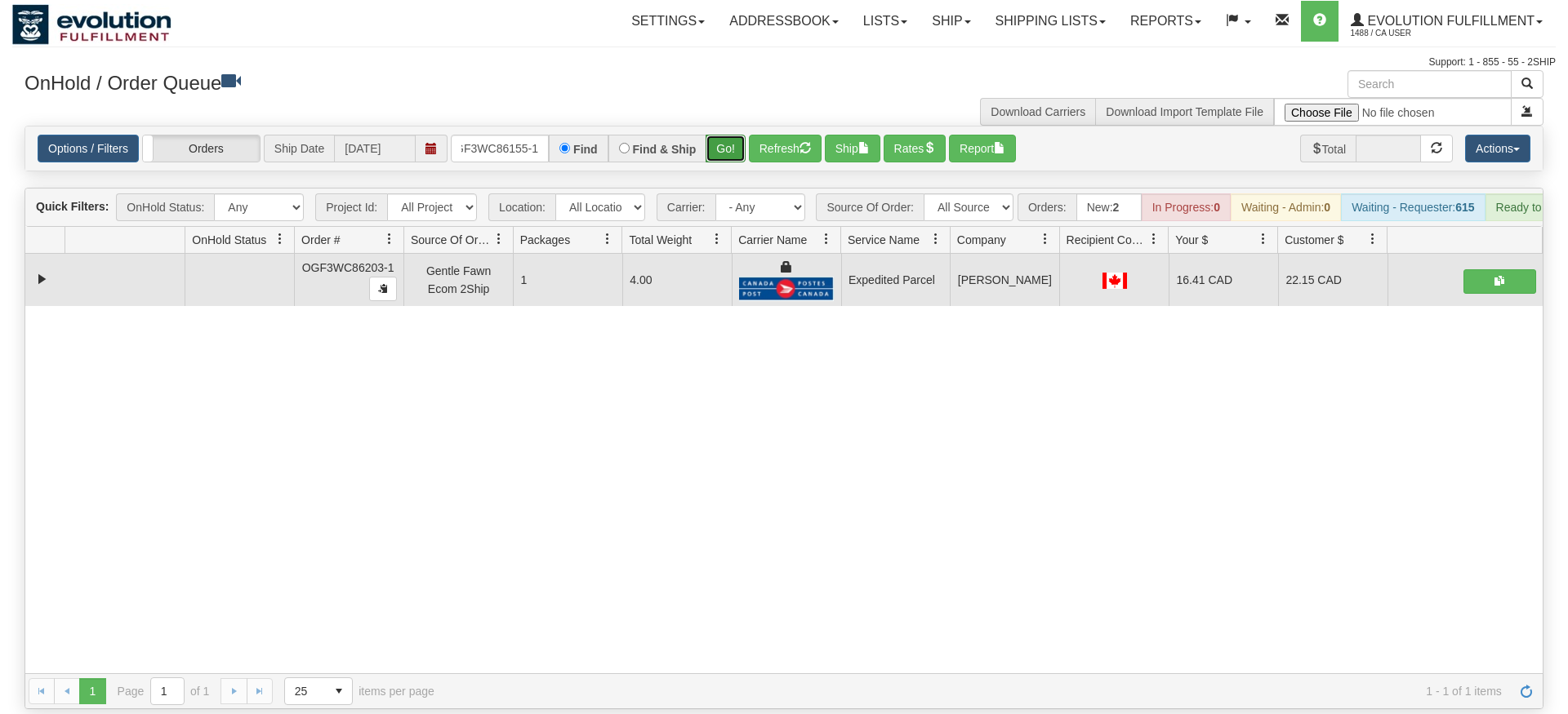
click at [723, 148] on div "Is equal to Is not equal to Contains Does not contains CAD USD EUR ZAR [PERSON_…" at bounding box center [784, 417] width 1543 height 584
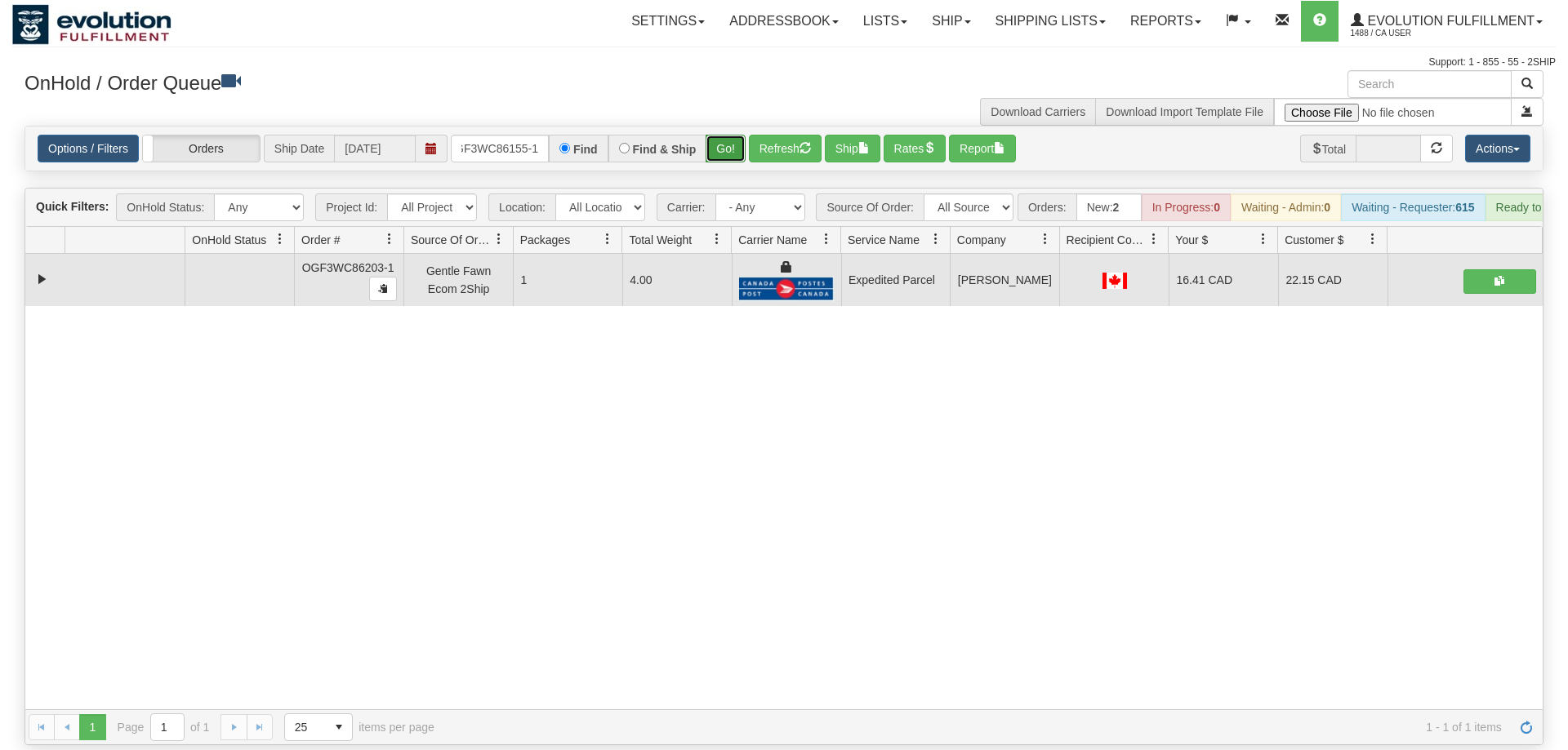
click at [726, 135] on button "Go!" at bounding box center [725, 149] width 40 height 28
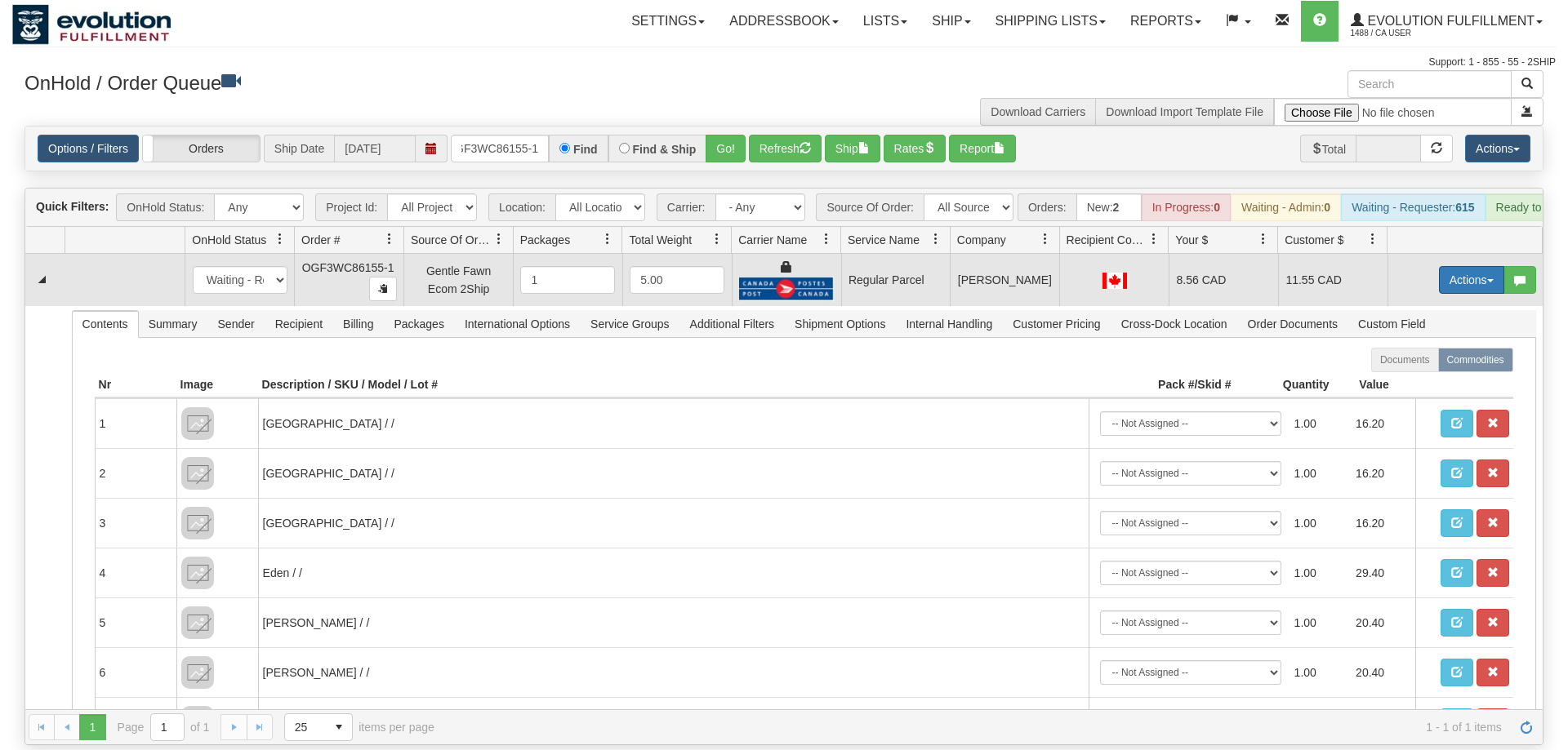
click at [1469, 266] on button "Actions" at bounding box center [1471, 280] width 66 height 28
click at [1439, 347] on span "Rate All Services" at bounding box center [1438, 353] width 98 height 13
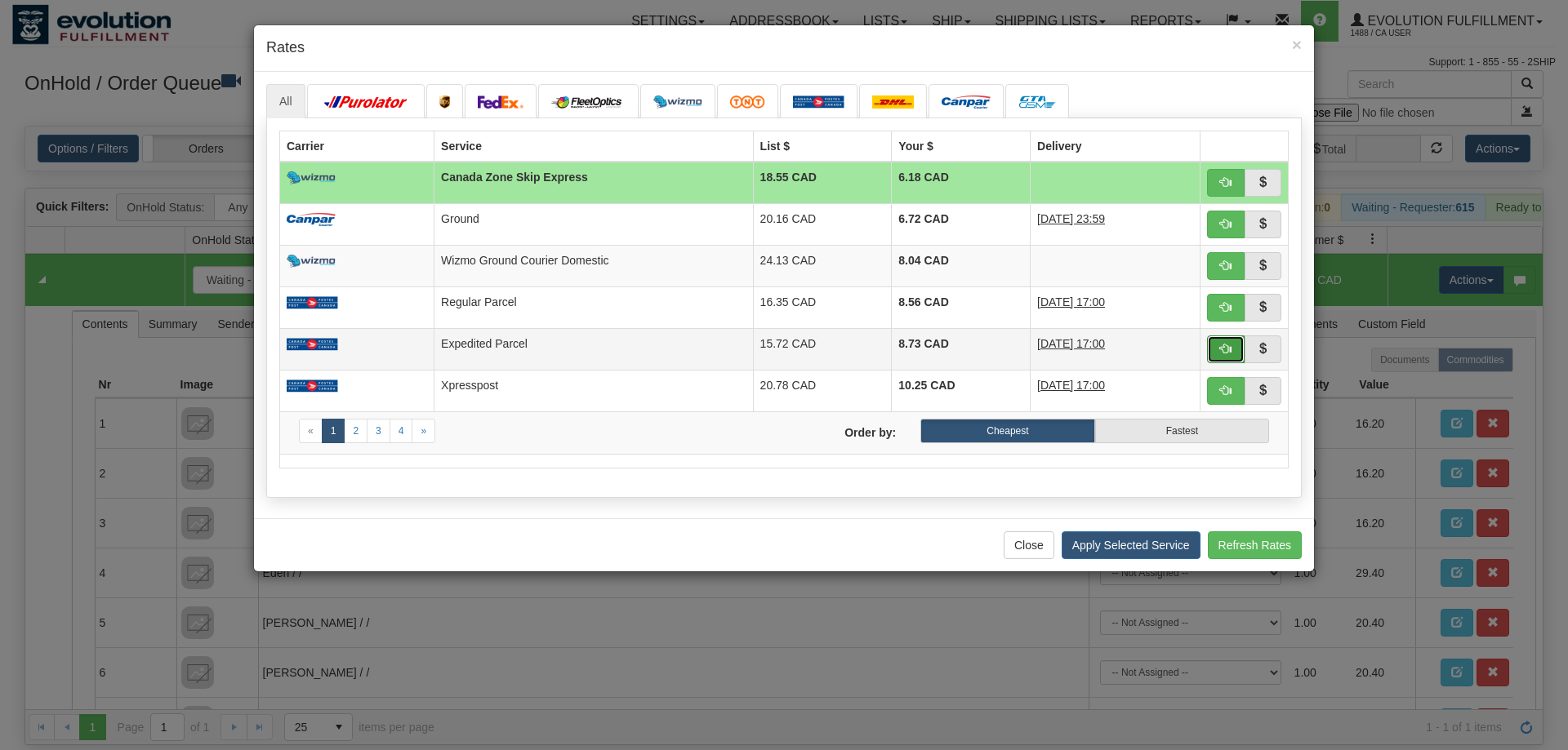
click at [1223, 351] on span "button" at bounding box center [1226, 349] width 11 height 11
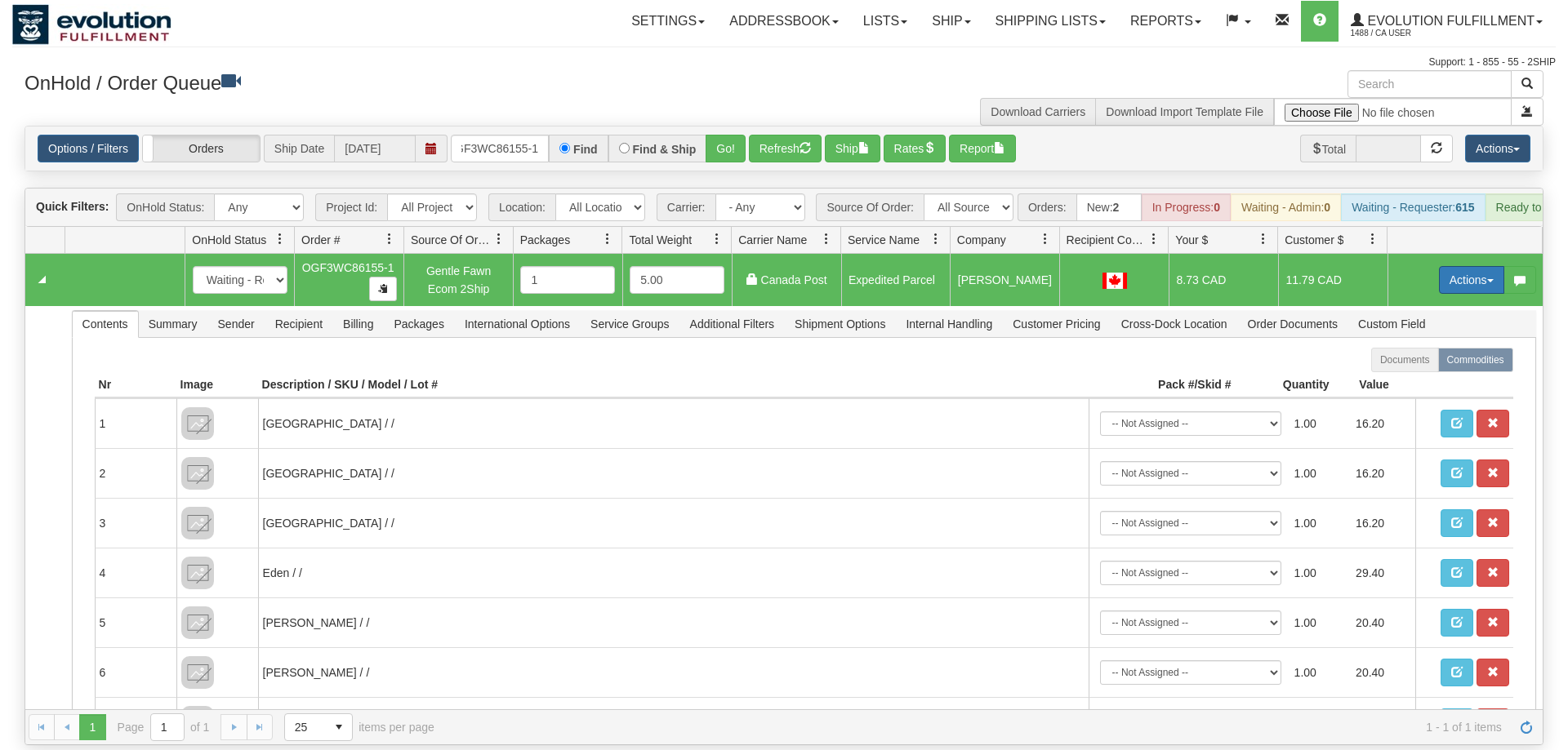
click at [1475, 266] on button "Actions" at bounding box center [1471, 280] width 66 height 28
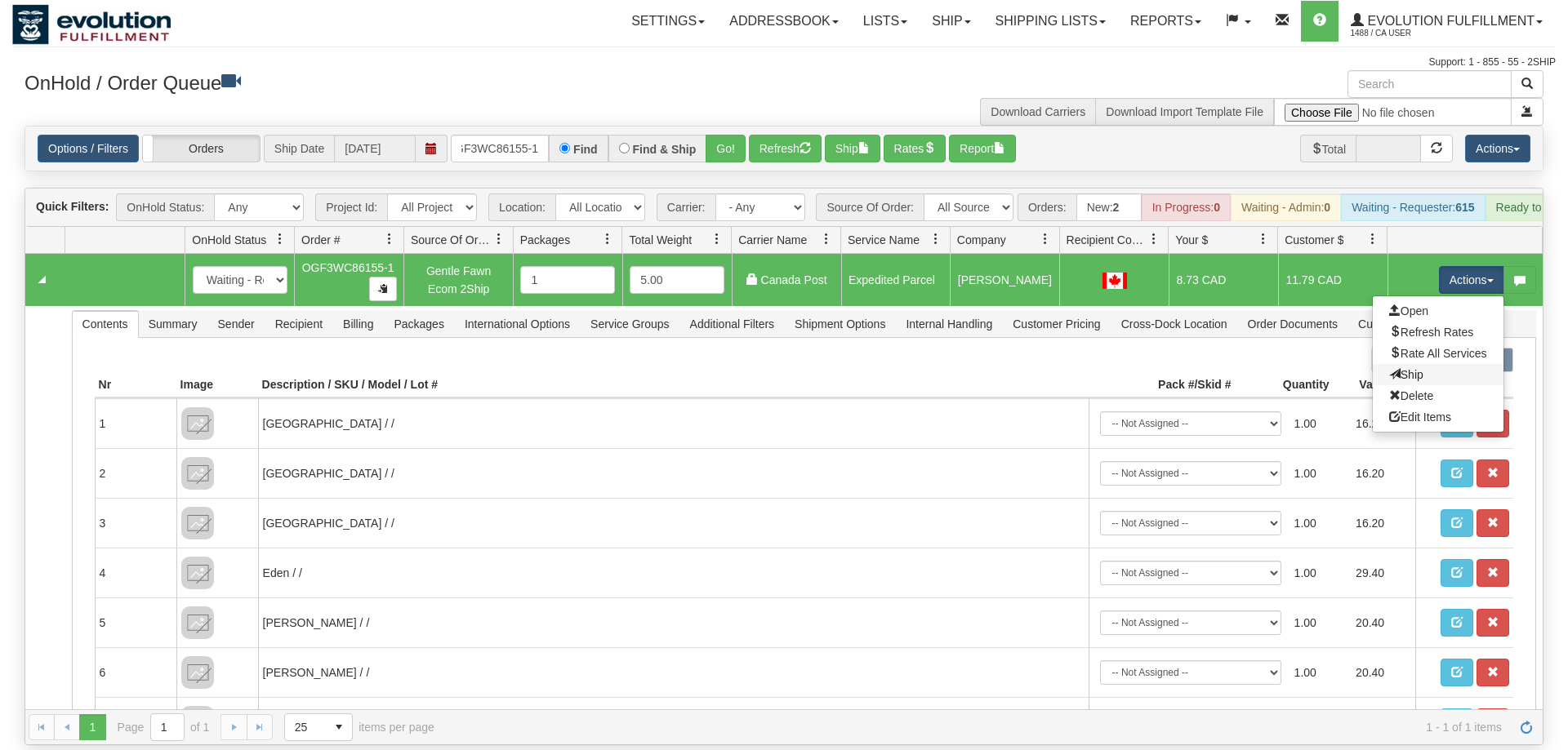
click at [1422, 364] on link "Ship" at bounding box center [1438, 375] width 130 height 21
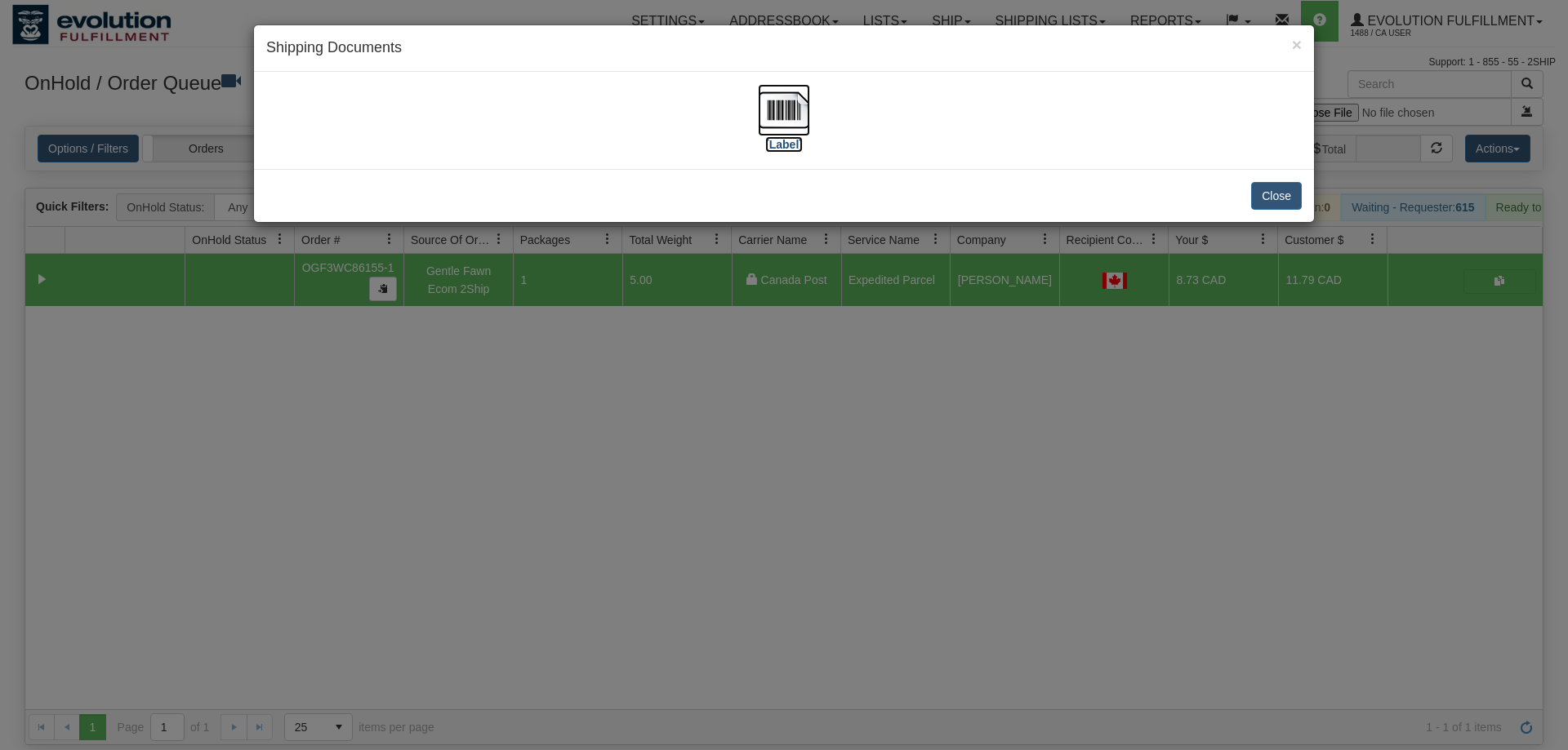
click at [788, 135] on img at bounding box center [784, 110] width 52 height 52
drag, startPoint x: 885, startPoint y: 390, endPoint x: 550, endPoint y: 68, distance: 464.7
click at [882, 386] on div "× Shipping Documents [Label] Close" at bounding box center [784, 375] width 1568 height 750
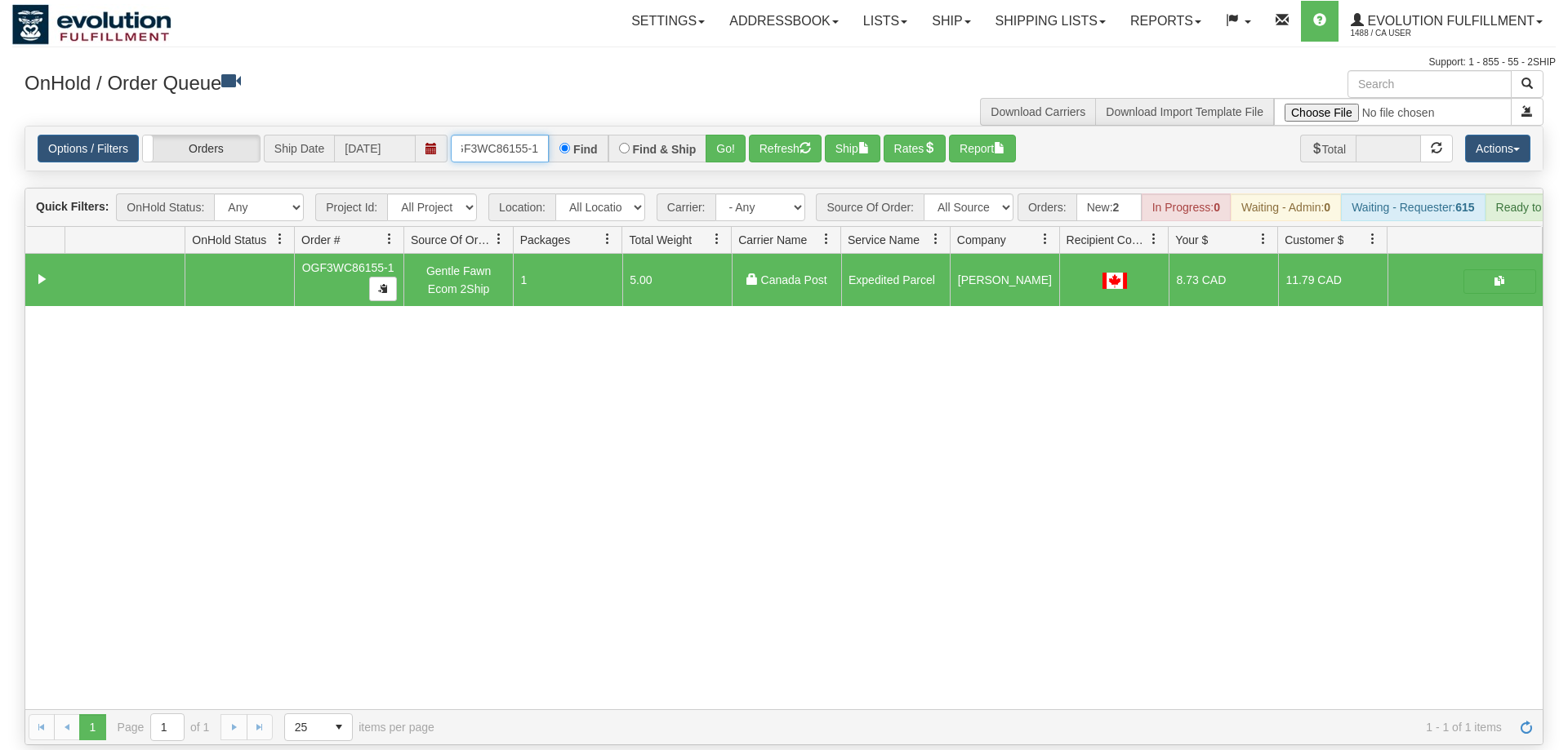
click at [520, 135] on input "OGF3WC86155-1" at bounding box center [500, 149] width 98 height 28
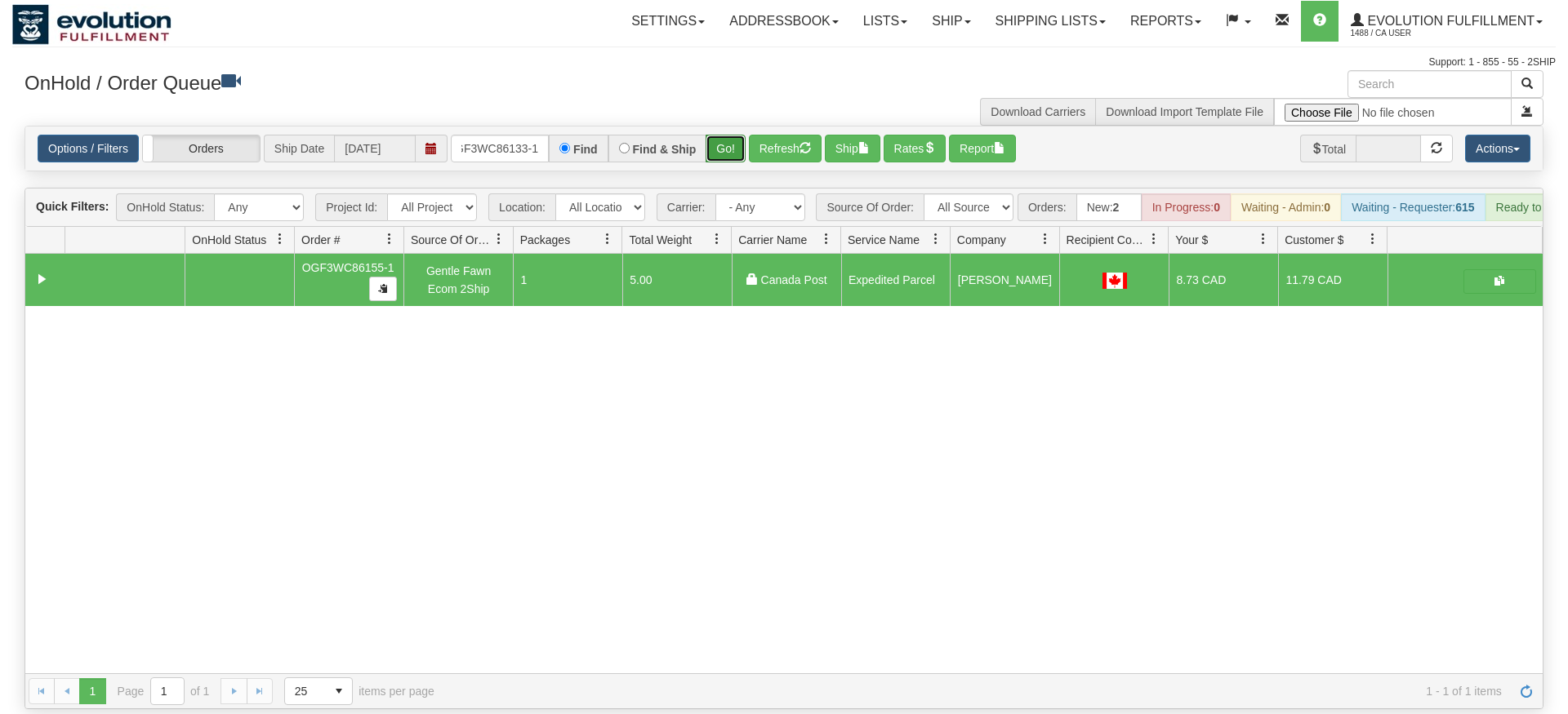
drag, startPoint x: 729, startPoint y: 129, endPoint x: 731, endPoint y: 155, distance: 26.1
click at [729, 164] on div "Is equal to Is not equal to Contains Does not contains CAD USD EUR ZAR [PERSON_…" at bounding box center [784, 417] width 1543 height 584
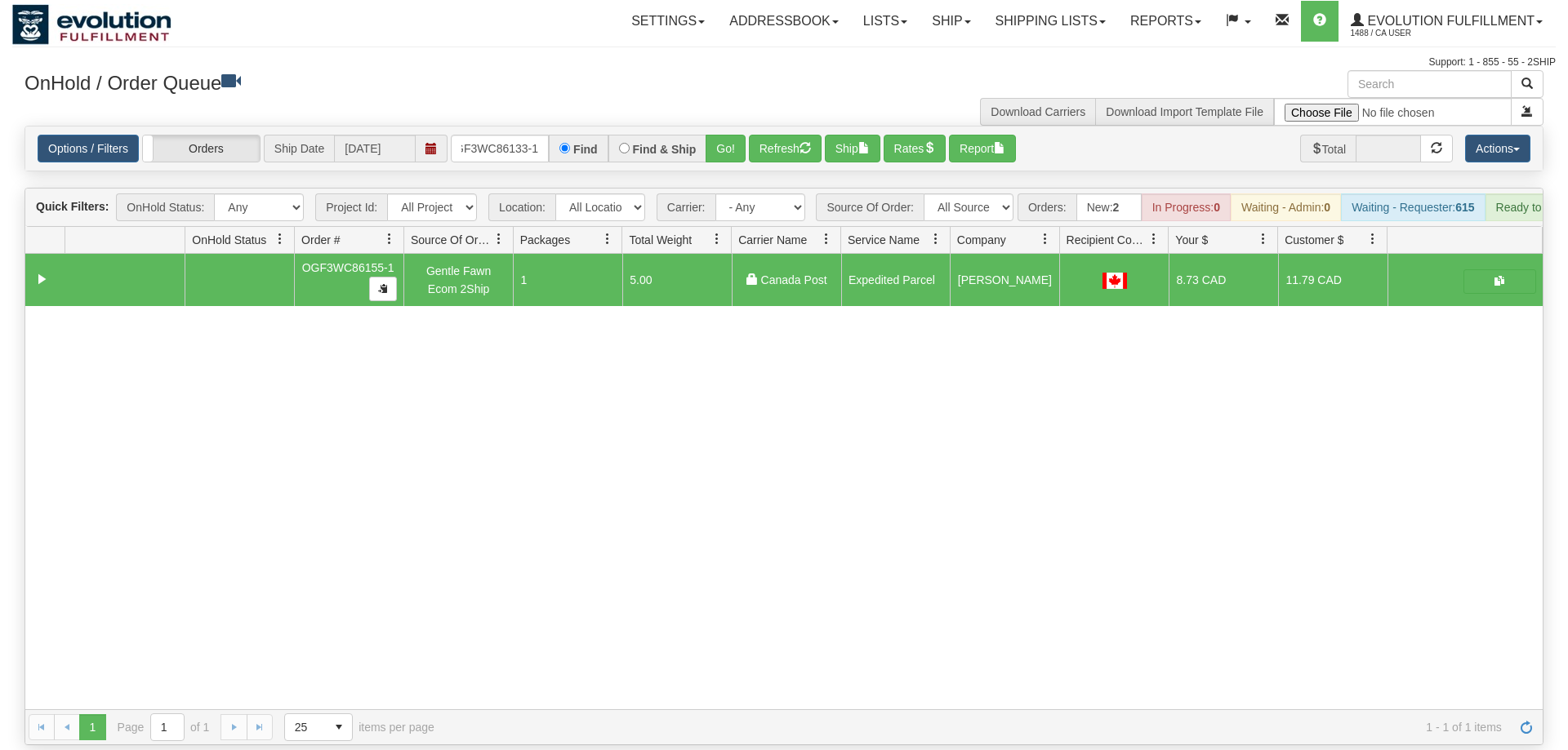
click at [731, 141] on div "Options / Filters Group Shipments Orders Ship Date [DATE] OGF3WC86133-1 Find Fi…" at bounding box center [784, 149] width 1517 height 44
click at [733, 135] on button "Go!" at bounding box center [725, 149] width 40 height 28
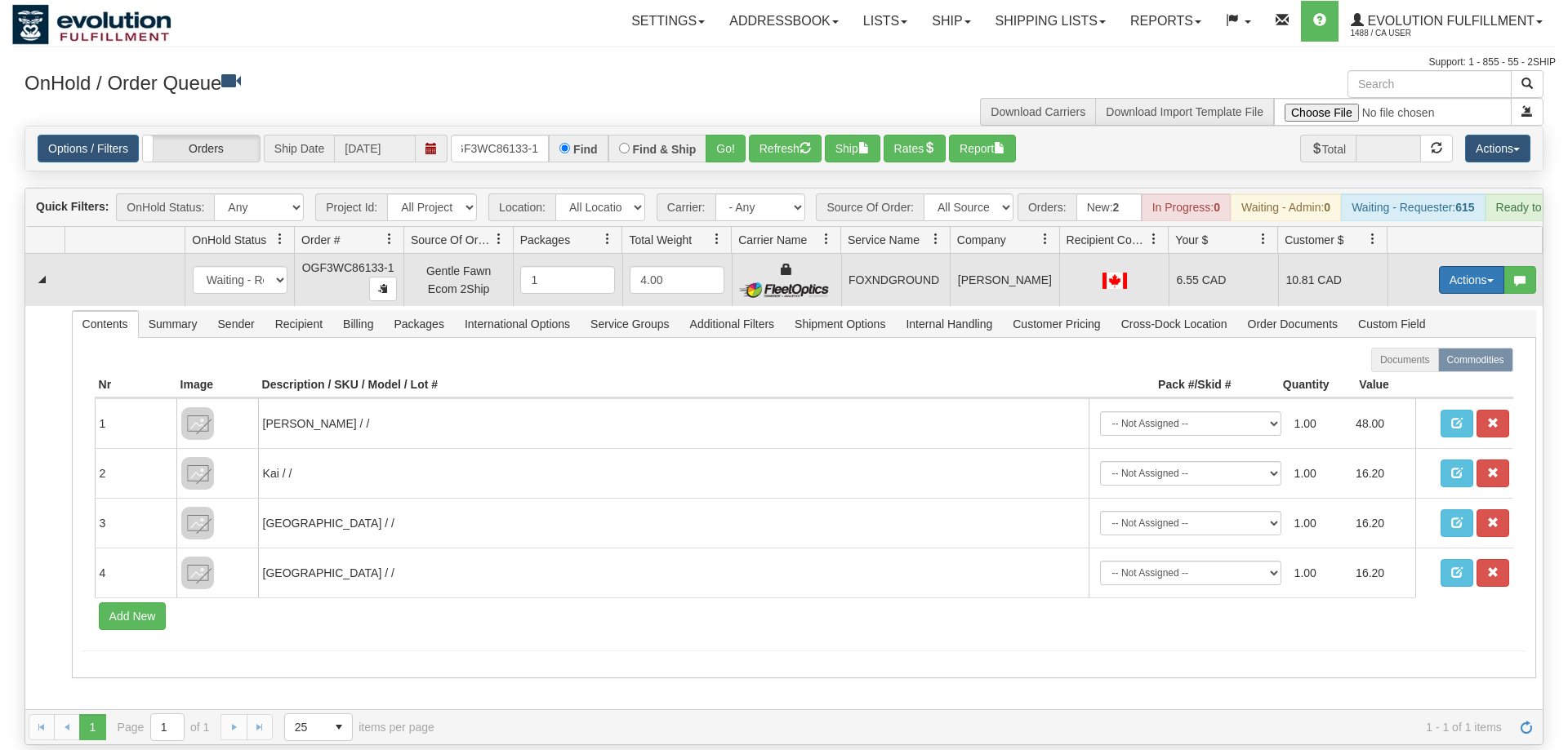
click at [1458, 266] on button "Actions" at bounding box center [1471, 280] width 66 height 28
click at [1399, 368] on span "Ship" at bounding box center [1405, 375] width 34 height 13
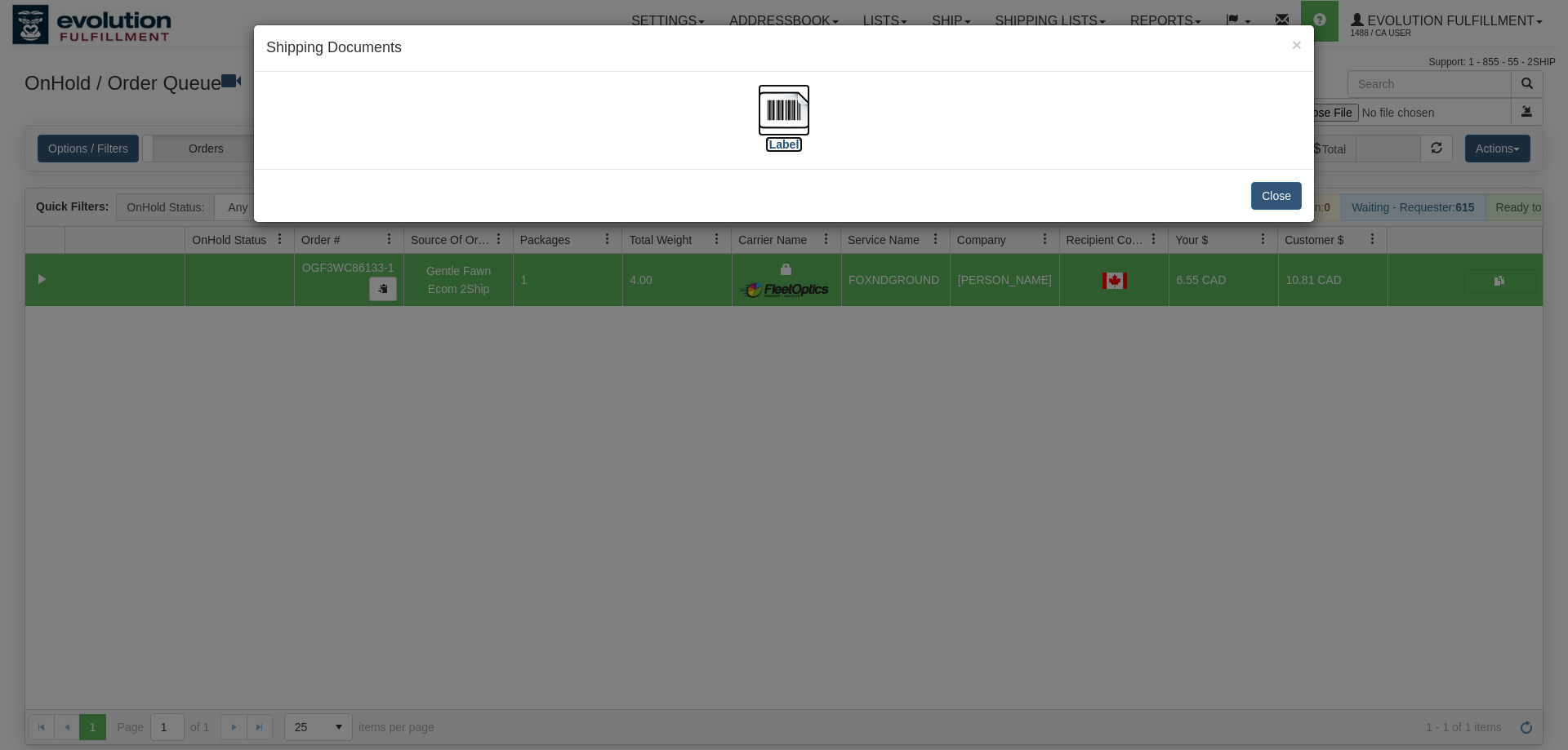
click at [784, 115] on img at bounding box center [784, 110] width 52 height 52
drag, startPoint x: 1009, startPoint y: 299, endPoint x: 608, endPoint y: 167, distance: 422.2
click at [1009, 300] on div "× Shipping Documents [Label] Close" at bounding box center [784, 375] width 1568 height 750
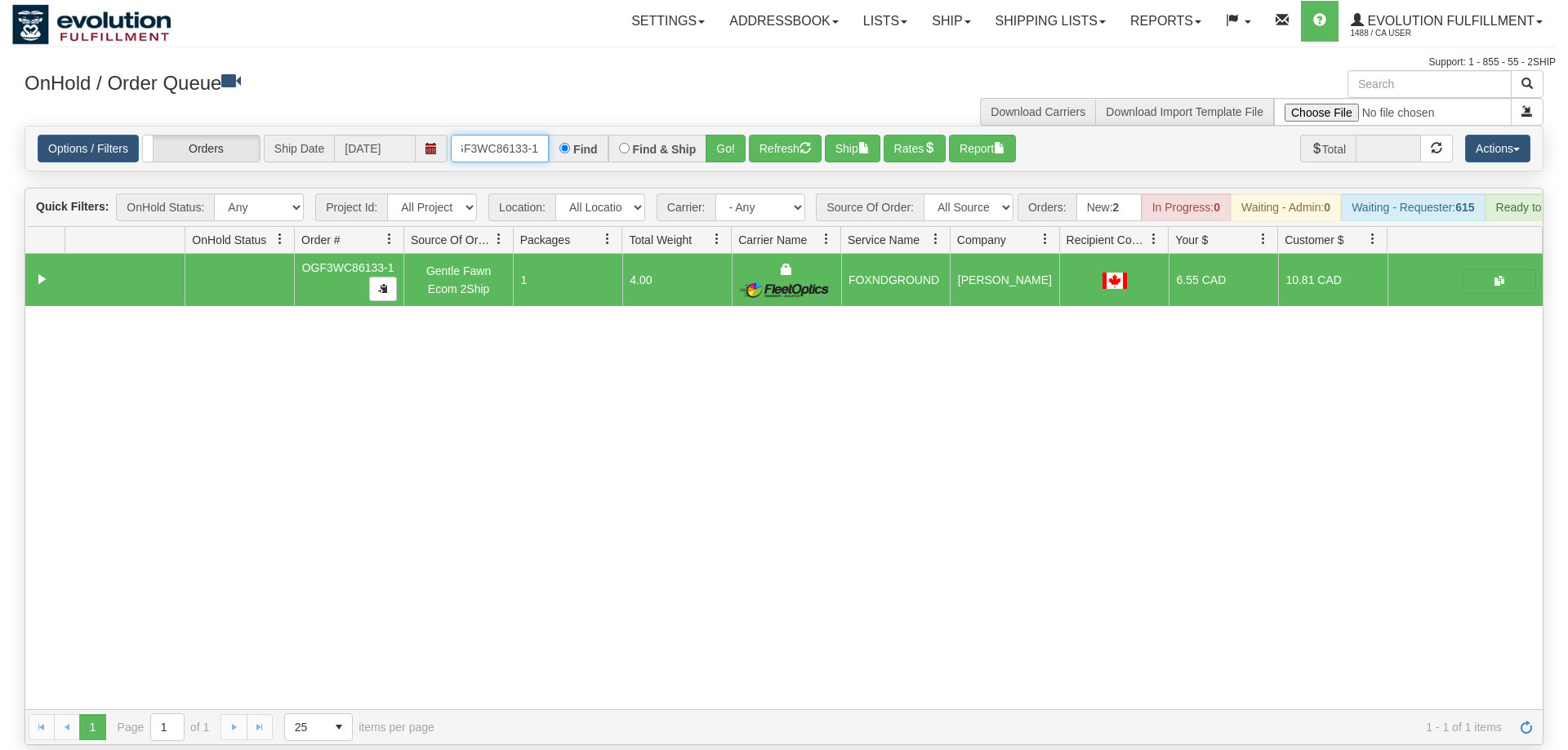
click at [467, 135] on input "OGF3WC86133-1" at bounding box center [500, 149] width 98 height 28
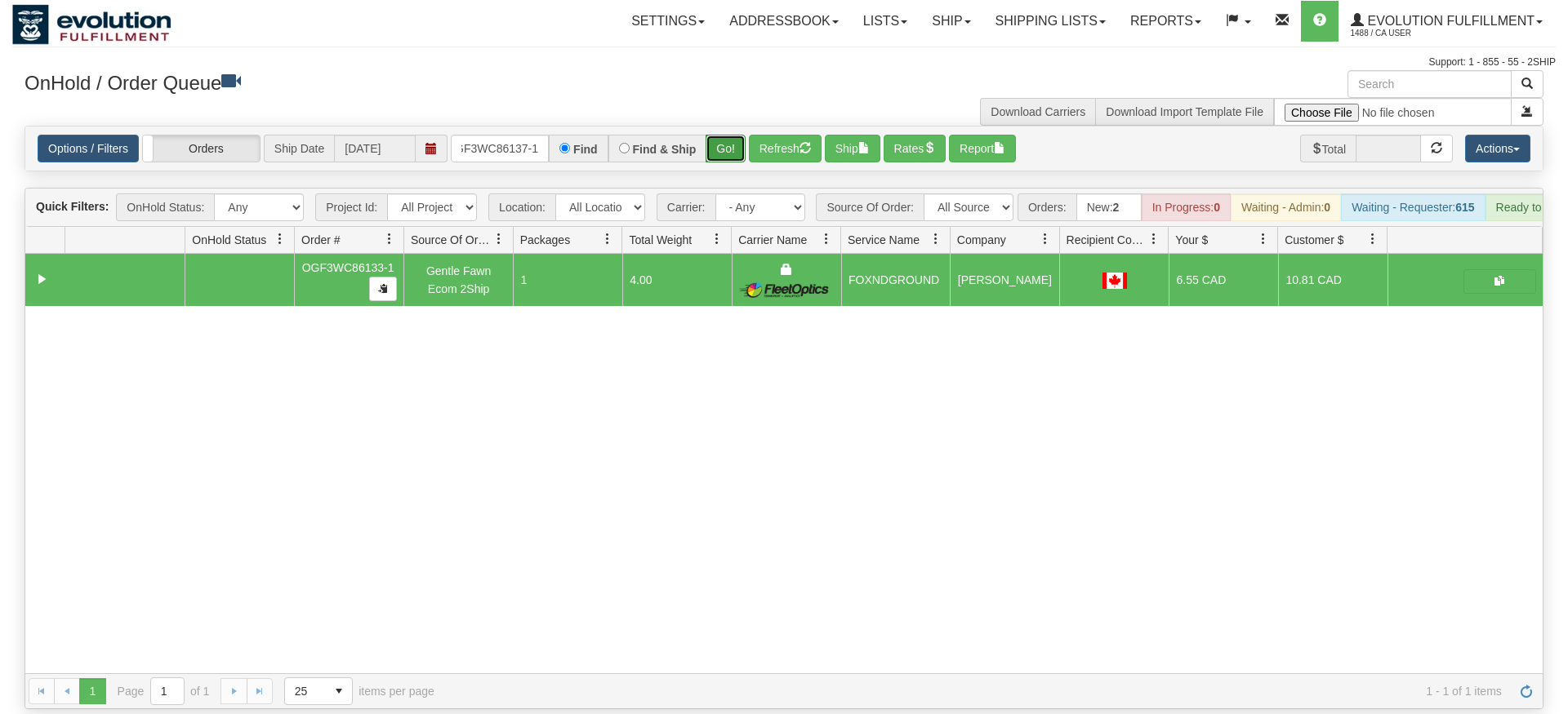
click at [726, 150] on div "Is equal to Is not equal to Contains Does not contains CAD USD EUR ZAR [PERSON_…" at bounding box center [784, 417] width 1543 height 584
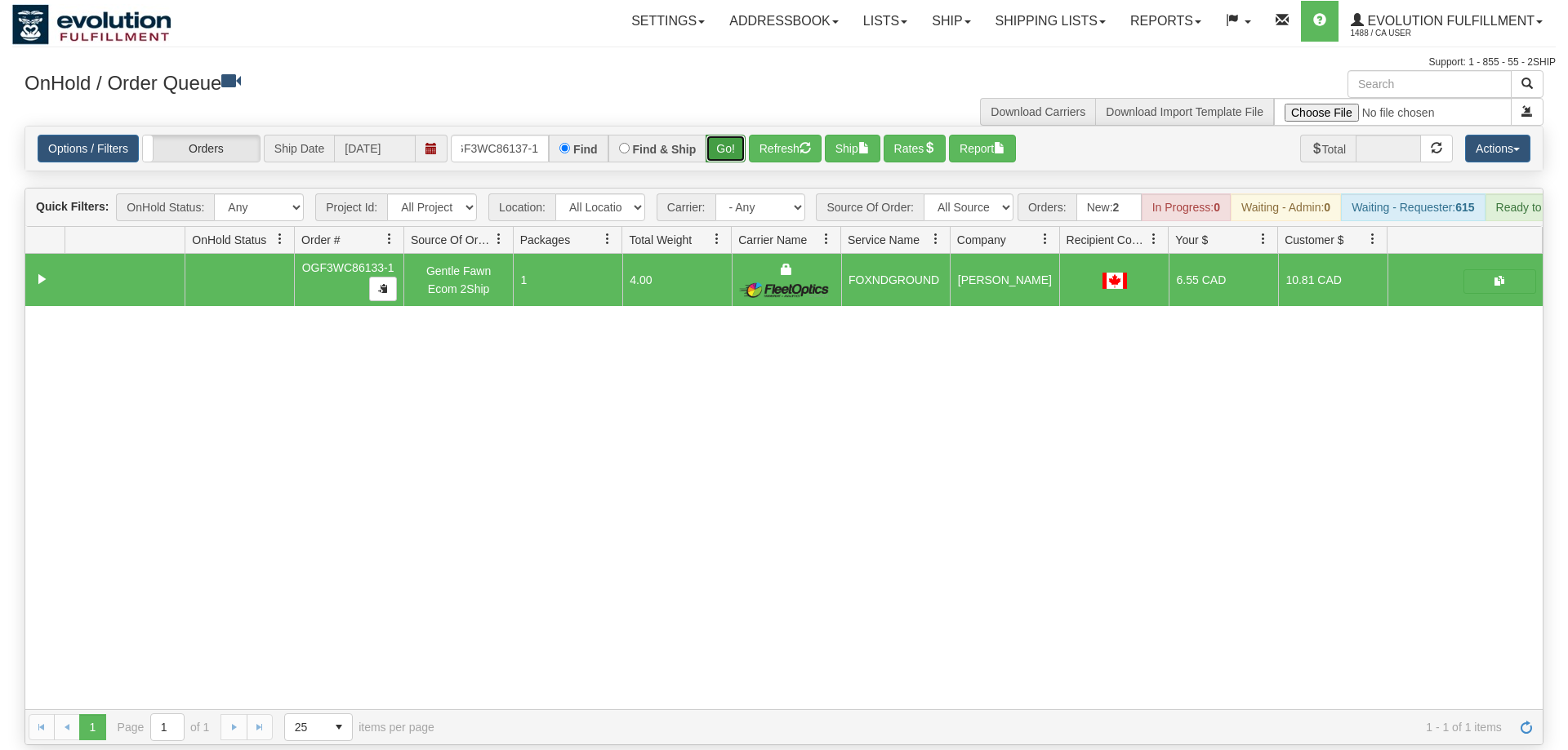
click at [729, 135] on button "Go!" at bounding box center [725, 149] width 40 height 28
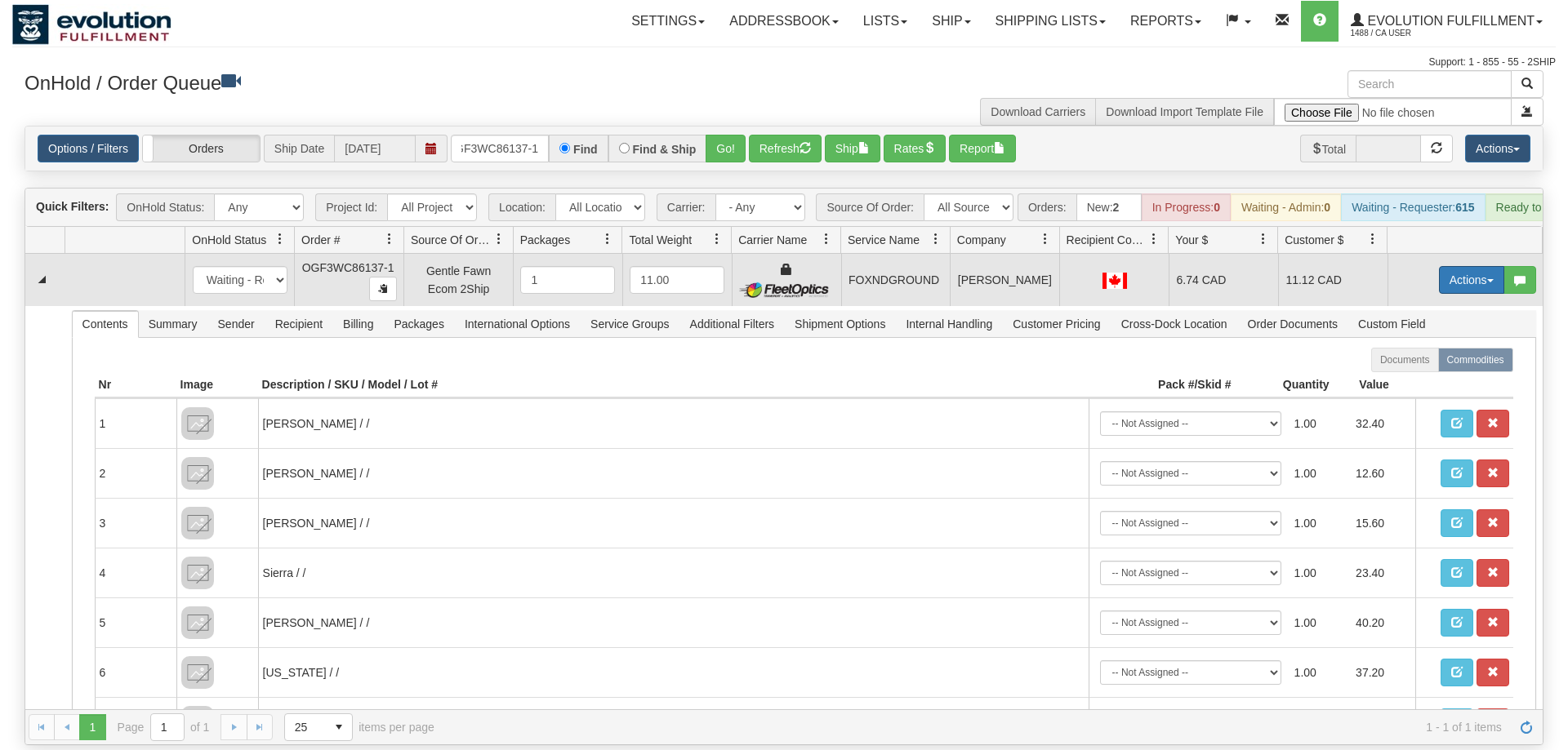
click at [1460, 266] on button "Actions" at bounding box center [1471, 280] width 66 height 28
click at [1434, 364] on link "Ship" at bounding box center [1438, 375] width 130 height 21
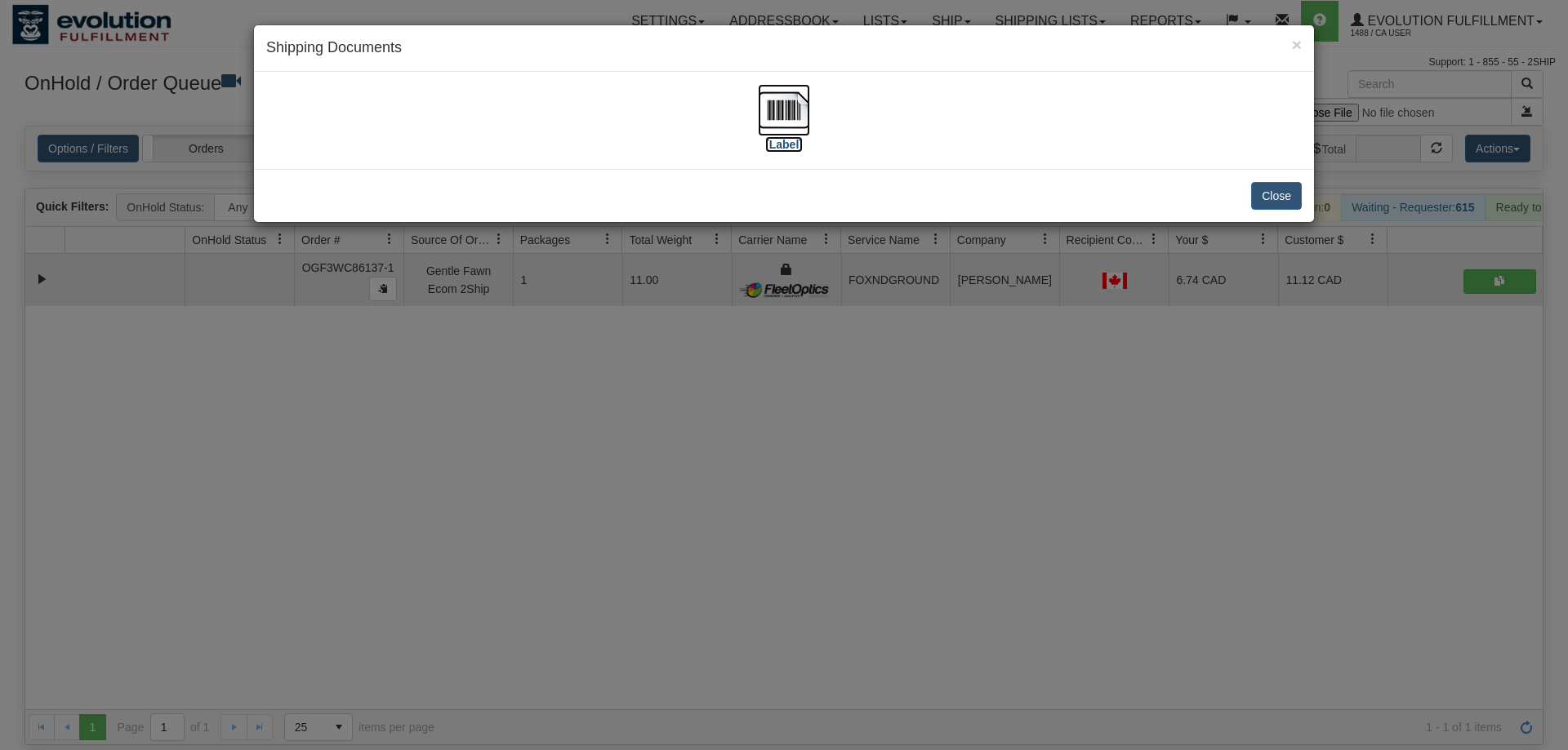
click at [789, 120] on img at bounding box center [784, 110] width 52 height 52
click at [743, 398] on div "× Shipping Documents [Label] Close" at bounding box center [784, 375] width 1568 height 750
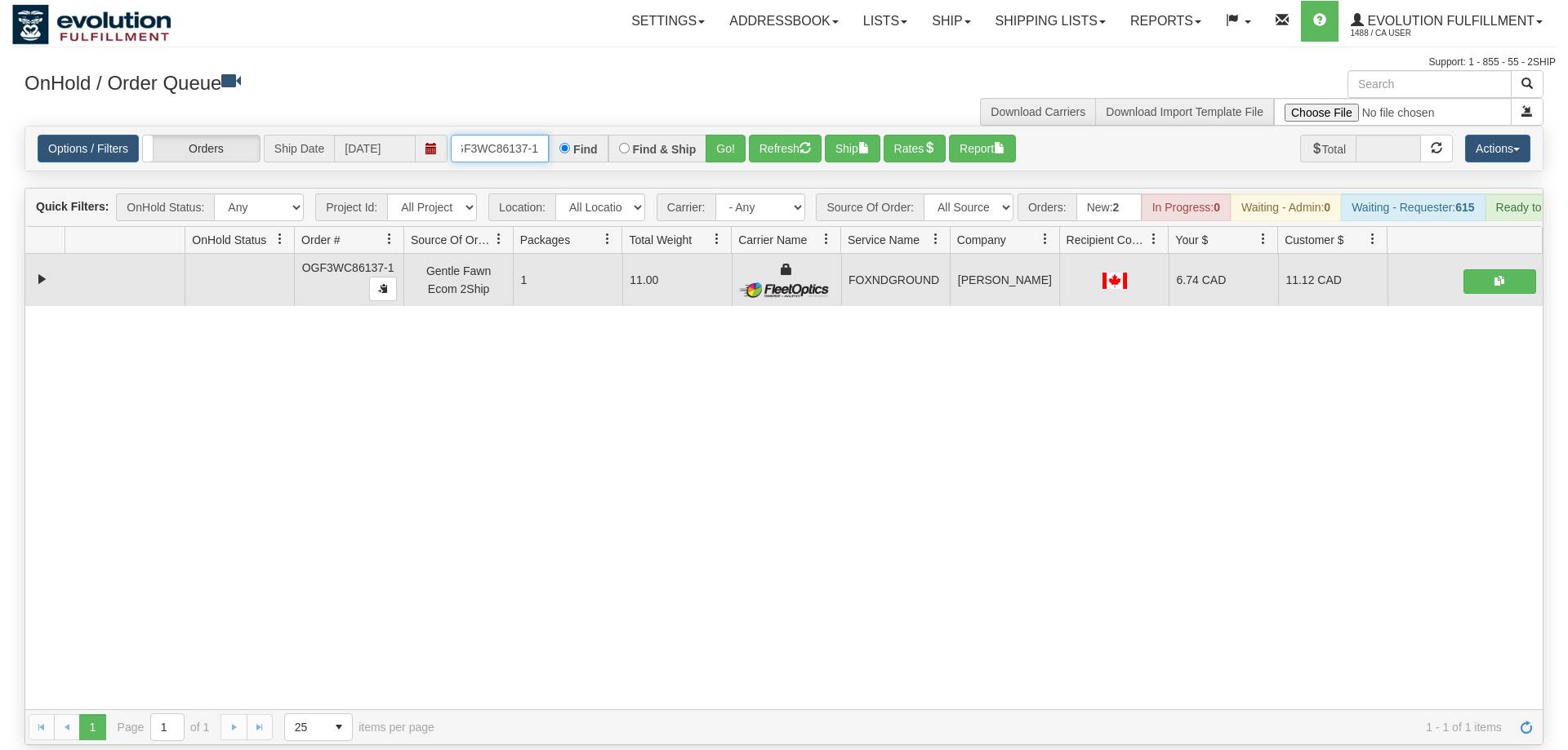
click at [521, 135] on input "OGF3WC86137-1" at bounding box center [500, 149] width 98 height 28
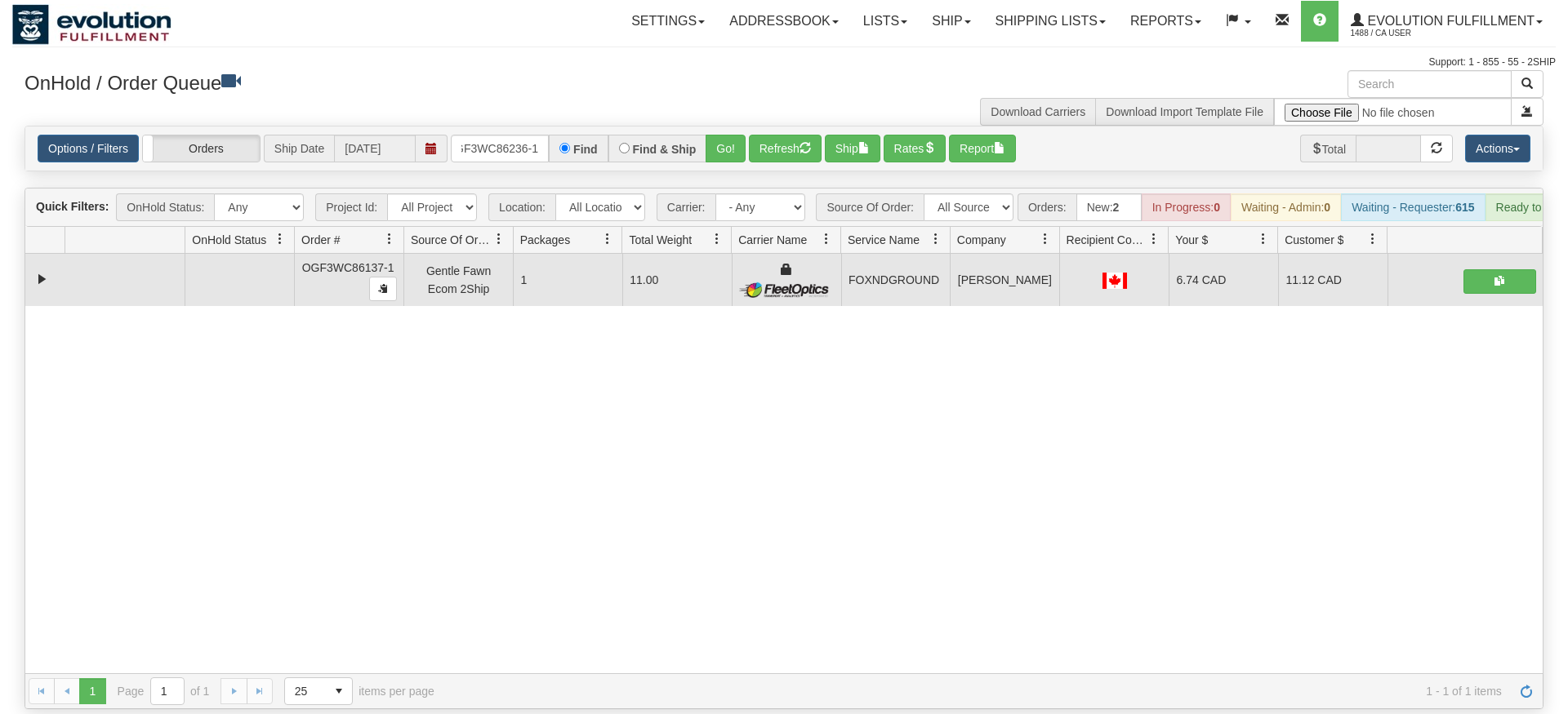
click at [727, 136] on div "× Get OnHold Shipments fields - load dt: 353 Get OnHold Shipments fields - tran…" at bounding box center [784, 389] width 1543 height 639
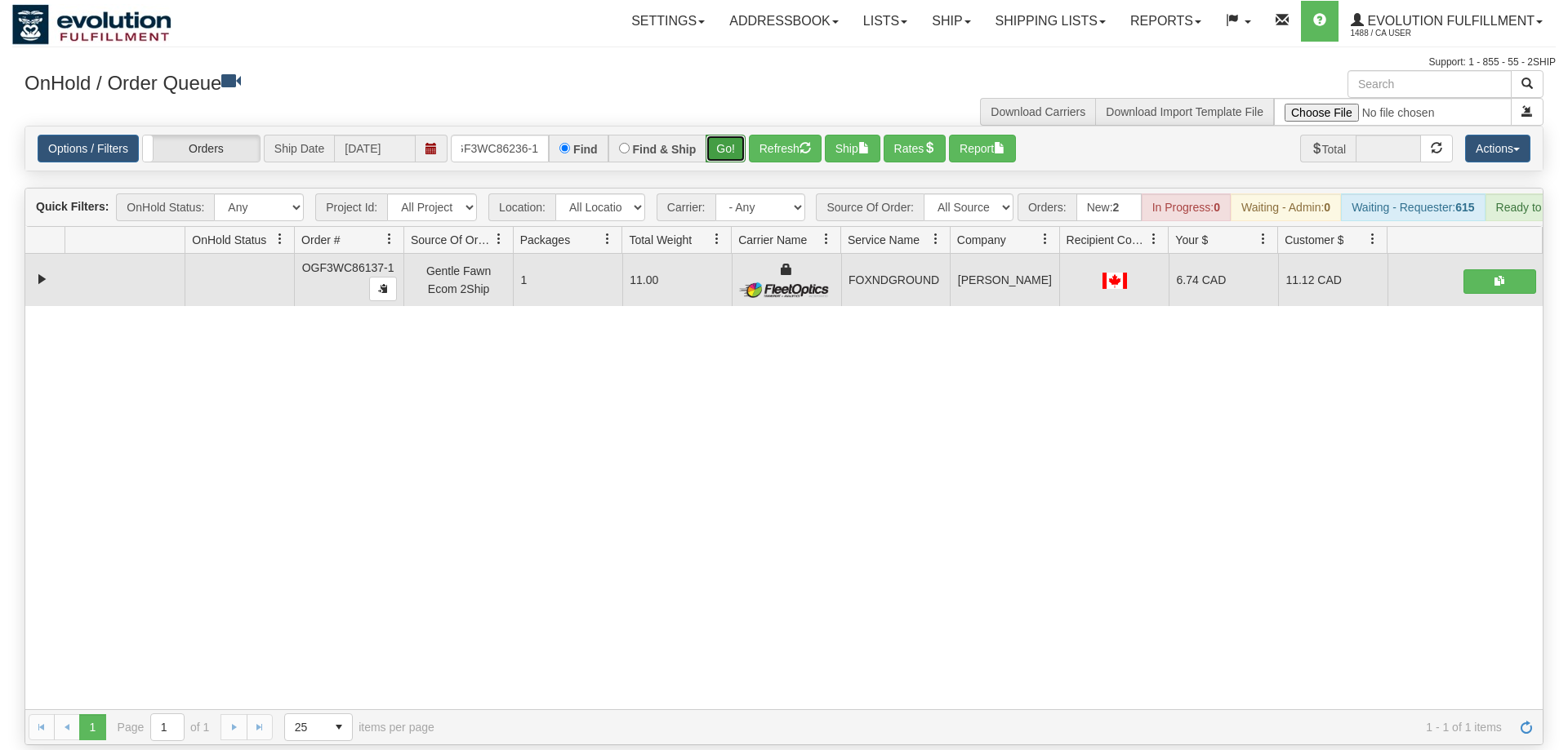
click at [727, 135] on button "Go!" at bounding box center [725, 149] width 40 height 28
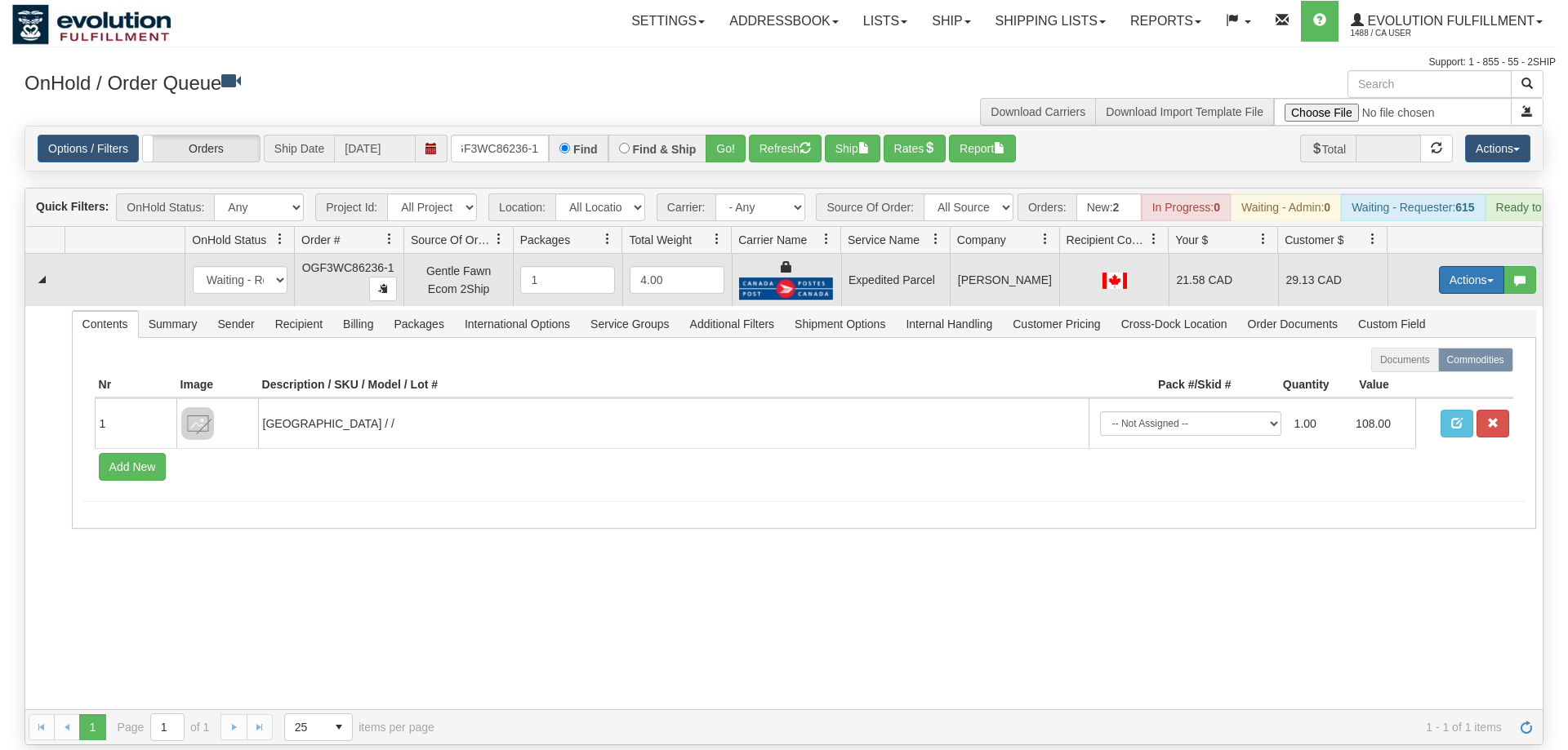
click at [1466, 266] on button "Actions" at bounding box center [1471, 280] width 66 height 28
click at [1409, 368] on span "Ship" at bounding box center [1405, 375] width 34 height 13
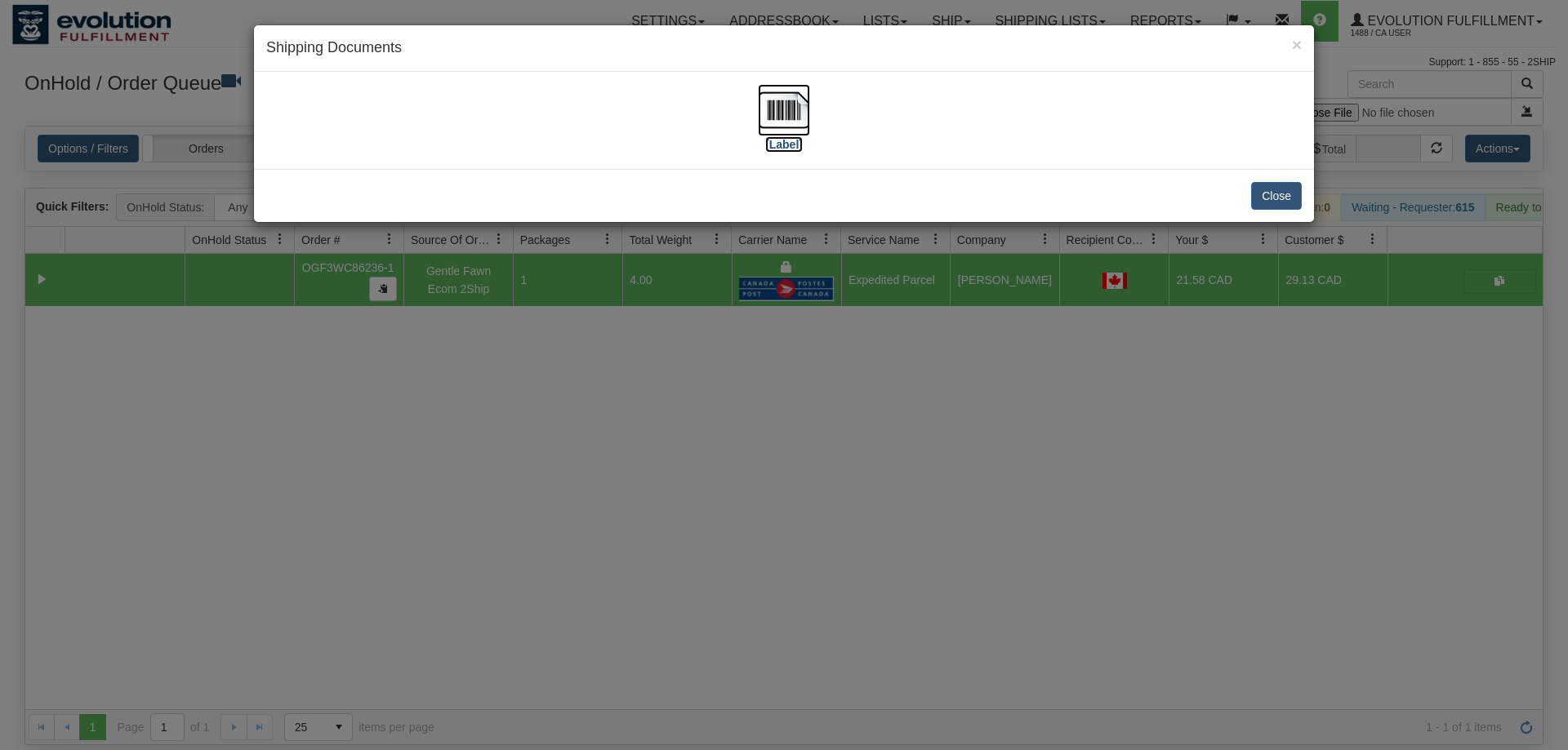
click at [772, 137] on label "[Label]" at bounding box center [784, 144] width 38 height 17
click at [961, 322] on div "× Shipping Documents [Label] Close" at bounding box center [784, 375] width 1568 height 750
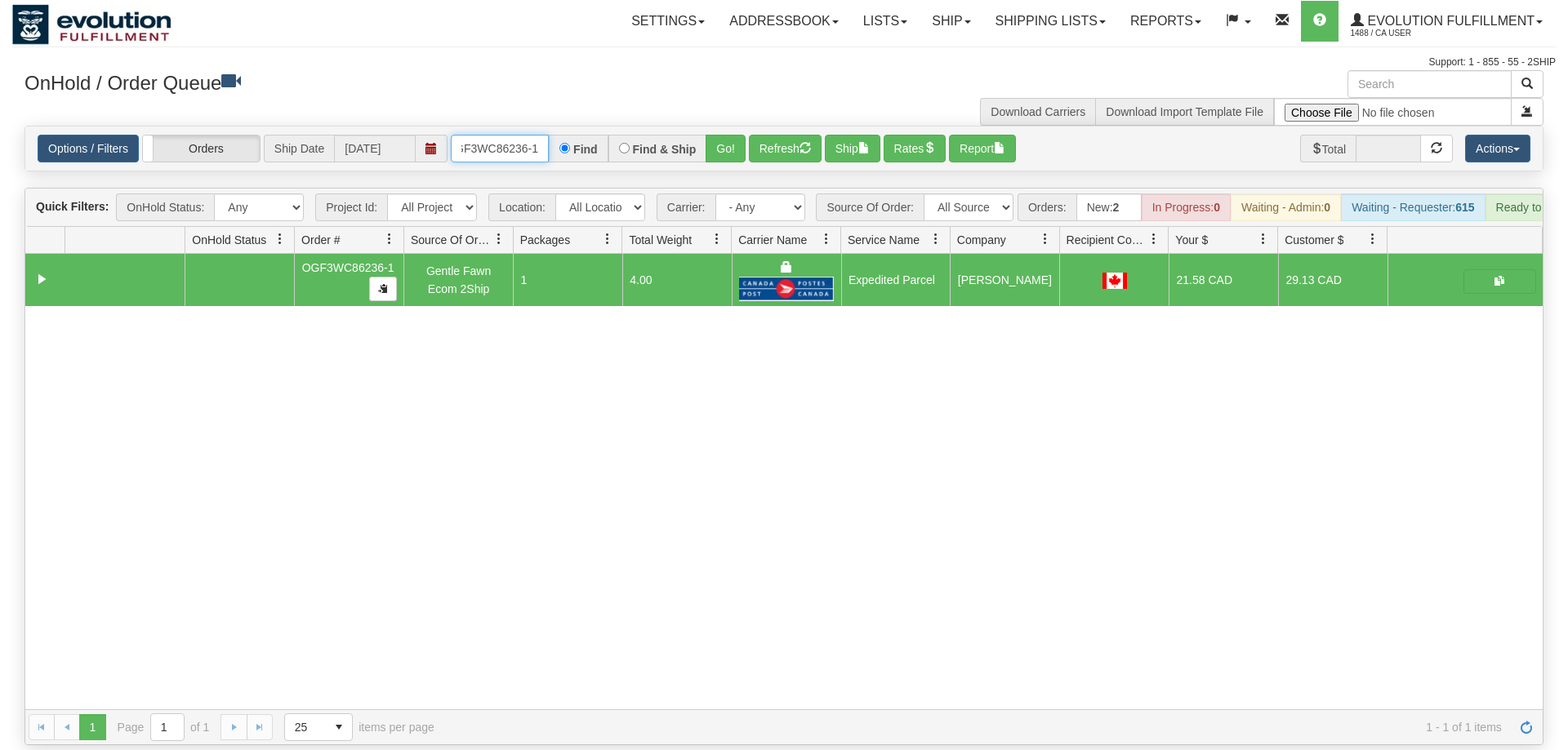
click at [525, 135] on input "OGF3WC86236-1" at bounding box center [500, 149] width 98 height 28
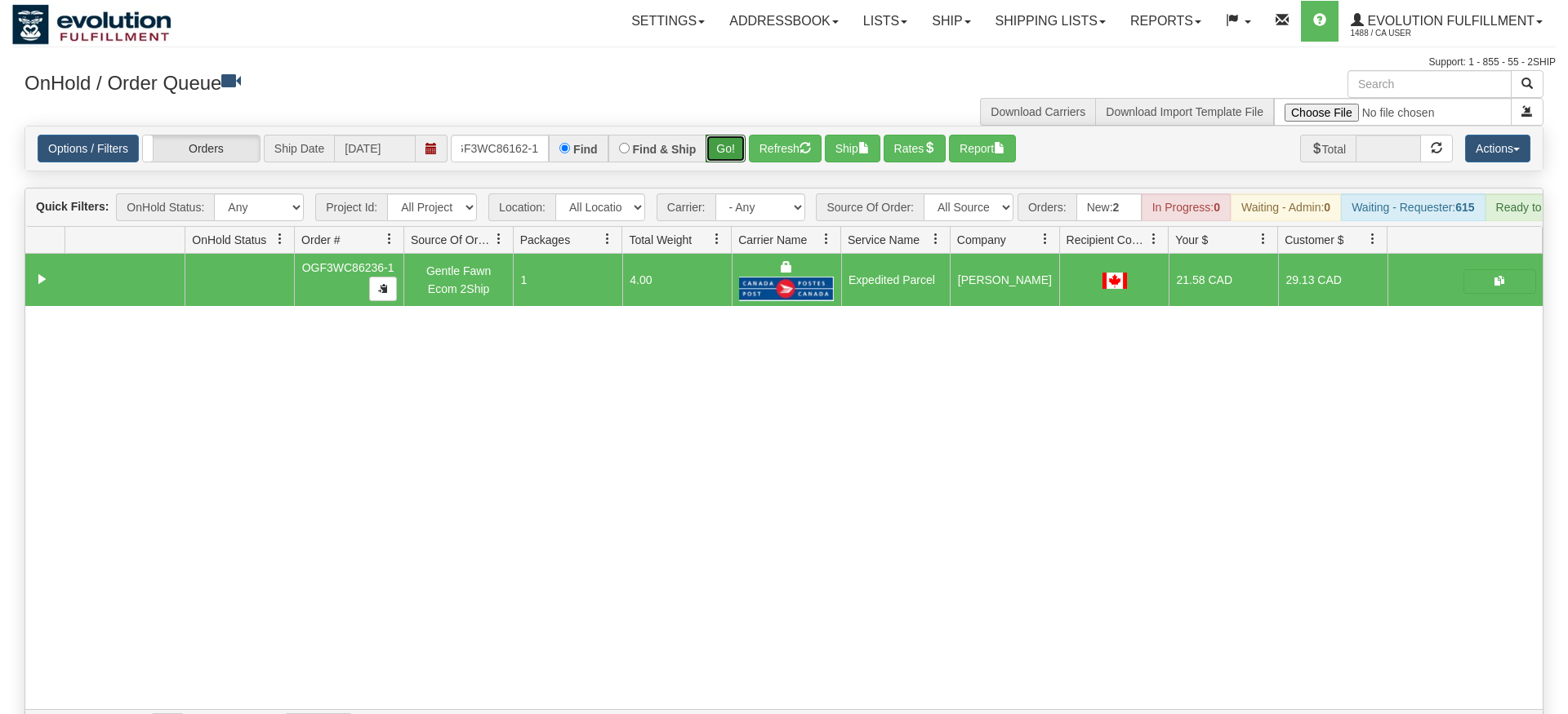
click at [715, 157] on div "Is equal to Is not equal to Contains Does not contains CAD USD EUR ZAR [PERSON_…" at bounding box center [784, 436] width 1543 height 620
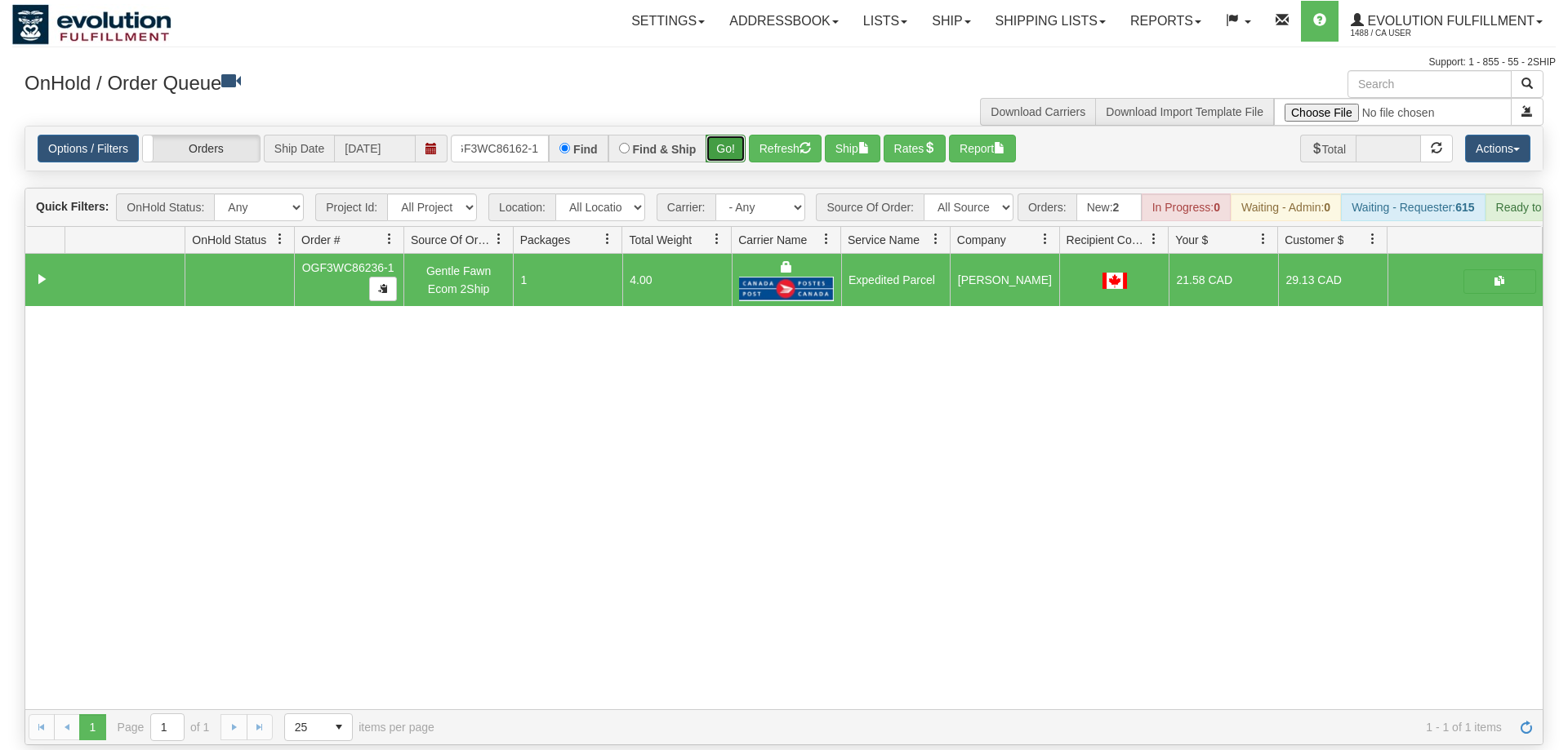
click at [721, 135] on button "Go!" at bounding box center [725, 149] width 40 height 28
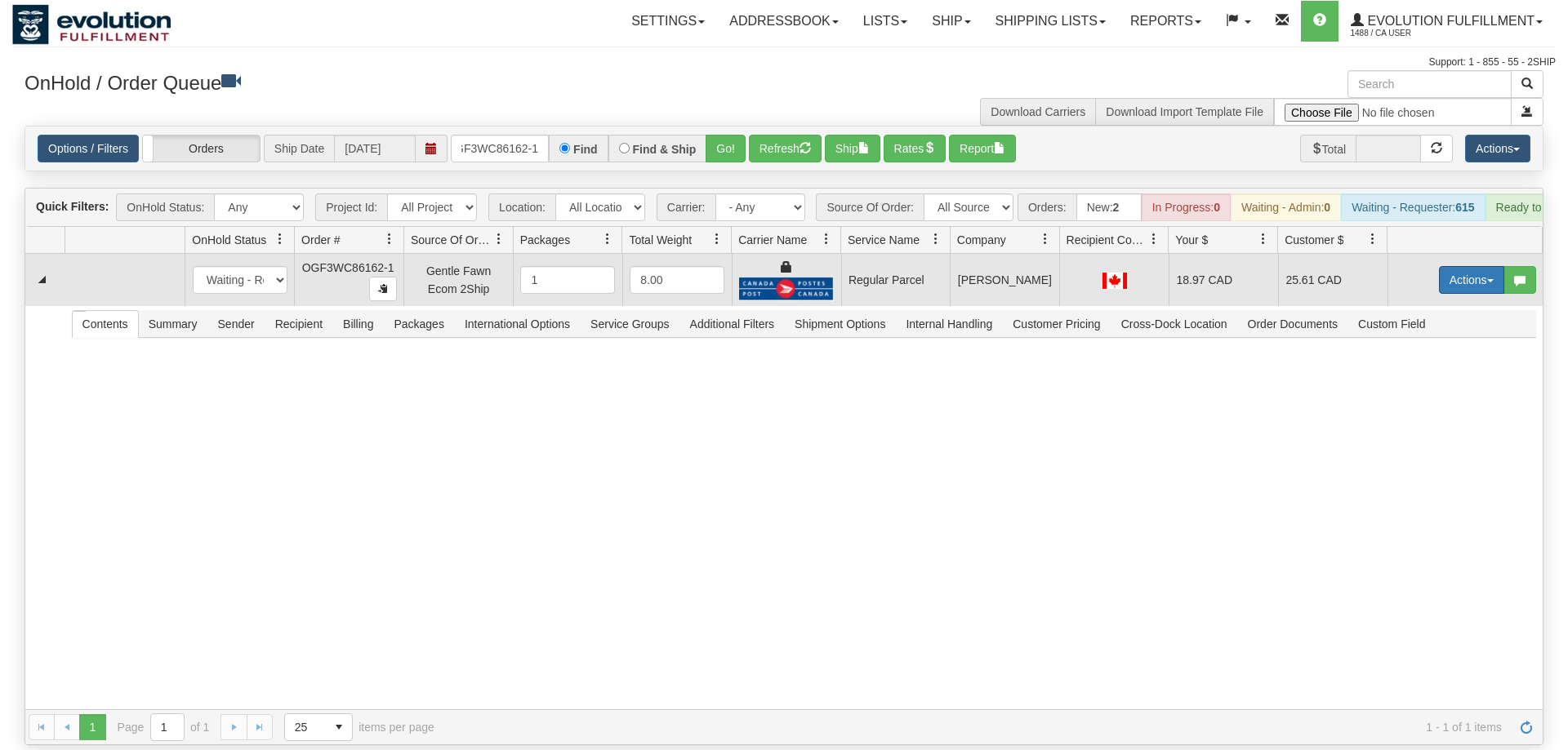
click at [1472, 266] on button "Actions" at bounding box center [1471, 280] width 66 height 28
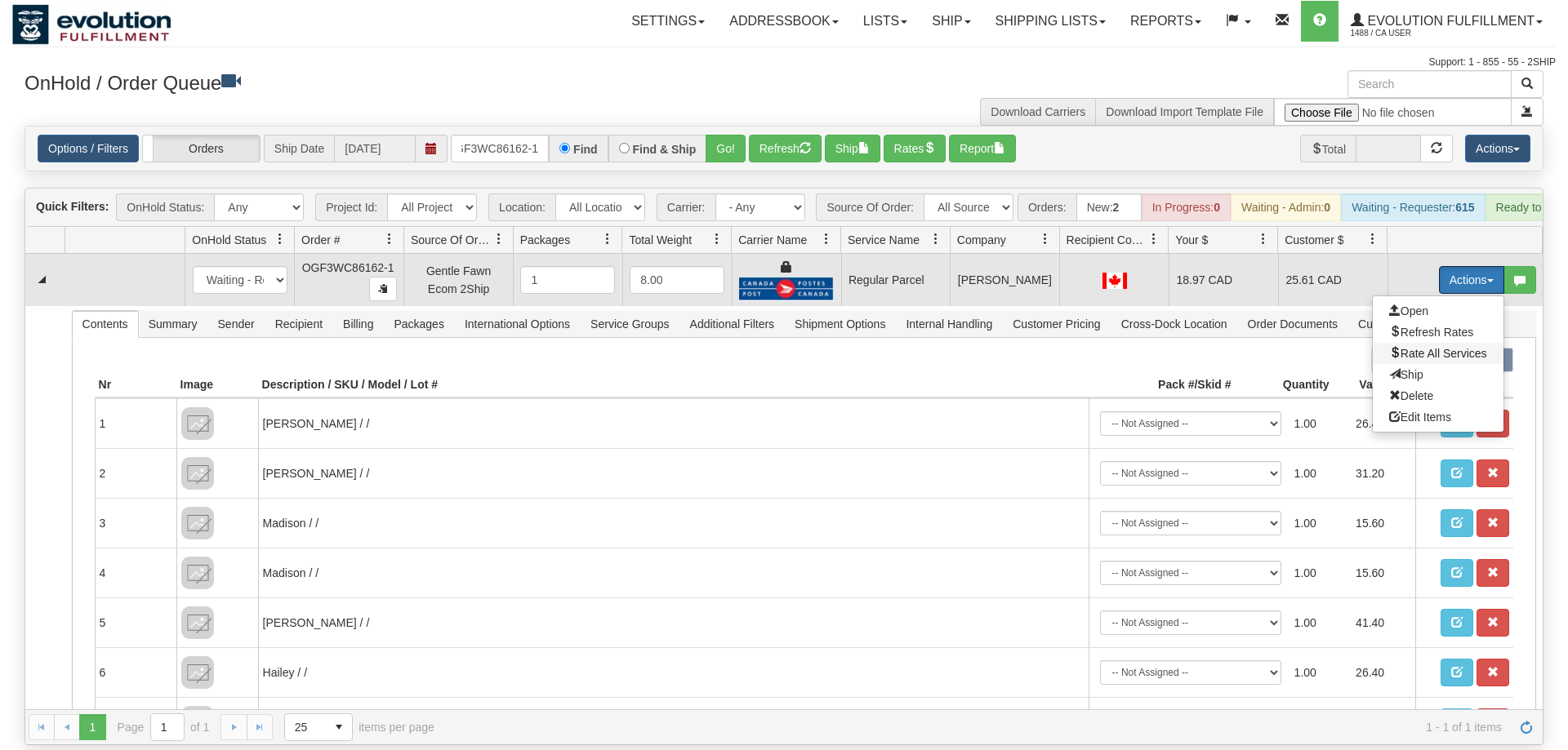
click at [1419, 347] on span "Rate All Services" at bounding box center [1438, 353] width 98 height 13
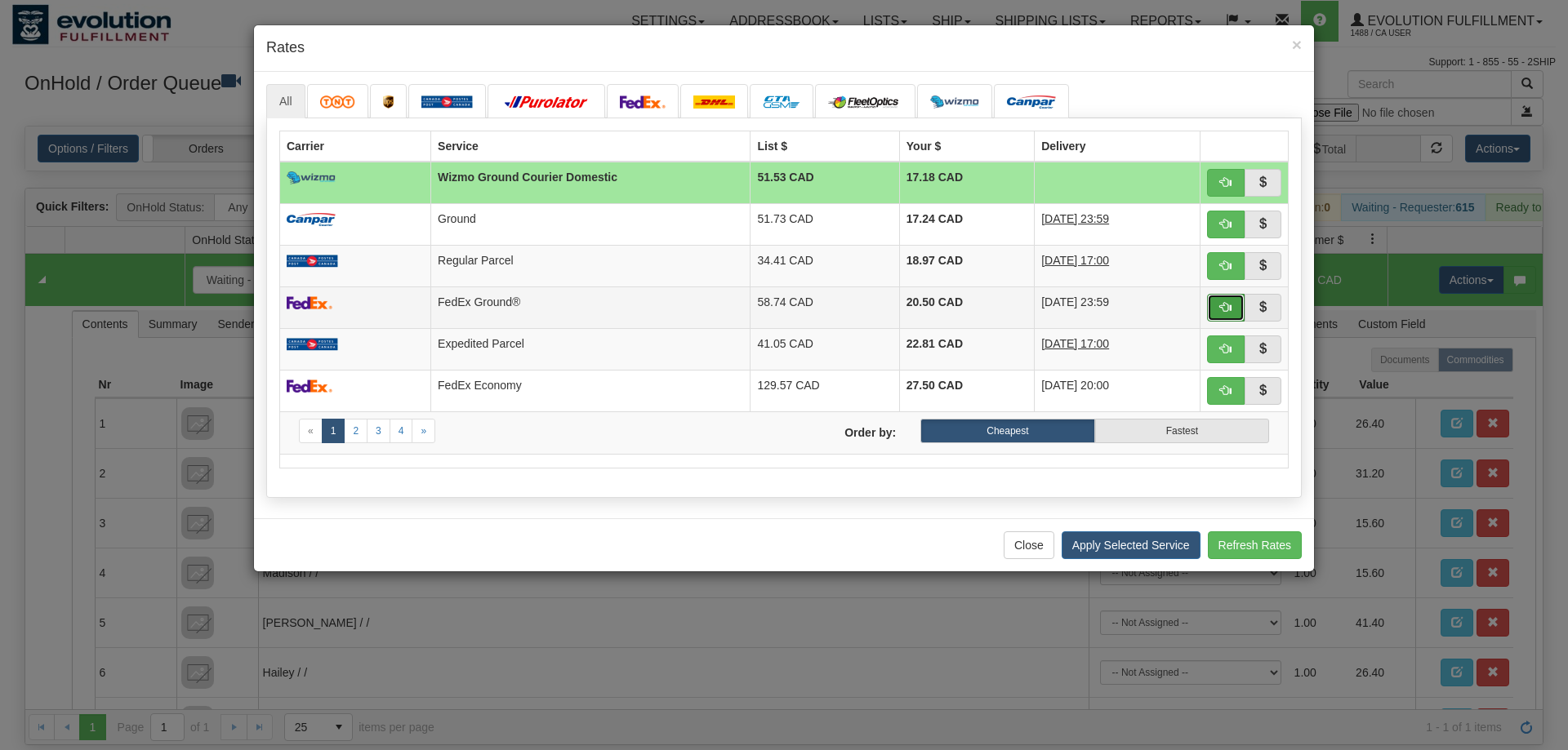
click at [1224, 303] on button "button" at bounding box center [1225, 308] width 38 height 28
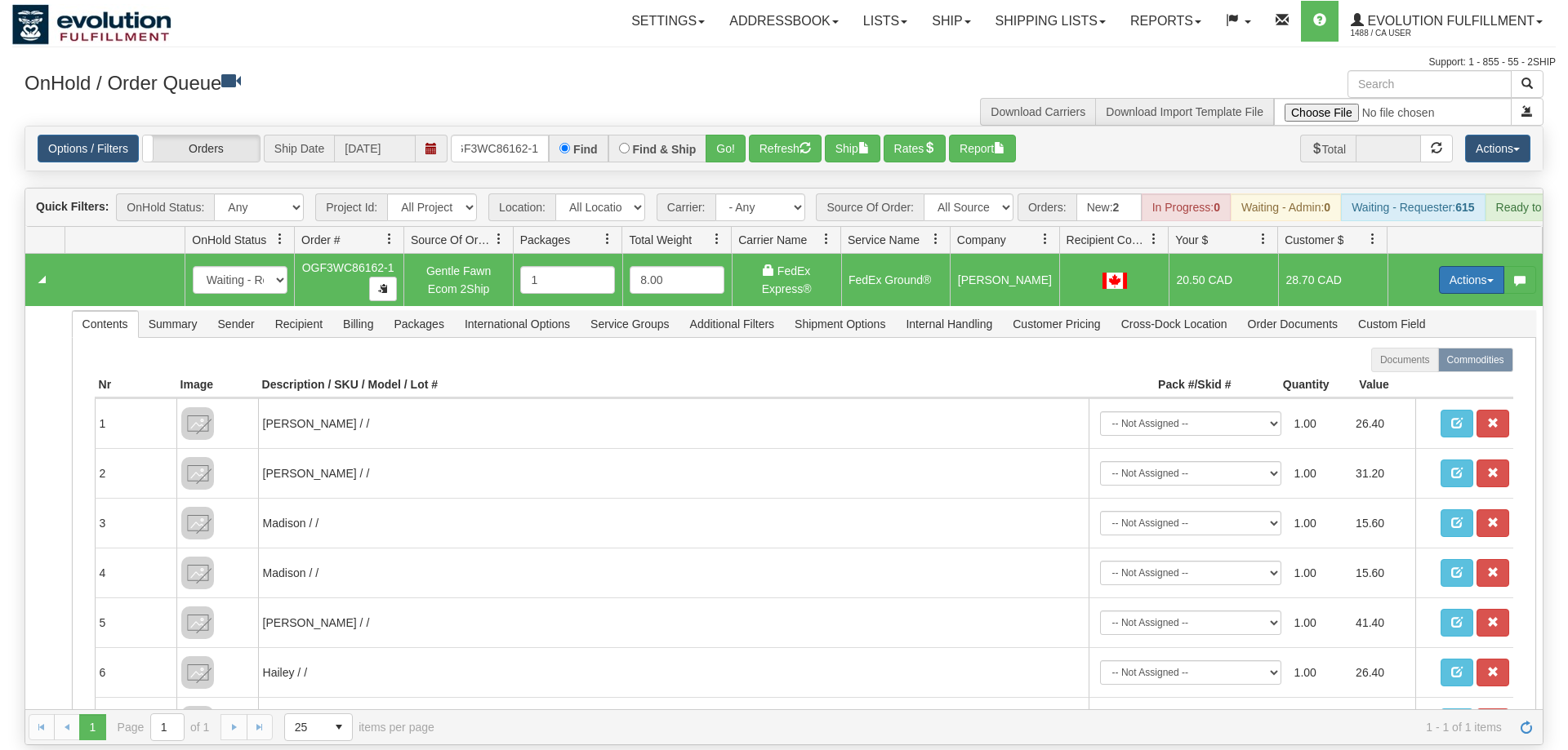
click at [1477, 266] on button "Actions" at bounding box center [1471, 280] width 66 height 28
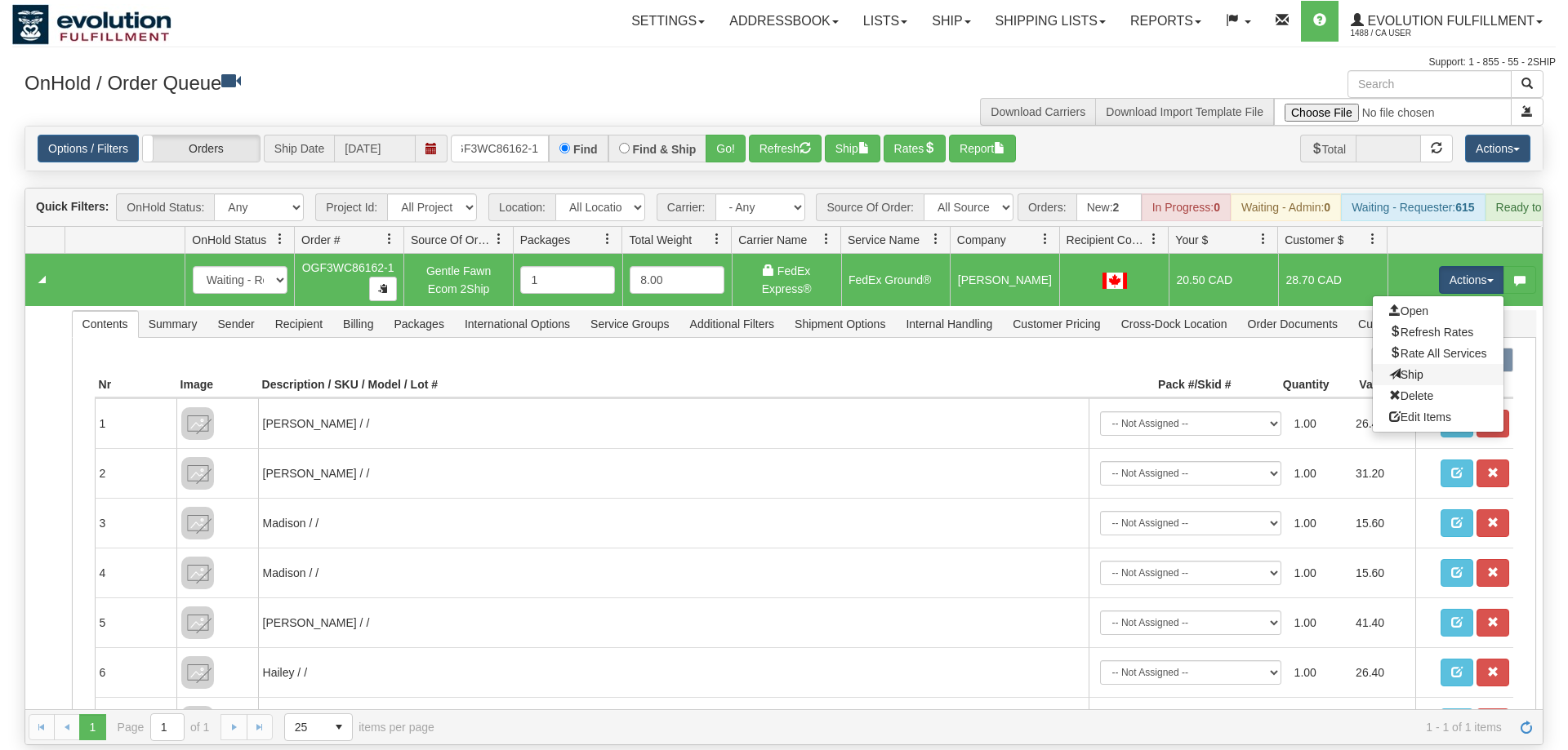
click at [1443, 364] on link "Ship" at bounding box center [1438, 375] width 130 height 21
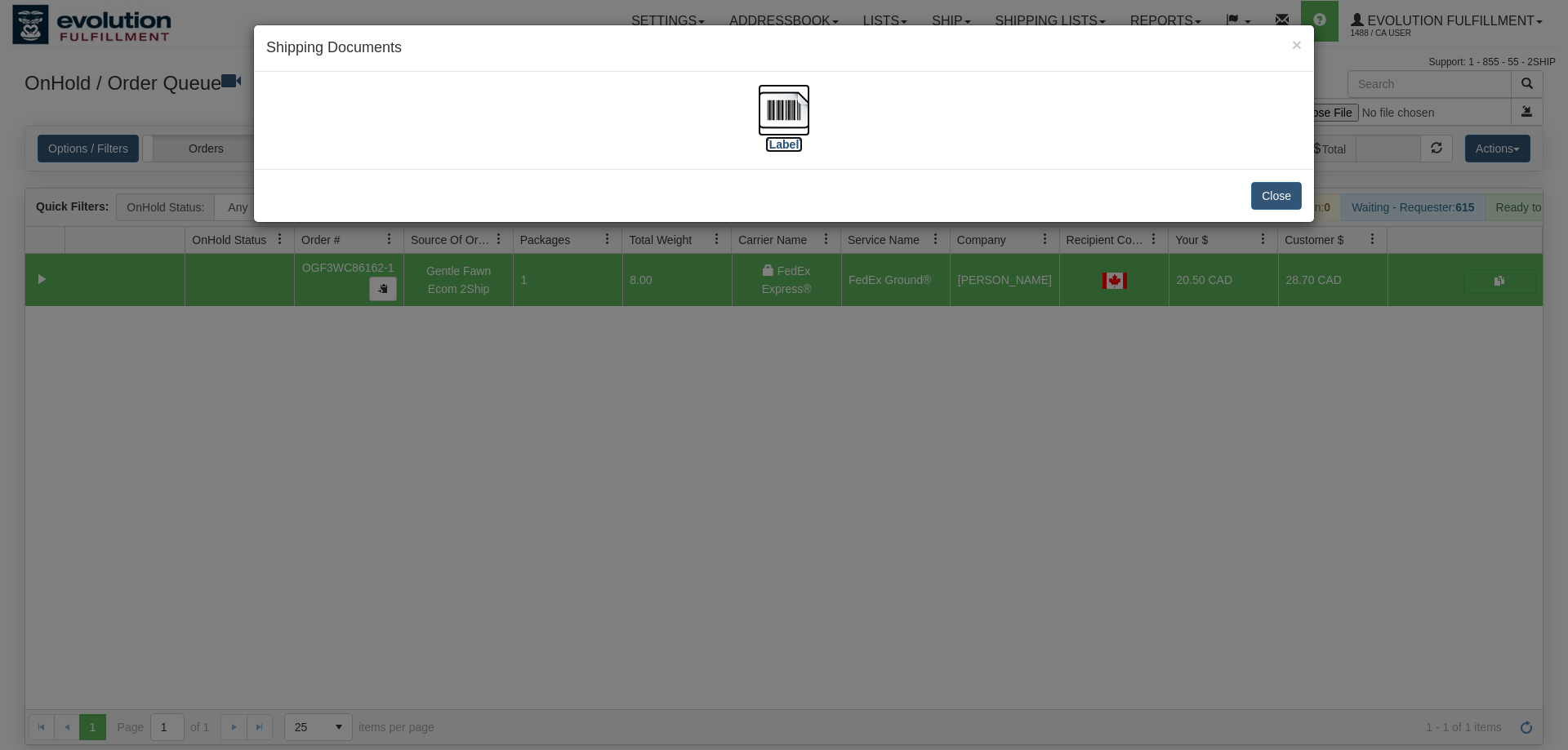
click at [789, 103] on img at bounding box center [784, 110] width 52 height 52
drag, startPoint x: 846, startPoint y: 609, endPoint x: 786, endPoint y: 5, distance: 607.0
click at [846, 599] on div "× Shipping Documents [Label] Close" at bounding box center [784, 375] width 1568 height 750
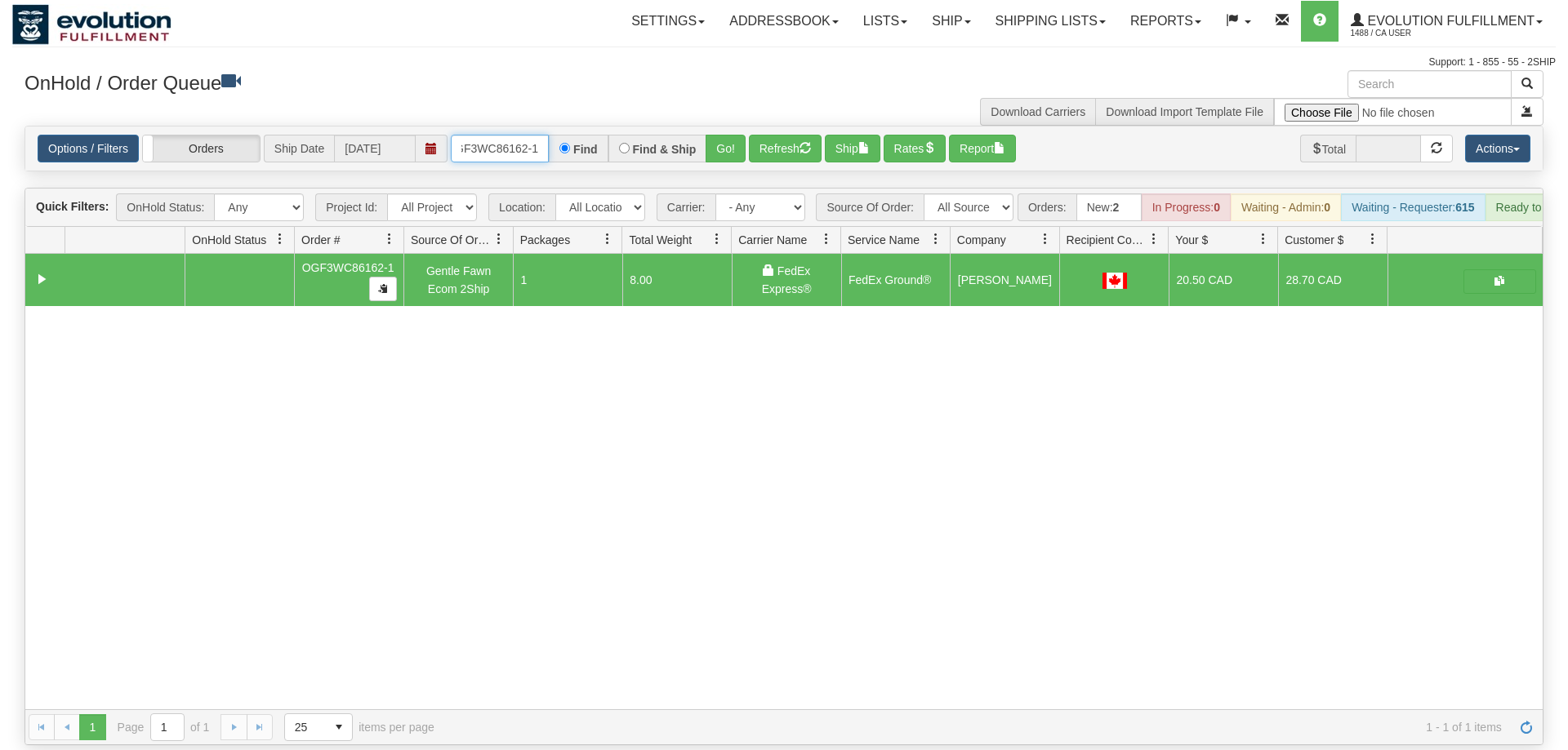
click at [520, 135] on input "OGF3WC86162-1" at bounding box center [500, 149] width 98 height 28
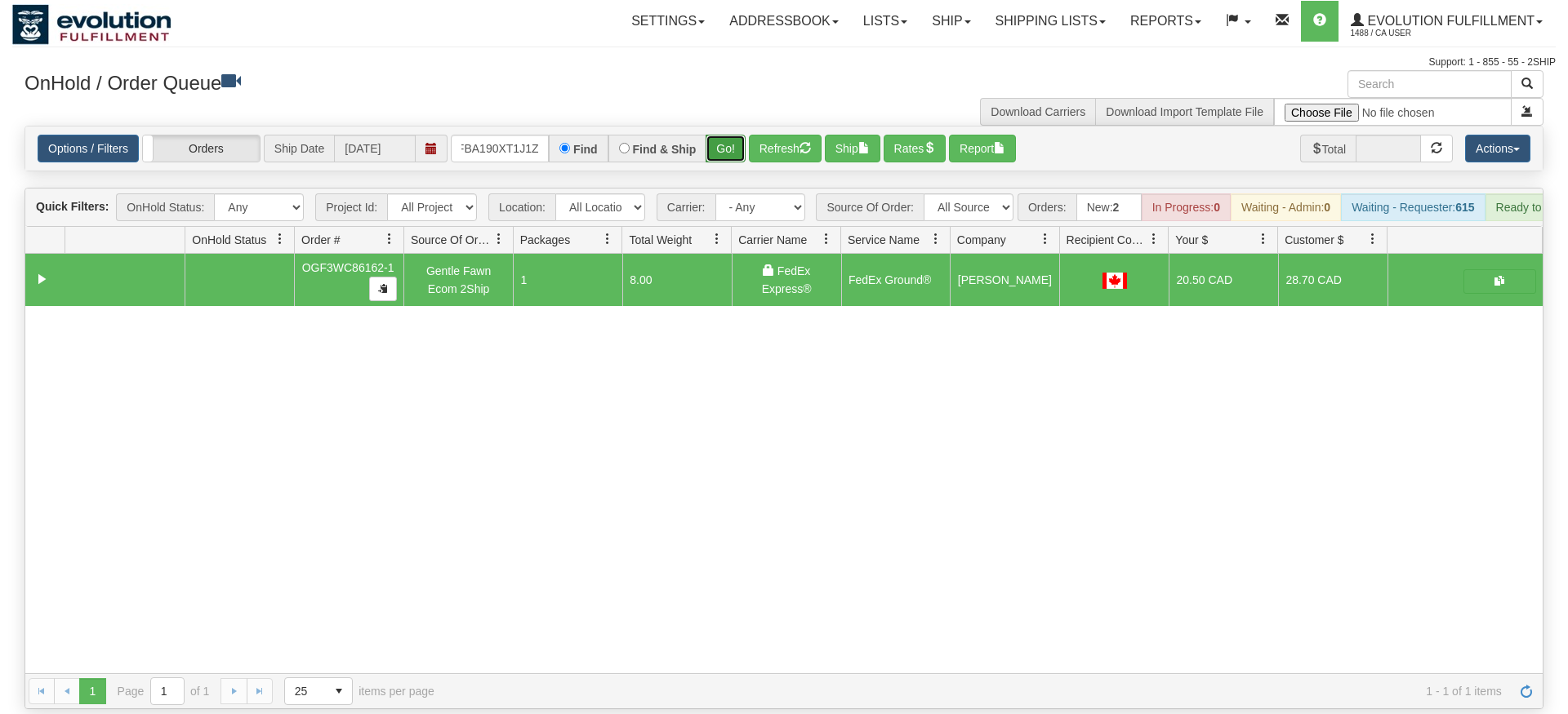
click at [730, 162] on div "Is equal to Is not equal to Contains Does not contains CAD USD EUR ZAR [PERSON_…" at bounding box center [784, 417] width 1543 height 584
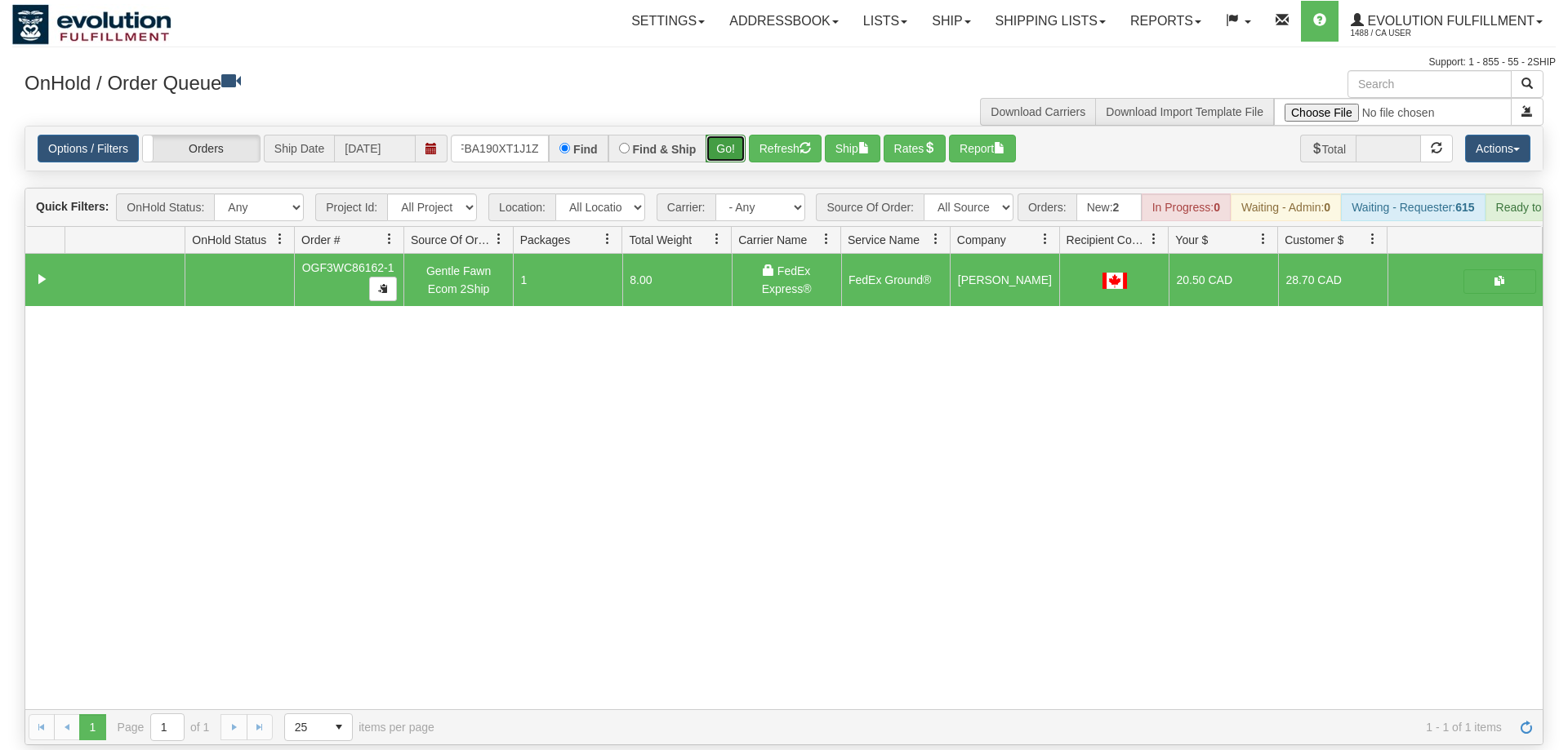
click at [730, 135] on button "Go!" at bounding box center [725, 149] width 40 height 28
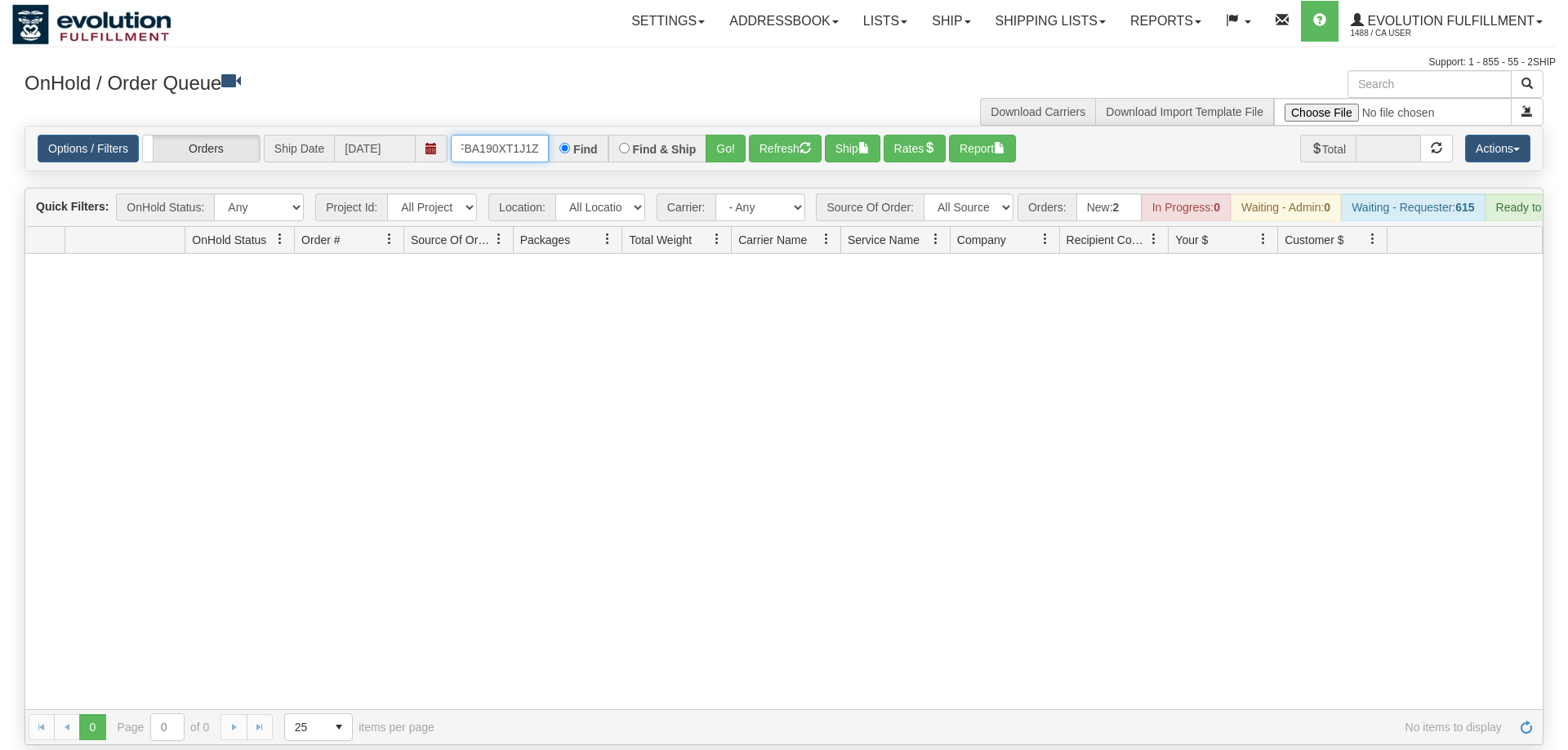
click at [474, 135] on input "OHKAFBA190XT1J1Z" at bounding box center [500, 149] width 98 height 28
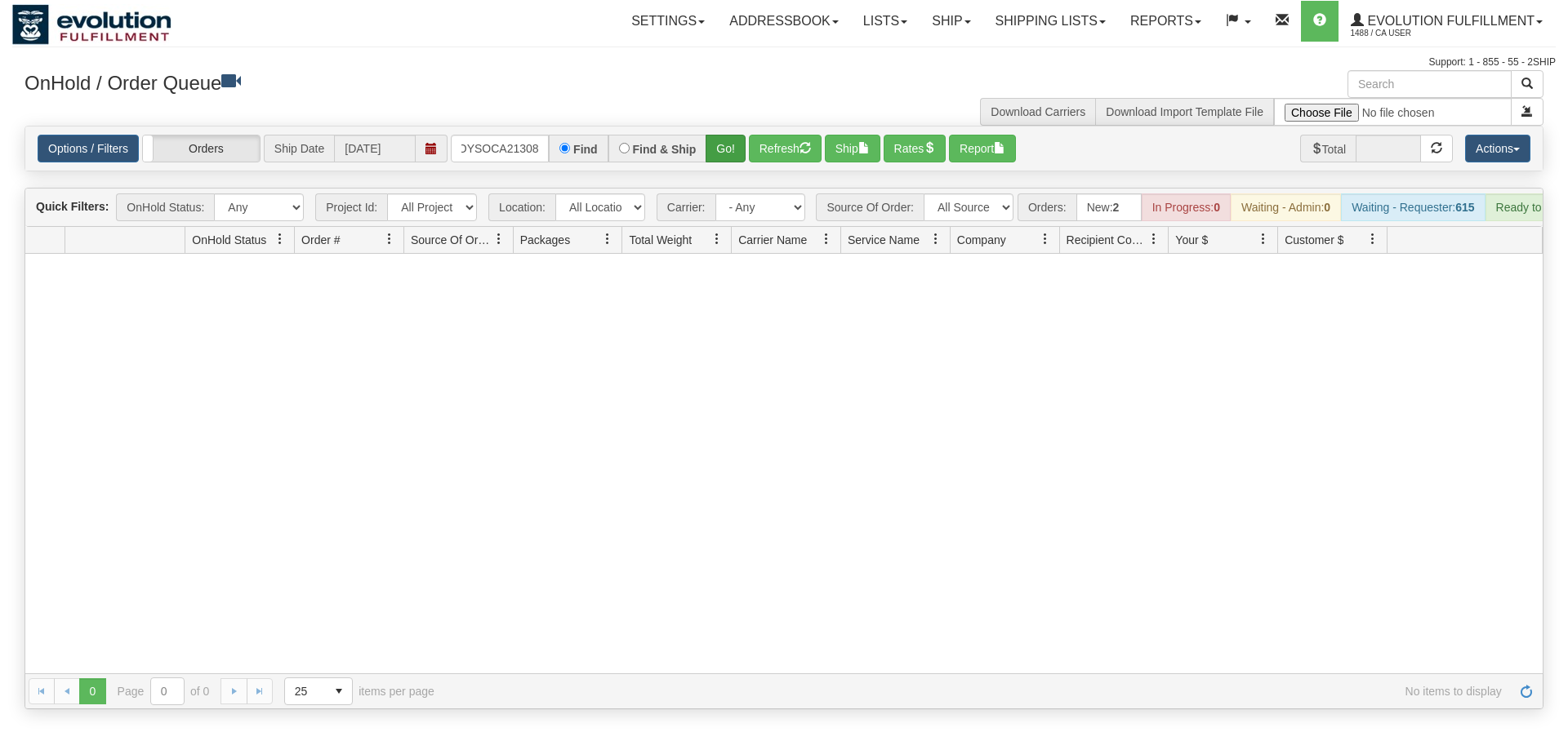
drag, startPoint x: 693, startPoint y: 133, endPoint x: 720, endPoint y: 137, distance: 27.3
click at [694, 169] on div "Is equal to Is not equal to Contains Does not contains CAD USD EUR ZAR [PERSON_…" at bounding box center [784, 417] width 1543 height 584
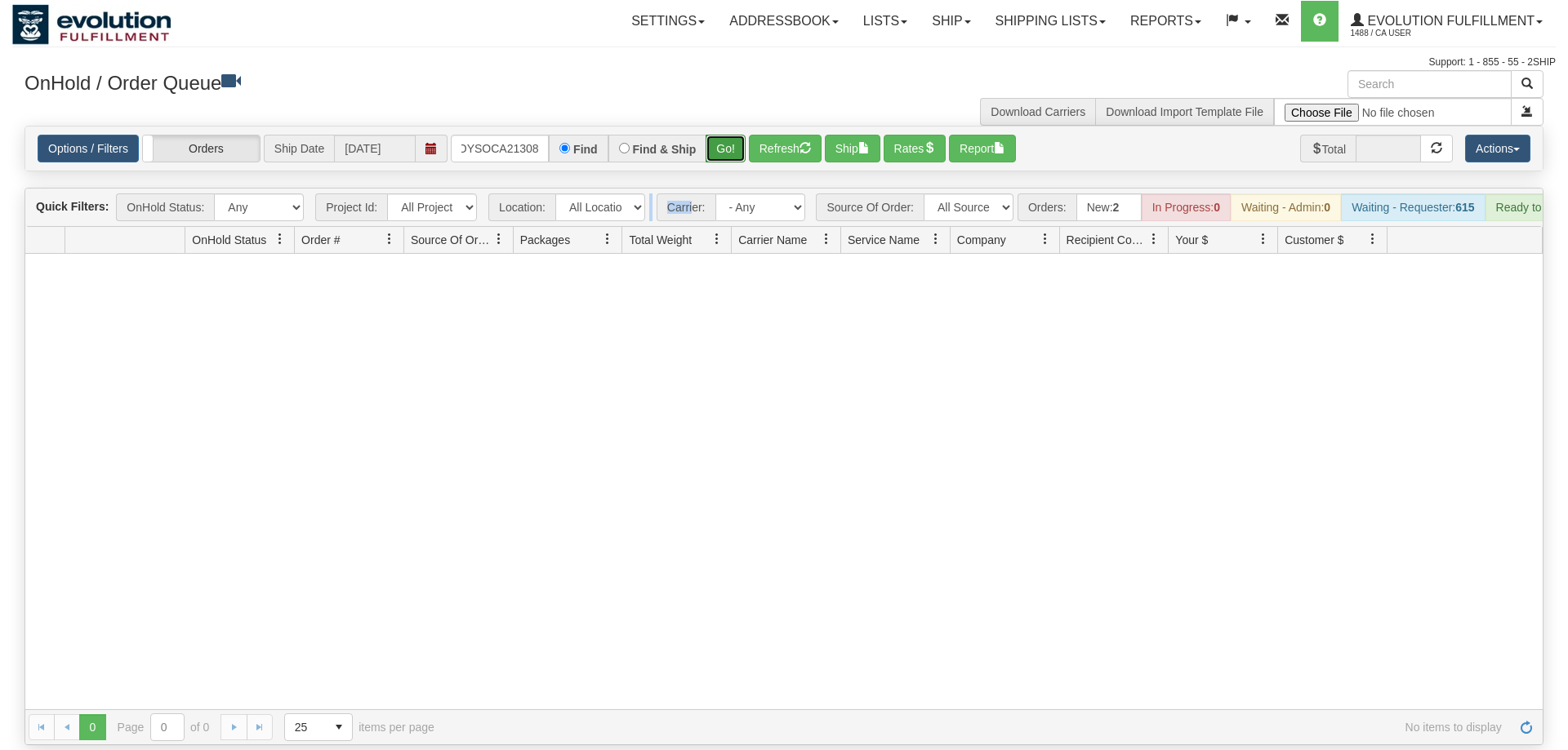
click at [726, 135] on button "Go!" at bounding box center [725, 149] width 40 height 28
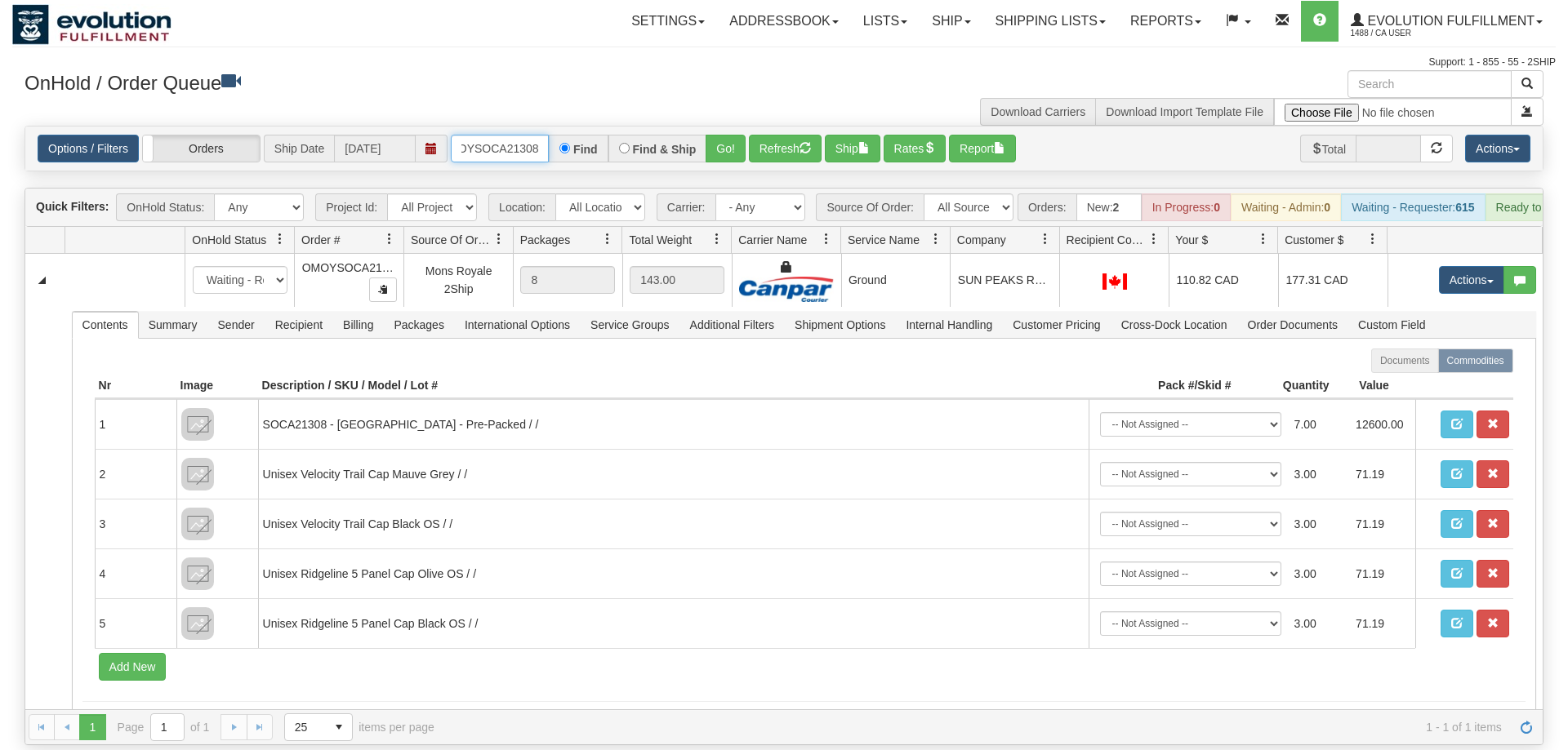
click at [491, 135] on input "OMOYSOCA21308" at bounding box center [500, 149] width 98 height 28
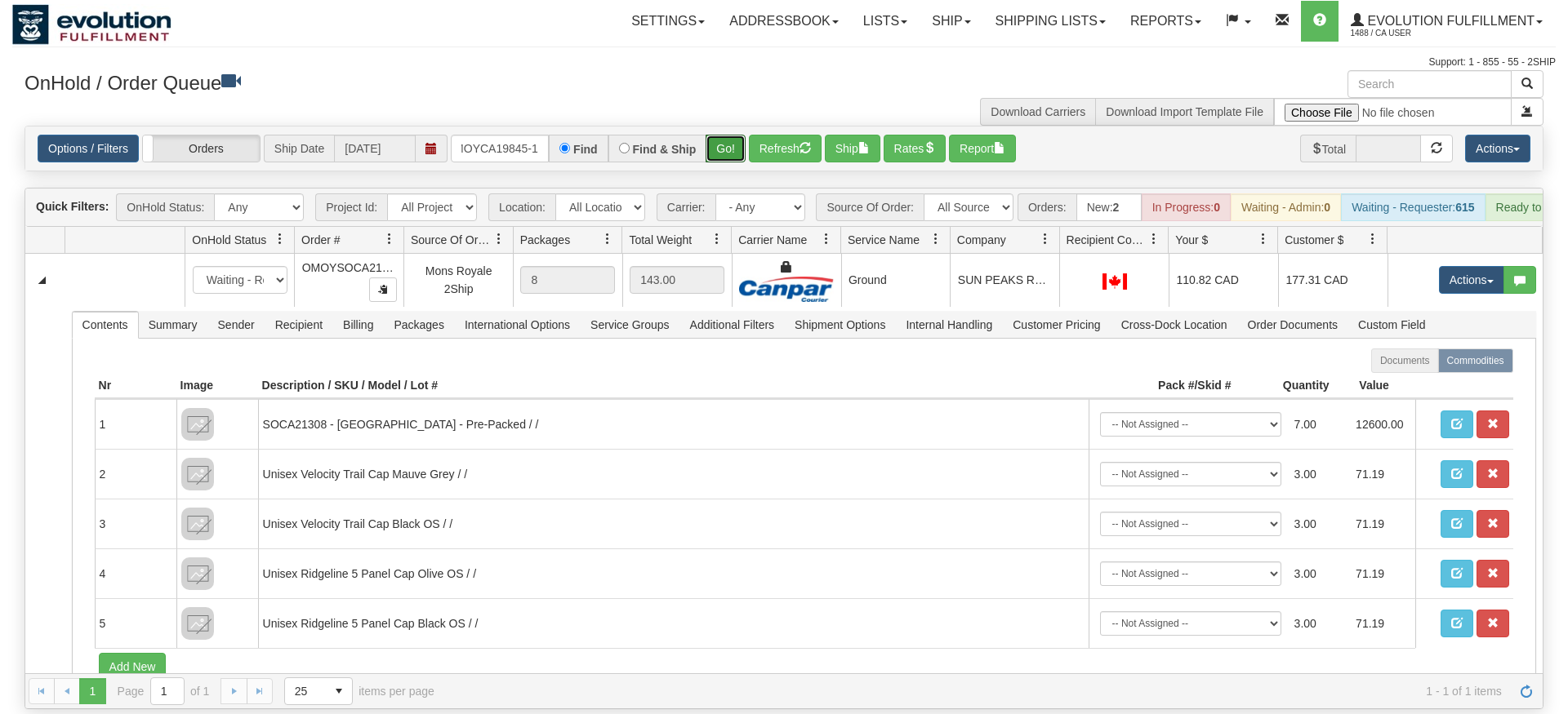
click at [723, 150] on div "Is equal to Is not equal to Contains Does not contains CAD USD EUR ZAR [PERSON_…" at bounding box center [784, 417] width 1543 height 584
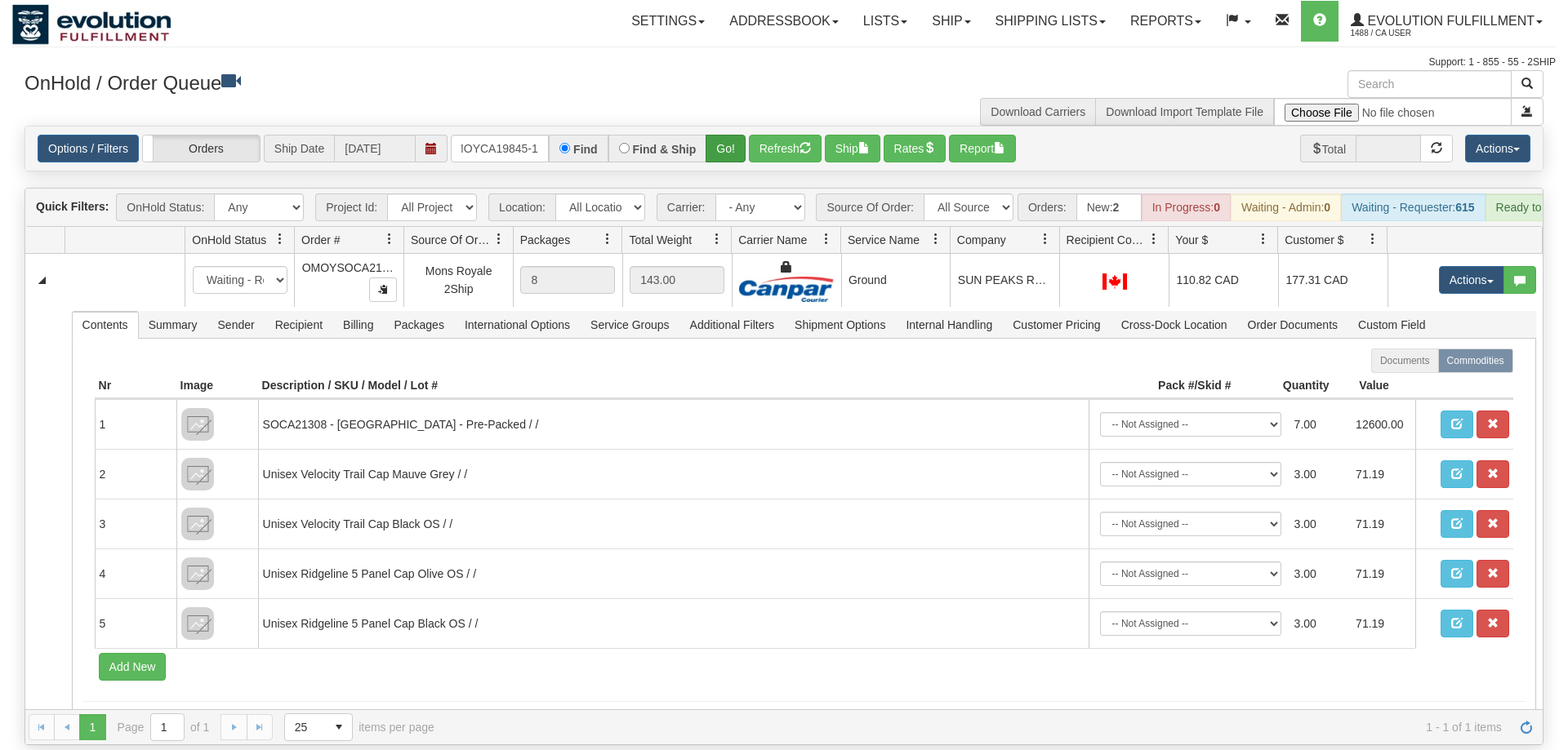
click at [735, 127] on div "Options / Filters Group Shipments Orders Ship Date [DATE] OMOYCA19845-1 Find Fi…" at bounding box center [784, 149] width 1517 height 44
click at [720, 135] on button "Go!" at bounding box center [725, 149] width 40 height 28
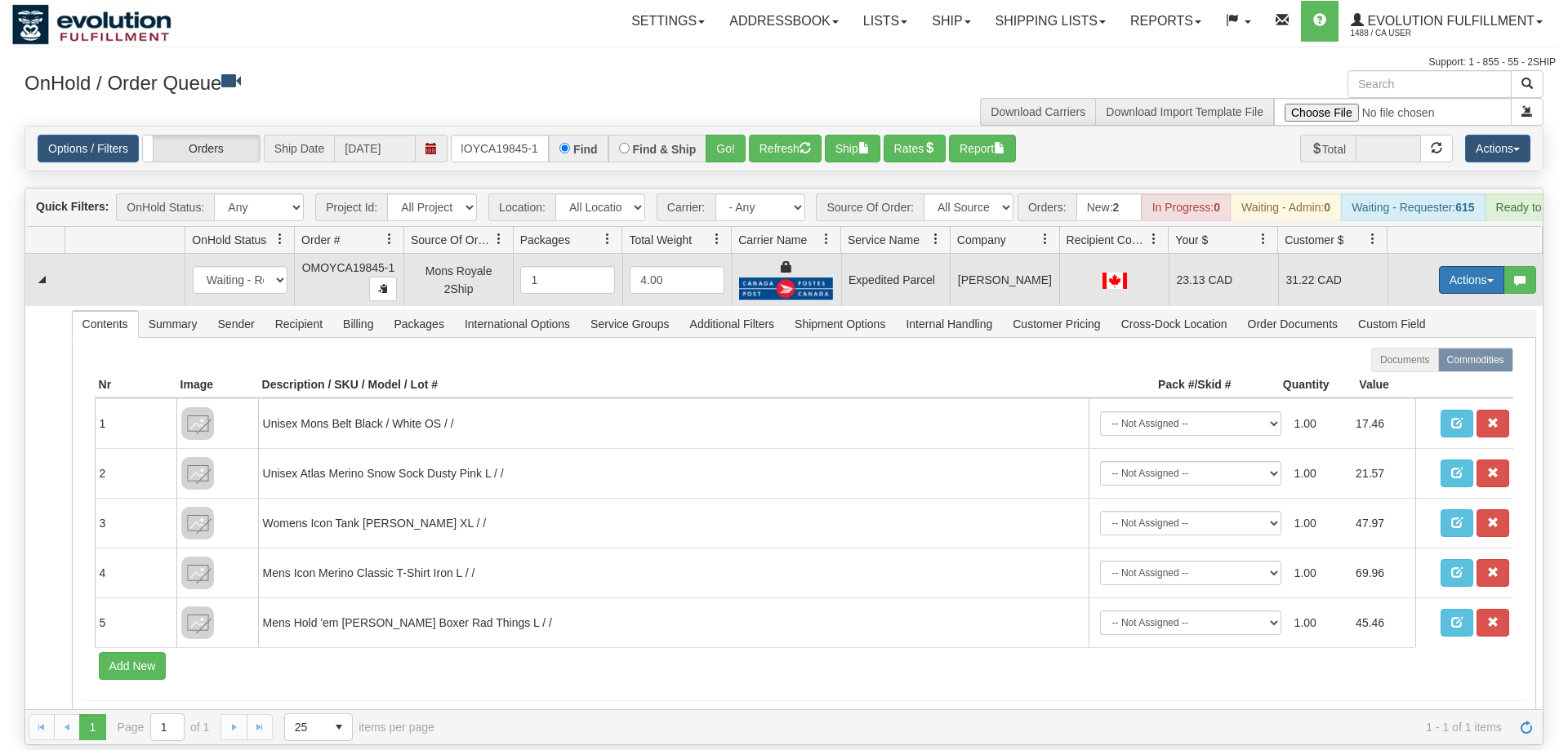
click at [1482, 266] on button "Actions" at bounding box center [1471, 280] width 66 height 28
click at [1448, 364] on link "Ship" at bounding box center [1438, 375] width 130 height 21
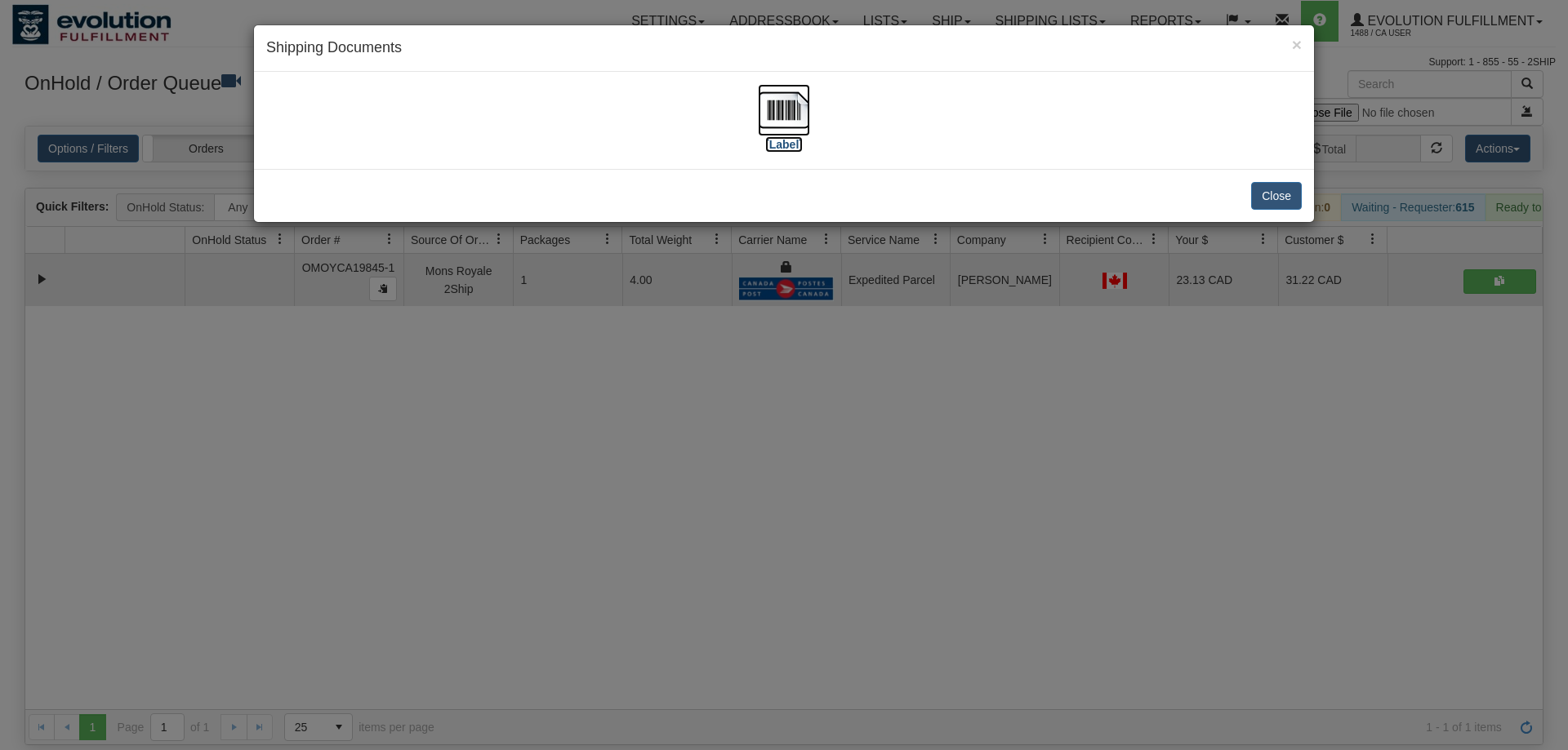
click at [772, 101] on img at bounding box center [784, 110] width 52 height 52
click at [747, 391] on div "× Shipping Documents [Label] Close" at bounding box center [784, 375] width 1568 height 750
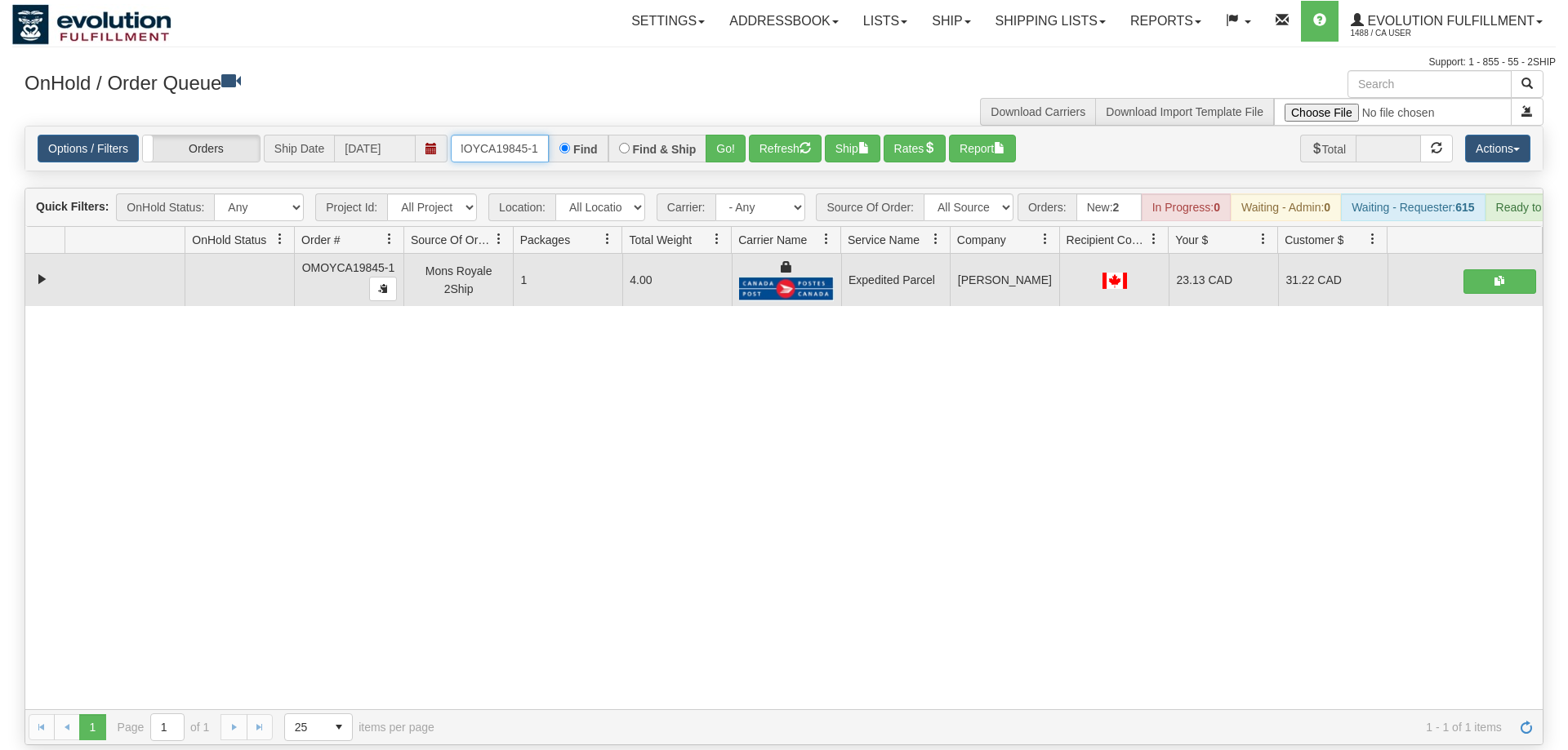
click at [525, 135] on input "OMOYCA19845-1" at bounding box center [500, 149] width 98 height 28
click at [723, 152] on div "Is equal to Is not equal to Contains Does not contains CAD USD EUR ZAR [PERSON_…" at bounding box center [784, 436] width 1543 height 620
click at [724, 135] on button "Go!" at bounding box center [725, 149] width 40 height 28
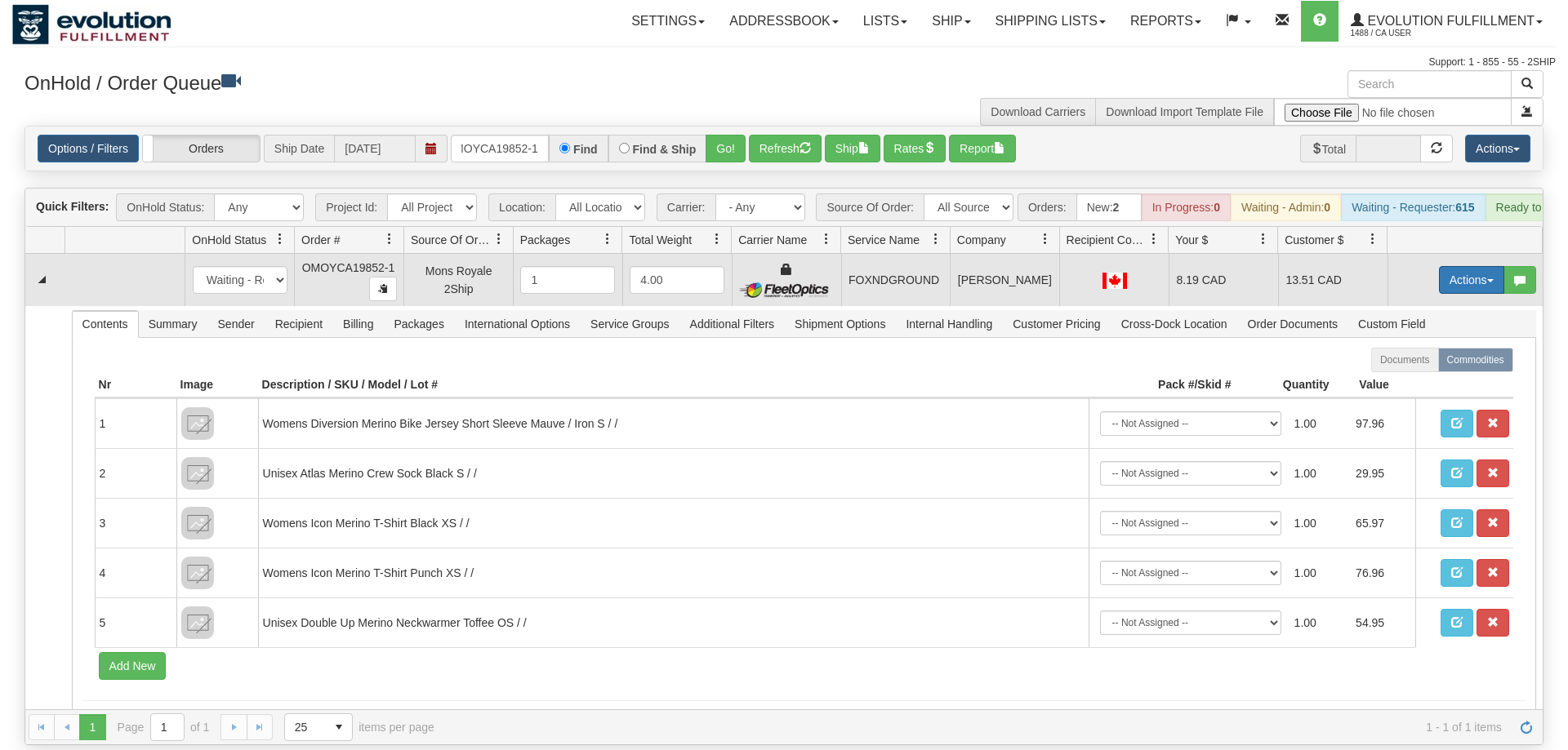
click at [1468, 266] on button "Actions" at bounding box center [1471, 280] width 66 height 28
click at [1419, 364] on link "Ship" at bounding box center [1438, 375] width 130 height 21
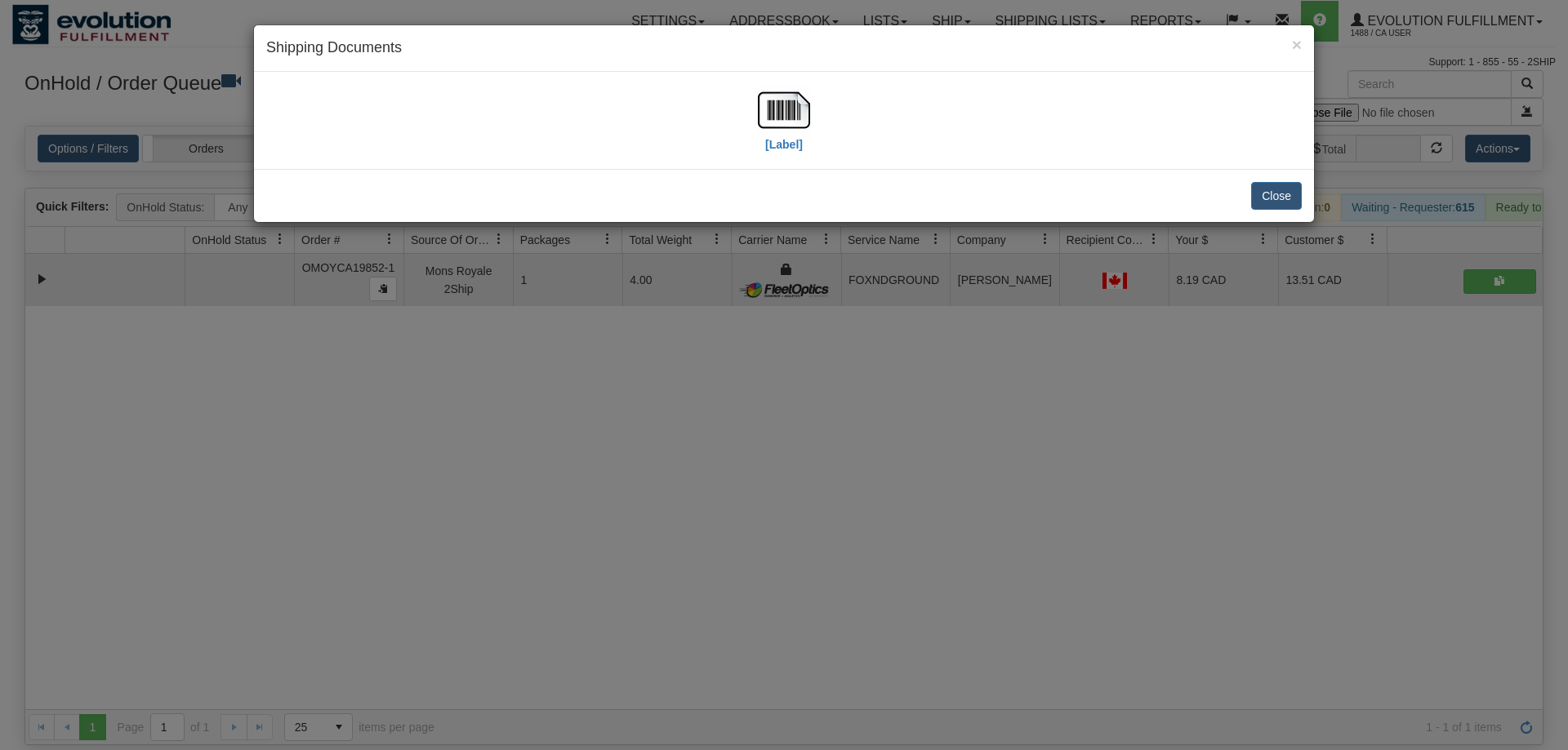
click at [814, 111] on div "[Label]" at bounding box center [784, 120] width 1035 height 73
click at [763, 124] on img at bounding box center [784, 110] width 52 height 52
drag, startPoint x: 638, startPoint y: 426, endPoint x: 555, endPoint y: 92, distance: 344.2
click at [639, 403] on div "× Shipping Documents [Label] Close" at bounding box center [784, 375] width 1568 height 750
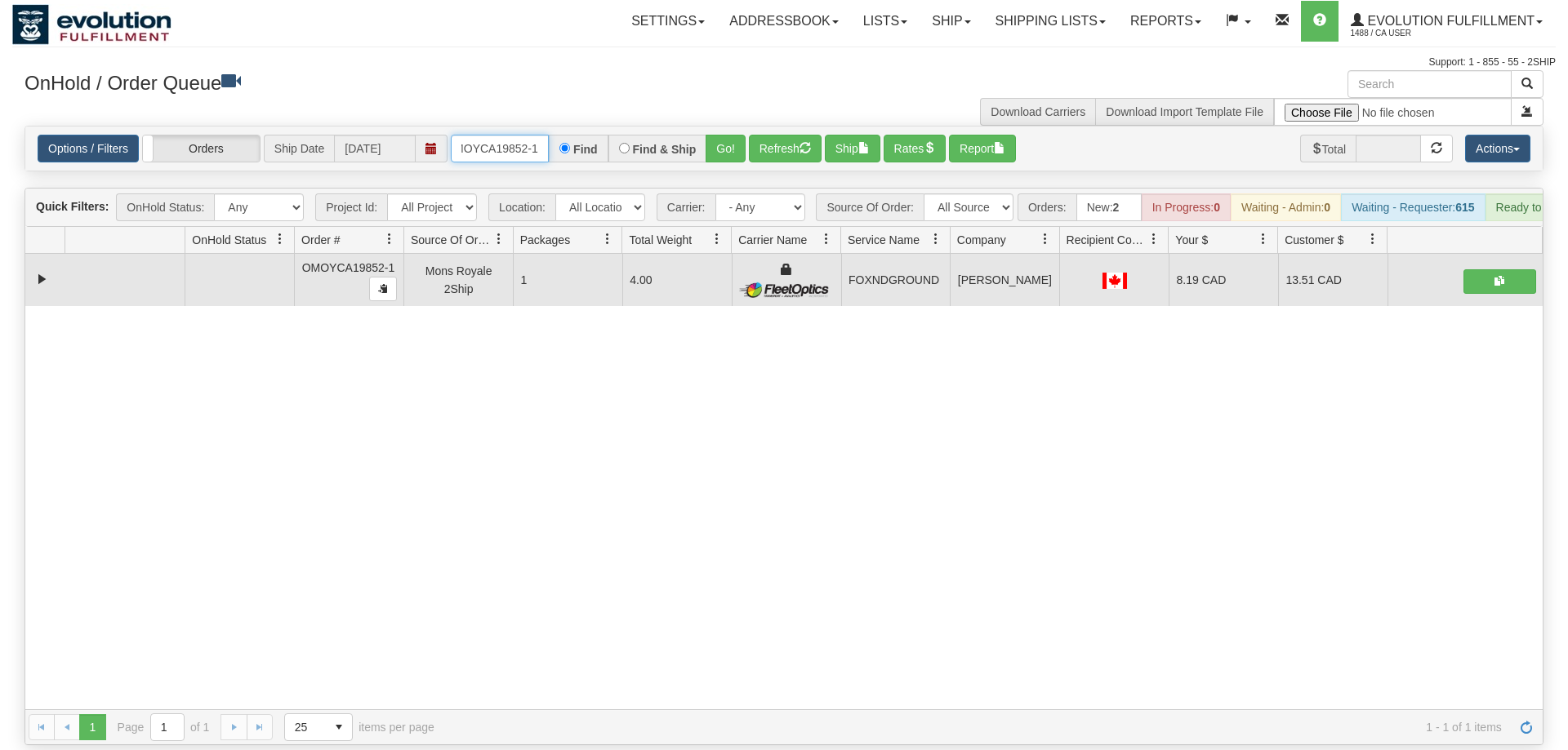
click at [501, 135] on input "OMOYCA19852-1" at bounding box center [500, 149] width 98 height 28
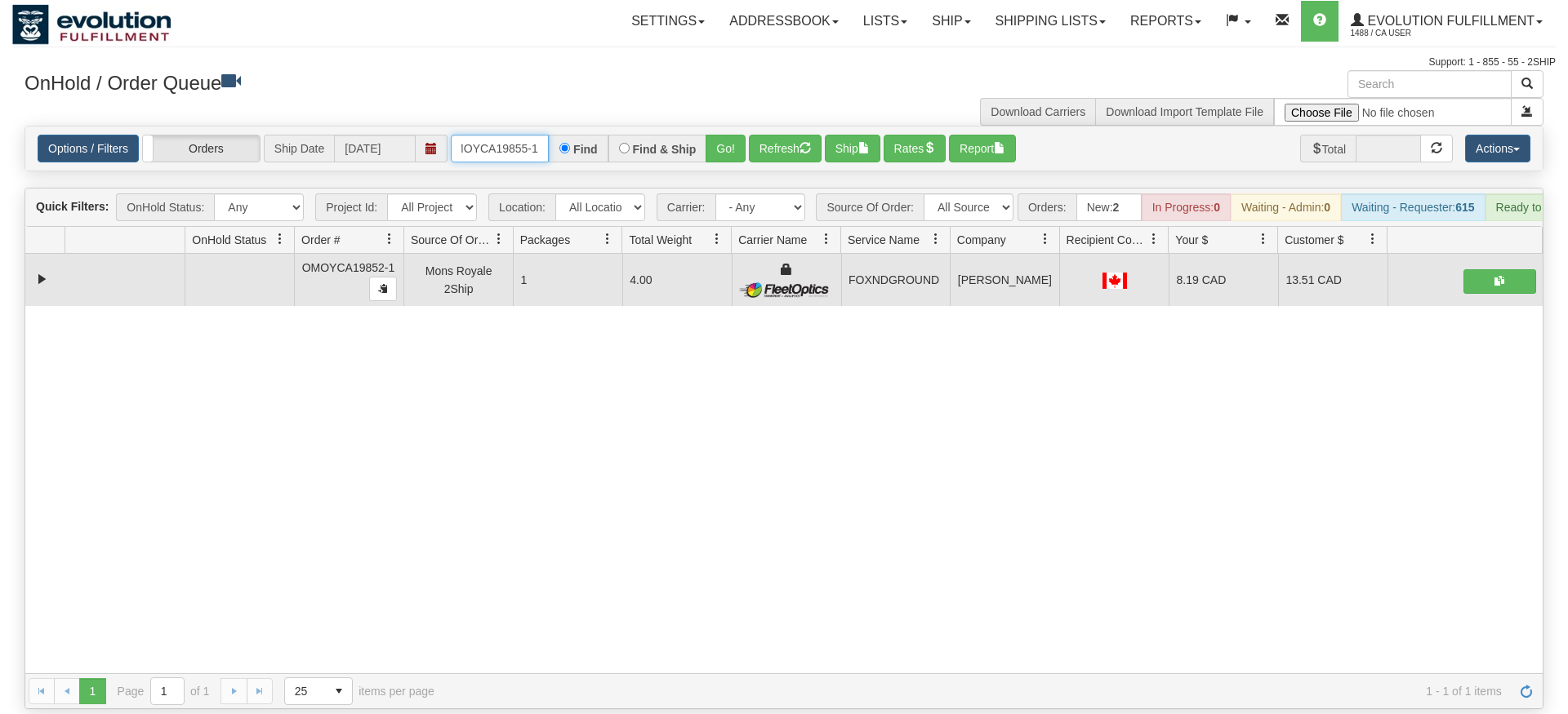
type input "OMOYCA19855-1"
click at [766, 164] on div "Is equal to Is not equal to Contains Does not contains CAD USD EUR ZAR [PERSON_…" at bounding box center [784, 417] width 1543 height 584
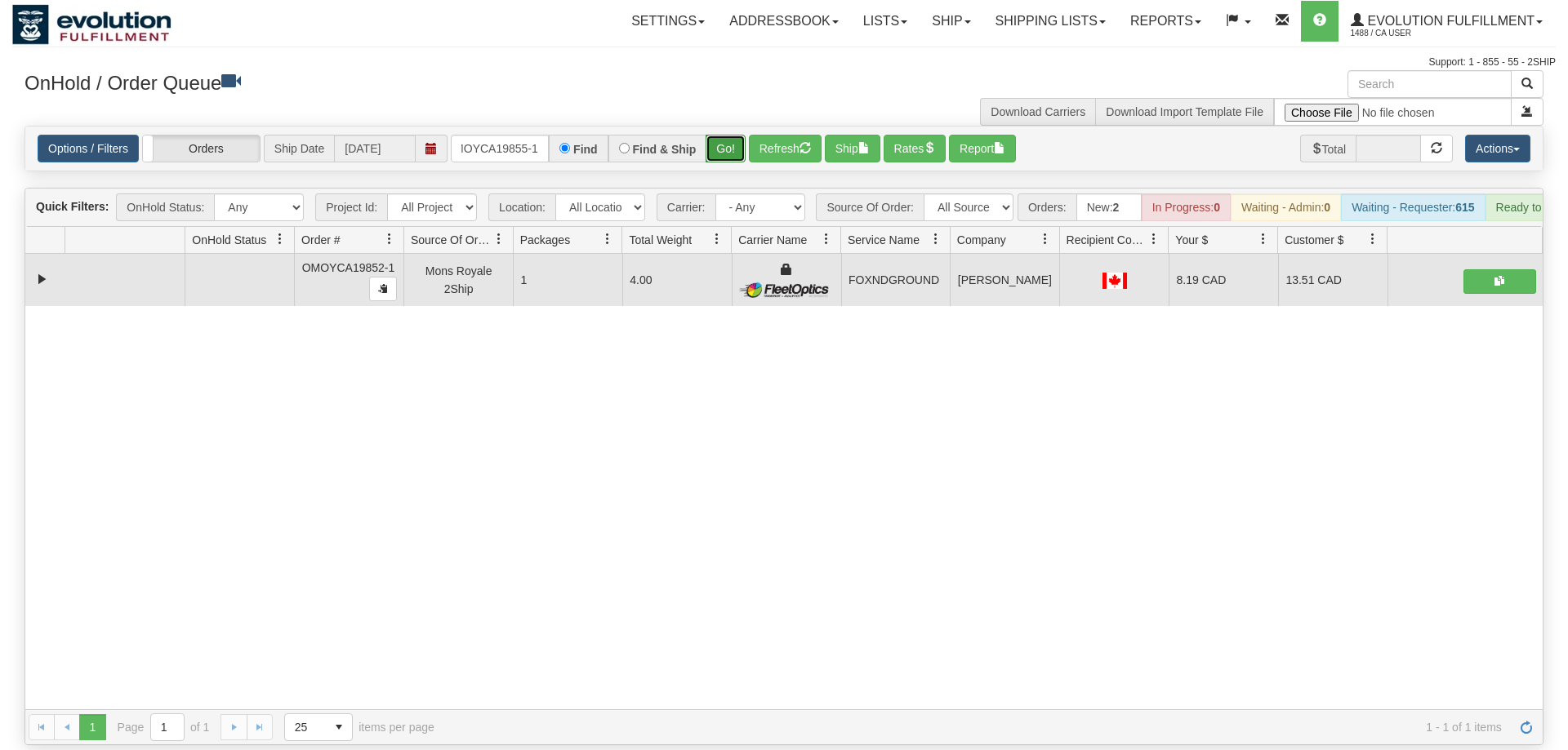
click at [734, 135] on button "Go!" at bounding box center [725, 149] width 40 height 28
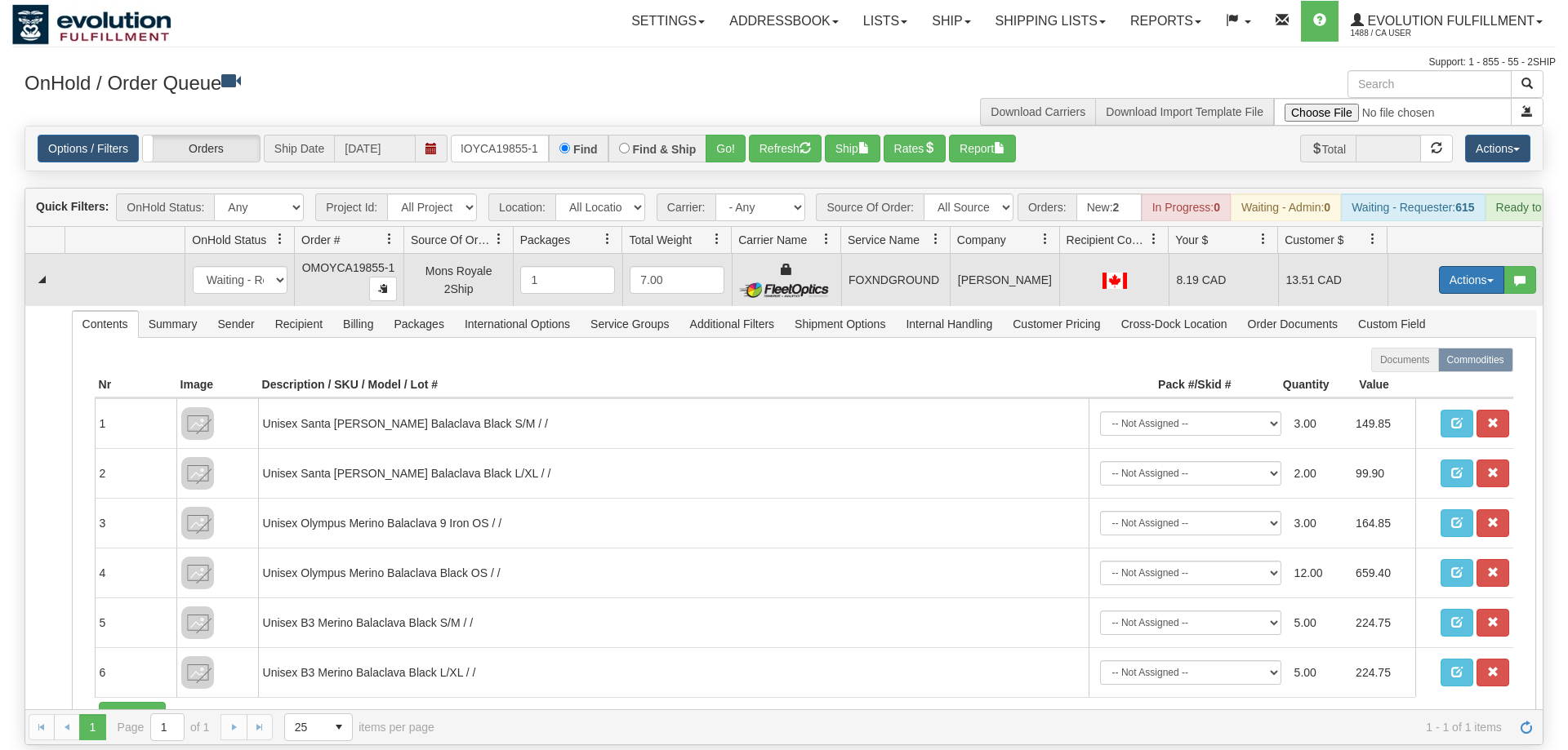
click at [1463, 266] on button "Actions" at bounding box center [1471, 280] width 66 height 28
click at [1410, 368] on span "Ship" at bounding box center [1405, 375] width 34 height 13
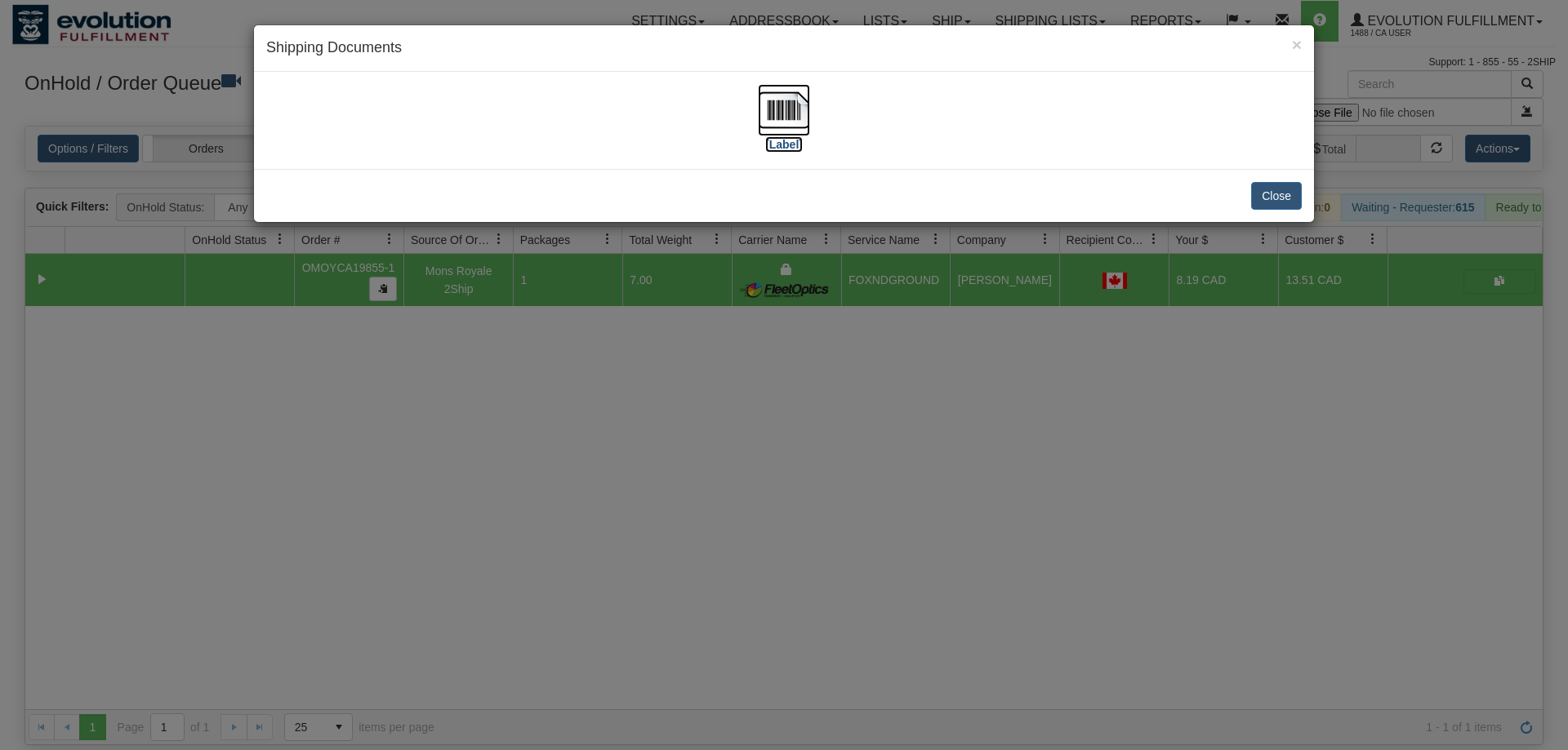
click at [779, 110] on img at bounding box center [784, 110] width 52 height 52
click at [1195, 373] on div "× Shipping Documents [Label] Close" at bounding box center [784, 375] width 1568 height 750
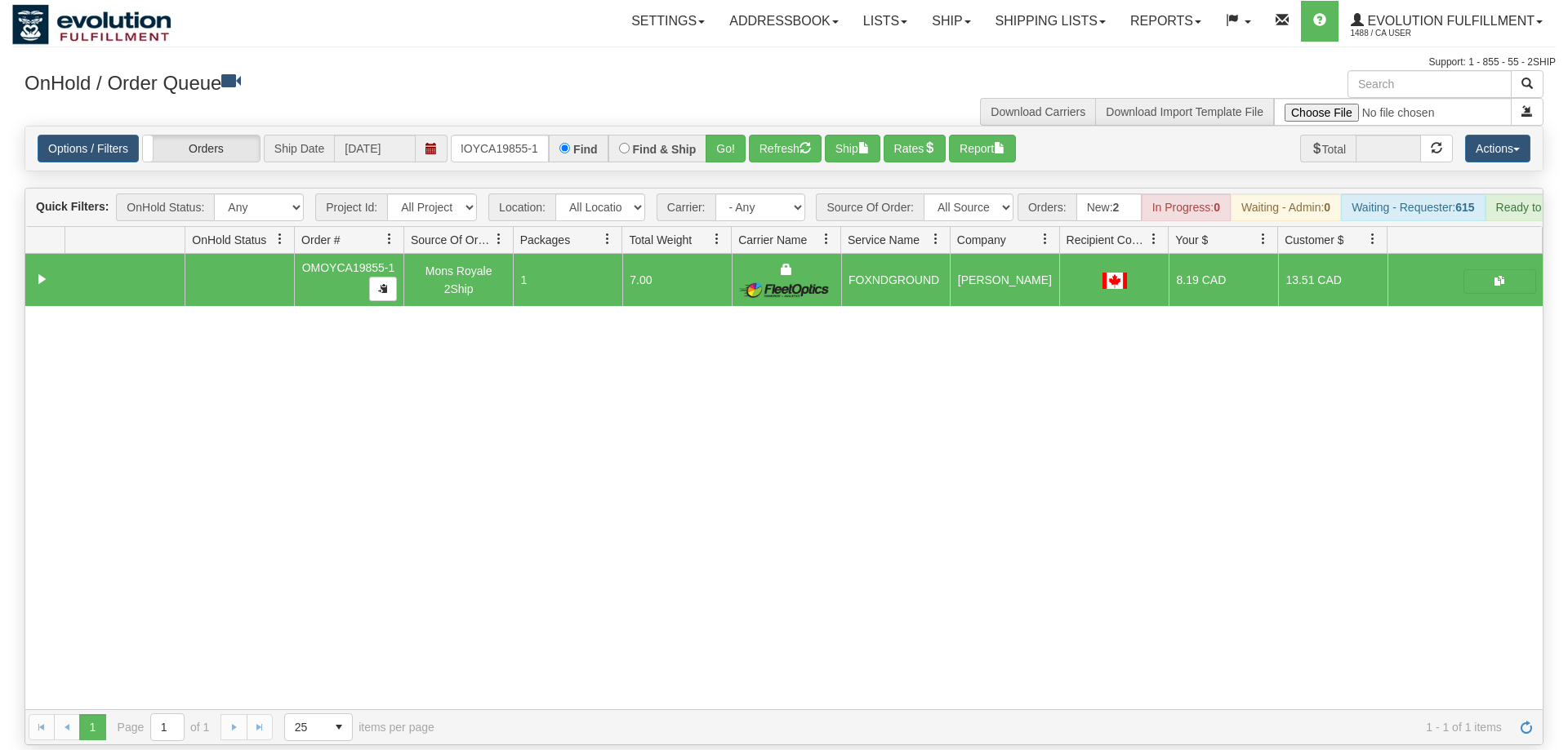
click at [820, 651] on div "31576423 EVOLUTION V3 90985688 90985689 OMOYCA19855-1 Mons Royale 2Ship 1 7.00 …" at bounding box center [784, 481] width 1517 height 455
